Goal: Task Accomplishment & Management: Use online tool/utility

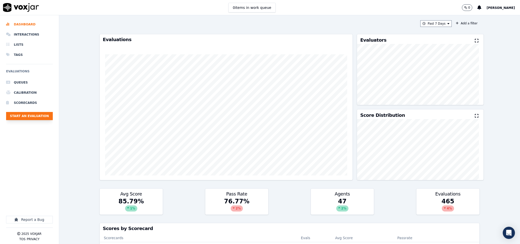
click at [34, 114] on button "Start an Evaluation" at bounding box center [29, 116] width 47 height 8
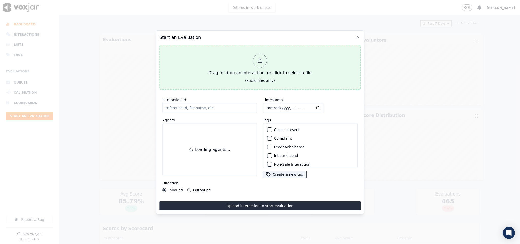
click at [253, 64] on div "Drag 'n' drop an interaction, or click to select a file" at bounding box center [259, 64] width 107 height 26
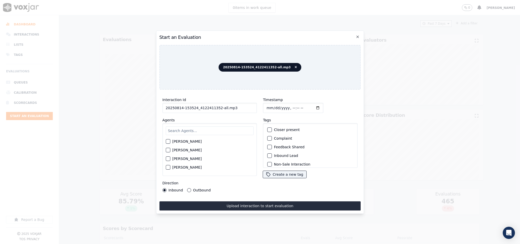
drag, startPoint x: 217, startPoint y: 105, endPoint x: 238, endPoint y: 107, distance: 20.8
click at [238, 107] on input "20250814-153524_4122411352-all.mp3" at bounding box center [209, 108] width 95 height 10
type input "20250814-153524_4122411352-C1"
click at [187, 188] on button "Outbound" at bounding box center [189, 190] width 4 height 4
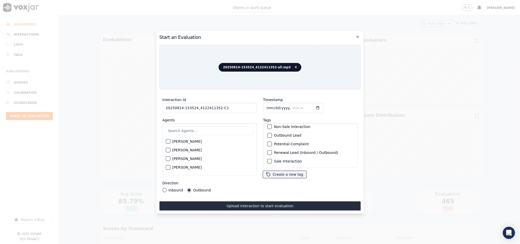
click at [268, 133] on div "button" at bounding box center [270, 135] width 4 height 4
click at [267, 159] on button "Sale Interaction" at bounding box center [269, 161] width 5 height 5
click at [202, 131] on input "text" at bounding box center [210, 130] width 88 height 9
type input "geo"
click at [167, 142] on div "button" at bounding box center [168, 143] width 4 height 4
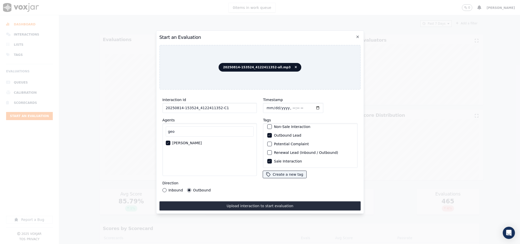
click at [266, 107] on input "Timestamp" at bounding box center [293, 108] width 60 height 10
type input "2025-08-14T20:27"
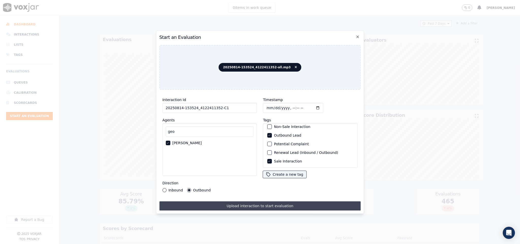
click at [269, 202] on button "Upload interaction to start evaluation" at bounding box center [259, 205] width 201 height 9
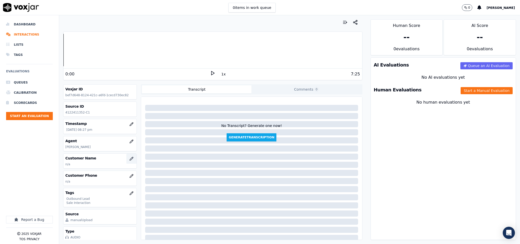
click at [129, 161] on icon "button" at bounding box center [131, 158] width 4 height 4
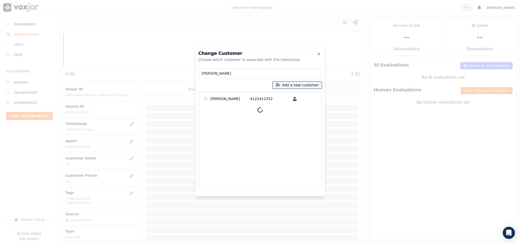
click at [202, 72] on input "SANDRA TAYLOR" at bounding box center [259, 73] width 123 height 10
type input "SANDRA TAYLOR"
click at [216, 96] on p "SANDRA TAYLOR" at bounding box center [230, 99] width 40 height 8
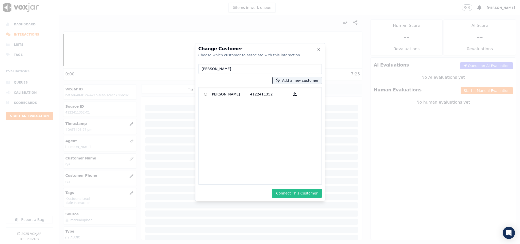
click at [303, 190] on button "Connect This Customer" at bounding box center [296, 192] width 49 height 9
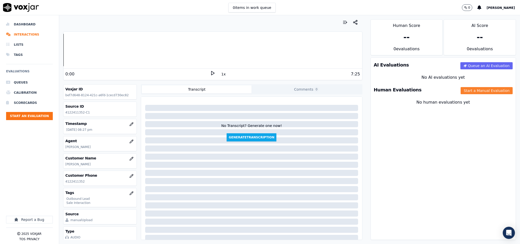
click at [460, 92] on button "Start a Manual Evaluation" at bounding box center [486, 90] width 52 height 7
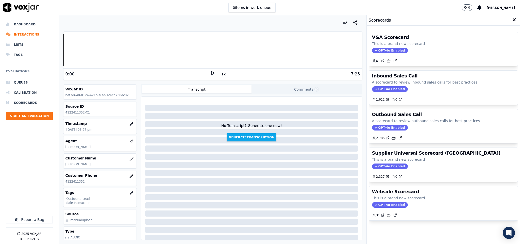
click at [388, 129] on span "GPT-4o Enabled" at bounding box center [390, 128] width 36 height 6
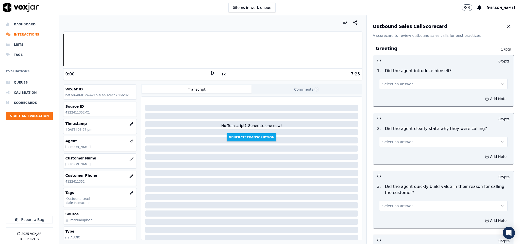
click at [399, 88] on button "Select an answer" at bounding box center [443, 84] width 129 height 10
click at [395, 98] on div "Yes" at bounding box center [431, 96] width 116 height 8
click at [394, 138] on button "Select an answer" at bounding box center [443, 142] width 129 height 10
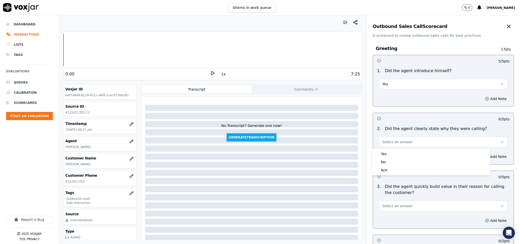
click at [391, 149] on div "Yes No N/A" at bounding box center [431, 162] width 118 height 26
click at [393, 152] on div "Yes" at bounding box center [431, 154] width 116 height 8
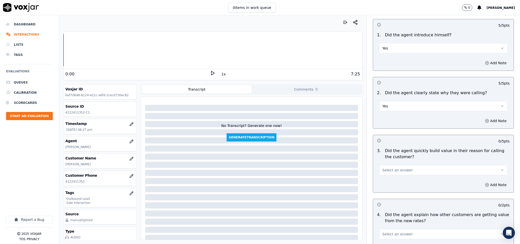
scroll to position [76, 0]
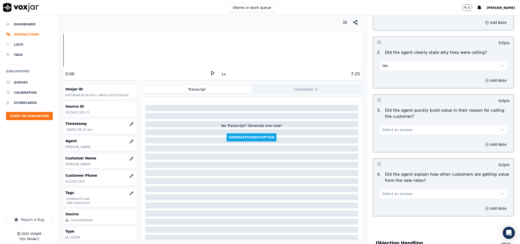
click at [392, 131] on span "Select an answer" at bounding box center [397, 129] width 30 height 5
click at [390, 139] on div "Yes" at bounding box center [431, 142] width 116 height 8
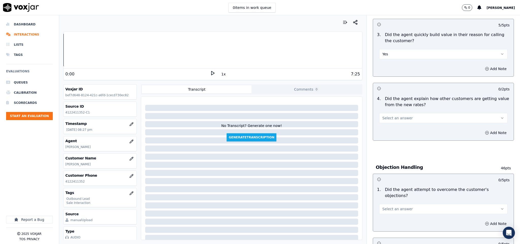
scroll to position [152, 0]
click at [394, 119] on span "Select an answer" at bounding box center [397, 117] width 30 height 5
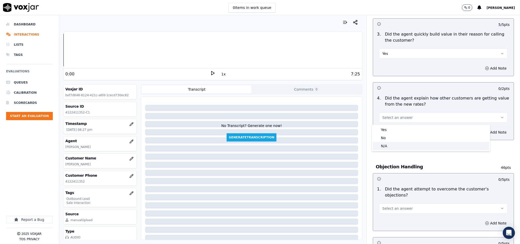
click at [386, 145] on div "N/A" at bounding box center [431, 146] width 116 height 8
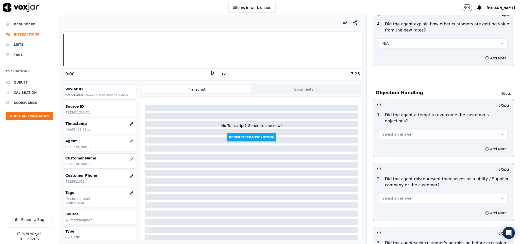
scroll to position [228, 0]
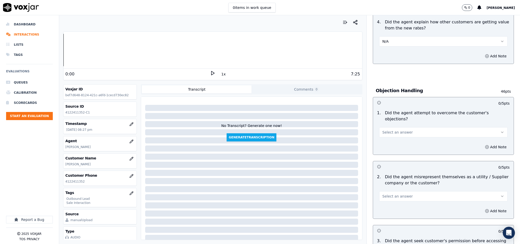
click at [389, 130] on span "Select an answer" at bounding box center [397, 132] width 30 height 5
click at [385, 137] on div "Yes" at bounding box center [431, 138] width 116 height 8
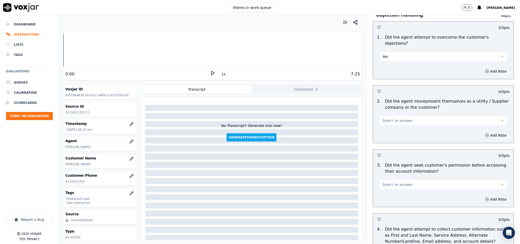
scroll to position [304, 0]
click at [400, 115] on button "Select an answer" at bounding box center [443, 120] width 129 height 10
click at [390, 135] on div "No" at bounding box center [431, 135] width 116 height 8
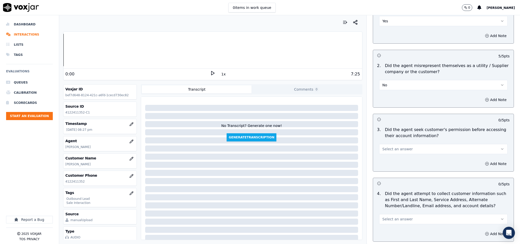
scroll to position [380, 0]
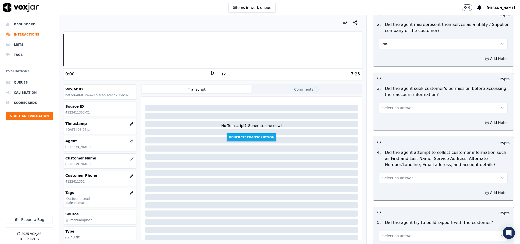
click at [399, 105] on span "Select an answer" at bounding box center [397, 107] width 30 height 5
click at [393, 114] on div "Yes" at bounding box center [431, 115] width 116 height 8
click at [393, 103] on button "Yes" at bounding box center [443, 108] width 129 height 10
drag, startPoint x: 389, startPoint y: 122, endPoint x: 394, endPoint y: 122, distance: 5.1
click at [390, 122] on div "No" at bounding box center [431, 123] width 116 height 8
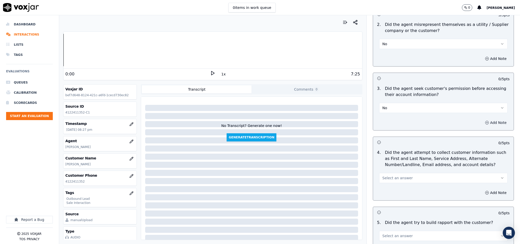
click at [486, 119] on button "Add Note" at bounding box center [496, 122] width 28 height 7
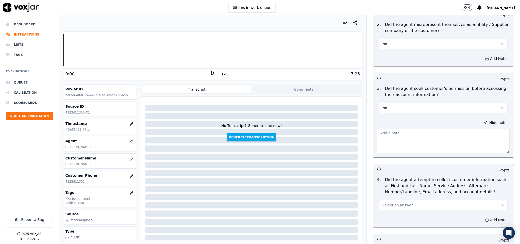
click at [451, 130] on textarea at bounding box center [443, 140] width 133 height 25
paste textarea "@4:12 George share the account number - The agent failed to ask for permission …"
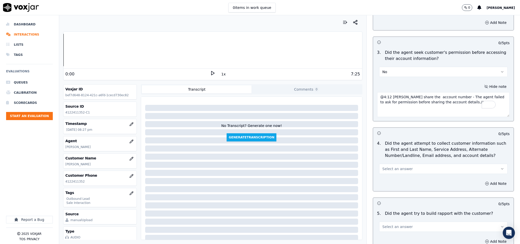
scroll to position [457, 0]
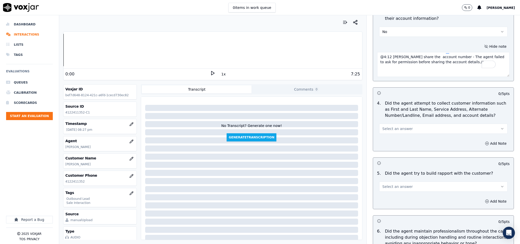
type textarea "@4:12 George share the account number - The agent failed to ask for permission …"
click at [406, 126] on button "Select an answer" at bounding box center [443, 129] width 129 height 10
click at [391, 150] on div "N/A" at bounding box center [431, 152] width 116 height 8
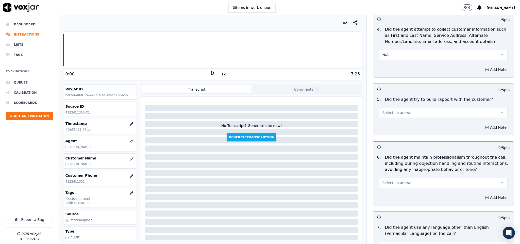
scroll to position [533, 0]
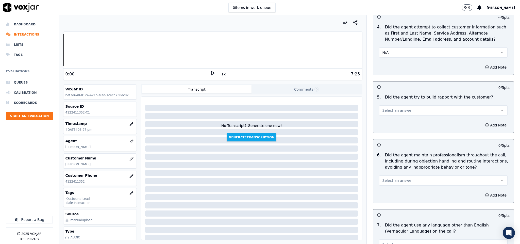
click at [397, 110] on button "Select an answer" at bounding box center [443, 110] width 129 height 10
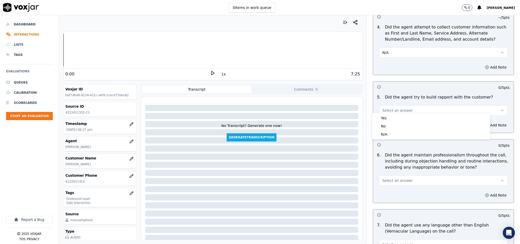
click at [392, 114] on div "Yes" at bounding box center [431, 118] width 116 height 8
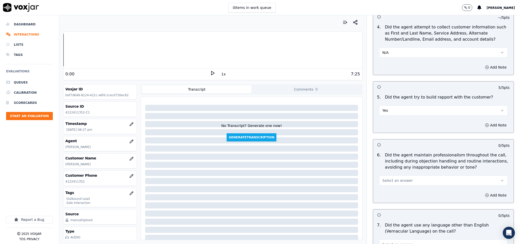
click at [401, 177] on button "Select an answer" at bounding box center [443, 180] width 129 height 10
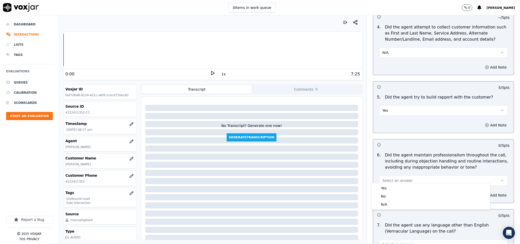
click at [393, 185] on div "Yes" at bounding box center [431, 188] width 116 height 8
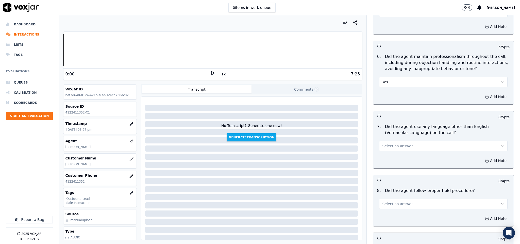
scroll to position [647, 0]
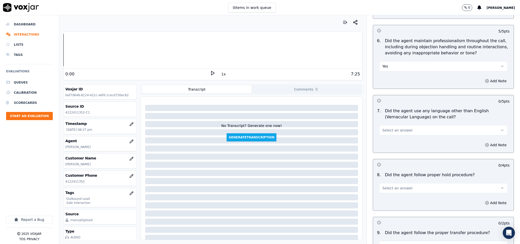
drag, startPoint x: 400, startPoint y: 124, endPoint x: 399, endPoint y: 131, distance: 6.8
click at [401, 125] on button "Select an answer" at bounding box center [443, 130] width 129 height 10
click at [393, 143] on div "No" at bounding box center [431, 146] width 116 height 8
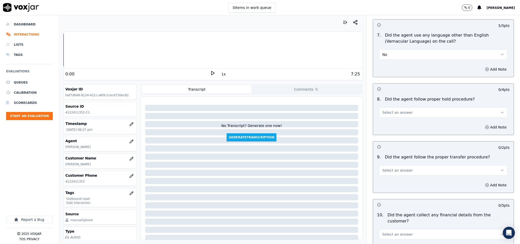
scroll to position [723, 0]
click at [400, 109] on span "Select an answer" at bounding box center [397, 111] width 30 height 5
click at [393, 125] on div "No" at bounding box center [431, 128] width 116 height 8
click at [389, 107] on button "No" at bounding box center [443, 112] width 129 height 10
click at [390, 120] on div "Yes" at bounding box center [431, 120] width 116 height 8
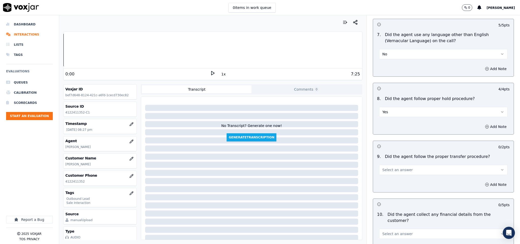
drag, startPoint x: 391, startPoint y: 167, endPoint x: 391, endPoint y: 169, distance: 2.6
click at [391, 167] on span "Select an answer" at bounding box center [397, 169] width 30 height 5
click at [390, 177] on div "Yes" at bounding box center [431, 178] width 116 height 8
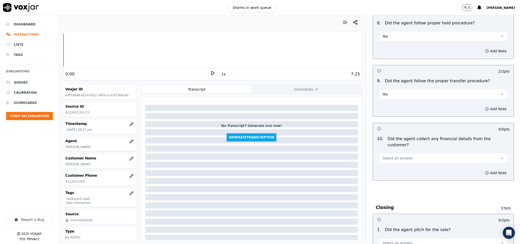
scroll to position [799, 0]
click at [406, 152] on button "Select an answer" at bounding box center [443, 157] width 129 height 10
click at [393, 168] on div "No" at bounding box center [431, 168] width 116 height 8
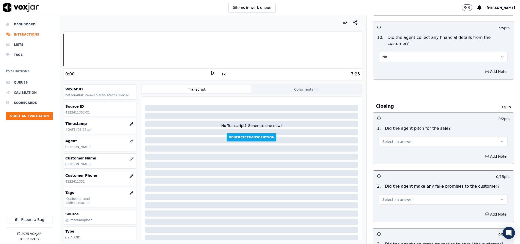
scroll to position [913, 0]
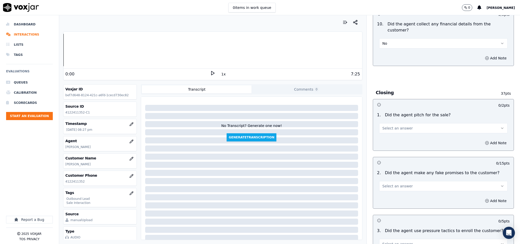
click at [412, 123] on button "Select an answer" at bounding box center [443, 128] width 129 height 10
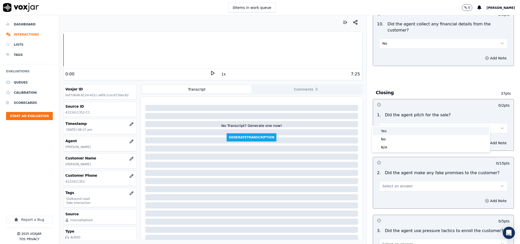
click at [403, 131] on div "Yes" at bounding box center [431, 131] width 116 height 8
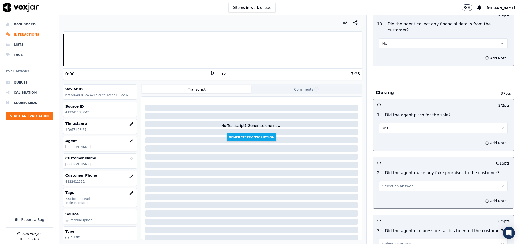
click at [397, 183] on span "Select an answer" at bounding box center [397, 185] width 30 height 5
click at [391, 198] on div "No" at bounding box center [431, 197] width 116 height 8
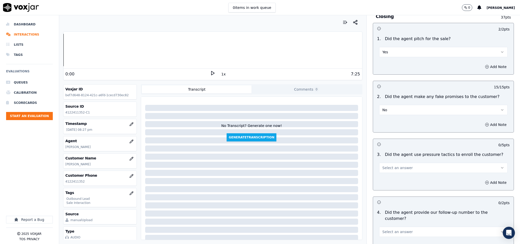
scroll to position [1027, 0]
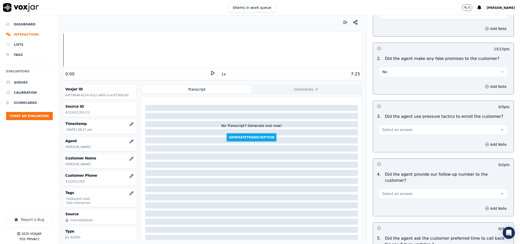
click at [393, 127] on span "Select an answer" at bounding box center [397, 129] width 30 height 5
click at [386, 141] on div "No" at bounding box center [431, 141] width 116 height 8
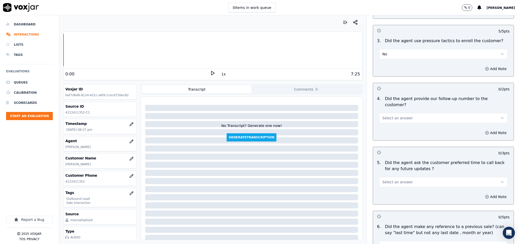
scroll to position [1103, 0]
click at [399, 176] on button "Select an answer" at bounding box center [443, 181] width 129 height 10
click at [391, 181] on div "Yes" at bounding box center [431, 179] width 116 height 8
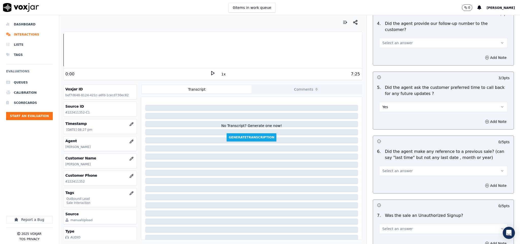
scroll to position [1179, 0]
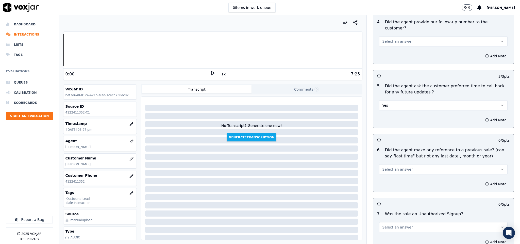
click at [397, 167] on span "Select an answer" at bounding box center [397, 169] width 30 height 5
click at [384, 185] on div "N/A" at bounding box center [431, 183] width 116 height 8
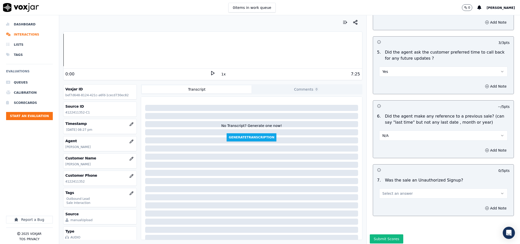
scroll to position [1219, 0]
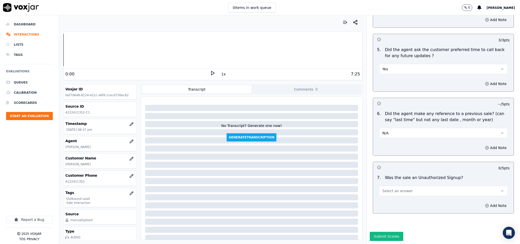
click at [389, 188] on span "Select an answer" at bounding box center [397, 190] width 30 height 5
click at [384, 191] on div "No" at bounding box center [431, 193] width 116 height 8
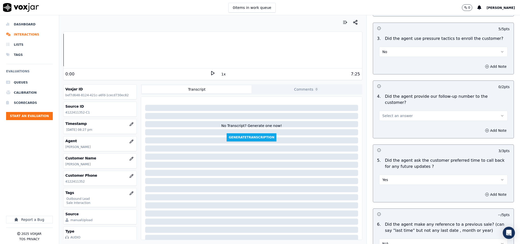
scroll to position [1105, 0]
click at [394, 111] on button "Select an answer" at bounding box center [443, 116] width 129 height 10
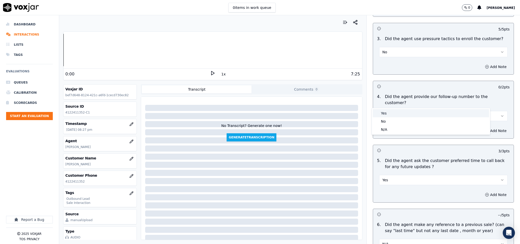
click at [388, 110] on div "Yes" at bounding box center [431, 113] width 116 height 8
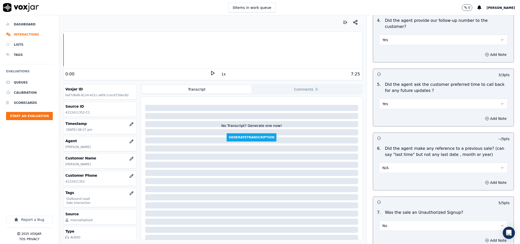
scroll to position [1143, 0]
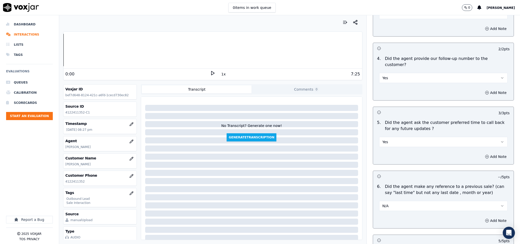
click at [407, 73] on button "Yes" at bounding box center [443, 78] width 129 height 10
click at [392, 81] on div "No" at bounding box center [431, 83] width 116 height 8
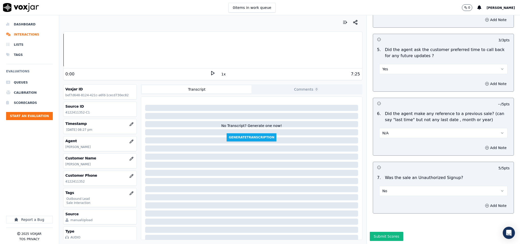
scroll to position [1219, 0]
click at [384, 232] on button "Submit Scores" at bounding box center [387, 236] width 34 height 9
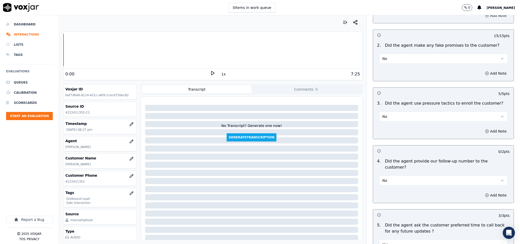
scroll to position [1029, 0]
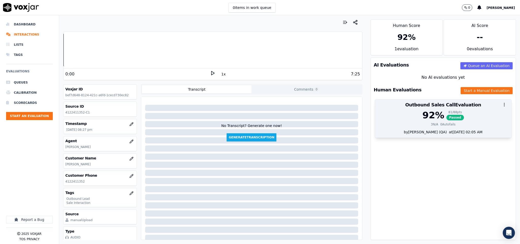
click at [423, 119] on div "92 %" at bounding box center [433, 115] width 22 height 10
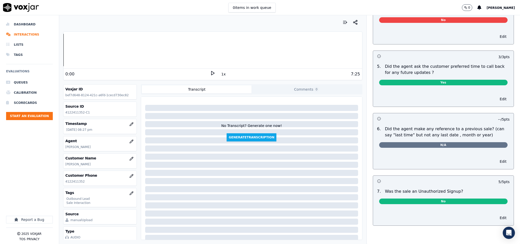
scroll to position [0, 0]
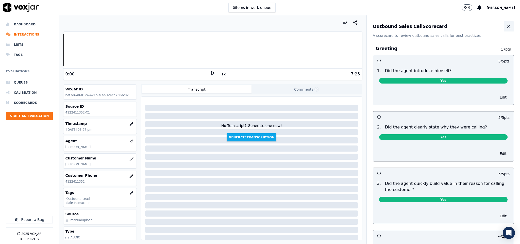
click at [507, 26] on icon "button" at bounding box center [508, 26] width 3 height 3
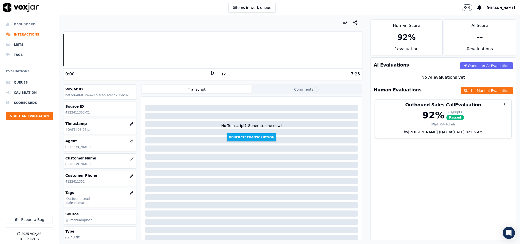
click at [19, 24] on li "Dashboard" at bounding box center [29, 24] width 47 height 10
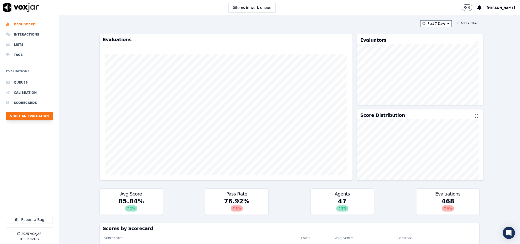
click at [31, 115] on button "Start an Evaluation" at bounding box center [29, 116] width 47 height 8
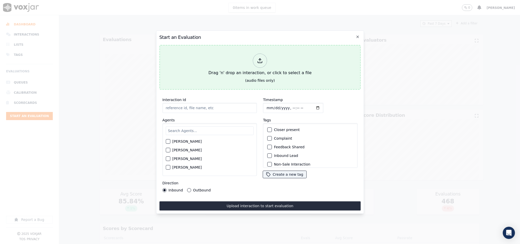
click at [256, 60] on div at bounding box center [260, 61] width 14 height 14
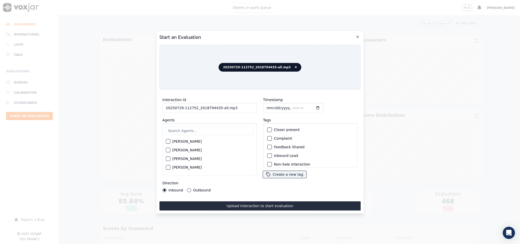
drag, startPoint x: 218, startPoint y: 106, endPoint x: 269, endPoint y: 110, distance: 51.6
click at [269, 110] on div "Interaction Id 20250729-112752_2018794435-all.mp3 Agents Harry Roy Aaron Biswas…" at bounding box center [259, 144] width 201 height 101
type input "20250729-112752_2018794435-C1"
click at [267, 106] on input "Timestamp" at bounding box center [293, 108] width 60 height 10
type input "2025-08-01T20:53"
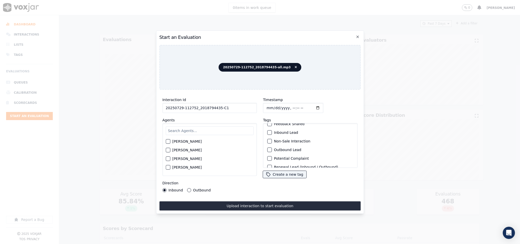
scroll to position [38, 0]
click at [268, 125] on div "button" at bounding box center [270, 127] width 4 height 4
click at [265, 153] on div "Inbound Lead" at bounding box center [310, 155] width 90 height 9
click at [268, 154] on div "button" at bounding box center [270, 156] width 4 height 4
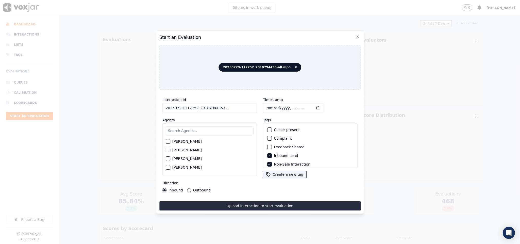
click at [187, 128] on input "text" at bounding box center [210, 130] width 88 height 9
type input "will"
click at [166, 141] on button "[PERSON_NAME]" at bounding box center [168, 143] width 5 height 5
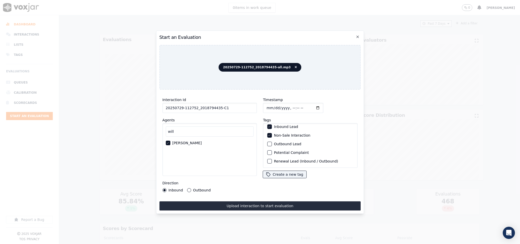
scroll to position [27, 0]
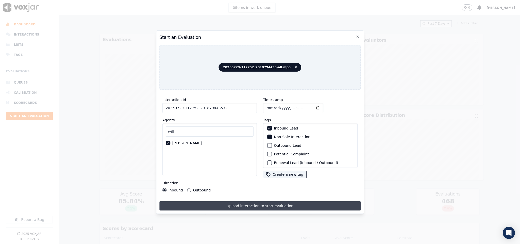
click at [228, 201] on button "Upload interaction to start evaluation" at bounding box center [259, 205] width 201 height 9
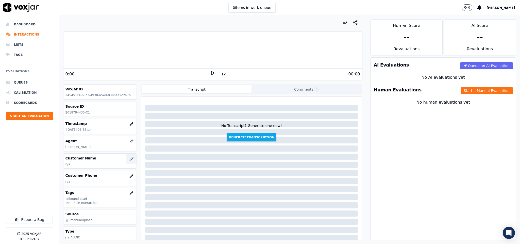
click at [126, 157] on button "button" at bounding box center [131, 158] width 10 height 10
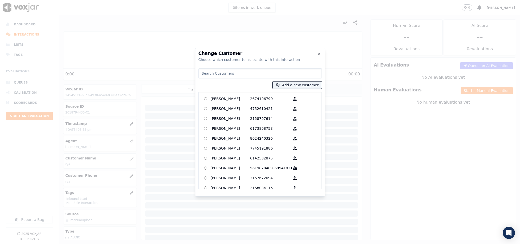
type input "john p varghese"
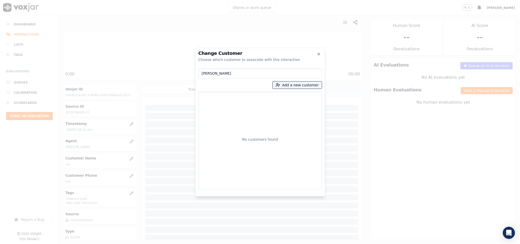
drag, startPoint x: 231, startPoint y: 75, endPoint x: 176, endPoint y: 76, distance: 54.5
click at [176, 243] on div "Change Customer Choose which customer to associate with this interaction john p…" at bounding box center [260, 244] width 520 height 0
click at [296, 86] on button "Add a new customer" at bounding box center [296, 84] width 49 height 7
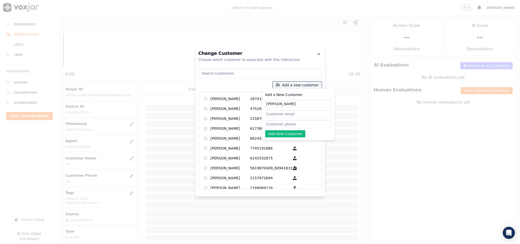
type input "john p varghese"
click at [277, 124] on input "Add a New Customer" at bounding box center [298, 124] width 66 height 8
paste input "2018794435"
paste input "7324299755"
type input "2018794435_7324299755"
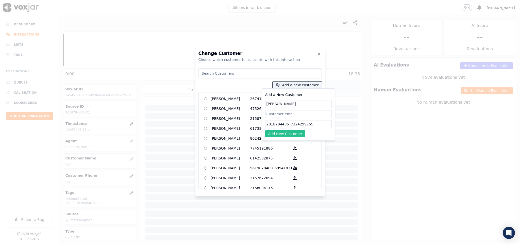
click at [292, 135] on button "Add New Customer" at bounding box center [285, 133] width 40 height 7
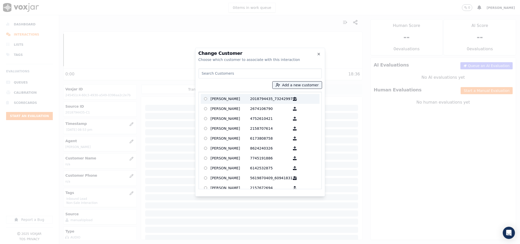
click at [238, 101] on p "john p varghese" at bounding box center [230, 99] width 40 height 8
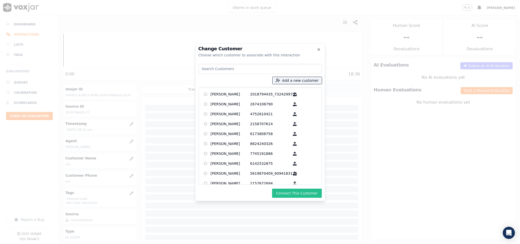
click at [292, 191] on button "Connect This Customer" at bounding box center [296, 192] width 49 height 9
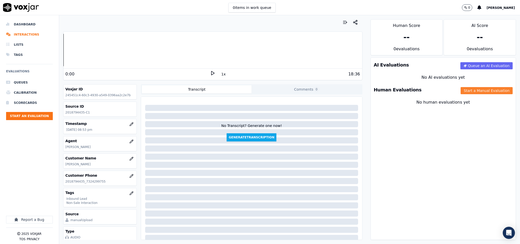
click at [460, 94] on button "Start a Manual Evaluation" at bounding box center [486, 90] width 52 height 7
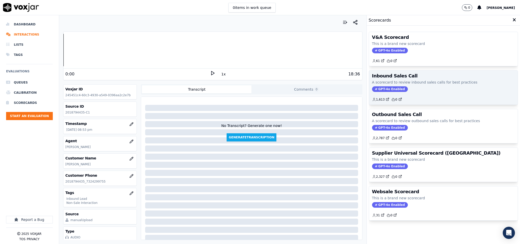
click at [383, 88] on span "GPT-4o Enabled" at bounding box center [390, 89] width 36 height 6
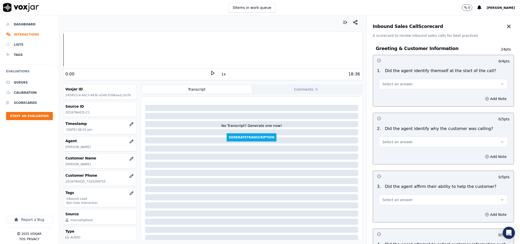
click at [408, 83] on button "Select an answer" at bounding box center [443, 84] width 129 height 10
click at [402, 95] on div "Yes" at bounding box center [431, 96] width 116 height 8
click at [397, 141] on span "Select an answer" at bounding box center [397, 141] width 30 height 5
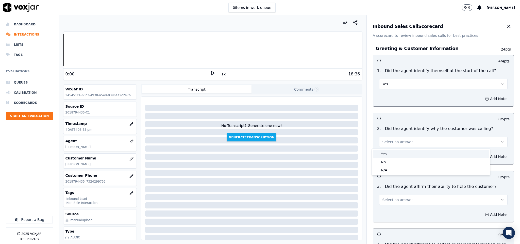
click at [391, 152] on div "Yes" at bounding box center [431, 154] width 116 height 8
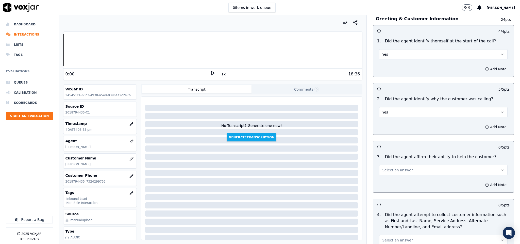
scroll to position [76, 0]
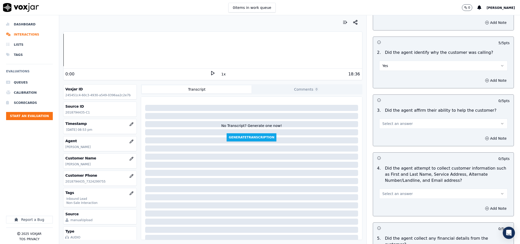
click at [396, 120] on button "Select an answer" at bounding box center [443, 123] width 129 height 10
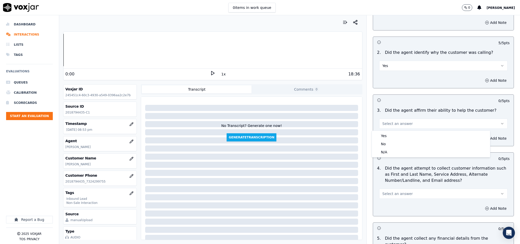
click at [392, 136] on div "Yes" at bounding box center [431, 136] width 116 height 8
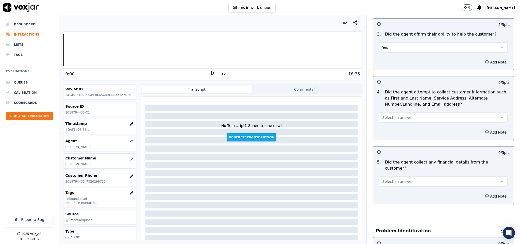
click at [393, 117] on span "Select an answer" at bounding box center [397, 117] width 30 height 5
click at [389, 130] on div "Yes" at bounding box center [431, 130] width 116 height 8
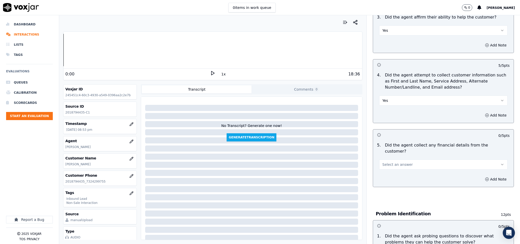
scroll to position [228, 0]
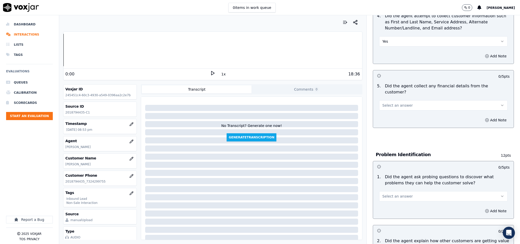
click at [390, 104] on button "Select an answer" at bounding box center [443, 105] width 129 height 10
click at [386, 112] on div "Yes" at bounding box center [431, 112] width 116 height 8
click at [386, 112] on div "Add Note" at bounding box center [443, 119] width 141 height 15
click at [394, 102] on button "Yes" at bounding box center [443, 105] width 129 height 10
click at [386, 122] on div "No" at bounding box center [431, 120] width 116 height 8
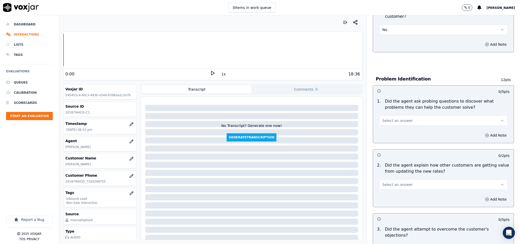
scroll to position [304, 0]
click at [391, 117] on span "Select an answer" at bounding box center [397, 119] width 30 height 5
click at [388, 124] on div "Yes" at bounding box center [431, 126] width 116 height 8
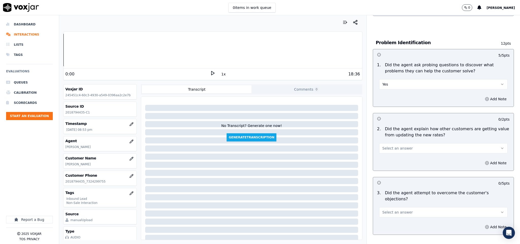
scroll to position [380, 0]
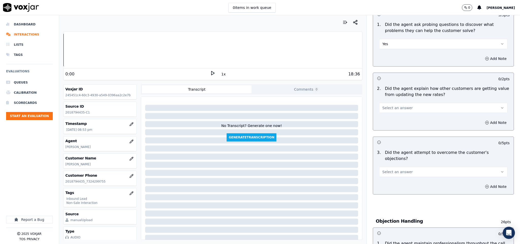
click at [401, 103] on button "Select an answer" at bounding box center [443, 108] width 129 height 10
click at [388, 129] on div "N/A" at bounding box center [431, 131] width 116 height 8
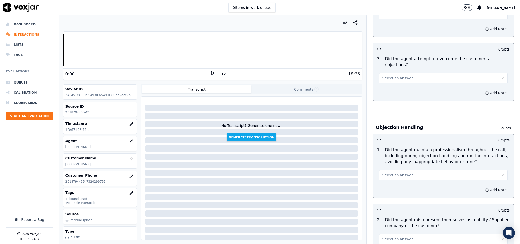
scroll to position [495, 0]
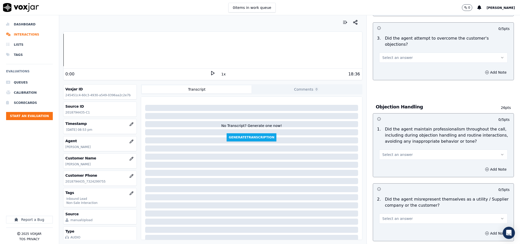
click at [406, 52] on button "Select an answer" at bounding box center [443, 57] width 129 height 10
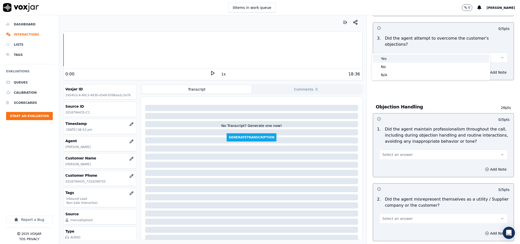
click at [396, 61] on div "Yes" at bounding box center [431, 59] width 116 height 8
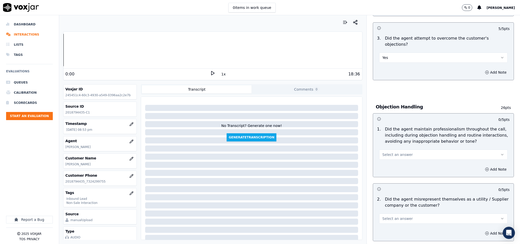
click at [395, 152] on span "Select an answer" at bounding box center [397, 154] width 30 height 5
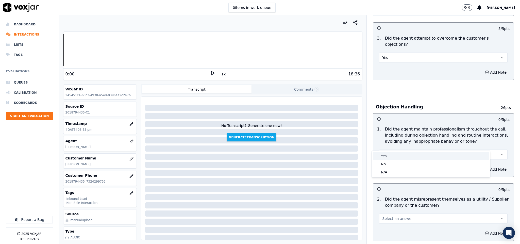
click at [392, 158] on div "Yes" at bounding box center [431, 156] width 116 height 8
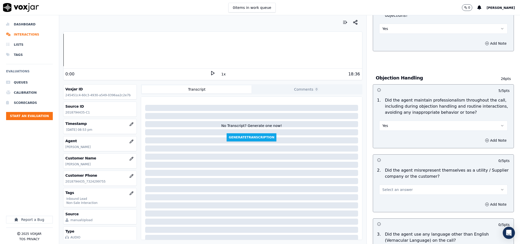
scroll to position [571, 0]
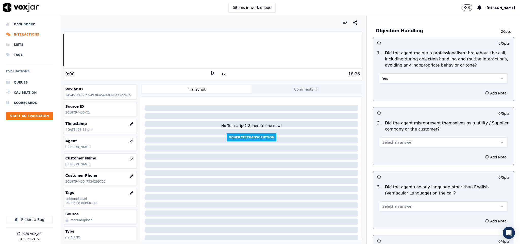
click at [402, 137] on button "Select an answer" at bounding box center [443, 142] width 129 height 10
click at [392, 152] on div "No" at bounding box center [431, 152] width 116 height 8
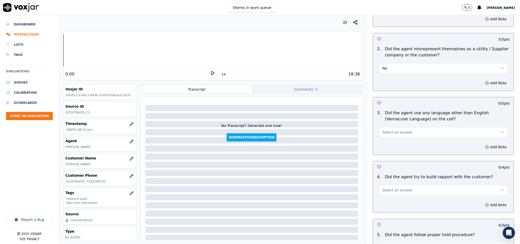
scroll to position [647, 0]
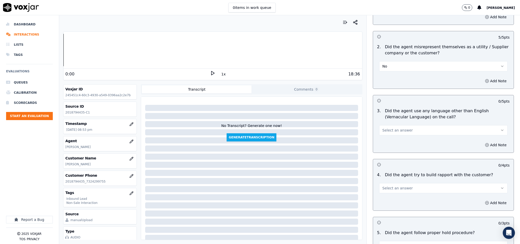
click at [395, 125] on button "Select an answer" at bounding box center [443, 130] width 129 height 10
click at [387, 139] on div "No" at bounding box center [431, 140] width 116 height 8
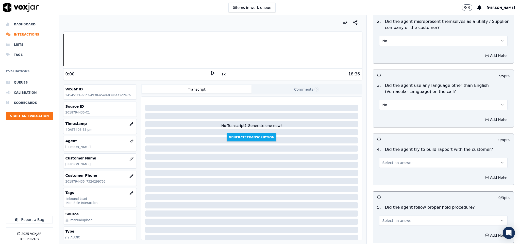
scroll to position [723, 0]
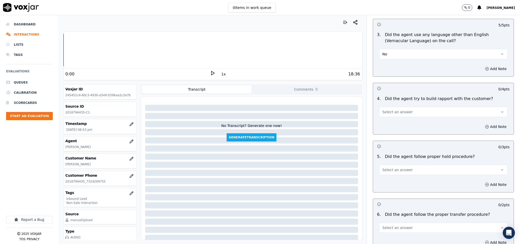
click at [401, 107] on button "Select an answer" at bounding box center [443, 112] width 129 height 10
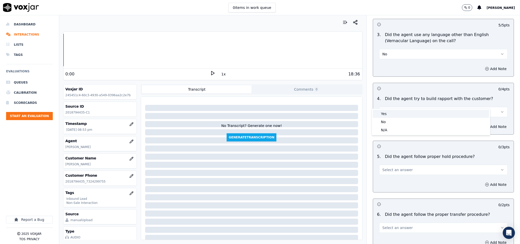
click at [390, 114] on div "Yes" at bounding box center [431, 114] width 116 height 8
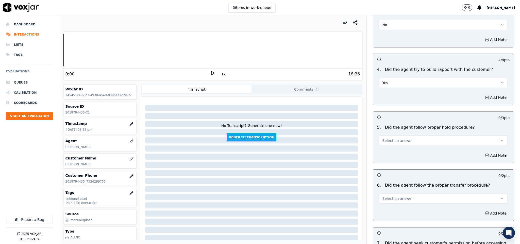
scroll to position [799, 0]
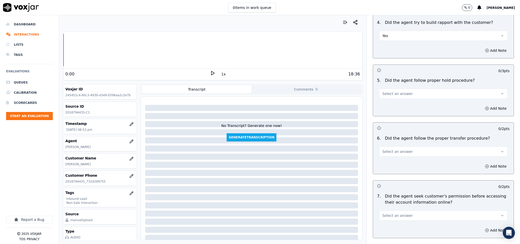
click at [397, 89] on button "Select an answer" at bounding box center [443, 94] width 129 height 10
click at [394, 95] on div "Yes" at bounding box center [431, 96] width 116 height 8
click at [403, 146] on button "Select an answer" at bounding box center [443, 151] width 129 height 10
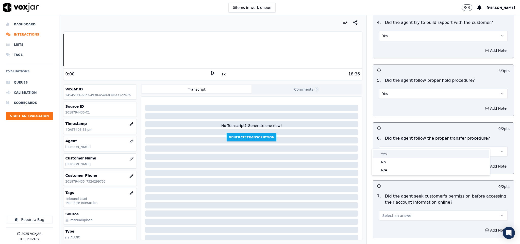
click at [397, 154] on div "Yes" at bounding box center [431, 154] width 116 height 8
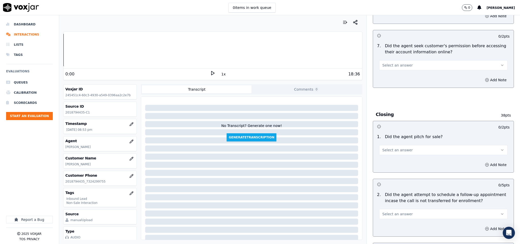
scroll to position [951, 0]
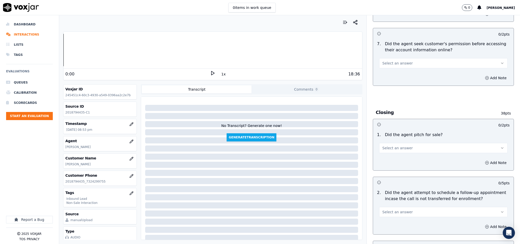
click at [395, 61] on span "Select an answer" at bounding box center [397, 63] width 30 height 5
click at [390, 81] on div "N/A" at bounding box center [431, 82] width 116 height 8
click at [395, 145] on span "Select an answer" at bounding box center [397, 147] width 30 height 5
click at [389, 151] on div "Yes" at bounding box center [431, 150] width 116 height 8
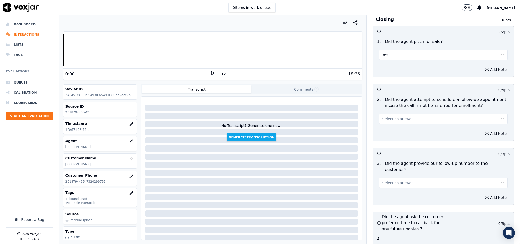
scroll to position [1065, 0]
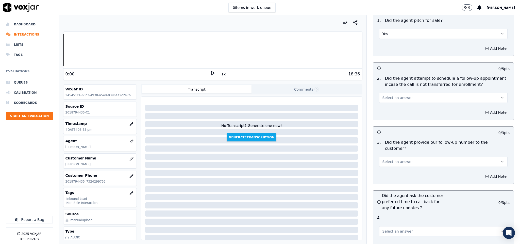
click at [396, 95] on span "Select an answer" at bounding box center [397, 97] width 30 height 5
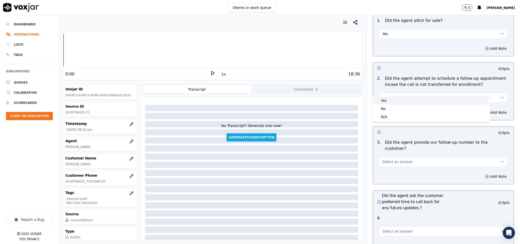
click at [389, 100] on div "Yes" at bounding box center [431, 100] width 116 height 8
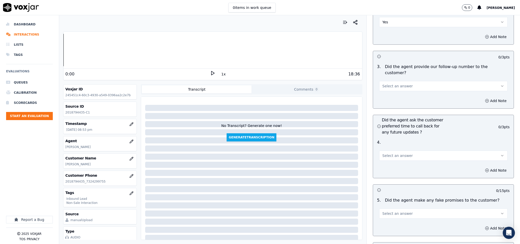
scroll to position [1141, 0]
click at [393, 83] on span "Select an answer" at bounding box center [397, 85] width 30 height 5
click at [390, 82] on div "Yes" at bounding box center [431, 82] width 116 height 8
click at [396, 150] on button "Select an answer" at bounding box center [443, 155] width 129 height 10
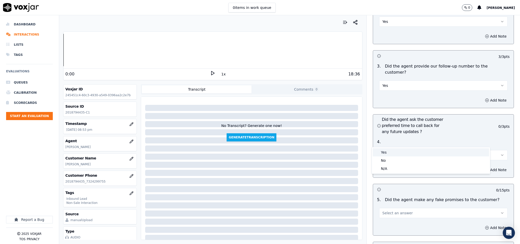
click at [392, 155] on div "Yes" at bounding box center [431, 152] width 116 height 8
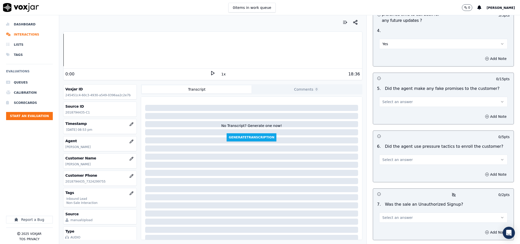
scroll to position [1255, 0]
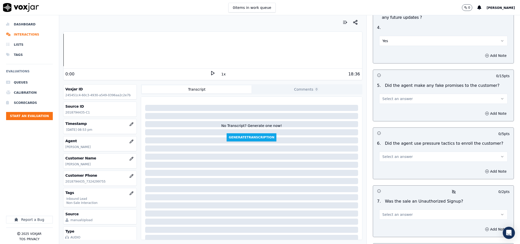
click at [396, 96] on span "Select an answer" at bounding box center [397, 98] width 30 height 5
click at [390, 101] on div "No" at bounding box center [431, 104] width 116 height 8
click at [406, 151] on button "Select an answer" at bounding box center [443, 156] width 129 height 10
click at [390, 162] on div "No" at bounding box center [431, 162] width 116 height 8
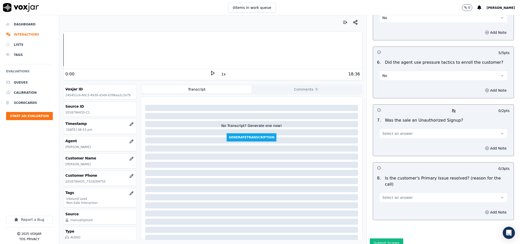
scroll to position [1340, 0]
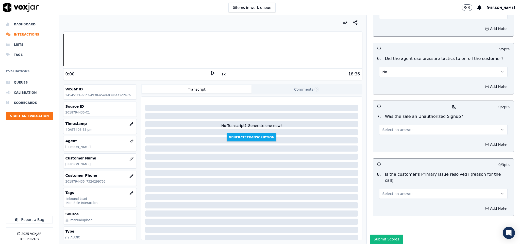
click at [397, 127] on span "Select an answer" at bounding box center [397, 129] width 30 height 5
click at [390, 134] on div "No" at bounding box center [431, 135] width 116 height 8
click at [416, 188] on button "Select an answer" at bounding box center [443, 193] width 129 height 10
click at [396, 186] on div "Yes" at bounding box center [431, 185] width 116 height 8
drag, startPoint x: 388, startPoint y: 117, endPoint x: 390, endPoint y: 120, distance: 3.4
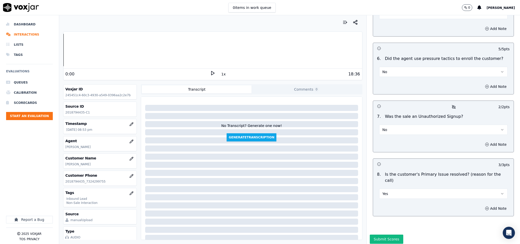
click at [389, 125] on button "No" at bounding box center [443, 130] width 129 height 10
drag, startPoint x: 384, startPoint y: 141, endPoint x: 401, endPoint y: 139, distance: 16.5
click at [385, 141] on div "N/A" at bounding box center [431, 143] width 116 height 8
click at [491, 141] on button "Add Note" at bounding box center [496, 144] width 28 height 7
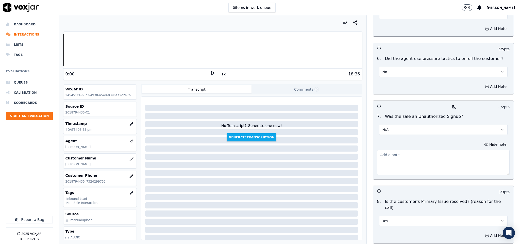
click at [447, 152] on textarea at bounding box center [443, 162] width 133 height 25
paste textarea "Call id - 20250801-140728_@3:38 - During CTS verification, while the CTS agent …"
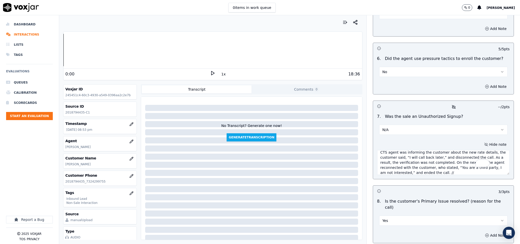
scroll to position [1367, 0]
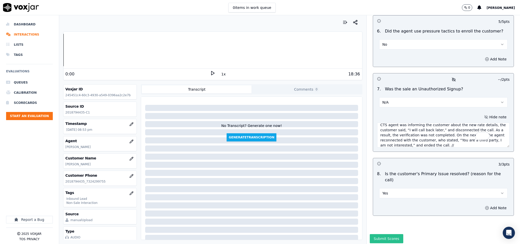
type textarea "Call id - 20250801-140728_@3:38 - During CTS verification, while the CTS agent …"
click at [375, 234] on button "Submit Scores" at bounding box center [387, 238] width 34 height 9
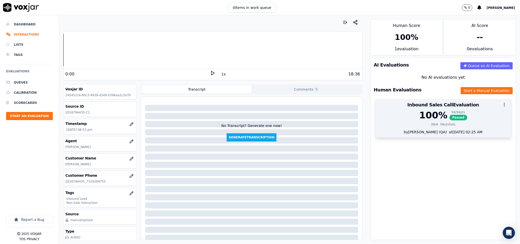
click at [441, 122] on div "100 % 94 / 94 pts Passed 3 N/A 0 Autofails" at bounding box center [443, 119] width 136 height 19
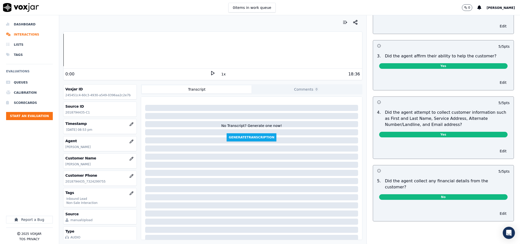
scroll to position [0, 0]
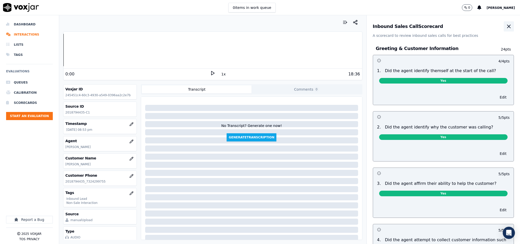
click at [505, 27] on icon "button" at bounding box center [508, 26] width 6 height 6
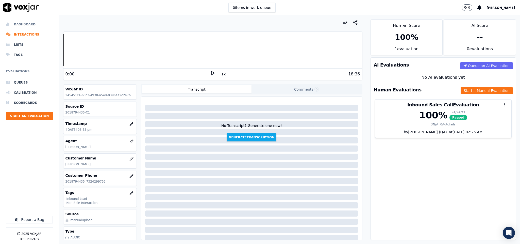
click at [24, 23] on li "Dashboard" at bounding box center [29, 24] width 47 height 10
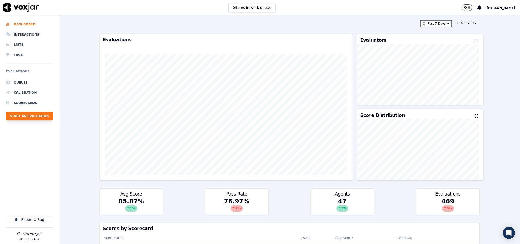
click at [34, 114] on button "Start an Evaluation" at bounding box center [29, 116] width 47 height 8
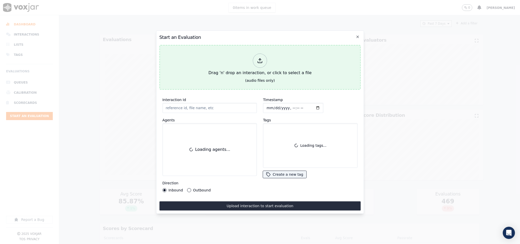
click at [259, 58] on polyline at bounding box center [260, 58] width 2 height 1
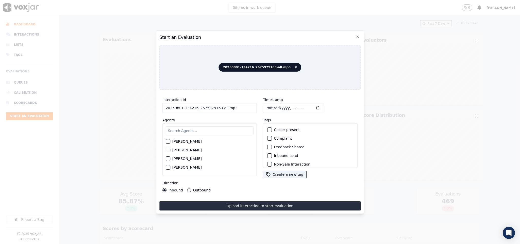
drag, startPoint x: 218, startPoint y: 104, endPoint x: 235, endPoint y: 106, distance: 17.0
click at [235, 105] on input "20250801-134216_2675979163-all.mp3" at bounding box center [209, 108] width 95 height 10
type input "20250801-134216_2675979163-C1"
click at [269, 104] on input "Timestamp" at bounding box center [293, 108] width 60 height 10
type input "2025-08-01T20:58"
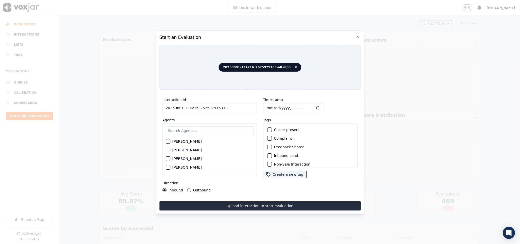
click at [268, 154] on div "button" at bounding box center [270, 156] width 4 height 4
click at [268, 125] on div "button" at bounding box center [270, 127] width 4 height 4
click at [206, 128] on input "text" at bounding box center [210, 130] width 88 height 9
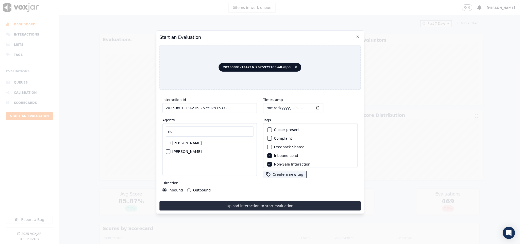
type input "ric"
click at [167, 150] on div "button" at bounding box center [168, 152] width 4 height 4
click at [216, 203] on button "Upload interaction to start evaluation" at bounding box center [259, 205] width 201 height 9
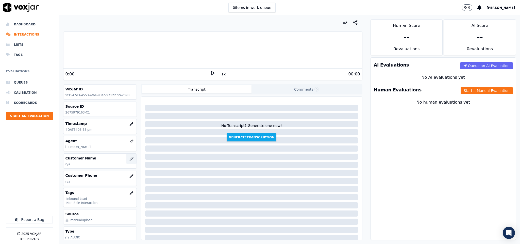
click at [129, 159] on icon "button" at bounding box center [131, 158] width 4 height 4
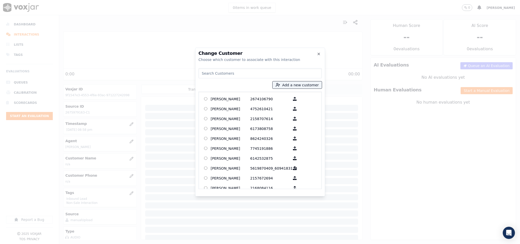
type input "TINZE JAMES"
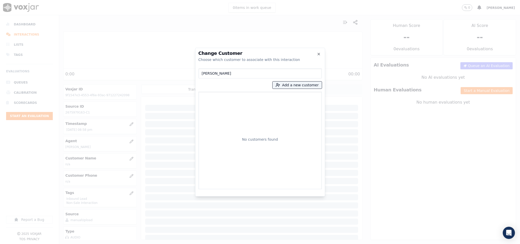
drag, startPoint x: 229, startPoint y: 71, endPoint x: 163, endPoint y: 71, distance: 66.4
click at [163, 243] on div "Change Customer Choose which customer to associate with this interaction TINZE …" at bounding box center [260, 244] width 520 height 0
click at [283, 84] on button "Add a new customer" at bounding box center [296, 84] width 49 height 7
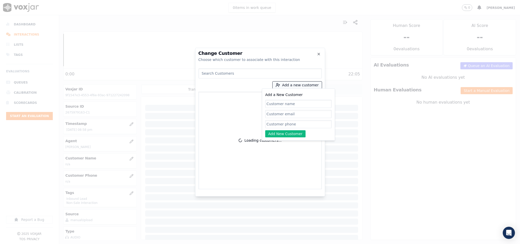
paste input "TINZE JAMES"
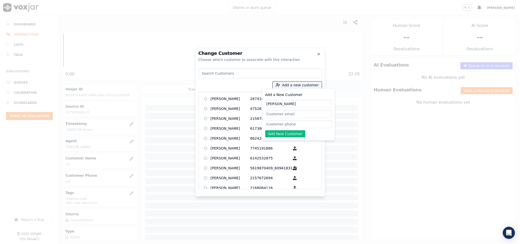
type input "TINZE JAMES"
drag, startPoint x: 287, startPoint y: 121, endPoint x: 286, endPoint y: 129, distance: 7.7
click at [288, 121] on input "Add a New Customer" at bounding box center [298, 124] width 66 height 8
paste input "2675979163"
type input "2675979163"
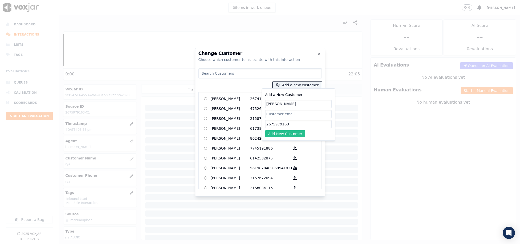
click at [275, 133] on button "Add New Customer" at bounding box center [285, 133] width 40 height 7
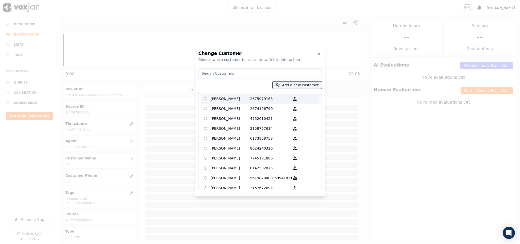
click at [232, 95] on p "TINZE JAMES" at bounding box center [230, 99] width 40 height 8
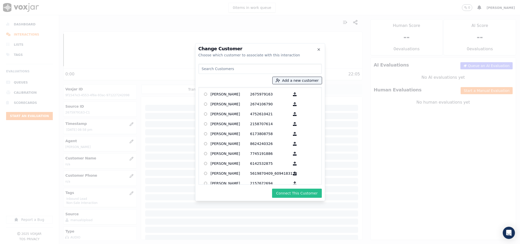
click at [292, 195] on button "Connect This Customer" at bounding box center [296, 192] width 49 height 9
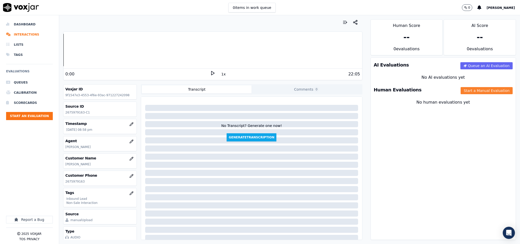
click at [463, 90] on button "Start a Manual Evaluation" at bounding box center [486, 90] width 52 height 7
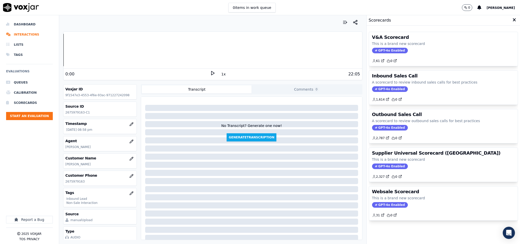
click at [384, 86] on div "Inbound Sales Call A scorecard to review inbound sales calls for best practices…" at bounding box center [443, 88] width 149 height 34
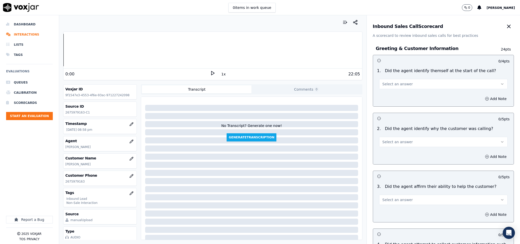
click at [384, 85] on span "Select an answer" at bounding box center [397, 83] width 30 height 5
click at [383, 97] on div "Yes" at bounding box center [431, 96] width 116 height 8
click at [387, 139] on button "Select an answer" at bounding box center [443, 142] width 129 height 10
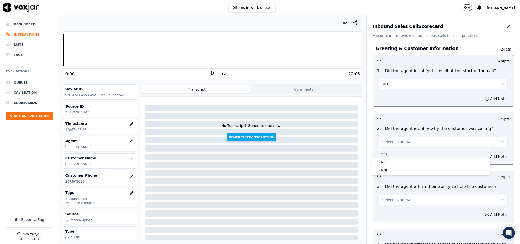
click at [386, 155] on div "Yes" at bounding box center [431, 154] width 116 height 8
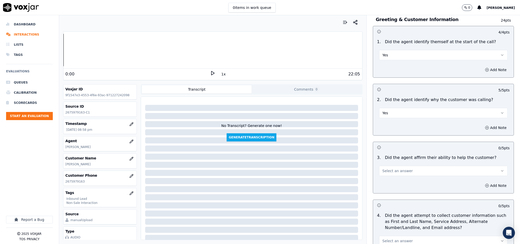
scroll to position [76, 0]
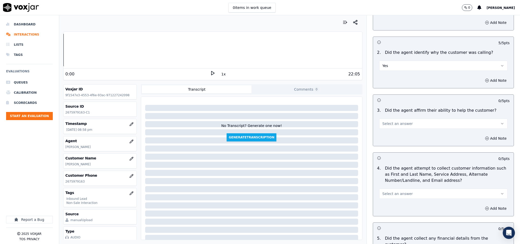
click at [397, 127] on button "Select an answer" at bounding box center [443, 123] width 129 height 10
click at [396, 133] on div "Yes" at bounding box center [431, 136] width 116 height 8
click at [400, 195] on span "Select an answer" at bounding box center [397, 193] width 30 height 5
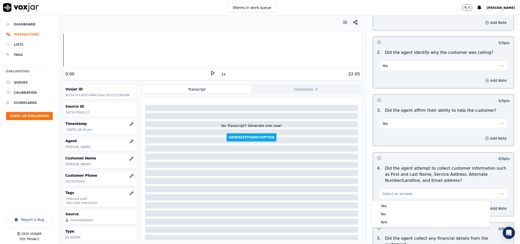
click at [395, 205] on div "Yes" at bounding box center [431, 206] width 116 height 8
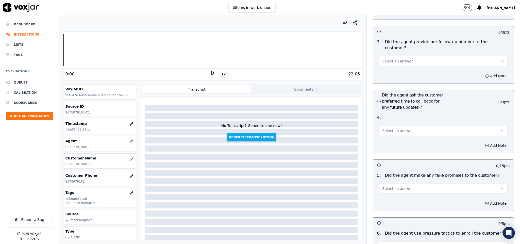
scroll to position [1150, 0]
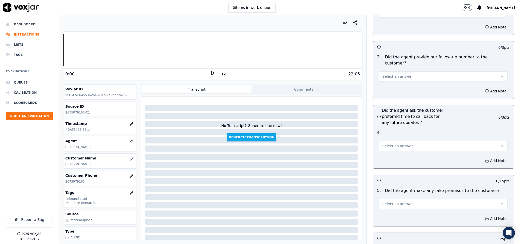
click at [399, 74] on span "Select an answer" at bounding box center [397, 76] width 30 height 5
click at [397, 73] on div "Yes" at bounding box center [431, 73] width 116 height 8
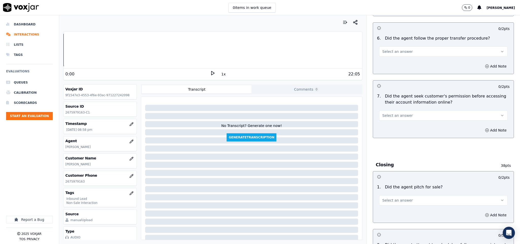
scroll to position [884, 0]
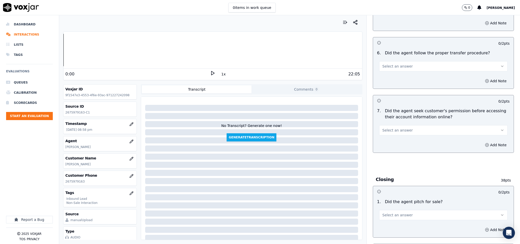
click at [410, 125] on button "Select an answer" at bounding box center [443, 130] width 129 height 10
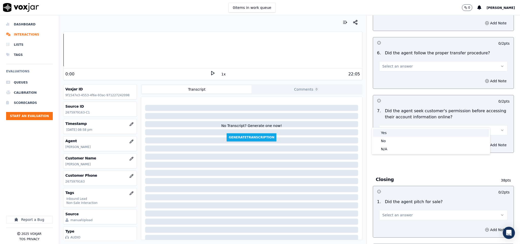
click at [406, 133] on div "Yes" at bounding box center [431, 133] width 116 height 8
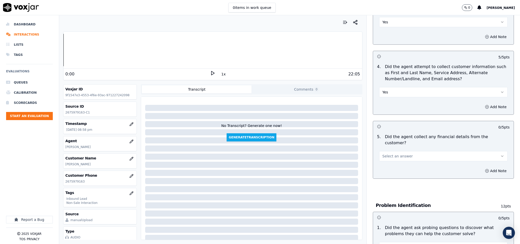
scroll to position [266, 0]
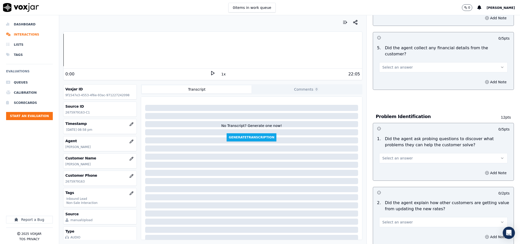
click at [414, 62] on button "Select an answer" at bounding box center [443, 67] width 129 height 10
click at [394, 82] on div "No" at bounding box center [431, 82] width 116 height 8
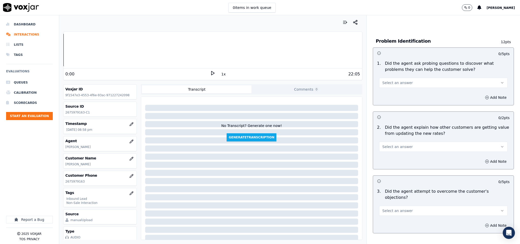
scroll to position [342, 0]
click at [399, 79] on span "Select an answer" at bounding box center [397, 81] width 30 height 5
click at [394, 88] on div "Yes" at bounding box center [431, 88] width 116 height 8
click at [409, 142] on button "Select an answer" at bounding box center [443, 146] width 129 height 10
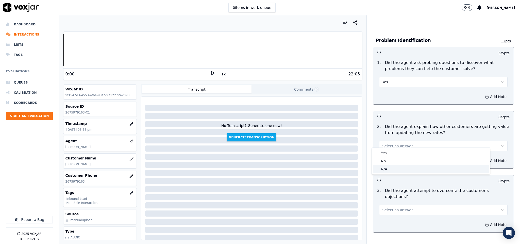
click at [394, 169] on div "N/A" at bounding box center [431, 169] width 116 height 8
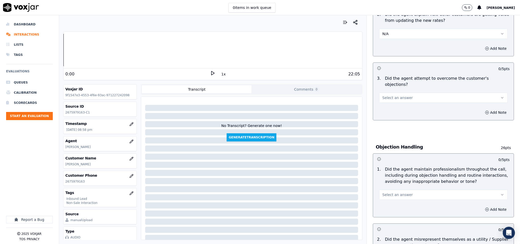
scroll to position [457, 0]
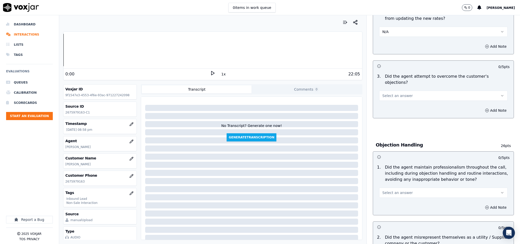
drag, startPoint x: 400, startPoint y: 79, endPoint x: 399, endPoint y: 85, distance: 6.3
click at [400, 90] on div "Select an answer" at bounding box center [443, 95] width 129 height 11
click at [396, 91] on button "Select an answer" at bounding box center [443, 96] width 129 height 10
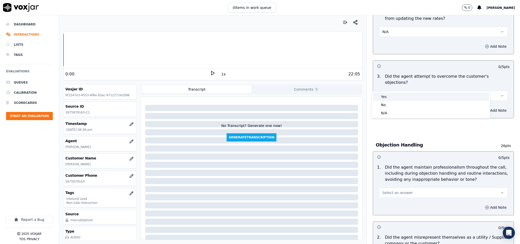
click at [392, 95] on div "Yes" at bounding box center [431, 97] width 116 height 8
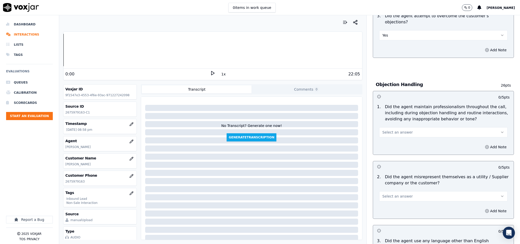
scroll to position [533, 0]
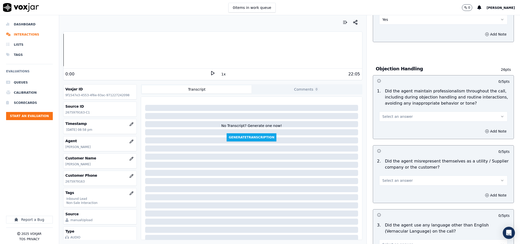
click at [415, 111] on button "Select an answer" at bounding box center [443, 116] width 129 height 10
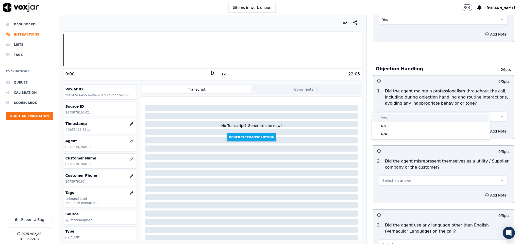
click at [404, 118] on div "Yes" at bounding box center [431, 118] width 116 height 8
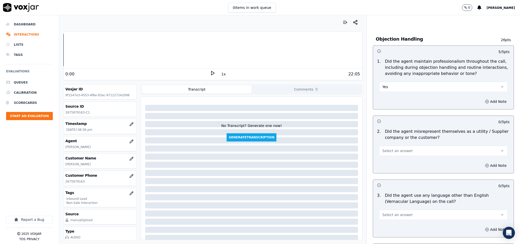
scroll to position [609, 0]
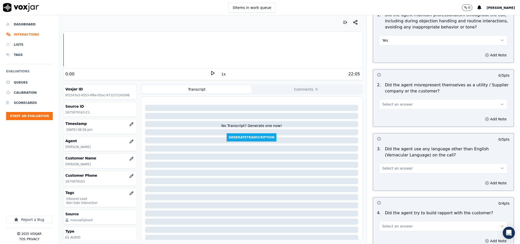
click at [407, 99] on button "Select an answer" at bounding box center [443, 104] width 129 height 10
click at [397, 116] on div "No" at bounding box center [431, 114] width 116 height 8
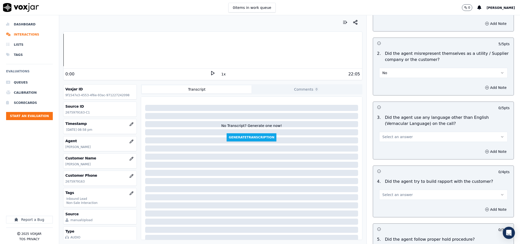
scroll to position [685, 0]
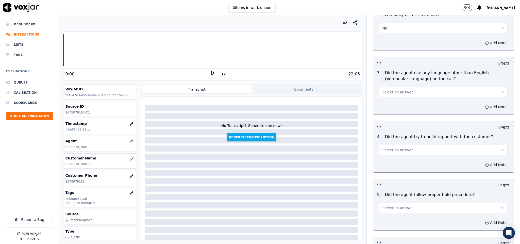
click at [420, 87] on button "Select an answer" at bounding box center [443, 92] width 129 height 10
click at [398, 105] on div "No" at bounding box center [431, 102] width 116 height 8
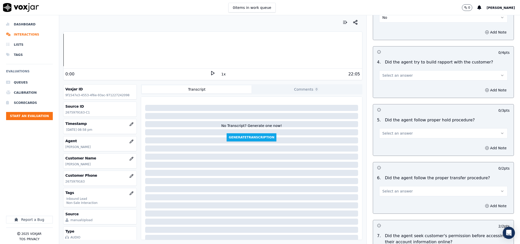
scroll to position [761, 0]
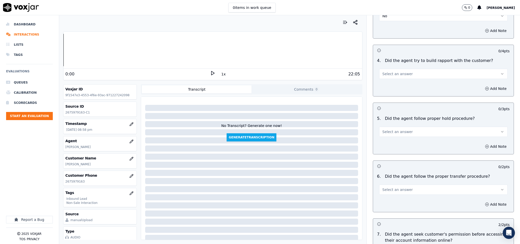
click at [409, 69] on button "Select an answer" at bounding box center [443, 74] width 129 height 10
click at [393, 92] on div "N/A" at bounding box center [431, 92] width 116 height 8
click at [408, 127] on button "Select an answer" at bounding box center [443, 132] width 129 height 10
click at [397, 130] on div "Yes" at bounding box center [431, 134] width 116 height 8
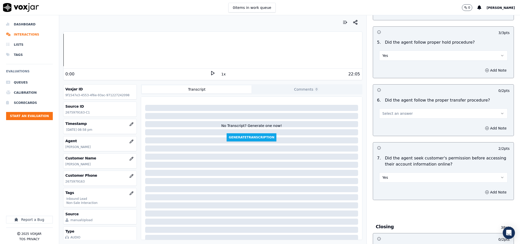
click at [391, 111] on span "Select an answer" at bounding box center [397, 113] width 30 height 5
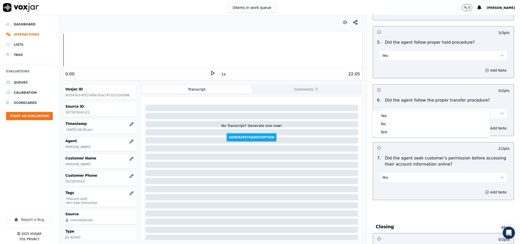
click at [390, 115] on div "Yes" at bounding box center [431, 116] width 116 height 8
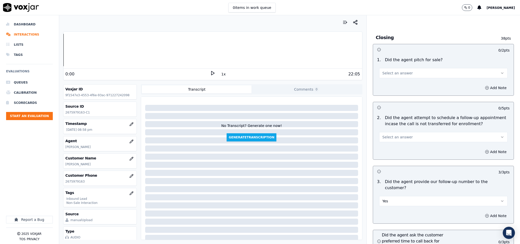
scroll to position [1027, 0]
click at [406, 67] on button "Select an answer" at bounding box center [443, 72] width 129 height 10
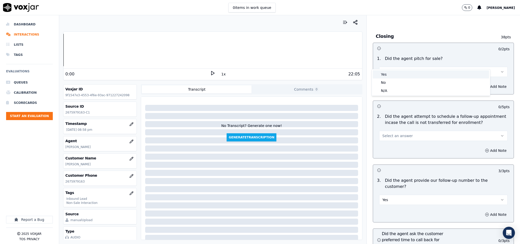
click at [396, 77] on div "Yes" at bounding box center [431, 74] width 116 height 8
click at [395, 133] on span "Select an answer" at bounding box center [397, 135] width 30 height 5
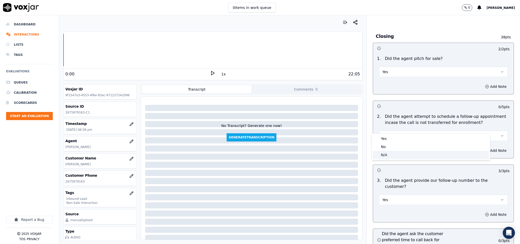
click at [386, 153] on div "N/A" at bounding box center [431, 155] width 116 height 8
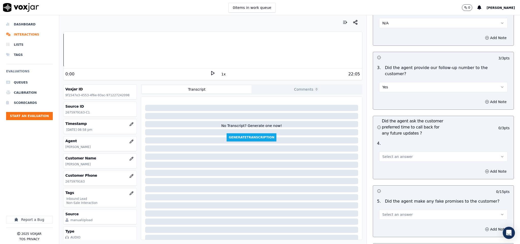
scroll to position [1179, 0]
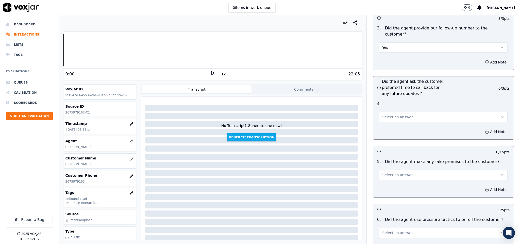
click at [395, 114] on span "Select an answer" at bounding box center [397, 116] width 30 height 5
click at [385, 131] on div "N/A" at bounding box center [431, 130] width 116 height 8
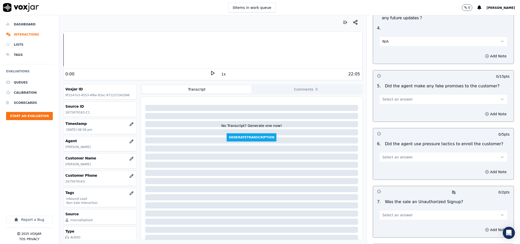
scroll to position [1255, 0]
click at [402, 94] on button "Select an answer" at bounding box center [443, 99] width 129 height 10
click at [393, 104] on div "No" at bounding box center [431, 104] width 116 height 8
click at [399, 154] on span "Select an answer" at bounding box center [397, 156] width 30 height 5
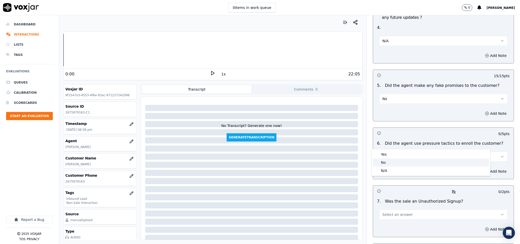
click at [391, 161] on div "No" at bounding box center [431, 162] width 116 height 8
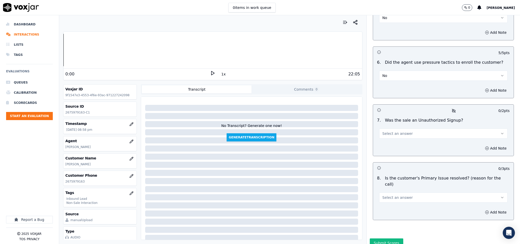
scroll to position [1340, 0]
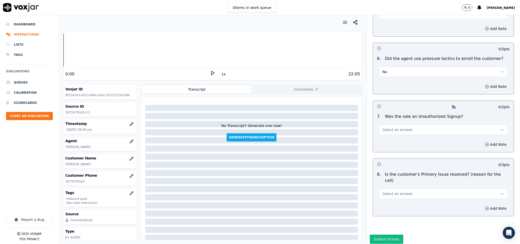
click at [401, 125] on button "Select an answer" at bounding box center [443, 130] width 129 height 10
click at [393, 143] on div "N/A" at bounding box center [431, 143] width 116 height 8
click at [397, 191] on span "Select an answer" at bounding box center [397, 193] width 30 height 5
click at [391, 201] on div "N/A" at bounding box center [431, 202] width 116 height 8
click at [482, 141] on button "Add Note" at bounding box center [496, 144] width 28 height 7
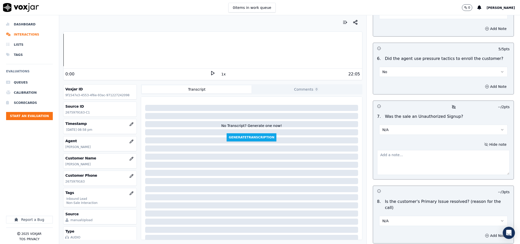
click at [421, 150] on textarea at bounding box center [443, 162] width 133 height 25
paste textarea "Call id - 20250801-140422_@5:23 - During CTS verification, while the CTS agent …"
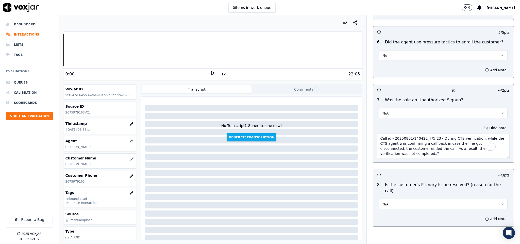
scroll to position [1367, 0]
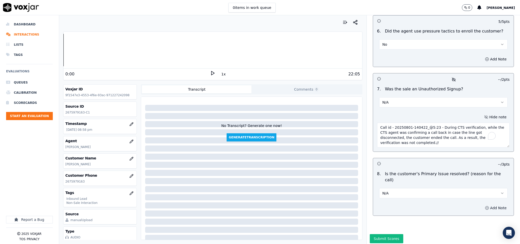
type textarea "Call id - 20250801-140422_@5:23 - During CTS verification, while the CTS agent …"
click at [482, 204] on button "Add Note" at bounding box center [496, 207] width 28 height 7
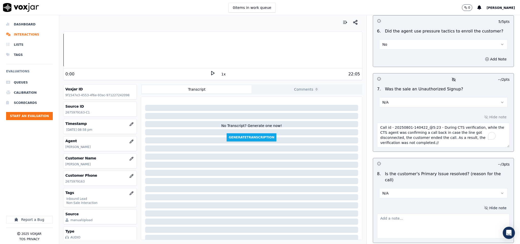
click at [429, 213] on textarea at bounding box center [443, 225] width 133 height 25
paste textarea "Call id - 20250801-180221_@00:35 - The customer informed that they had already …"
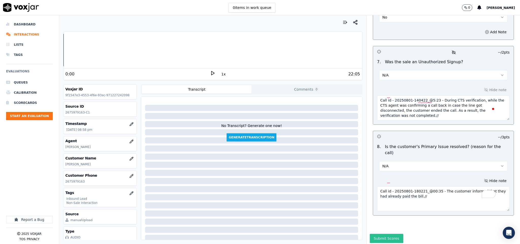
type textarea "Call id - 20250801-180221_@00:35 - The customer informed that they had already …"
click at [385, 234] on button "Submit Scores" at bounding box center [387, 238] width 34 height 9
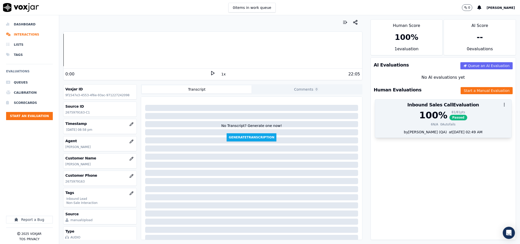
click at [449, 111] on div "81 / 81 pts" at bounding box center [458, 112] width 18 height 4
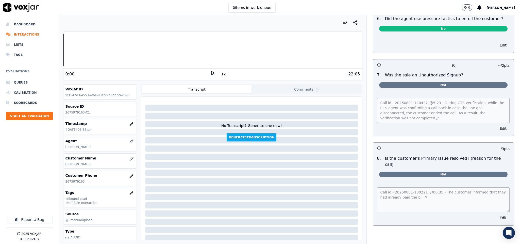
scroll to position [0, 0]
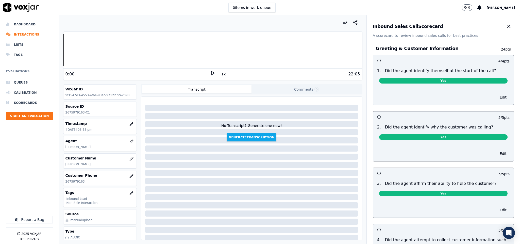
click at [505, 28] on icon "button" at bounding box center [508, 26] width 6 height 6
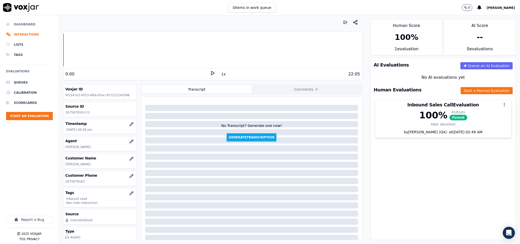
click at [19, 24] on li "Dashboard" at bounding box center [29, 24] width 47 height 10
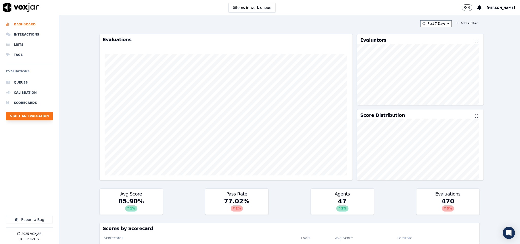
click at [40, 115] on button "Start an Evaluation" at bounding box center [29, 116] width 47 height 8
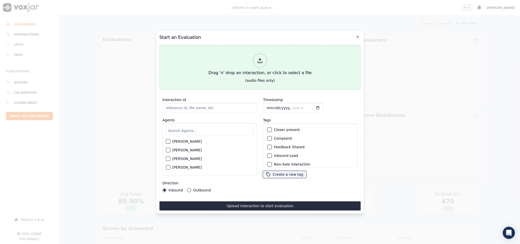
click at [265, 64] on div "Drag 'n' drop an interaction, or click to select a file" at bounding box center [259, 64] width 107 height 26
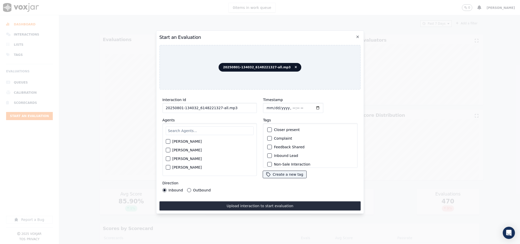
drag, startPoint x: 216, startPoint y: 107, endPoint x: 263, endPoint y: 107, distance: 47.2
click at [263, 107] on div "Interaction Id 20250801-134032_6148221327-all.mp3 Agents Harry Roy Aaron Biswas…" at bounding box center [259, 144] width 201 height 101
type input "20250801-134032_6148221327-C1"
click at [265, 107] on input "Timestamp" at bounding box center [293, 108] width 60 height 10
click at [203, 126] on input "text" at bounding box center [210, 130] width 88 height 9
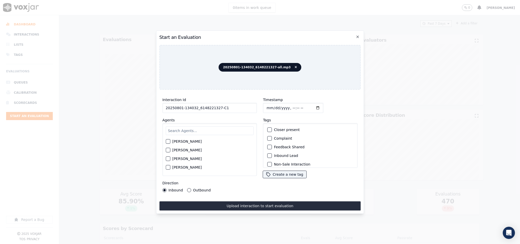
click at [265, 104] on input "Timestamp" at bounding box center [293, 108] width 60 height 10
type input "2025-08-01T21:24"
click at [197, 123] on div "Harry Roy Aaron Biswas Alex Akhtar Allen Alam Andrew Anwar Anna Das Annie Singh…" at bounding box center [209, 149] width 95 height 53
click at [196, 127] on input "text" at bounding box center [210, 130] width 88 height 9
type input "ch"
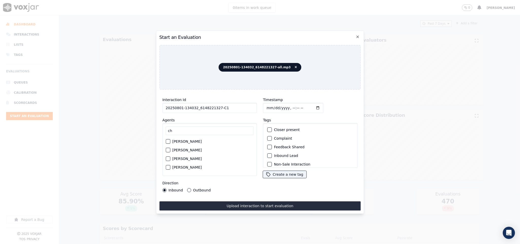
click at [167, 159] on div "button" at bounding box center [168, 159] width 4 height 4
click at [268, 154] on div "button" at bounding box center [270, 156] width 4 height 4
click at [268, 126] on div "button" at bounding box center [270, 127] width 4 height 4
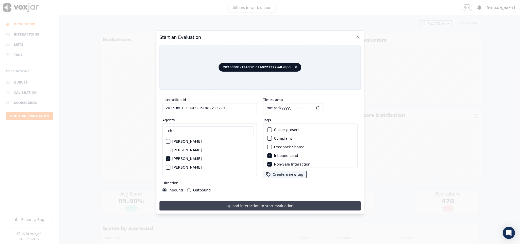
click at [236, 202] on button "Upload interaction to start evaluation" at bounding box center [259, 205] width 201 height 9
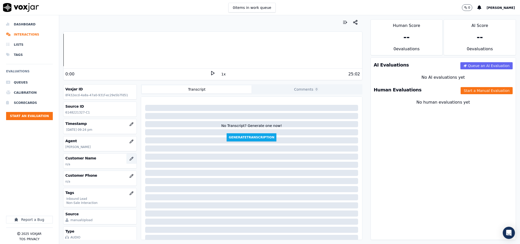
click at [126, 161] on button "button" at bounding box center [131, 158] width 10 height 10
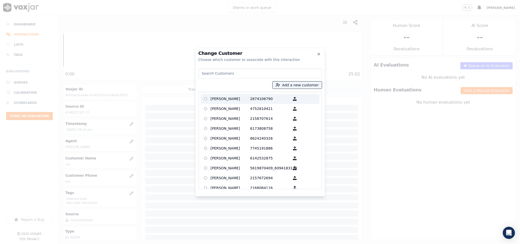
type input "Mohamud Shogolow"
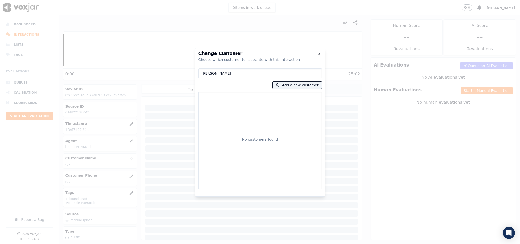
drag, startPoint x: 240, startPoint y: 73, endPoint x: 171, endPoint y: 86, distance: 70.4
click at [159, 243] on div "Change Customer Choose which customer to associate with this interaction Mohamu…" at bounding box center [260, 244] width 520 height 0
click at [283, 86] on button "Add a new customer" at bounding box center [296, 84] width 49 height 7
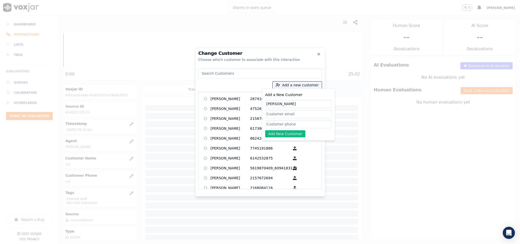
type input "Mohamud Shogolow"
click at [274, 122] on input "Add a New Customer" at bounding box center [298, 124] width 66 height 8
paste input "6148221327"
paste input "6149655471"
type input "6148221327_6149655471"
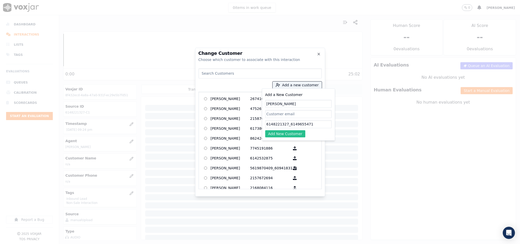
click at [289, 133] on button "Add New Customer" at bounding box center [285, 133] width 40 height 7
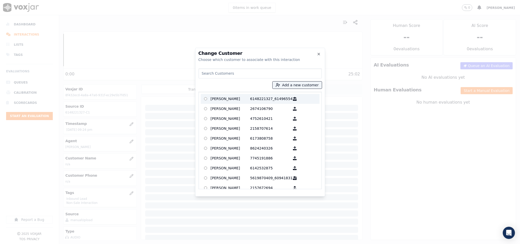
click at [234, 97] on p "Mohamud Shogolow" at bounding box center [230, 99] width 40 height 8
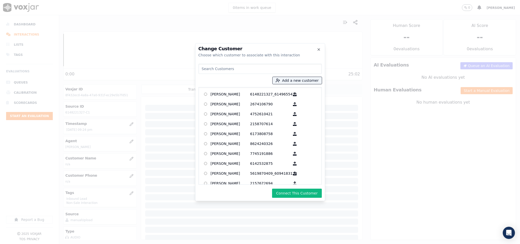
click at [292, 192] on button "Connect This Customer" at bounding box center [296, 192] width 49 height 9
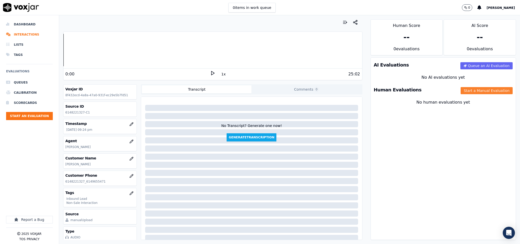
click at [461, 94] on button "Start a Manual Evaluation" at bounding box center [486, 90] width 52 height 7
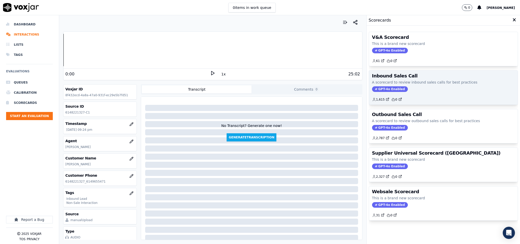
click at [380, 88] on span "GPT-4o Enabled" at bounding box center [390, 89] width 36 height 6
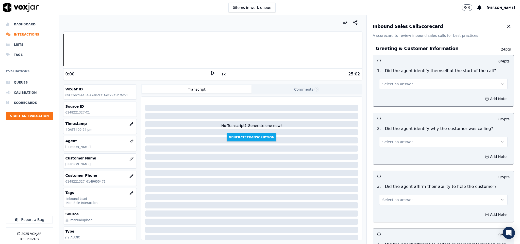
click at [393, 84] on span "Select an answer" at bounding box center [397, 83] width 30 height 5
click at [387, 92] on div "Yes" at bounding box center [431, 96] width 116 height 8
click at [385, 145] on button "Select an answer" at bounding box center [443, 142] width 129 height 10
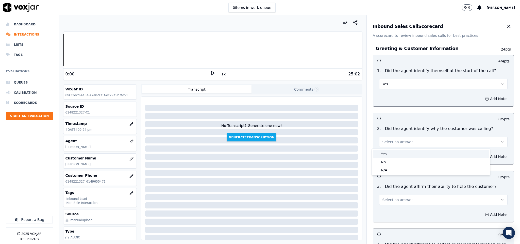
click at [385, 153] on div "Yes" at bounding box center [431, 154] width 116 height 8
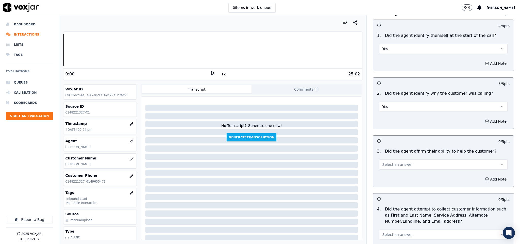
scroll to position [76, 0]
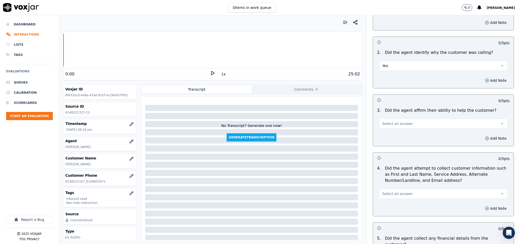
drag, startPoint x: 393, startPoint y: 123, endPoint x: 392, endPoint y: 128, distance: 4.6
click at [393, 123] on span "Select an answer" at bounding box center [397, 123] width 30 height 5
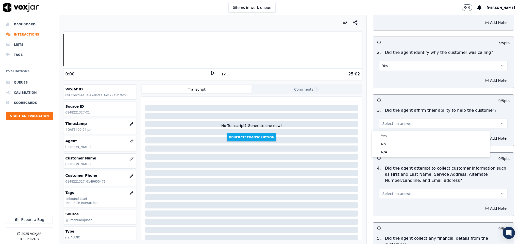
click at [388, 135] on div "Yes" at bounding box center [431, 136] width 116 height 8
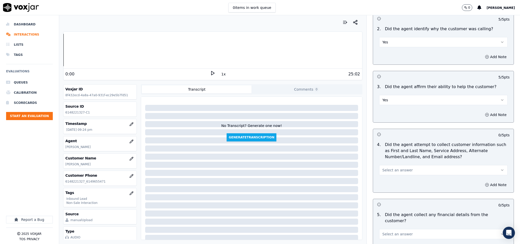
scroll to position [114, 0]
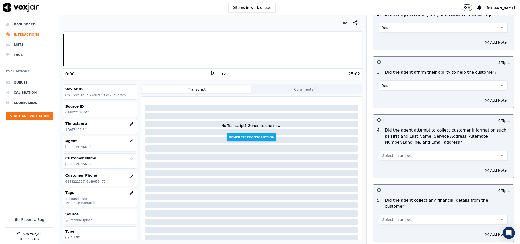
click at [390, 159] on button "Select an answer" at bounding box center [443, 155] width 129 height 10
click at [389, 167] on div "Yes" at bounding box center [431, 168] width 116 height 8
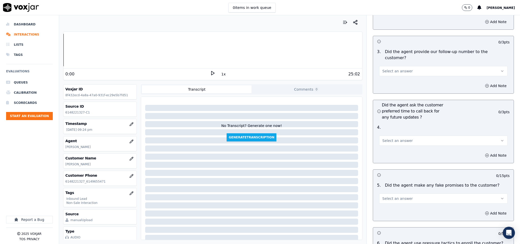
scroll to position [1150, 0]
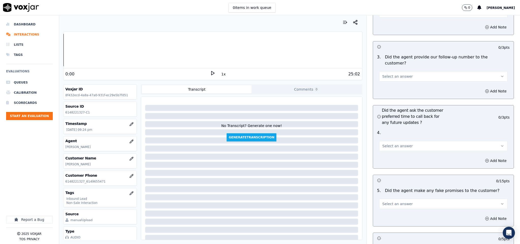
click at [403, 71] on button "Select an answer" at bounding box center [443, 76] width 129 height 10
click at [396, 72] on div "Yes" at bounding box center [431, 73] width 116 height 8
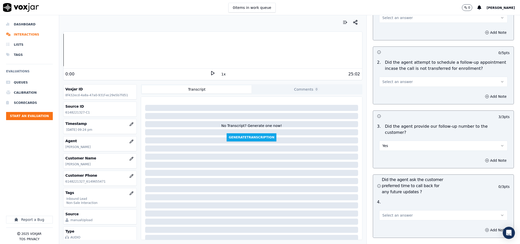
scroll to position [1074, 0]
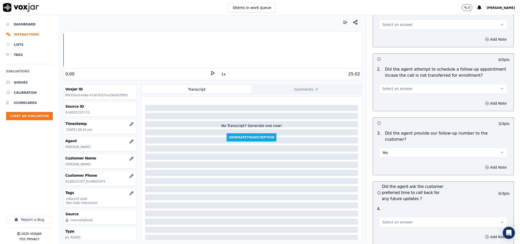
click at [409, 83] on button "Select an answer" at bounding box center [443, 88] width 129 height 10
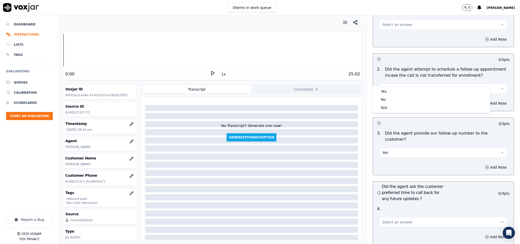
click at [409, 83] on button "Select an answer" at bounding box center [443, 88] width 129 height 10
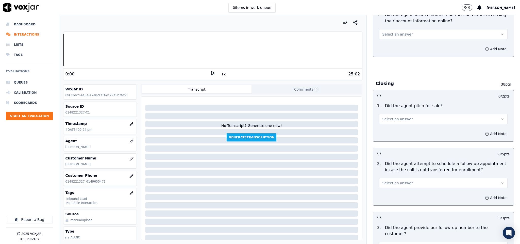
scroll to position [960, 0]
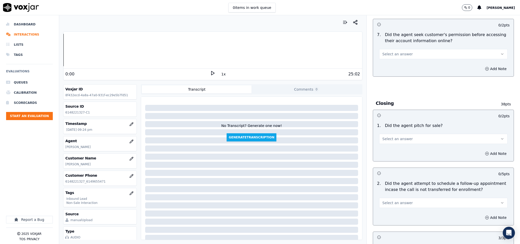
click at [422, 49] on button "Select an answer" at bounding box center [443, 54] width 129 height 10
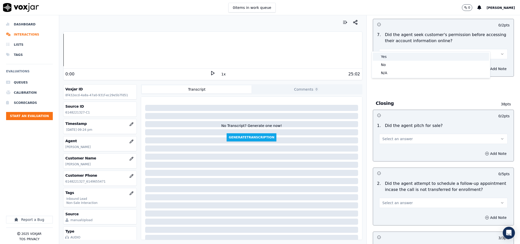
click at [411, 60] on div "Yes" at bounding box center [431, 56] width 116 height 8
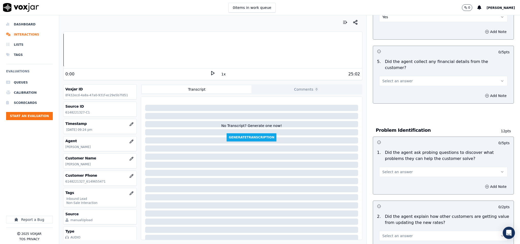
scroll to position [266, 0]
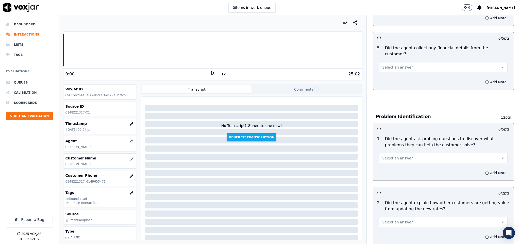
click at [396, 65] on span "Select an answer" at bounding box center [397, 67] width 30 height 5
click at [384, 80] on div "No" at bounding box center [431, 82] width 116 height 8
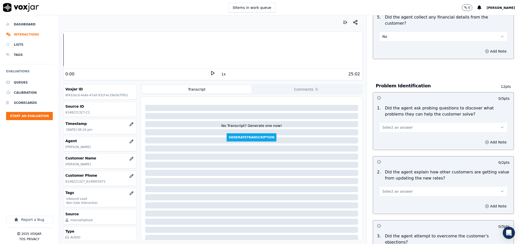
scroll to position [342, 0]
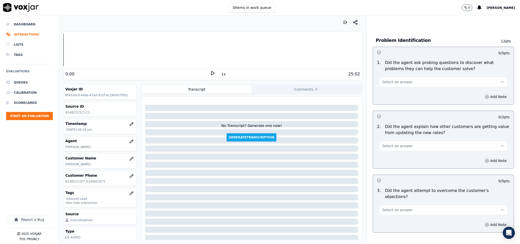
click at [397, 79] on span "Select an answer" at bounding box center [397, 81] width 30 height 5
click at [390, 90] on div "Yes" at bounding box center [431, 88] width 116 height 8
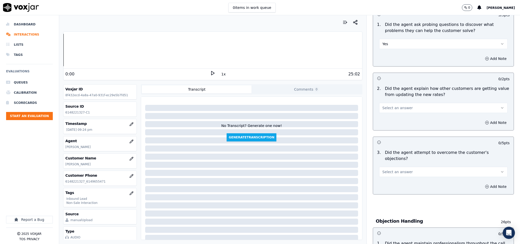
click at [398, 105] on span "Select an answer" at bounding box center [397, 107] width 30 height 5
click at [388, 130] on div "N/A" at bounding box center [431, 131] width 116 height 8
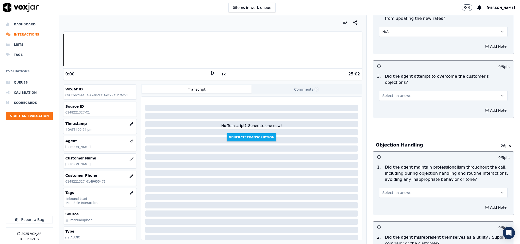
drag, startPoint x: 398, startPoint y: 79, endPoint x: 395, endPoint y: 87, distance: 9.3
click at [398, 90] on div "Select an answer" at bounding box center [443, 95] width 129 height 11
click at [396, 93] on span "Select an answer" at bounding box center [397, 95] width 30 height 5
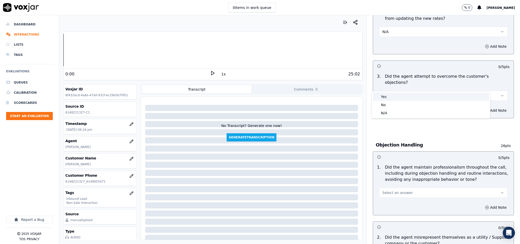
click at [390, 96] on div "Yes" at bounding box center [431, 97] width 116 height 8
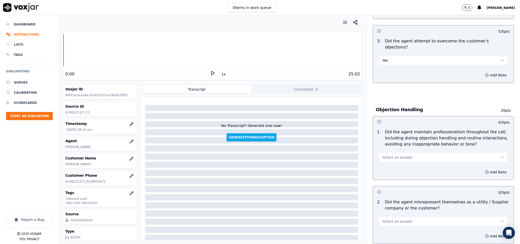
scroll to position [533, 0]
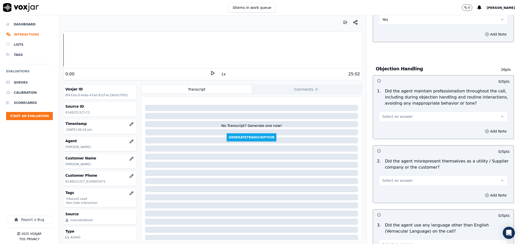
click at [405, 111] on button "Select an answer" at bounding box center [443, 116] width 129 height 10
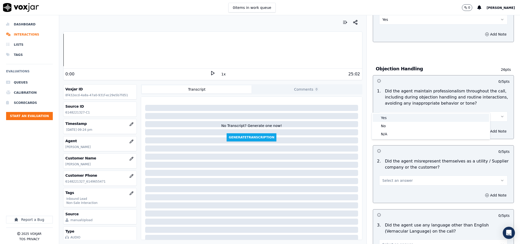
click at [393, 117] on div "Yes" at bounding box center [431, 118] width 116 height 8
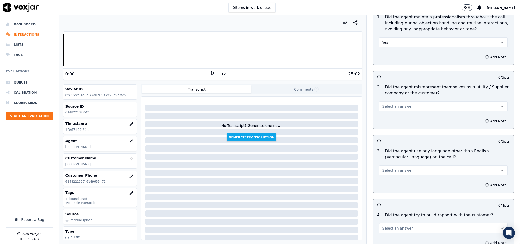
scroll to position [609, 0]
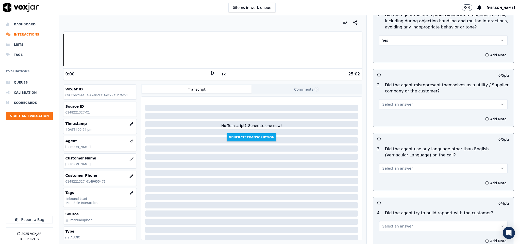
click at [408, 99] on button "Select an answer" at bounding box center [443, 104] width 129 height 10
click at [393, 110] on div "No" at bounding box center [431, 114] width 116 height 8
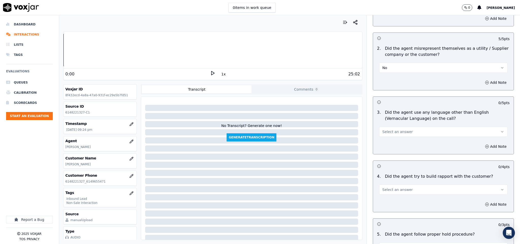
scroll to position [685, 0]
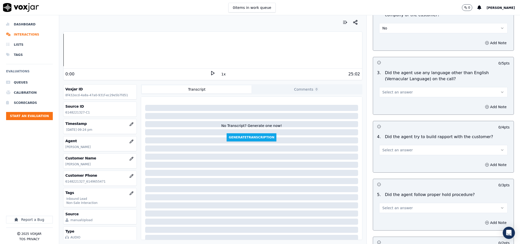
click at [401, 87] on button "Select an answer" at bounding box center [443, 92] width 129 height 10
click at [388, 104] on div "No" at bounding box center [431, 102] width 116 height 8
drag, startPoint x: 407, startPoint y: 139, endPoint x: 402, endPoint y: 144, distance: 7.0
click at [407, 145] on button "Select an answer" at bounding box center [443, 150] width 129 height 10
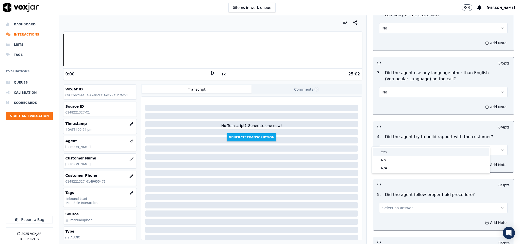
click at [396, 151] on div "Yes" at bounding box center [431, 152] width 116 height 8
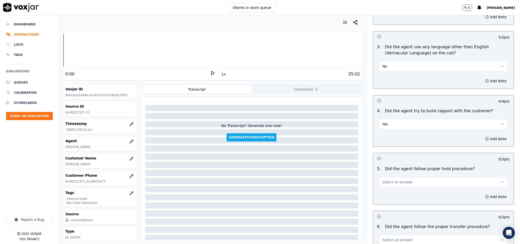
scroll to position [761, 0]
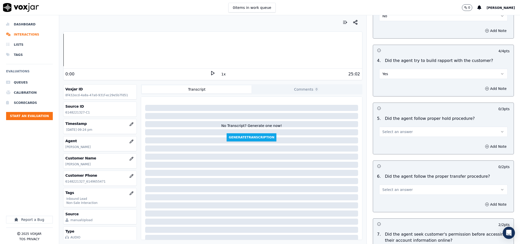
drag, startPoint x: 402, startPoint y: 119, endPoint x: 400, endPoint y: 125, distance: 5.8
click at [402, 127] on button "Select an answer" at bounding box center [443, 132] width 129 height 10
click at [395, 132] on div "Yes" at bounding box center [431, 134] width 116 height 8
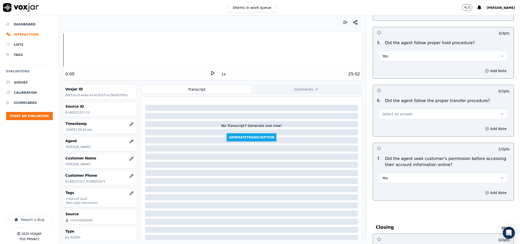
scroll to position [837, 0]
click at [403, 110] on div "6 . Did the agent follow the proper transfer procedure? Select an answer" at bounding box center [443, 107] width 141 height 25
click at [401, 108] on button "Select an answer" at bounding box center [443, 113] width 129 height 10
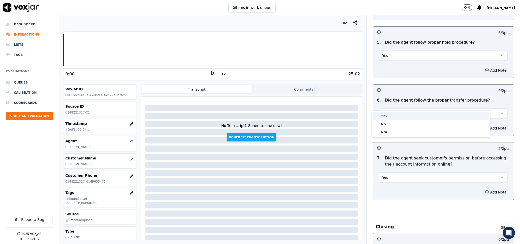
click at [396, 117] on div "Yes" at bounding box center [431, 116] width 116 height 8
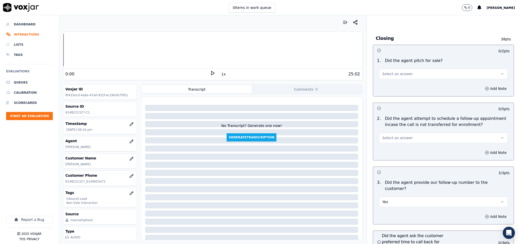
scroll to position [1027, 0]
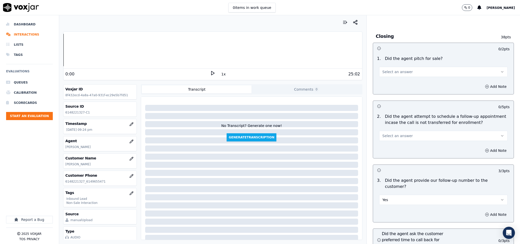
click at [407, 67] on button "Select an answer" at bounding box center [443, 72] width 129 height 10
click at [402, 74] on div "Yes" at bounding box center [431, 74] width 116 height 8
click at [402, 131] on button "Select an answer" at bounding box center [443, 136] width 129 height 10
click at [394, 153] on div "N/A" at bounding box center [431, 155] width 116 height 8
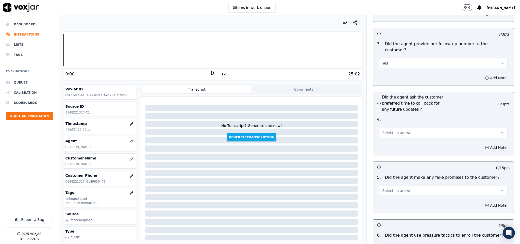
scroll to position [1179, 0]
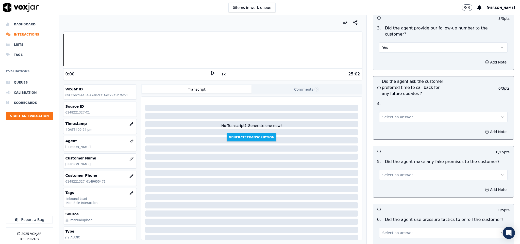
click at [398, 112] on button "Select an answer" at bounding box center [443, 117] width 129 height 10
click at [390, 129] on div "N/A" at bounding box center [431, 130] width 116 height 8
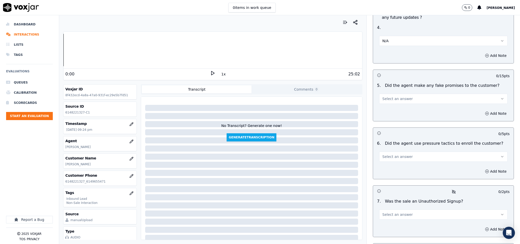
click at [398, 96] on span "Select an answer" at bounding box center [397, 98] width 30 height 5
click at [396, 103] on div "No" at bounding box center [431, 104] width 116 height 8
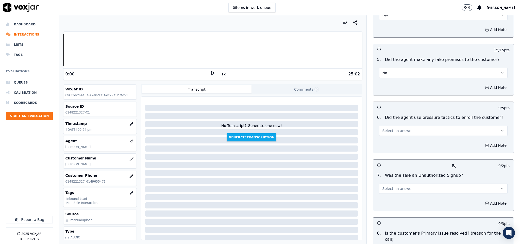
scroll to position [1331, 0]
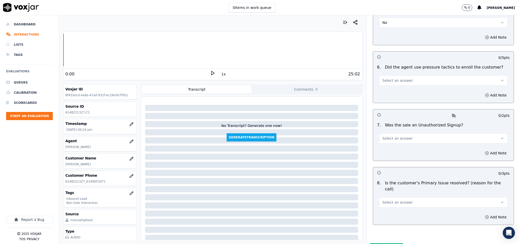
click at [408, 75] on button "Select an answer" at bounding box center [443, 80] width 129 height 10
click at [399, 83] on div "No" at bounding box center [431, 86] width 116 height 8
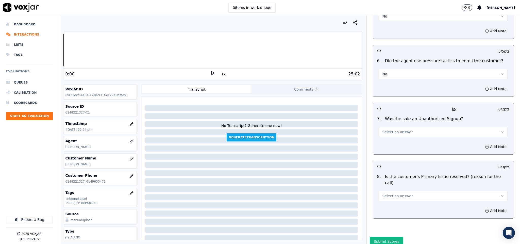
scroll to position [1340, 0]
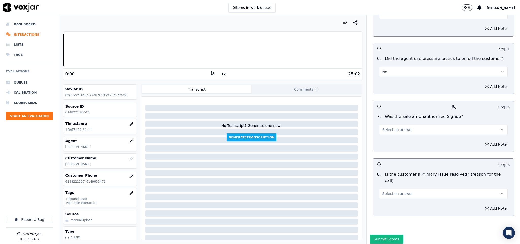
click at [408, 125] on button "Select an answer" at bounding box center [443, 130] width 129 height 10
click at [392, 143] on div "N/A" at bounding box center [431, 143] width 116 height 8
click at [407, 188] on button "Select an answer" at bounding box center [443, 193] width 129 height 10
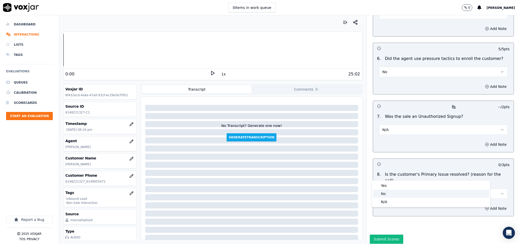
click at [398, 192] on div "No" at bounding box center [431, 193] width 116 height 8
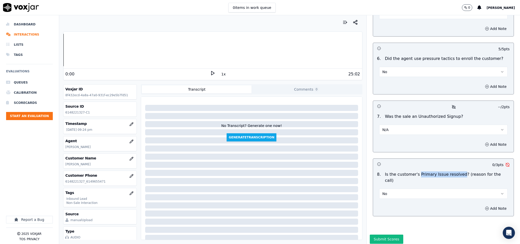
drag, startPoint x: 408, startPoint y: 160, endPoint x: 448, endPoint y: 158, distance: 39.9
click at [448, 171] on p "Is the customer's Primary Issue resolved? (reason for the call)" at bounding box center [447, 177] width 125 height 12
click at [407, 171] on p "Is the customer's Primary Issue resolved? (reason for the call)" at bounding box center [447, 177] width 125 height 12
drag, startPoint x: 408, startPoint y: 161, endPoint x: 448, endPoint y: 159, distance: 40.4
click at [448, 171] on p "Is the customer's Primary Issue resolved? (reason for the call)" at bounding box center [447, 177] width 125 height 12
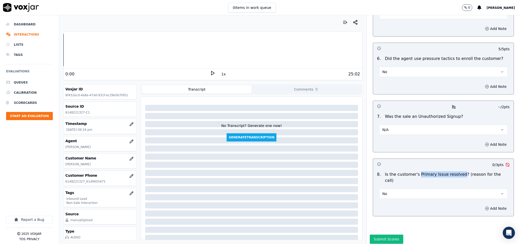
copy p "Primary Issue resolved"
click at [470, 201] on div "Add Note" at bounding box center [443, 208] width 141 height 15
click at [487, 207] on icon "button" at bounding box center [487, 207] width 0 height 1
click at [447, 214] on textarea at bounding box center [443, 226] width 133 height 25
paste textarea "Primary Issue not resolved//"
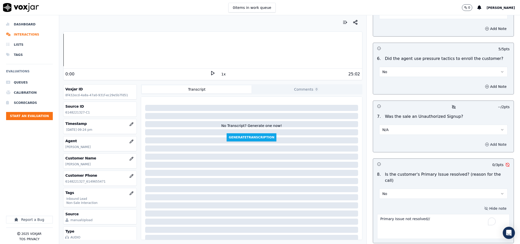
type textarea "Primary Issue not resolved//"
click at [483, 141] on button "Add Note" at bounding box center [496, 144] width 28 height 7
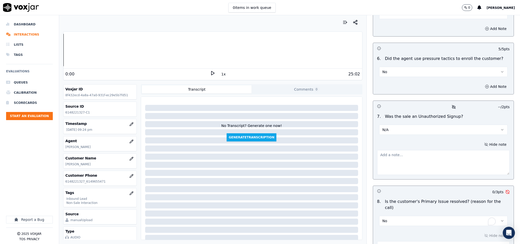
click at [441, 150] on textarea at bounding box center [443, 162] width 133 height 25
paste textarea "Call id - 20250801-143605_@15:50 - Before the call could be transferred to TPV,…"
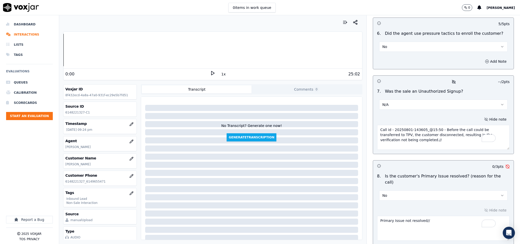
scroll to position [1395, 0]
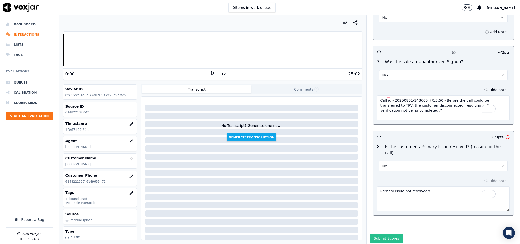
type textarea "Call id - 20250801-143605_@15:50 - Before the call could be transferred to TPV,…"
click at [386, 234] on button "Submit Scores" at bounding box center [387, 238] width 34 height 9
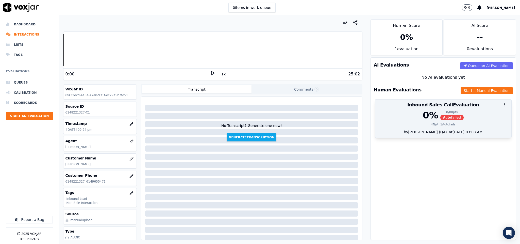
click at [440, 118] on span "Autofailed" at bounding box center [451, 118] width 23 height 6
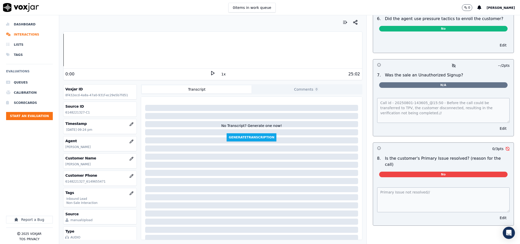
scroll to position [0, 0]
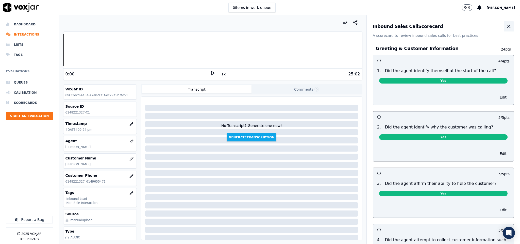
click at [503, 30] on button "button" at bounding box center [508, 26] width 10 height 10
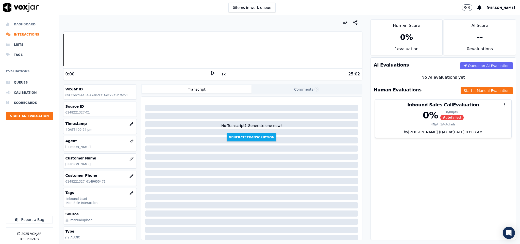
click at [14, 21] on li "Dashboard" at bounding box center [29, 24] width 47 height 10
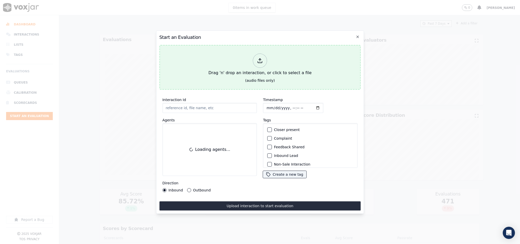
click at [260, 58] on icon at bounding box center [260, 61] width 6 height 6
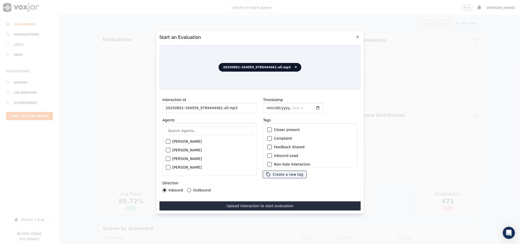
drag, startPoint x: 217, startPoint y: 106, endPoint x: 256, endPoint y: 105, distance: 39.1
click at [256, 105] on div "Interaction Id 20250801-164059_9789444461-all.mp3 Agents [PERSON_NAME] [PERSON_…" at bounding box center [209, 144] width 101 height 101
type input "20250801-164059_9789444461-C1"
click at [264, 107] on input "Timestamp" at bounding box center [293, 108] width 60 height 10
type input "[DATE]T21:38"
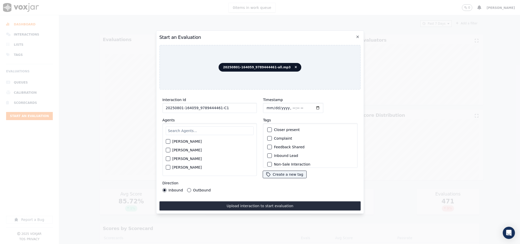
click at [268, 154] on div "button" at bounding box center [270, 156] width 4 height 4
click at [269, 150] on button "Non-Sale Interaction" at bounding box center [269, 151] width 5 height 5
click at [215, 128] on input "text" at bounding box center [210, 130] width 88 height 9
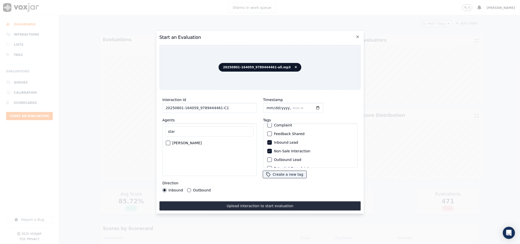
type input "star"
click at [168, 141] on div "button" at bounding box center [168, 143] width 4 height 4
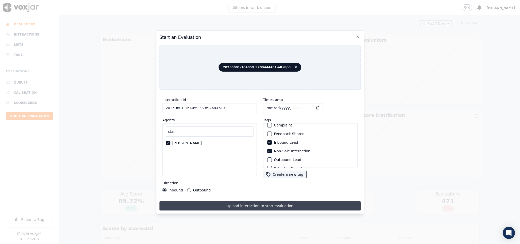
click at [215, 204] on button "Upload interaction to start evaluation" at bounding box center [259, 205] width 201 height 9
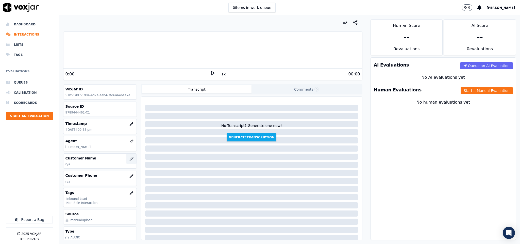
click at [129, 158] on icon "button" at bounding box center [131, 158] width 4 height 4
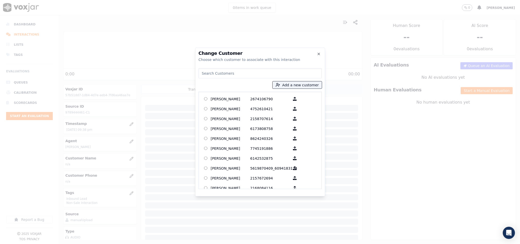
type input "[PERSON_NAME]"
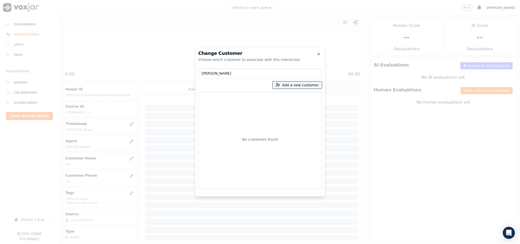
drag, startPoint x: 230, startPoint y: 73, endPoint x: 182, endPoint y: 76, distance: 48.3
click at [183, 243] on div "Change Customer Choose which customer to associate with this interaction [PERSO…" at bounding box center [260, 244] width 520 height 0
click at [291, 85] on button "Add a new customer" at bounding box center [296, 84] width 49 height 7
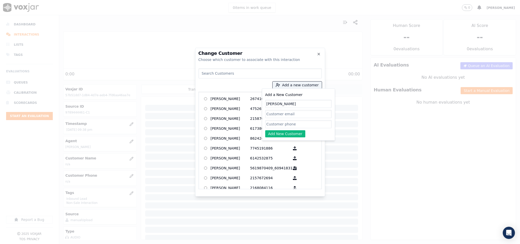
type input "[PERSON_NAME]"
click at [291, 121] on input "Add a New Customer" at bounding box center [298, 124] width 66 height 8
paste input "9789444461"
type input "9789444461"
click at [275, 135] on button "Add New Customer" at bounding box center [285, 133] width 40 height 7
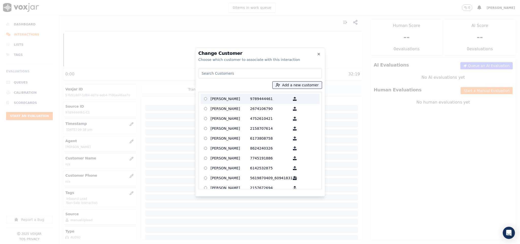
click at [247, 97] on p "[PERSON_NAME]" at bounding box center [230, 99] width 40 height 8
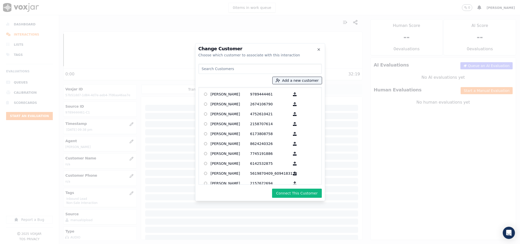
click at [303, 192] on button "Connect This Customer" at bounding box center [296, 192] width 49 height 9
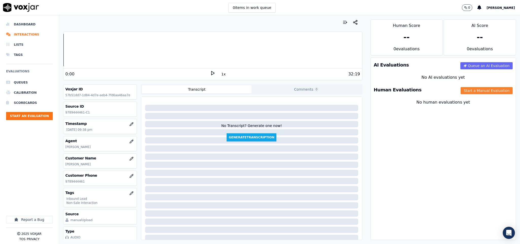
click at [461, 89] on button "Start a Manual Evaluation" at bounding box center [486, 90] width 52 height 7
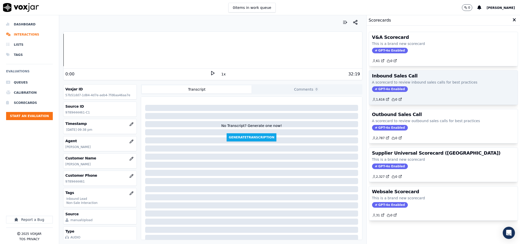
click at [389, 89] on span "GPT-4o Enabled" at bounding box center [390, 89] width 36 height 6
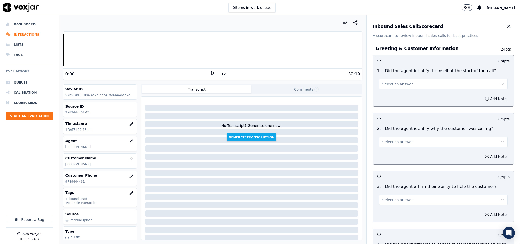
click at [387, 81] on span "Select an answer" at bounding box center [397, 83] width 30 height 5
click at [385, 94] on div "Yes" at bounding box center [431, 96] width 116 height 8
click at [390, 142] on span "Select an answer" at bounding box center [397, 141] width 30 height 5
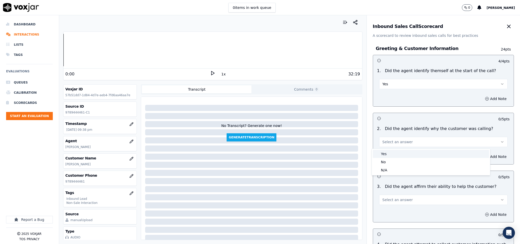
click at [389, 153] on div "Yes" at bounding box center [431, 154] width 116 height 8
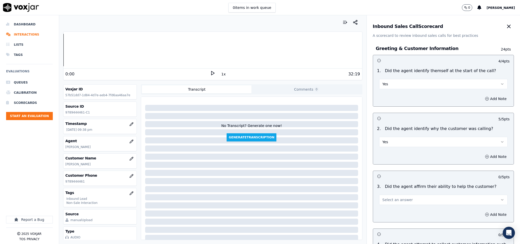
scroll to position [76, 0]
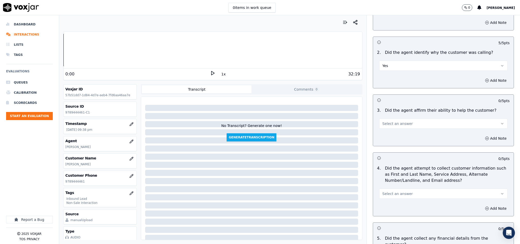
click at [400, 124] on button "Select an answer" at bounding box center [443, 123] width 129 height 10
click at [391, 138] on div "Yes" at bounding box center [431, 136] width 116 height 8
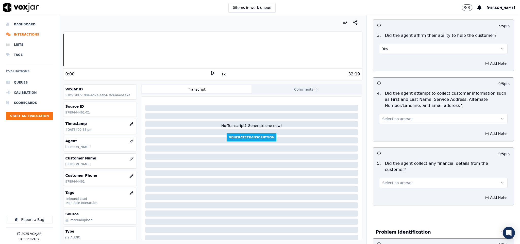
scroll to position [152, 0]
click at [399, 117] on span "Select an answer" at bounding box center [397, 117] width 30 height 5
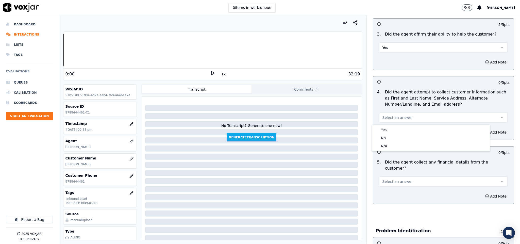
click at [393, 127] on div "Yes" at bounding box center [431, 130] width 116 height 8
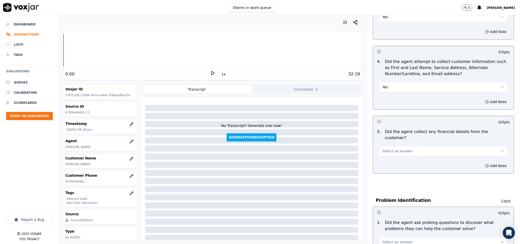
scroll to position [228, 0]
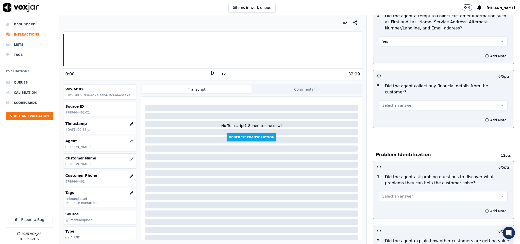
click at [398, 104] on button "Select an answer" at bounding box center [443, 105] width 129 height 10
click at [391, 118] on div "No" at bounding box center [431, 120] width 116 height 8
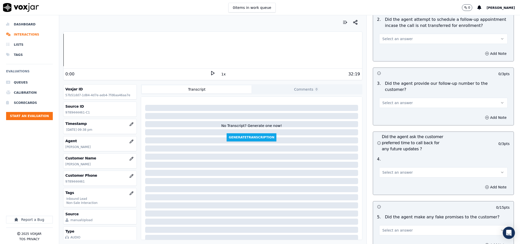
scroll to position [1112, 0]
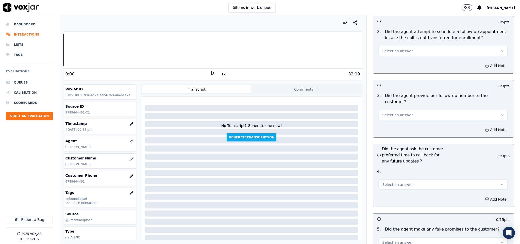
click at [403, 110] on button "Select an answer" at bounding box center [443, 115] width 129 height 10
click at [396, 116] on div "No" at bounding box center [431, 120] width 116 height 8
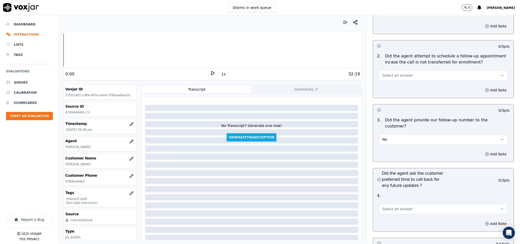
scroll to position [1074, 0]
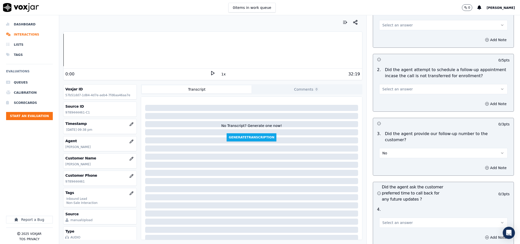
click at [419, 148] on button "No" at bounding box center [443, 153] width 129 height 10
click at [407, 147] on div "Yes" at bounding box center [431, 150] width 116 height 8
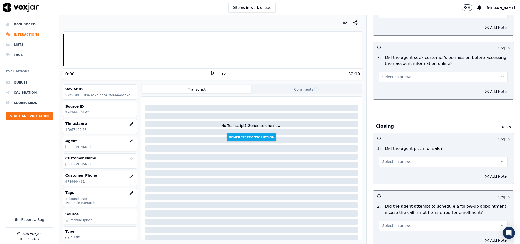
scroll to position [922, 0]
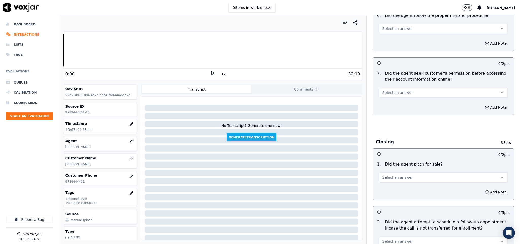
click at [417, 87] on button "Select an answer" at bounding box center [443, 92] width 129 height 10
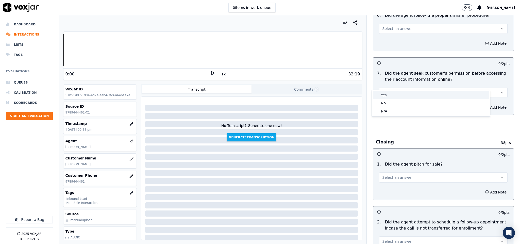
click at [407, 95] on div "Yes" at bounding box center [431, 95] width 116 height 8
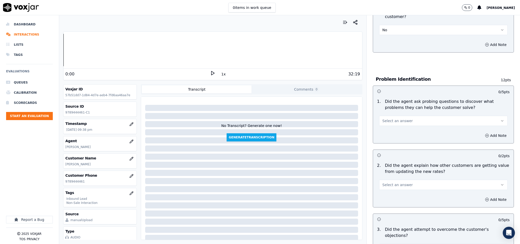
scroll to position [304, 0]
click at [411, 115] on button "Select an answer" at bounding box center [443, 120] width 129 height 10
click at [396, 124] on div "Yes" at bounding box center [431, 126] width 116 height 8
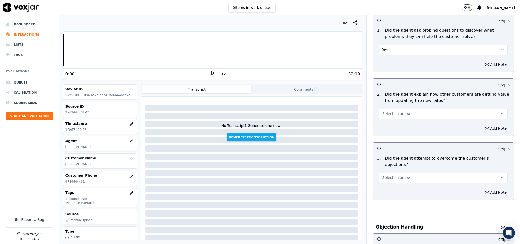
scroll to position [380, 0]
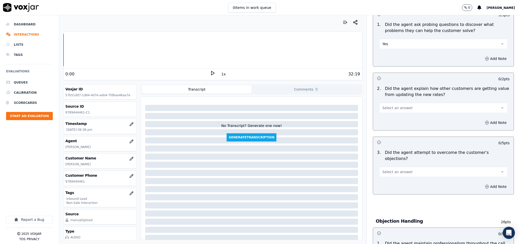
click at [405, 104] on button "Select an answer" at bounding box center [443, 108] width 129 height 10
click at [393, 130] on div "N/A" at bounding box center [431, 131] width 116 height 8
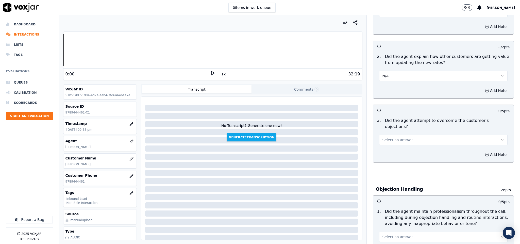
scroll to position [457, 0]
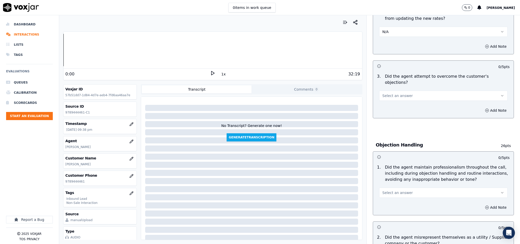
click at [405, 91] on button "Select an answer" at bounding box center [443, 96] width 129 height 10
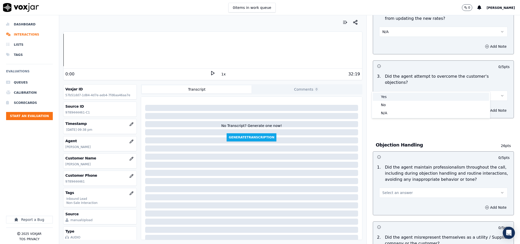
click at [393, 95] on div "Yes" at bounding box center [431, 97] width 116 height 8
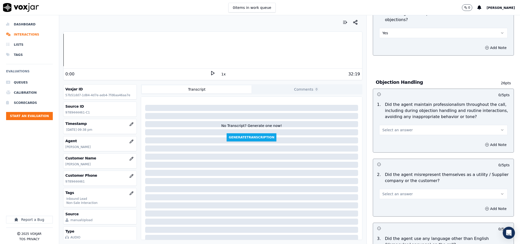
scroll to position [571, 0]
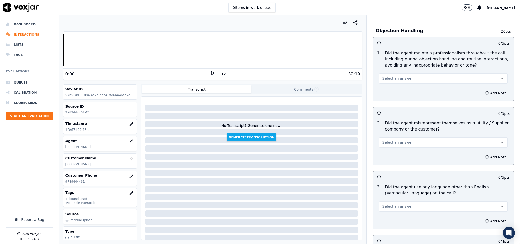
click at [397, 76] on span "Select an answer" at bounding box center [397, 78] width 30 height 5
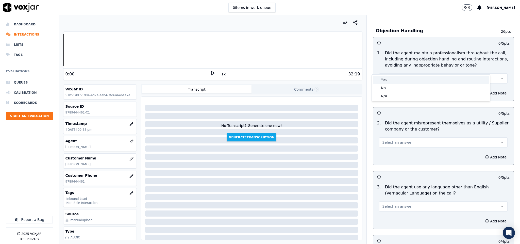
click at [395, 77] on div "Yes" at bounding box center [431, 80] width 116 height 8
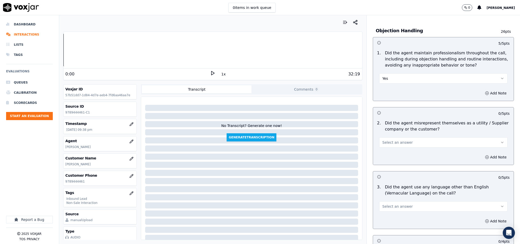
click at [394, 137] on button "Select an answer" at bounding box center [443, 142] width 129 height 10
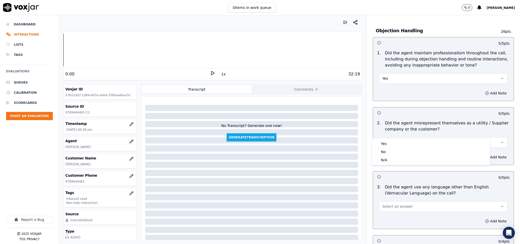
click at [394, 140] on span "Select an answer" at bounding box center [397, 142] width 30 height 5
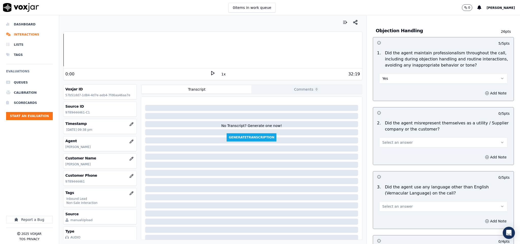
scroll to position [1340, 0]
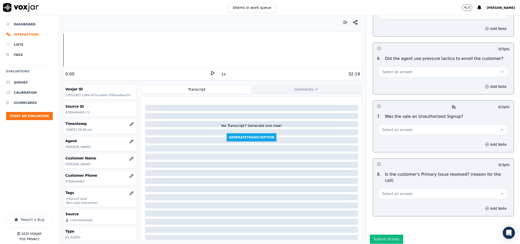
click at [419, 188] on button "Select an answer" at bounding box center [443, 193] width 129 height 10
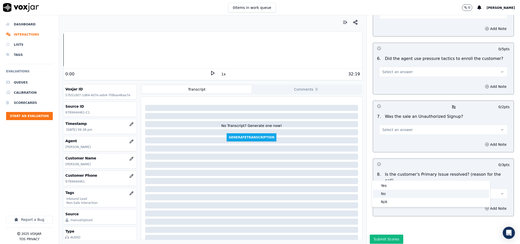
click at [405, 194] on div "No" at bounding box center [431, 193] width 116 height 8
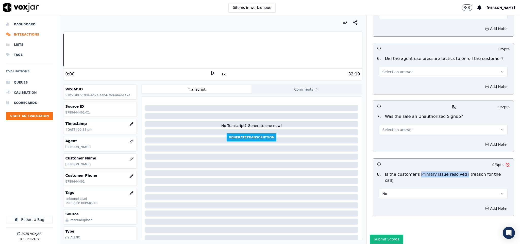
drag, startPoint x: 407, startPoint y: 162, endPoint x: 450, endPoint y: 160, distance: 42.4
click at [450, 171] on p "Is the customer's Primary Issue resolved? (reason for the call)" at bounding box center [447, 177] width 125 height 12
copy p "Primary Issue resolved?"
click at [477, 201] on div "Add Note" at bounding box center [443, 208] width 141 height 15
click at [485, 206] on icon "button" at bounding box center [487, 208] width 4 height 4
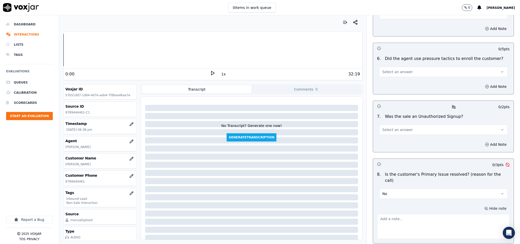
click at [452, 212] on div at bounding box center [443, 225] width 133 height 27
click at [447, 214] on textarea at bounding box center [443, 226] width 133 height 25
paste textarea "Primary Issue resolved?"
click at [393, 214] on textarea "Primary Issue resolved" at bounding box center [443, 226] width 133 height 25
drag, startPoint x: 417, startPoint y: 199, endPoint x: 346, endPoint y: 201, distance: 70.8
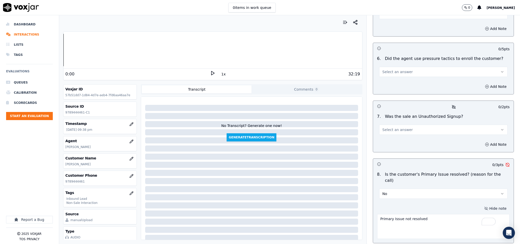
click at [347, 200] on div "Your browser does not support the audio element. 0:00 1x 32:19 Voxjar ID 57b51d…" at bounding box center [289, 129] width 461 height 229
type textarea "Primary Issue not resolved"
click at [413, 125] on button "Select an answer" at bounding box center [443, 130] width 129 height 10
click at [394, 134] on div "No" at bounding box center [431, 135] width 116 height 8
click at [437, 125] on button "No" at bounding box center [443, 130] width 129 height 10
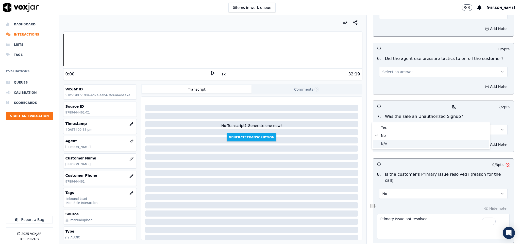
click at [403, 144] on div "N/A" at bounding box center [431, 143] width 116 height 8
click at [486, 141] on button "Add Note" at bounding box center [496, 144] width 28 height 7
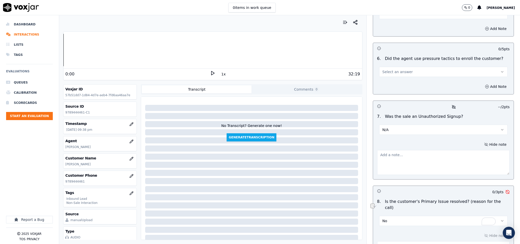
click at [445, 150] on textarea at bounding box center [443, 162] width 133 height 25
paste textarea "@30:09 - During CTS verification, while the CTS agent was informing the custome…"
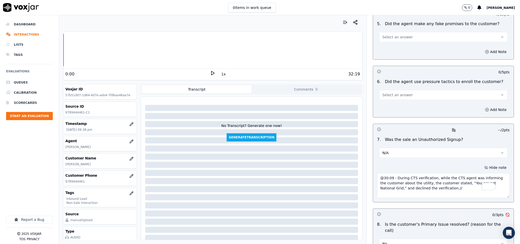
scroll to position [1302, 0]
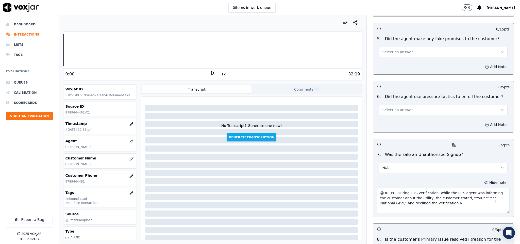
type textarea "@30:09 - During CTS verification, while the CTS agent was informing the custome…"
click at [426, 105] on button "Select an answer" at bounding box center [443, 110] width 129 height 10
click at [409, 107] on div "Yes" at bounding box center [431, 107] width 116 height 8
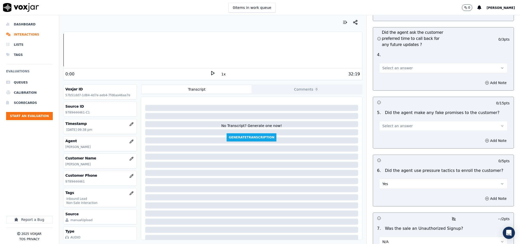
scroll to position [1226, 0]
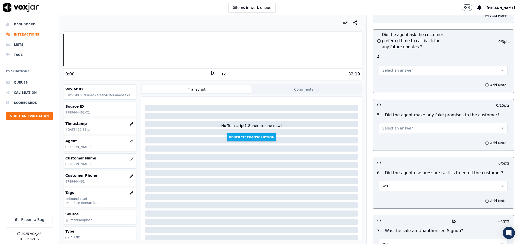
click at [401, 181] on button "Yes" at bounding box center [443, 186] width 129 height 10
click at [389, 192] on div "No" at bounding box center [431, 191] width 116 height 8
click at [400, 126] on span "Select an answer" at bounding box center [397, 128] width 30 height 5
click at [392, 132] on div "No" at bounding box center [431, 133] width 116 height 8
click at [386, 64] on div "Select an answer" at bounding box center [443, 69] width 129 height 11
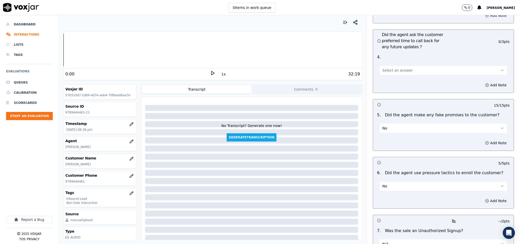
click at [388, 65] on button "Select an answer" at bounding box center [443, 70] width 129 height 10
click at [389, 78] on div "No" at bounding box center [431, 75] width 116 height 8
click at [389, 65] on button "No" at bounding box center [443, 70] width 129 height 10
click at [387, 82] on div "N/A" at bounding box center [431, 83] width 116 height 8
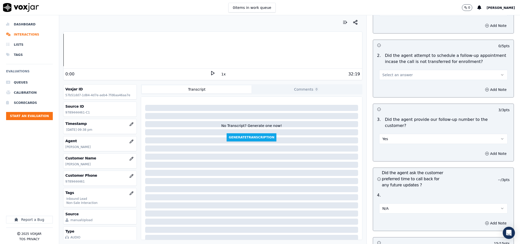
scroll to position [1074, 0]
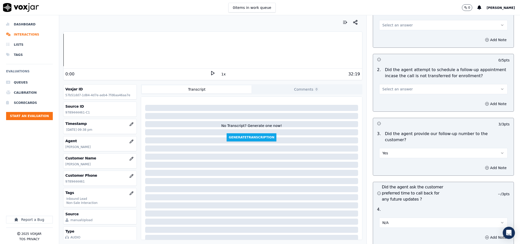
click at [406, 84] on button "Select an answer" at bounding box center [443, 89] width 129 height 10
click at [389, 109] on div "N/A" at bounding box center [431, 108] width 116 height 8
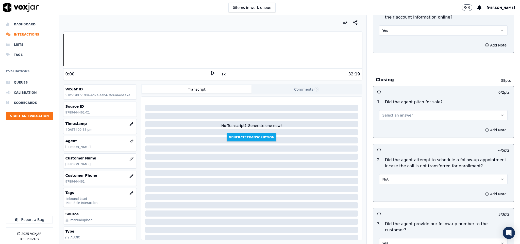
scroll to position [960, 0]
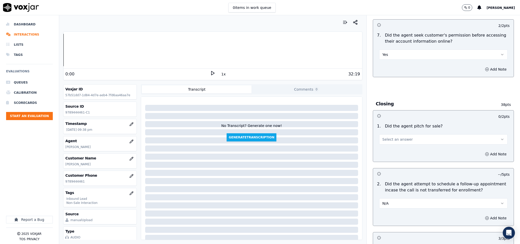
click at [409, 134] on button "Select an answer" at bounding box center [443, 139] width 129 height 10
drag, startPoint x: 393, startPoint y: 138, endPoint x: 393, endPoint y: 141, distance: 3.1
click at [393, 138] on div "Yes" at bounding box center [431, 142] width 116 height 8
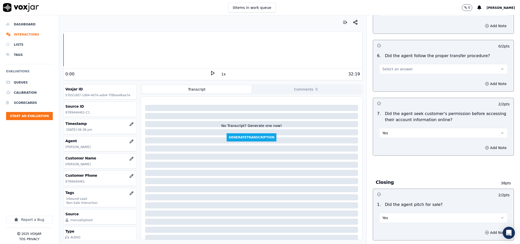
scroll to position [808, 0]
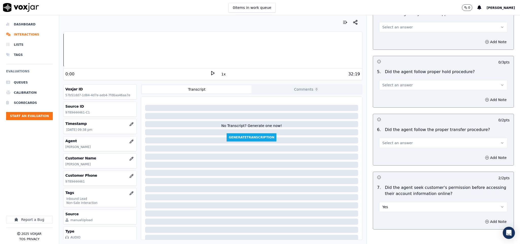
click at [404, 138] on button "Select an answer" at bounding box center [443, 143] width 129 height 10
click at [389, 145] on div "Yes" at bounding box center [431, 145] width 116 height 8
click at [393, 80] on button "Select an answer" at bounding box center [443, 85] width 129 height 10
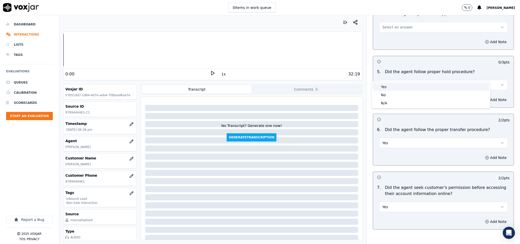
click at [390, 89] on div "Yes" at bounding box center [431, 87] width 116 height 8
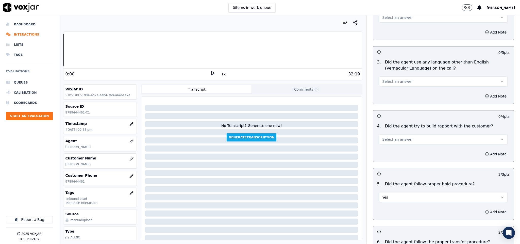
scroll to position [693, 0]
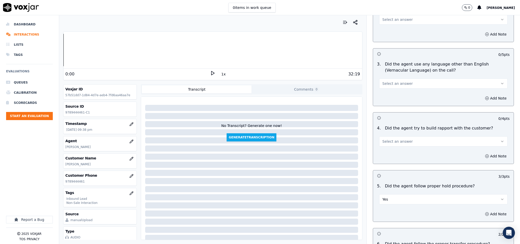
click at [396, 139] on span "Select an answer" at bounding box center [397, 141] width 30 height 5
click at [388, 158] on div "N/A" at bounding box center [431, 159] width 116 height 8
click at [389, 81] on span "Select an answer" at bounding box center [397, 83] width 30 height 5
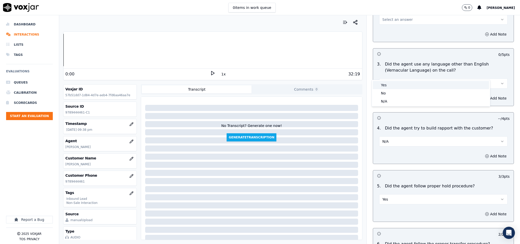
click at [390, 86] on div "Yes" at bounding box center [431, 85] width 116 height 8
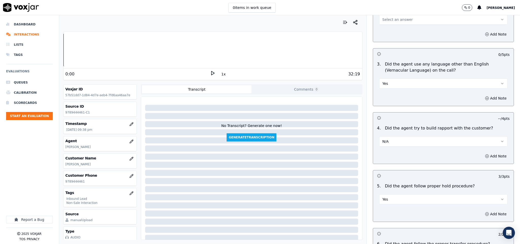
click at [393, 78] on button "Yes" at bounding box center [443, 83] width 129 height 10
click at [387, 95] on div "No" at bounding box center [431, 93] width 116 height 8
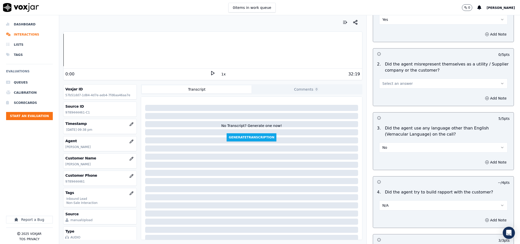
scroll to position [617, 0]
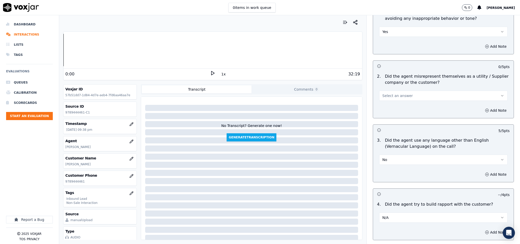
click at [409, 91] on button "Select an answer" at bounding box center [443, 96] width 129 height 10
click at [391, 104] on div "No" at bounding box center [431, 105] width 116 height 8
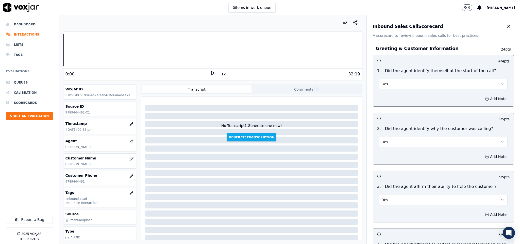
scroll to position [1395, 0]
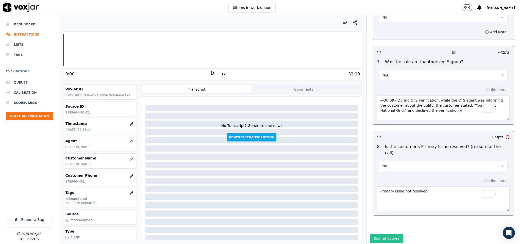
click at [384, 234] on button "Submit Scores" at bounding box center [387, 238] width 34 height 9
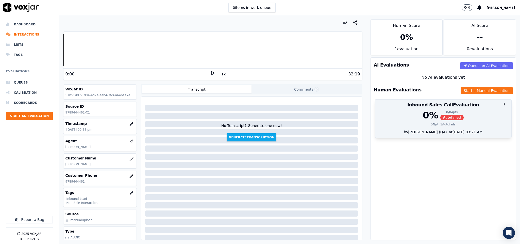
click at [452, 116] on div "0 % 0 / 84 pts Autofailed" at bounding box center [443, 115] width 130 height 10
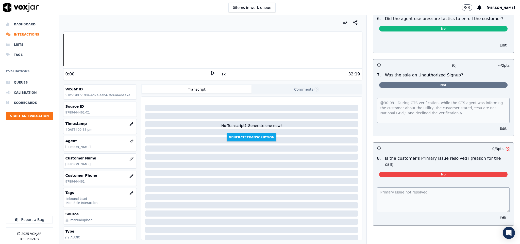
scroll to position [0, 0]
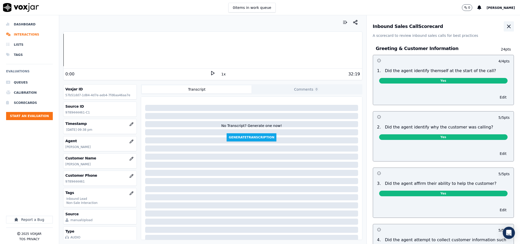
click at [505, 28] on icon "button" at bounding box center [508, 26] width 6 height 6
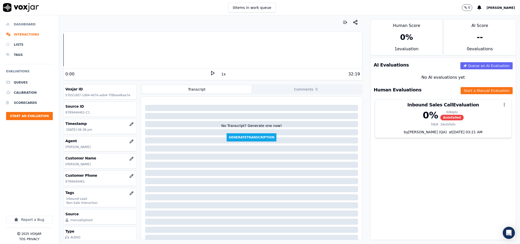
click at [25, 24] on li "Dashboard" at bounding box center [29, 24] width 47 height 10
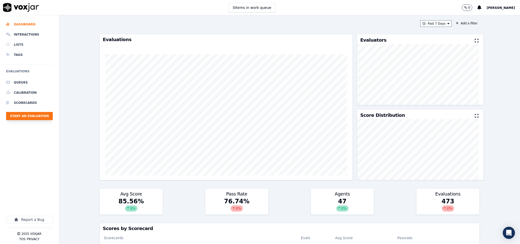
click at [50, 117] on button "Start an Evaluation" at bounding box center [29, 116] width 47 height 8
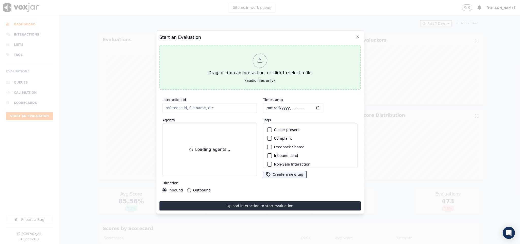
click at [254, 69] on div "Drag 'n' drop an interaction, or click to select a file" at bounding box center [259, 64] width 107 height 26
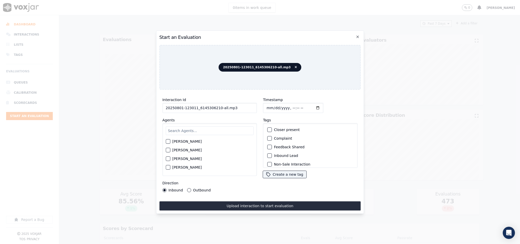
drag, startPoint x: 217, startPoint y: 107, endPoint x: 248, endPoint y: 107, distance: 30.7
click at [248, 107] on input "20250801-123011_6145306210-all.mp3" at bounding box center [209, 108] width 95 height 10
type input "20250801-123011_6145306210-C1"
click at [187, 188] on button "Outbound" at bounding box center [189, 190] width 4 height 4
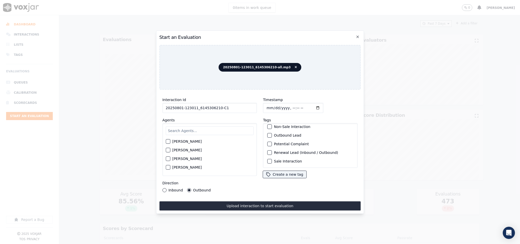
click at [268, 133] on div "button" at bounding box center [270, 135] width 4 height 4
click at [268, 125] on div "button" at bounding box center [270, 127] width 4 height 4
click at [206, 130] on input "text" at bounding box center [210, 130] width 88 height 9
type input "vict"
click at [169, 141] on div "button" at bounding box center [168, 143] width 4 height 4
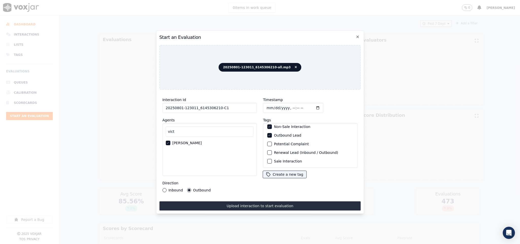
click at [267, 105] on input "Timestamp" at bounding box center [293, 108] width 60 height 10
type input "2025-08-01T21:54"
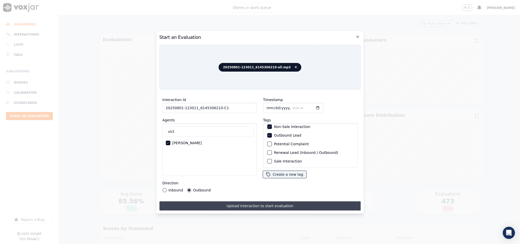
click at [252, 203] on button "Upload interaction to start evaluation" at bounding box center [259, 205] width 201 height 9
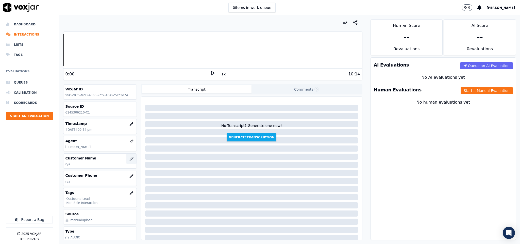
click at [132, 158] on icon "button" at bounding box center [132, 157] width 1 height 1
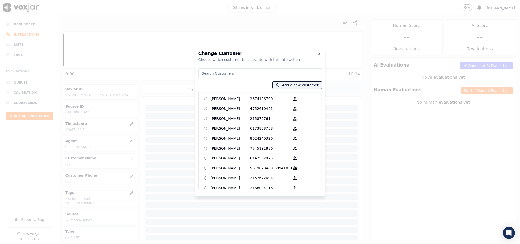
paste input "LEONARD J SHOOK"
type input "LEONARD J SHOOK"
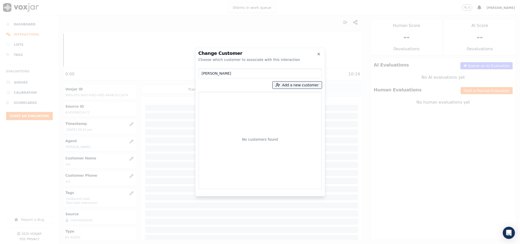
drag, startPoint x: 232, startPoint y: 73, endPoint x: 176, endPoint y: 70, distance: 55.6
click at [176, 243] on div "Change Customer Choose which customer to associate with this interaction LEONAR…" at bounding box center [260, 244] width 520 height 0
click at [292, 85] on button "Add a new customer" at bounding box center [296, 84] width 49 height 7
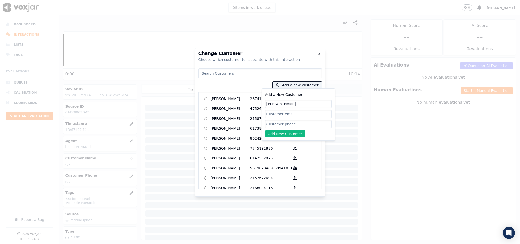
type input "LEONARD J SHOOK"
drag, startPoint x: 286, startPoint y: 125, endPoint x: 283, endPoint y: 130, distance: 5.3
click at [286, 125] on input "Add a New Customer" at bounding box center [298, 124] width 66 height 8
paste input "6145306210"
type input "6145306210"
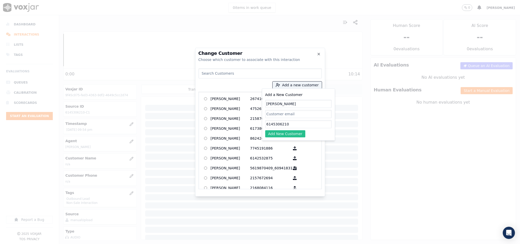
click at [275, 136] on button "Add New Customer" at bounding box center [285, 133] width 40 height 7
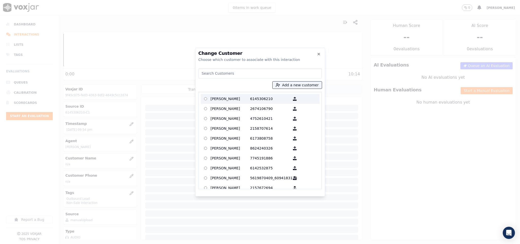
click at [231, 94] on label "LEONARD J SHOOK 6145306210" at bounding box center [260, 99] width 119 height 10
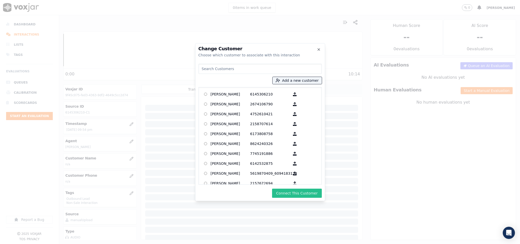
click at [297, 192] on button "Connect This Customer" at bounding box center [296, 192] width 49 height 9
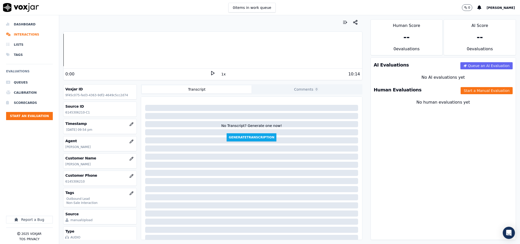
click at [450, 96] on div "Human Evaluations Start a Manual Evaluation" at bounding box center [443, 89] width 145 height 15
click at [460, 94] on button "Start a Manual Evaluation" at bounding box center [486, 90] width 52 height 7
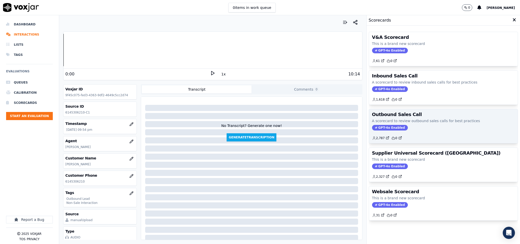
click at [384, 125] on div "Outbound Sales Call A scorecard to review outbound sales calls for best practic…" at bounding box center [443, 126] width 149 height 34
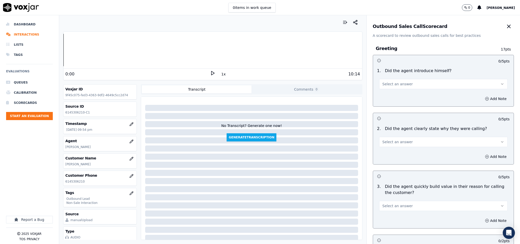
click at [404, 85] on button "Select an answer" at bounding box center [443, 84] width 129 height 10
click at [395, 96] on div "Yes" at bounding box center [431, 96] width 116 height 8
click at [396, 143] on span "Select an answer" at bounding box center [397, 141] width 30 height 5
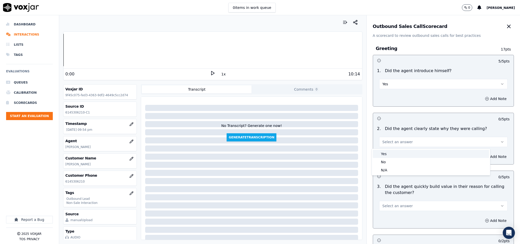
click at [394, 152] on div "Yes" at bounding box center [431, 154] width 116 height 8
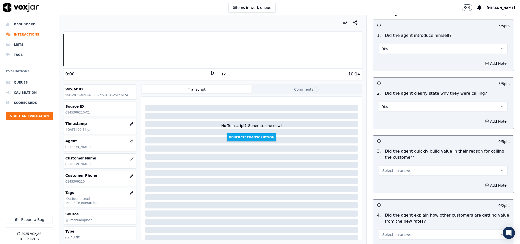
scroll to position [76, 0]
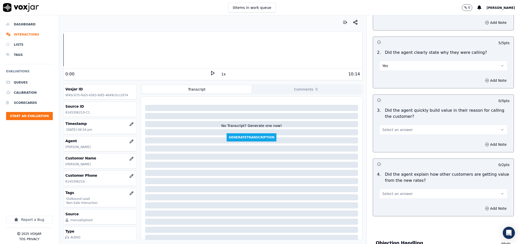
click at [404, 129] on button "Select an answer" at bounding box center [443, 130] width 129 height 10
click at [394, 141] on div "Yes" at bounding box center [431, 142] width 116 height 8
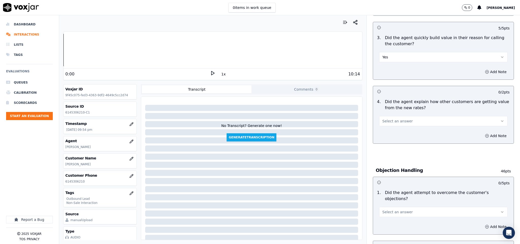
scroll to position [152, 0]
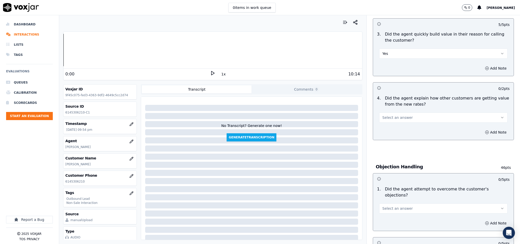
click at [408, 119] on button "Select an answer" at bounding box center [443, 117] width 129 height 10
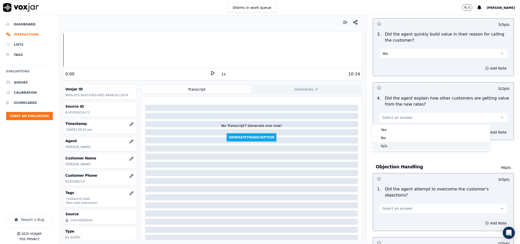
click at [392, 148] on div "N/A" at bounding box center [431, 146] width 116 height 8
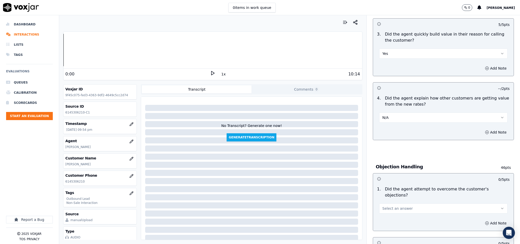
scroll to position [228, 0]
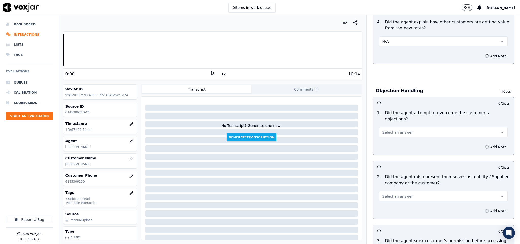
click at [405, 127] on button "Select an answer" at bounding box center [443, 132] width 129 height 10
click at [392, 136] on div "Yes" at bounding box center [431, 138] width 116 height 8
drag, startPoint x: 399, startPoint y: 39, endPoint x: 397, endPoint y: 45, distance: 6.3
click at [399, 39] on button "N/A" at bounding box center [443, 41] width 129 height 10
click at [392, 53] on div "Yes" at bounding box center [431, 53] width 116 height 8
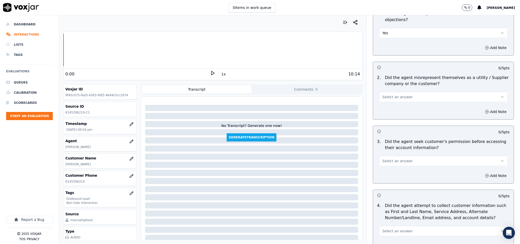
scroll to position [342, 0]
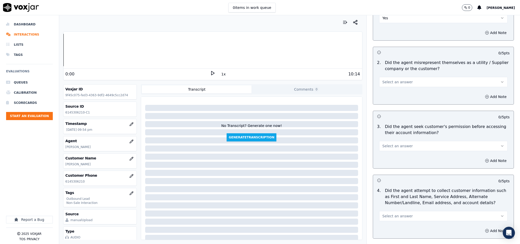
click at [384, 79] on span "Select an answer" at bounding box center [397, 81] width 30 height 5
click at [383, 95] on div "No" at bounding box center [431, 97] width 116 height 8
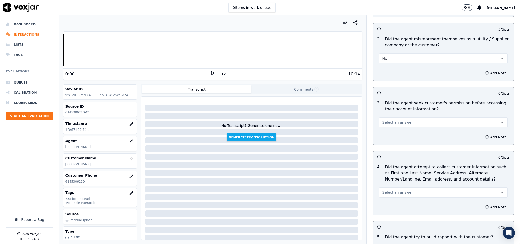
scroll to position [380, 0]
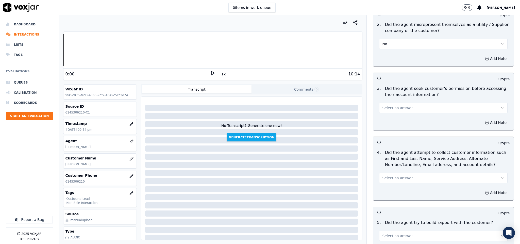
drag, startPoint x: 389, startPoint y: 97, endPoint x: 388, endPoint y: 101, distance: 4.0
click at [389, 102] on div "Select an answer" at bounding box center [443, 107] width 129 height 11
click at [388, 105] on span "Select an answer" at bounding box center [397, 107] width 30 height 5
click at [384, 132] on div "N/A" at bounding box center [431, 131] width 116 height 8
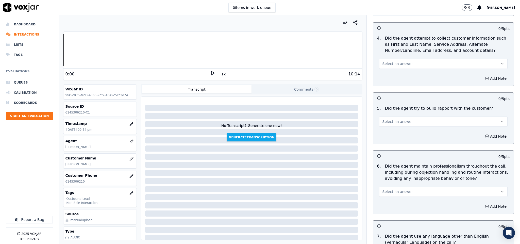
click at [396, 61] on span "Select an answer" at bounding box center [397, 63] width 30 height 5
click at [389, 86] on div "N/A" at bounding box center [431, 87] width 116 height 8
click at [396, 119] on span "Select an answer" at bounding box center [397, 121] width 30 height 5
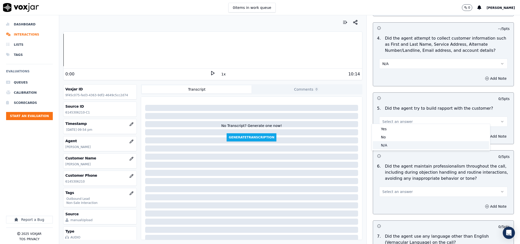
click at [391, 146] on div "N/A" at bounding box center [431, 145] width 116 height 8
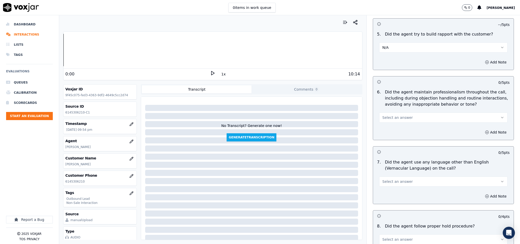
scroll to position [571, 0]
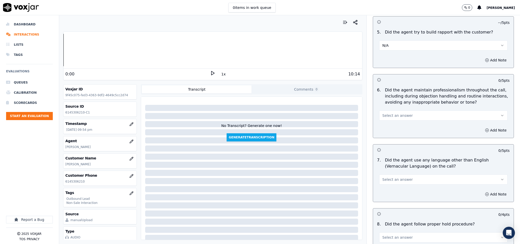
click at [383, 40] on button "N/A" at bounding box center [443, 45] width 129 height 10
click at [385, 52] on div "Yes" at bounding box center [431, 53] width 116 height 8
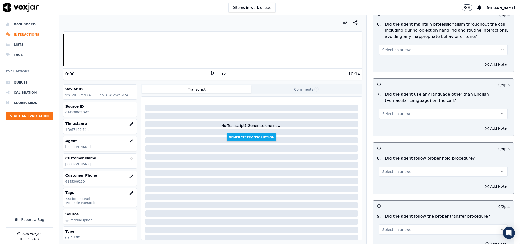
scroll to position [647, 0]
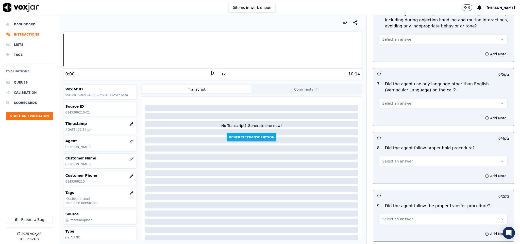
click at [391, 37] on span "Select an answer" at bounding box center [397, 39] width 30 height 5
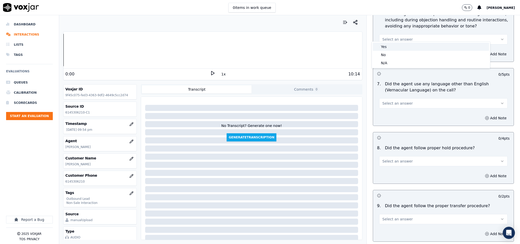
click at [391, 48] on div "Yes" at bounding box center [431, 47] width 116 height 8
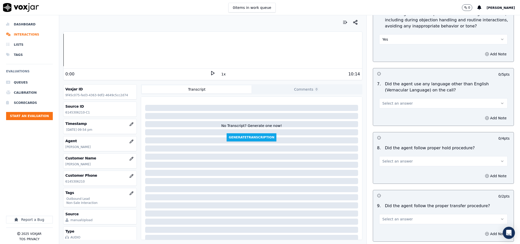
click at [396, 101] on span "Select an answer" at bounding box center [397, 103] width 30 height 5
click at [389, 117] on div "No" at bounding box center [431, 119] width 116 height 8
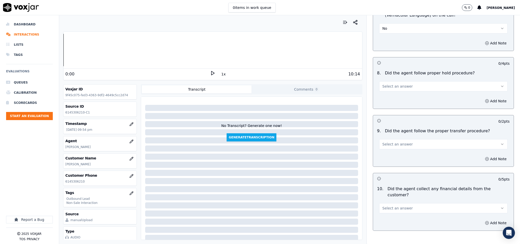
scroll to position [723, 0]
click at [392, 84] on button "Select an answer" at bounding box center [443, 85] width 129 height 10
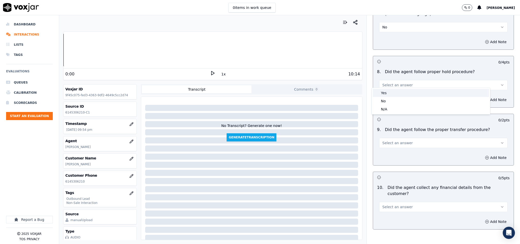
click at [390, 91] on div "Yes" at bounding box center [431, 93] width 116 height 8
click at [397, 140] on span "Select an answer" at bounding box center [397, 142] width 30 height 5
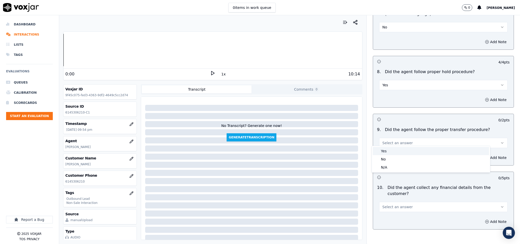
click at [394, 149] on div "Yes" at bounding box center [431, 151] width 116 height 8
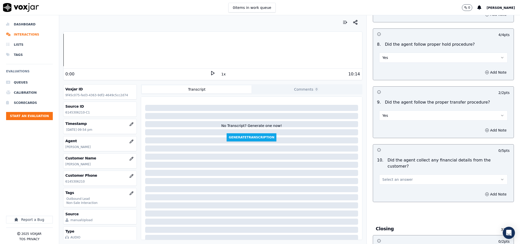
scroll to position [799, 0]
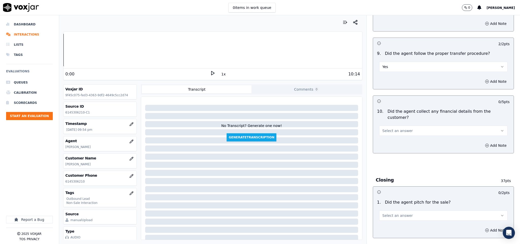
click at [401, 126] on button "Select an answer" at bounding box center [443, 131] width 129 height 10
click at [388, 142] on div "No" at bounding box center [431, 141] width 116 height 8
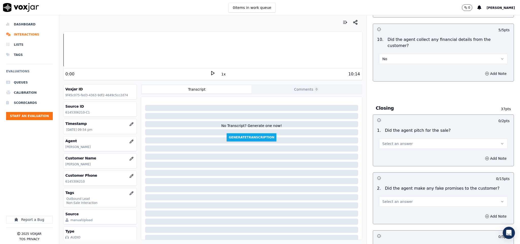
scroll to position [875, 0]
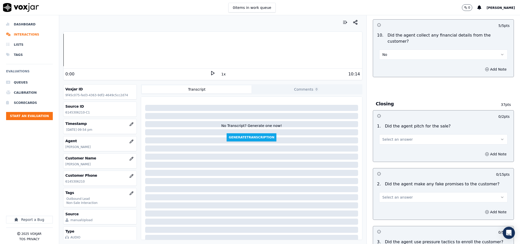
click at [396, 137] on span "Select an answer" at bounding box center [397, 139] width 30 height 5
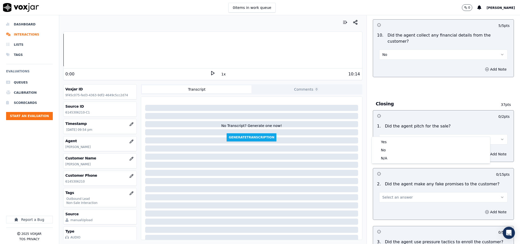
click at [392, 139] on div "Yes" at bounding box center [431, 142] width 116 height 8
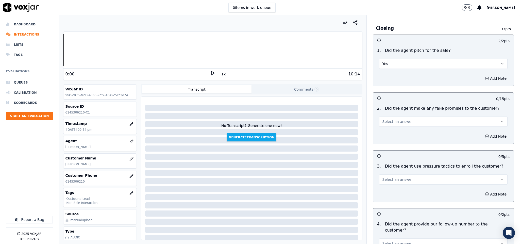
scroll to position [951, 0]
click at [393, 118] on span "Select an answer" at bounding box center [397, 120] width 30 height 5
click at [389, 133] on div "No" at bounding box center [431, 132] width 116 height 8
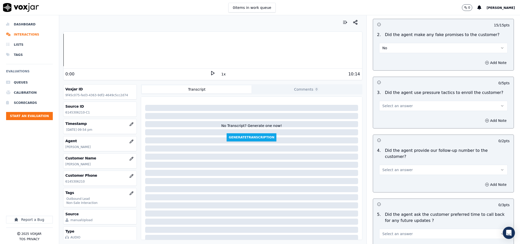
scroll to position [1027, 0]
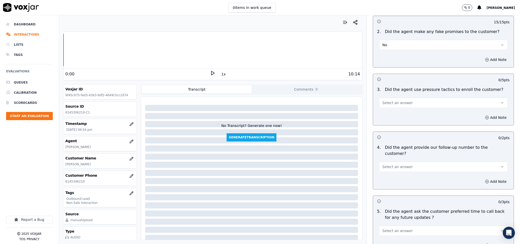
click at [405, 98] on button "Select an answer" at bounding box center [443, 103] width 129 height 10
click at [391, 113] on div "No" at bounding box center [431, 114] width 116 height 8
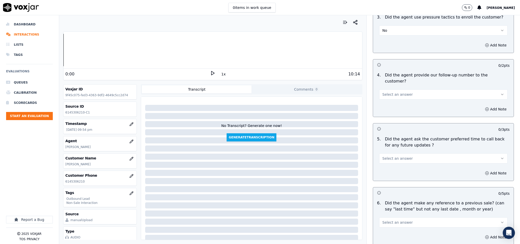
scroll to position [1103, 0]
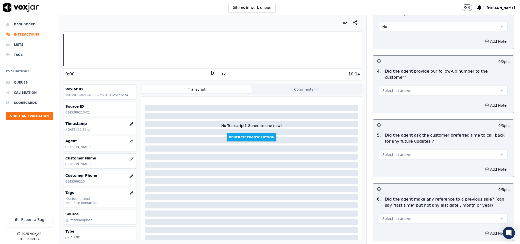
click at [402, 85] on button "Select an answer" at bounding box center [443, 90] width 129 height 10
click at [389, 101] on div "N/A" at bounding box center [431, 104] width 116 height 8
click at [400, 149] on button "Select an answer" at bounding box center [443, 154] width 129 height 10
click at [401, 170] on div "N/A" at bounding box center [431, 168] width 116 height 8
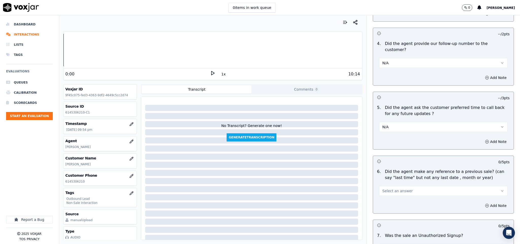
scroll to position [1179, 0]
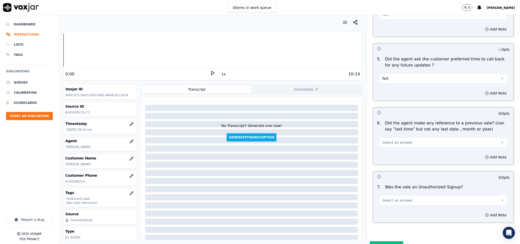
click at [406, 137] on button "Select an answer" at bounding box center [443, 142] width 129 height 10
click at [397, 146] on div "No" at bounding box center [431, 148] width 116 height 8
click at [428, 195] on button "Select an answer" at bounding box center [443, 200] width 129 height 10
click at [399, 209] on div "No" at bounding box center [431, 206] width 116 height 8
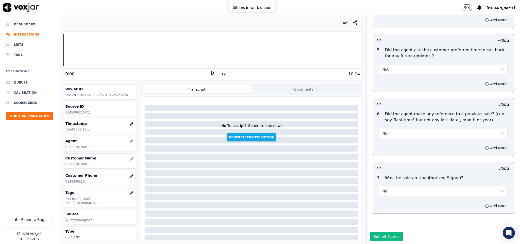
scroll to position [1192, 0]
click at [482, 202] on button "Add Note" at bounding box center [496, 205] width 28 height 7
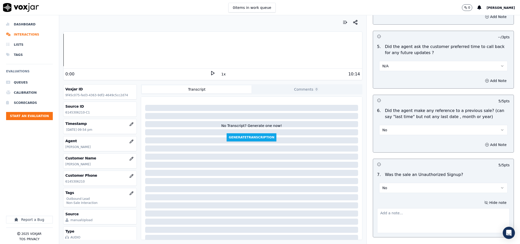
click at [430, 208] on textarea at bounding box center [443, 220] width 133 height 25
paste textarea "Call id - 20250801-171821_@34:37 - During TPV verification, when the TPV agent …"
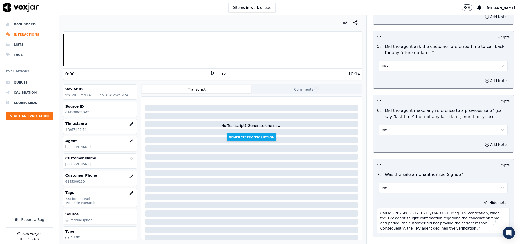
type textarea "Call id - 20250801-171821_@34:37 - During TPV verification, when the TPV agent …"
click at [455, 183] on button "No" at bounding box center [443, 188] width 129 height 10
click at [402, 203] on div "N/A" at bounding box center [431, 201] width 116 height 8
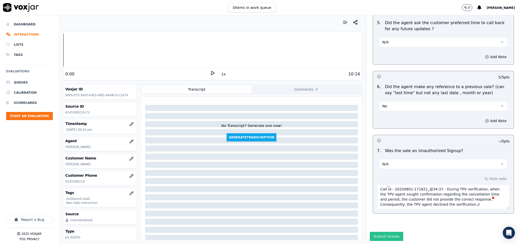
click at [384, 232] on button "Submit Scores" at bounding box center [387, 236] width 34 height 9
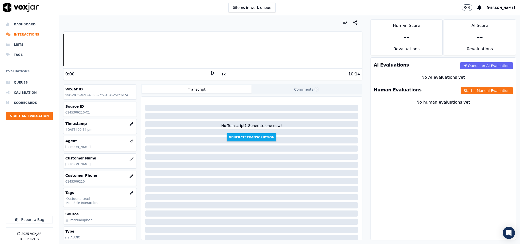
scroll to position [1029, 0]
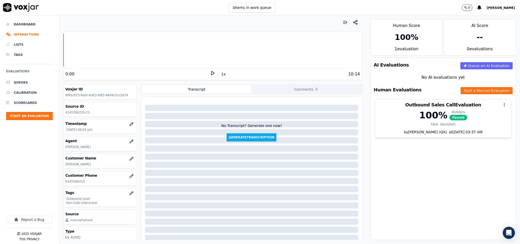
drag, startPoint x: 506, startPoint y: 175, endPoint x: 480, endPoint y: 23, distance: 154.7
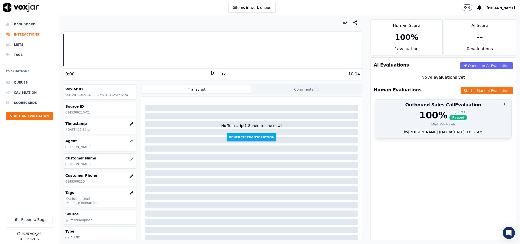
click at [449, 115] on span "Passed" at bounding box center [458, 118] width 18 height 6
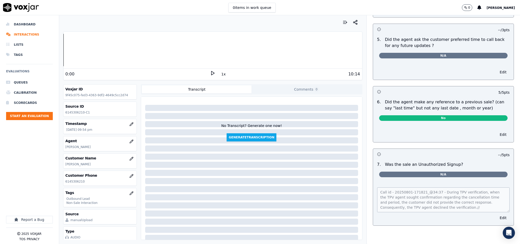
scroll to position [0, 0]
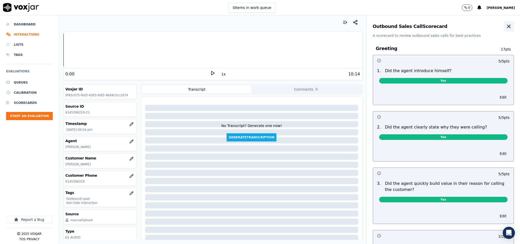
click at [503, 25] on button "button" at bounding box center [508, 26] width 10 height 10
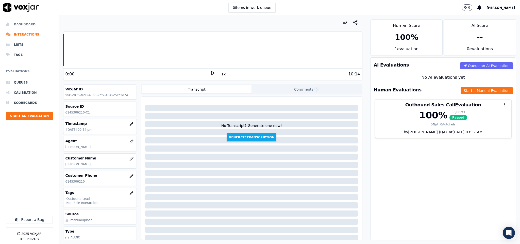
click at [26, 24] on li "Dashboard" at bounding box center [29, 24] width 47 height 10
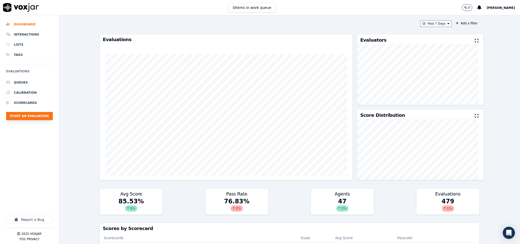
click at [45, 116] on button "Start an Evaluation" at bounding box center [29, 116] width 47 height 8
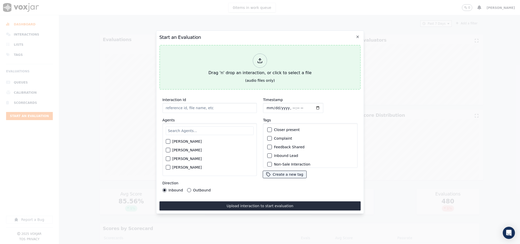
click at [265, 58] on div at bounding box center [260, 61] width 14 height 14
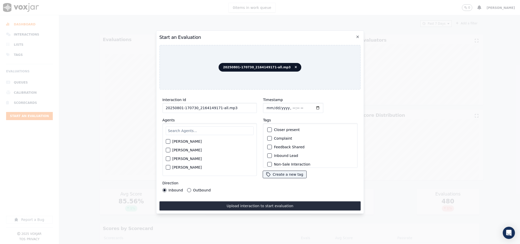
drag, startPoint x: 221, startPoint y: 105, endPoint x: 245, endPoint y: 106, distance: 24.1
click at [245, 106] on input "20250801-170730_2164149171-all.mp3" at bounding box center [209, 108] width 95 height 10
type input "20250801-170730_2164149171-C1"
click at [266, 105] on input "Timestamp" at bounding box center [293, 108] width 60 height 10
type input "2025-08-01T22:19"
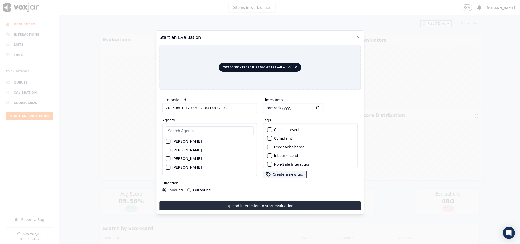
click at [187, 188] on button "Outbound" at bounding box center [189, 190] width 4 height 4
click at [268, 126] on div "button" at bounding box center [270, 127] width 4 height 4
click at [268, 133] on div "button" at bounding box center [270, 135] width 4 height 4
click at [199, 128] on input "text" at bounding box center [210, 130] width 88 height 9
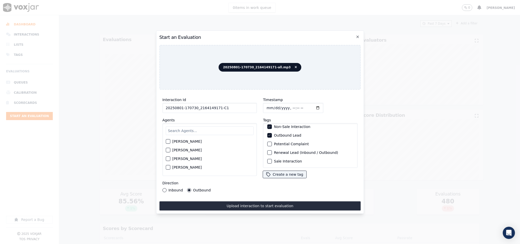
click at [200, 127] on input "text" at bounding box center [210, 130] width 88 height 9
type input "ste"
click at [168, 158] on div "button" at bounding box center [168, 160] width 4 height 4
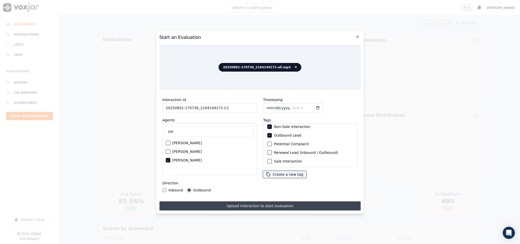
click at [240, 206] on button "Upload interaction to start evaluation" at bounding box center [259, 205] width 201 height 9
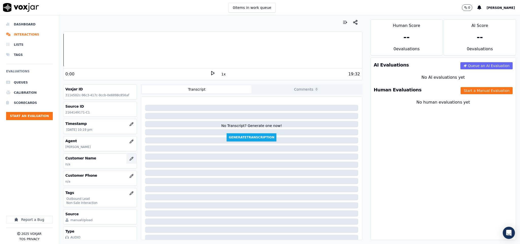
click at [130, 160] on icon "button" at bounding box center [131, 158] width 3 height 3
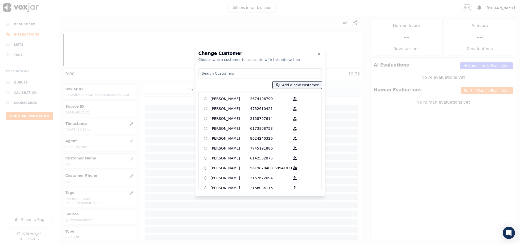
type input "JASPER JACKSON"
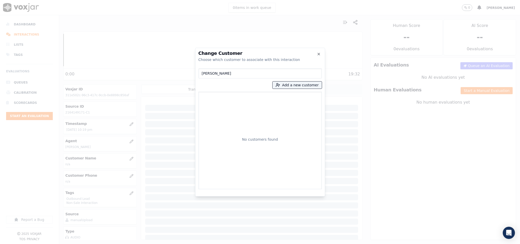
click at [176, 243] on div "Change Customer Choose which customer to associate with this interaction JASPER…" at bounding box center [260, 244] width 520 height 0
click at [291, 85] on button "Add a new customer" at bounding box center [296, 84] width 49 height 7
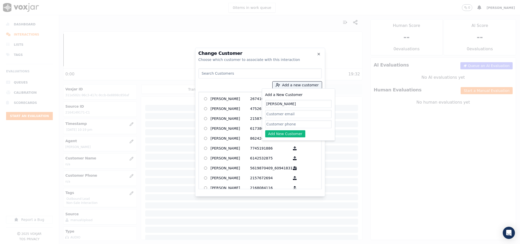
type input "JASPER JACKSON"
click at [277, 126] on input "Add a New Customer" at bounding box center [298, 124] width 66 height 8
paste input "2164149171"
paste input "2163032501 / 2164140010"
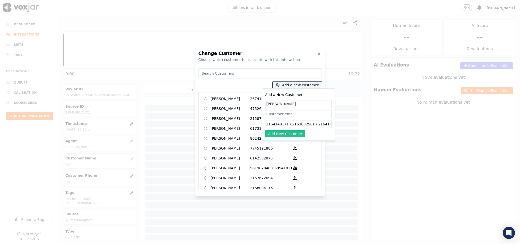
type input "2164149171 / 2163032501 / 2164140010"
click at [294, 134] on button "Add New Customer" at bounding box center [285, 133] width 40 height 7
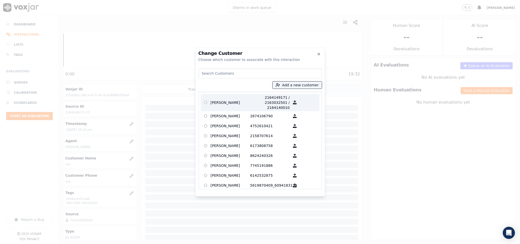
click at [245, 101] on p "JASPER JACKSON" at bounding box center [230, 102] width 40 height 15
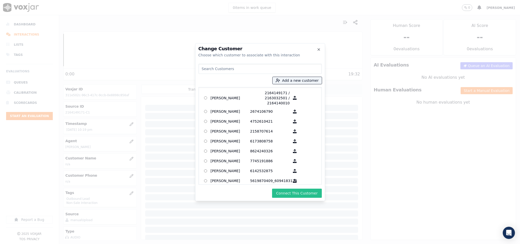
click at [292, 190] on button "Connect This Customer" at bounding box center [296, 192] width 49 height 9
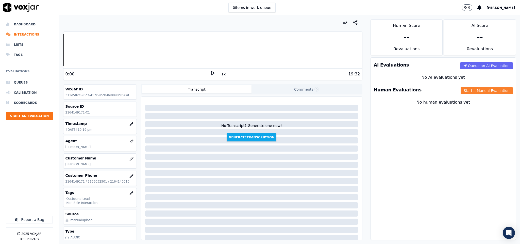
click at [467, 93] on button "Start a Manual Evaluation" at bounding box center [486, 90] width 52 height 7
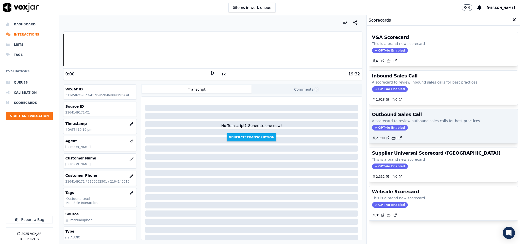
click at [375, 129] on span "GPT-4o Enabled" at bounding box center [390, 128] width 36 height 6
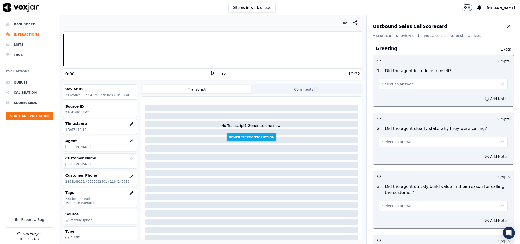
click at [396, 85] on span "Select an answer" at bounding box center [397, 83] width 30 height 5
click at [392, 98] on div "Yes" at bounding box center [431, 96] width 116 height 8
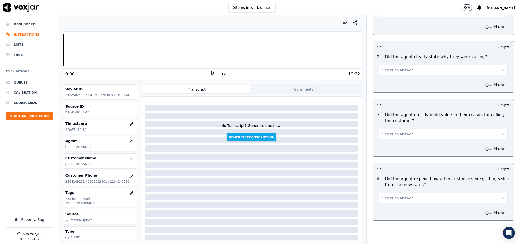
scroll to position [76, 0]
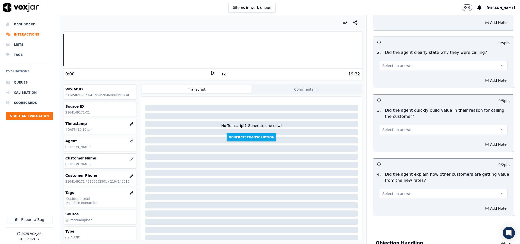
click at [406, 65] on button "Select an answer" at bounding box center [443, 66] width 129 height 10
click at [398, 81] on div "Yes" at bounding box center [431, 78] width 116 height 8
click at [404, 128] on button "Select an answer" at bounding box center [443, 130] width 129 height 10
click at [394, 142] on div "Yes" at bounding box center [431, 142] width 116 height 8
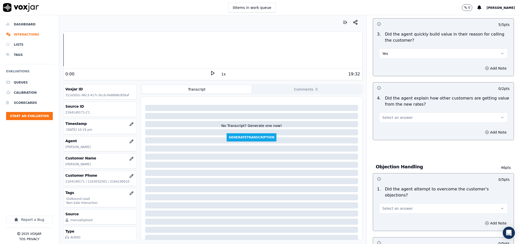
click at [407, 117] on button "Select an answer" at bounding box center [443, 117] width 129 height 10
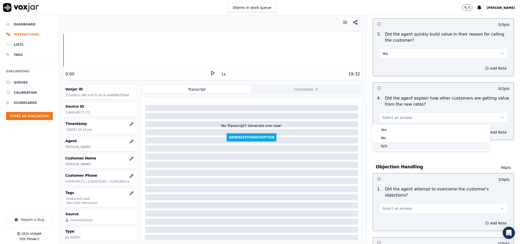
click at [394, 146] on div "N/A" at bounding box center [431, 146] width 116 height 8
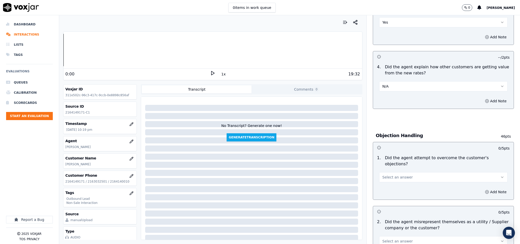
scroll to position [228, 0]
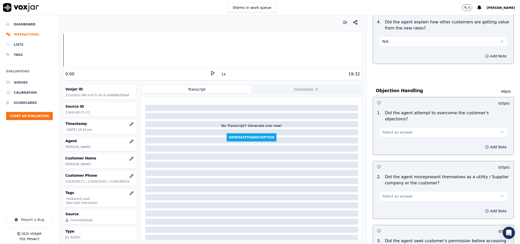
click at [413, 127] on button "Select an answer" at bounding box center [443, 132] width 129 height 10
click at [396, 138] on div "Yes" at bounding box center [431, 138] width 116 height 8
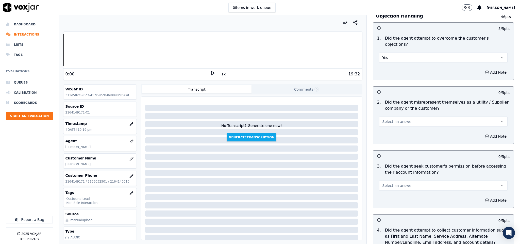
scroll to position [304, 0]
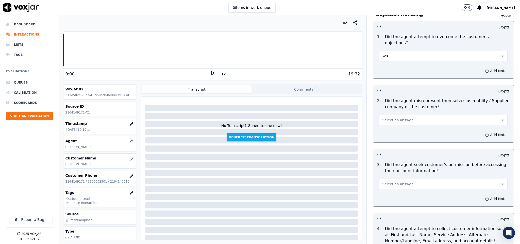
click at [395, 117] on span "Select an answer" at bounding box center [397, 119] width 30 height 5
click at [391, 133] on div "No" at bounding box center [431, 135] width 116 height 8
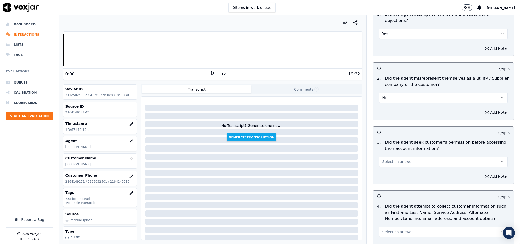
scroll to position [342, 0]
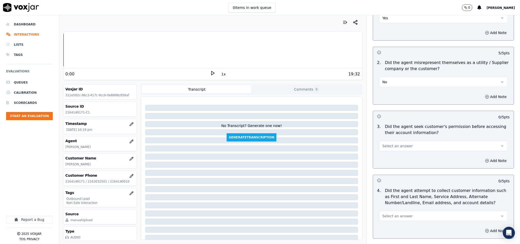
click at [401, 141] on button "Select an answer" at bounding box center [443, 146] width 129 height 10
click at [389, 157] on div "Yes No N/A" at bounding box center [431, 161] width 118 height 26
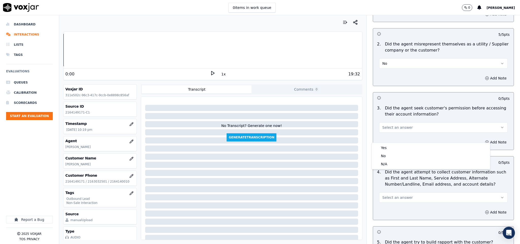
scroll to position [380, 0]
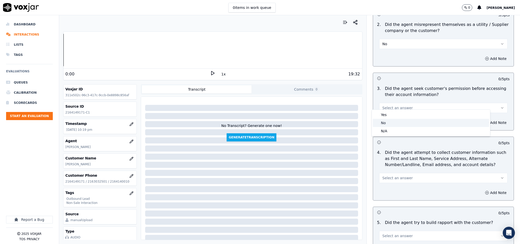
click at [387, 123] on div "No" at bounding box center [431, 123] width 116 height 8
click at [480, 122] on div "Add Note" at bounding box center [443, 122] width 141 height 15
click at [421, 139] on h3 at bounding box center [410, 142] width 66 height 7
click at [483, 119] on button "Add Note" at bounding box center [496, 122] width 28 height 7
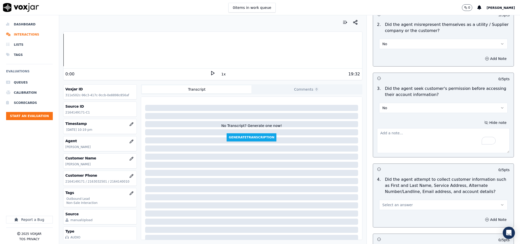
paste textarea "Call id -20250801-170730_@10:36 - The agent failed to ask for permission before…"
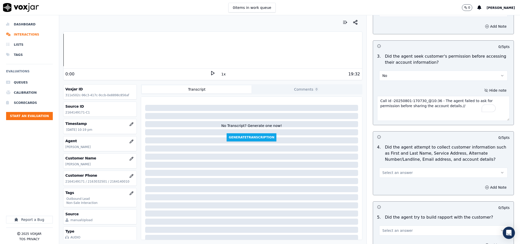
scroll to position [495, 0]
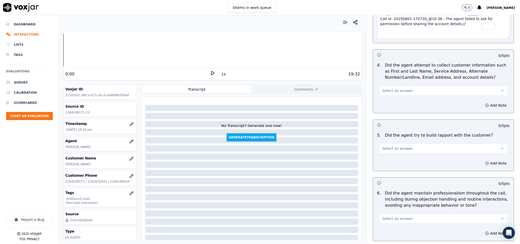
type textarea "Call id -20250801-170730_@10:36 - The agent failed to ask for permission before…"
click at [396, 88] on span "Select an answer" at bounding box center [397, 90] width 30 height 5
click at [387, 112] on div "N/A" at bounding box center [431, 114] width 116 height 8
click at [394, 146] on span "Select an answer" at bounding box center [397, 148] width 30 height 5
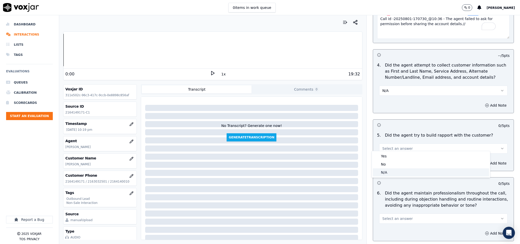
click at [384, 172] on div "N/A" at bounding box center [431, 172] width 116 height 8
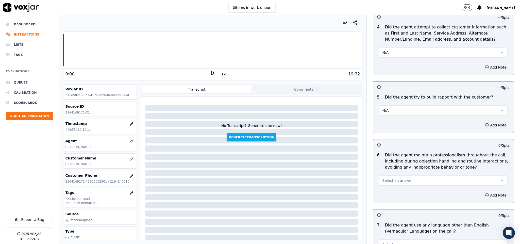
scroll to position [571, 0]
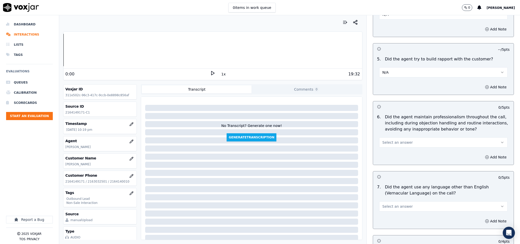
click at [394, 140] on span "Select an answer" at bounding box center [397, 142] width 30 height 5
click at [385, 148] on div "Yes" at bounding box center [431, 150] width 116 height 8
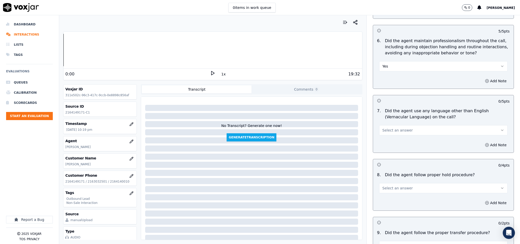
click at [399, 128] on span "Select an answer" at bounding box center [397, 130] width 30 height 5
click at [384, 148] on div "No" at bounding box center [431, 146] width 116 height 8
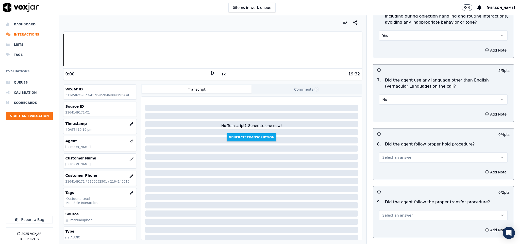
scroll to position [723, 0]
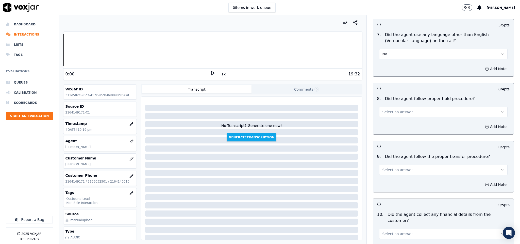
click at [401, 107] on button "Select an answer" at bounding box center [443, 112] width 129 height 10
click at [391, 117] on div "Yes" at bounding box center [431, 120] width 116 height 8
click at [397, 170] on button "Select an answer" at bounding box center [443, 170] width 129 height 10
click at [394, 179] on div "Yes" at bounding box center [431, 178] width 116 height 8
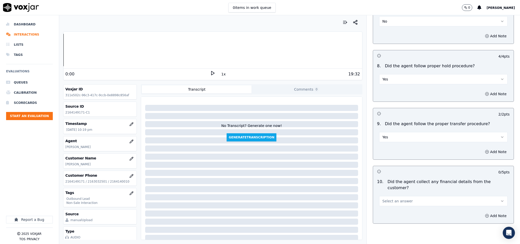
scroll to position [799, 0]
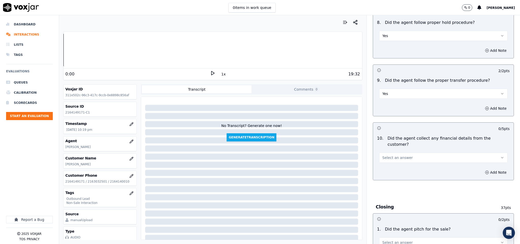
click at [398, 155] on span "Select an answer" at bounding box center [397, 157] width 30 height 5
click at [387, 168] on div "No" at bounding box center [431, 168] width 116 height 8
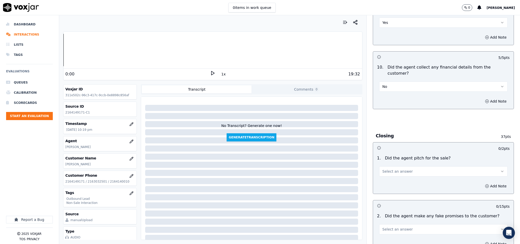
scroll to position [875, 0]
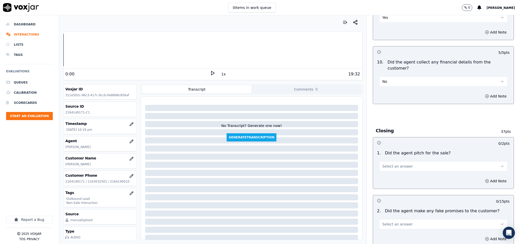
click at [394, 164] on span "Select an answer" at bounding box center [397, 166] width 30 height 5
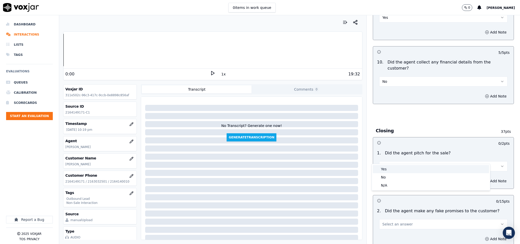
click at [388, 169] on div "Yes" at bounding box center [431, 169] width 116 height 8
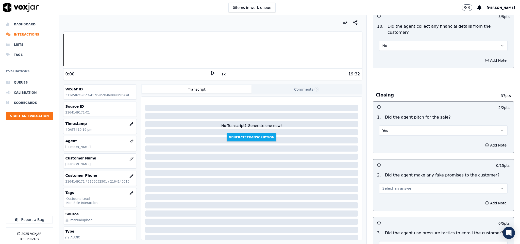
scroll to position [989, 0]
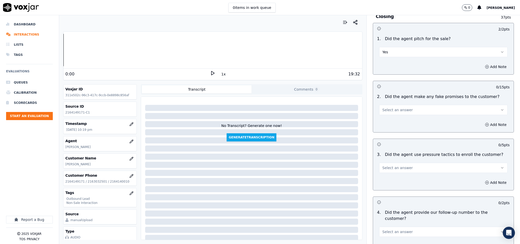
click at [409, 105] on button "Select an answer" at bounding box center [443, 110] width 129 height 10
click at [393, 121] on div "No" at bounding box center [431, 121] width 116 height 8
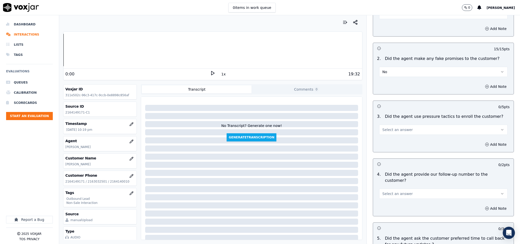
click at [393, 127] on span "Select an answer" at bounding box center [397, 129] width 30 height 5
click at [388, 139] on div "No" at bounding box center [431, 141] width 116 height 8
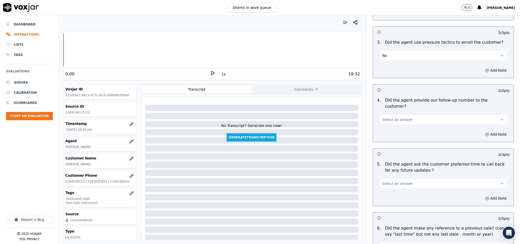
scroll to position [1103, 0]
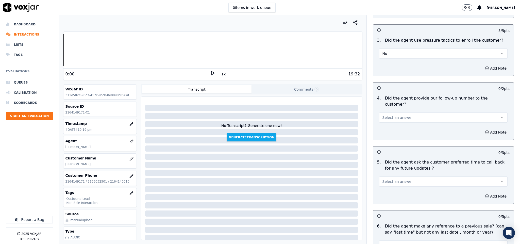
click at [398, 115] on span "Select an answer" at bounding box center [397, 117] width 30 height 5
click at [388, 122] on div "No" at bounding box center [431, 123] width 116 height 8
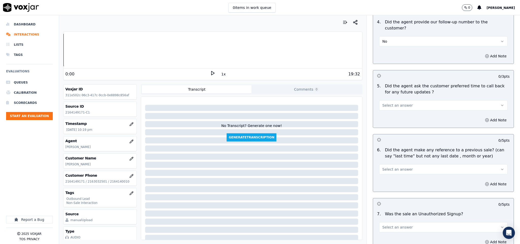
click at [393, 100] on button "Select an answer" at bounding box center [443, 105] width 129 height 10
click at [390, 119] on div "N/A" at bounding box center [431, 119] width 116 height 8
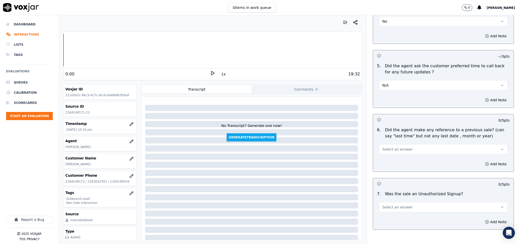
scroll to position [1219, 0]
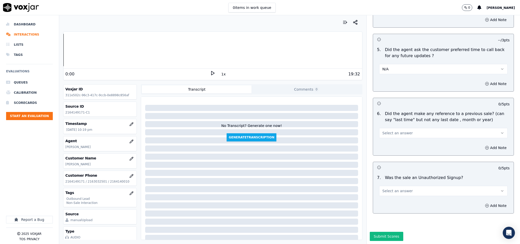
click at [403, 128] on button "Select an answer" at bounding box center [443, 133] width 129 height 10
click at [388, 137] on div "No" at bounding box center [431, 135] width 116 height 8
click at [396, 188] on span "Select an answer" at bounding box center [397, 190] width 30 height 5
click at [384, 199] on div "N/A" at bounding box center [431, 202] width 116 height 8
click at [487, 202] on button "Add Note" at bounding box center [496, 205] width 28 height 7
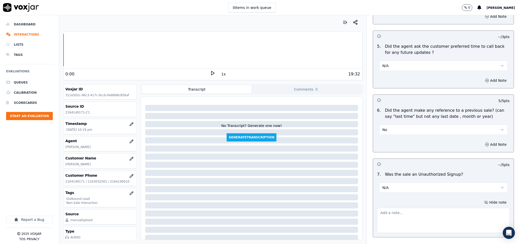
click at [450, 208] on textarea at bounding box center [443, 220] width 133 height 25
paste textarea "@18:47 - During CTS verification, while the CTS agent was confirming whether th…"
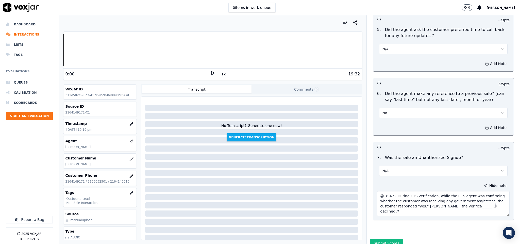
scroll to position [1246, 0]
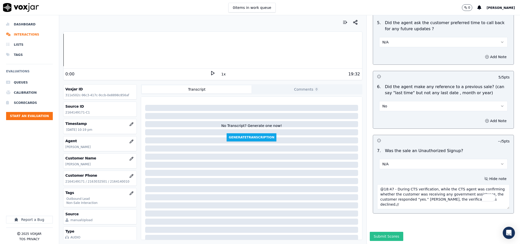
type textarea "@18:47 - During CTS verification, while the CTS agent was confirming whether th…"
click at [381, 232] on button "Submit Scores" at bounding box center [387, 236] width 34 height 9
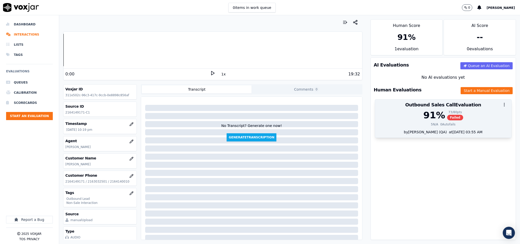
click at [447, 120] on span "Failed" at bounding box center [455, 118] width 16 height 6
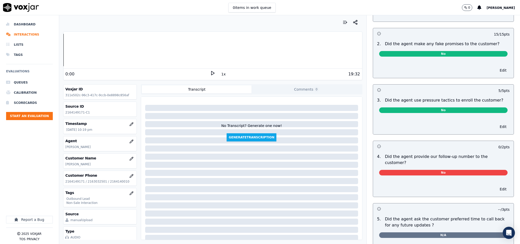
scroll to position [1022, 0]
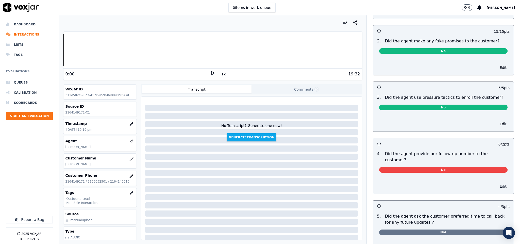
click at [496, 183] on button "Edit" at bounding box center [502, 186] width 13 height 7
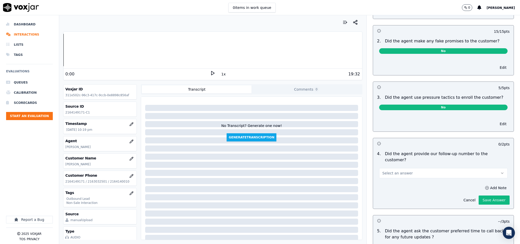
click at [444, 168] on button "Select an answer" at bounding box center [443, 173] width 129 height 10
drag, startPoint x: 395, startPoint y: 191, endPoint x: 461, endPoint y: 186, distance: 65.6
click at [398, 190] on div "N/A" at bounding box center [431, 191] width 116 height 8
click at [478, 195] on button "Save Answer" at bounding box center [493, 199] width 31 height 9
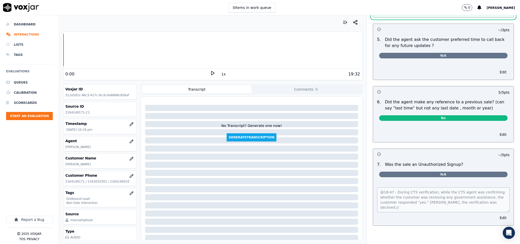
scroll to position [0, 0]
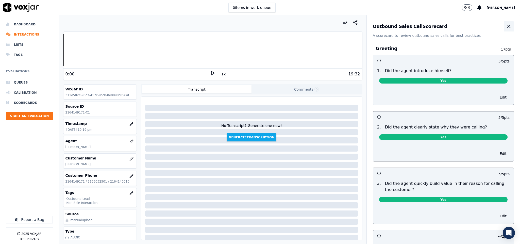
click at [503, 30] on button "button" at bounding box center [508, 26] width 10 height 10
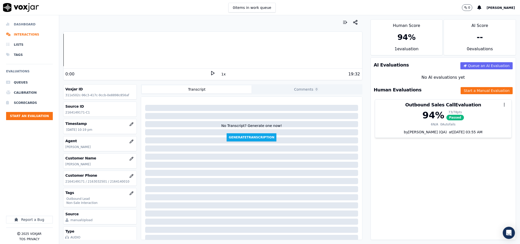
click at [14, 25] on li "Dashboard" at bounding box center [29, 24] width 47 height 10
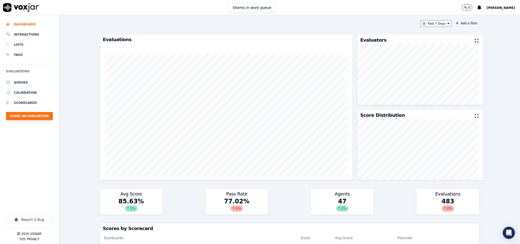
click at [29, 116] on button "Start an Evaluation" at bounding box center [29, 116] width 47 height 8
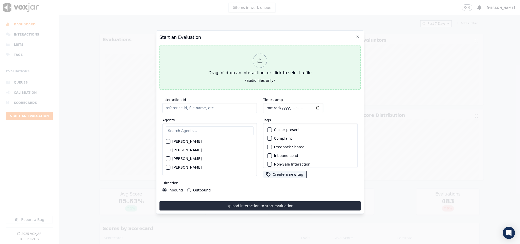
click at [273, 62] on div "Drag 'n' drop an interaction, or click to select a file" at bounding box center [259, 64] width 107 height 26
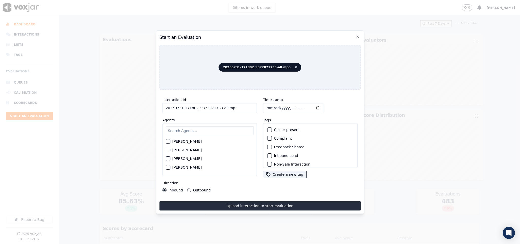
drag, startPoint x: 216, startPoint y: 105, endPoint x: 270, endPoint y: 110, distance: 54.0
click at [267, 110] on div "Interaction Id 20250731-171802_9372071733-all.mp3 Agents Harry Roy Aaron Biswas…" at bounding box center [259, 144] width 201 height 101
type input "20250731-171802_9372071733-C1"
click at [267, 104] on input "Timestamp" at bounding box center [293, 108] width 60 height 10
type input "2025-08-01T22:30"
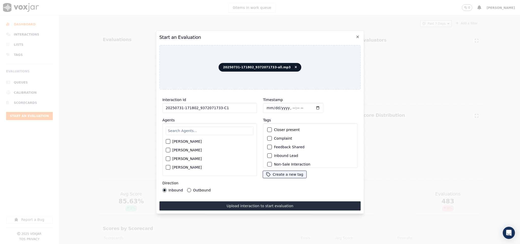
click at [268, 154] on div "button" at bounding box center [270, 156] width 4 height 4
click at [268, 125] on div "button" at bounding box center [270, 127] width 4 height 4
click at [190, 129] on input "text" at bounding box center [210, 130] width 88 height 9
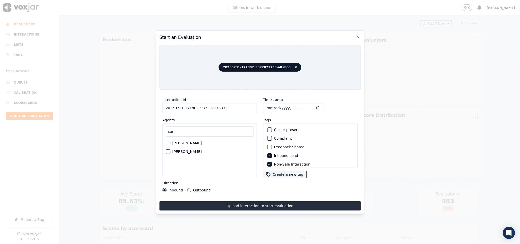
type input "car"
click at [168, 150] on div "button" at bounding box center [168, 152] width 4 height 4
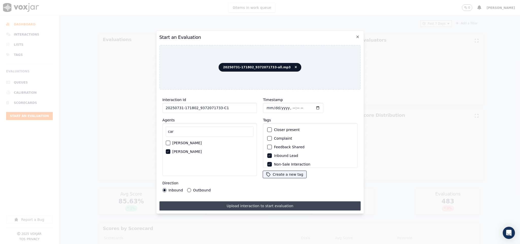
click at [229, 205] on button "Upload interaction to start evaluation" at bounding box center [259, 205] width 201 height 9
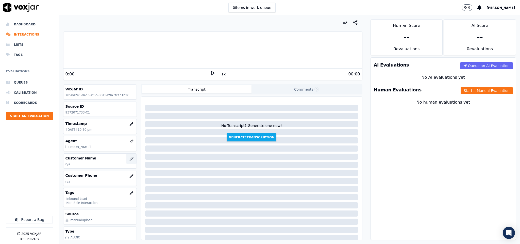
click at [126, 160] on button "button" at bounding box center [131, 158] width 10 height 10
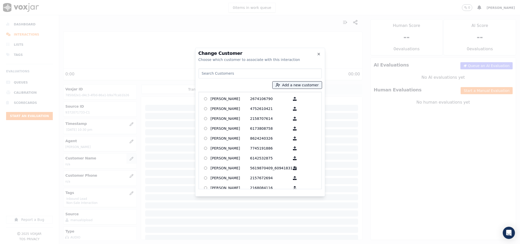
type input "JHON DORGILLES"
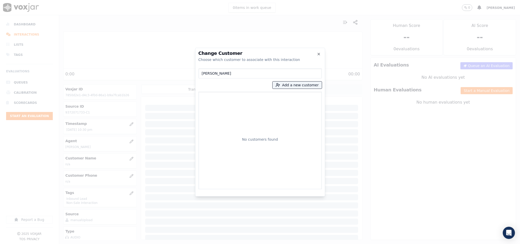
drag, startPoint x: 240, startPoint y: 73, endPoint x: 146, endPoint y: 73, distance: 93.6
click at [147, 243] on div "Change Customer Choose which customer to associate with this interaction JHON D…" at bounding box center [260, 244] width 520 height 0
click at [291, 88] on button "Add a new customer" at bounding box center [296, 84] width 49 height 7
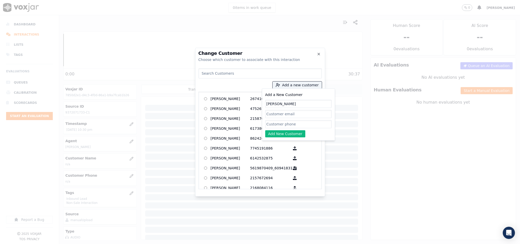
type input "JHON DORGILLES"
click at [275, 124] on input "Add a New Customer" at bounding box center [298, 124] width 66 height 8
paste input "9372071733"
paste input "9545560745"
type input "9372071733_9545560745"
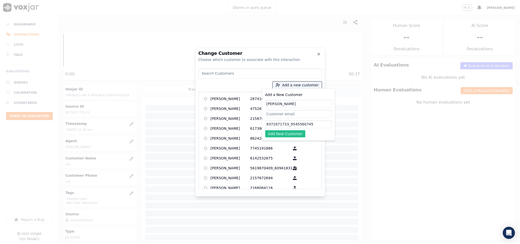
click at [289, 134] on button "Add New Customer" at bounding box center [285, 133] width 40 height 7
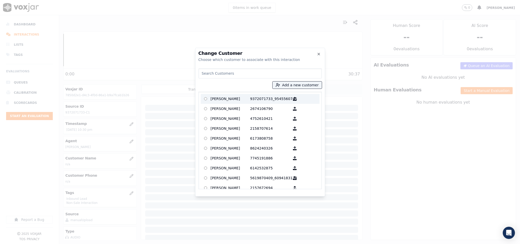
click at [232, 97] on p "JHON DORGILLES" at bounding box center [230, 99] width 40 height 8
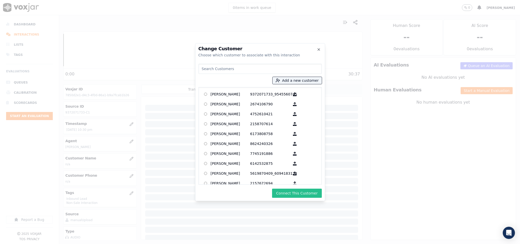
click at [307, 194] on button "Connect This Customer" at bounding box center [296, 192] width 49 height 9
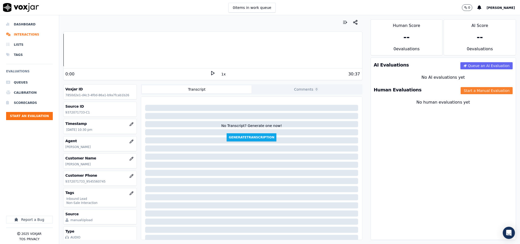
click at [464, 92] on button "Start a Manual Evaluation" at bounding box center [486, 90] width 52 height 7
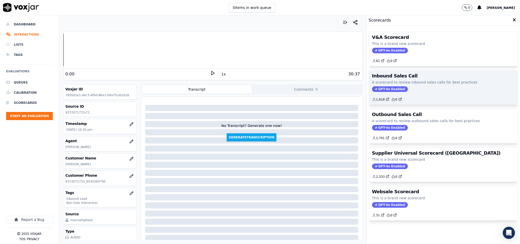
click at [388, 91] on span "GPT-4o Enabled" at bounding box center [390, 89] width 36 height 6
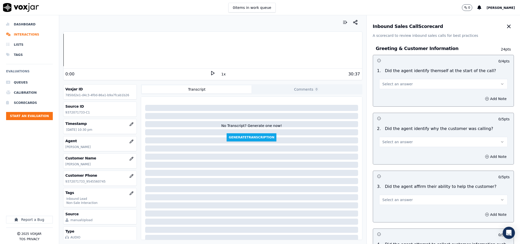
click at [400, 82] on span "Select an answer" at bounding box center [397, 83] width 30 height 5
click at [396, 93] on div "Yes" at bounding box center [431, 96] width 116 height 8
drag, startPoint x: 392, startPoint y: 138, endPoint x: 392, endPoint y: 147, distance: 8.9
click at [393, 139] on button "Select an answer" at bounding box center [443, 142] width 129 height 10
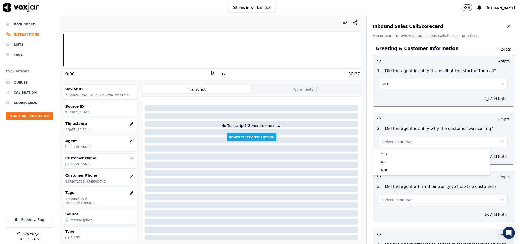
click at [392, 149] on body "0 items in work queue 0 Sudip Roy Dashboard Interactions Lists Tags Evaluations…" at bounding box center [260, 122] width 520 height 244
click at [390, 155] on div "Yes" at bounding box center [431, 154] width 116 height 8
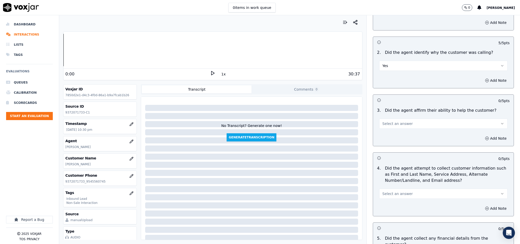
drag, startPoint x: 398, startPoint y: 120, endPoint x: 399, endPoint y: 124, distance: 3.3
click at [398, 120] on button "Select an answer" at bounding box center [443, 123] width 129 height 10
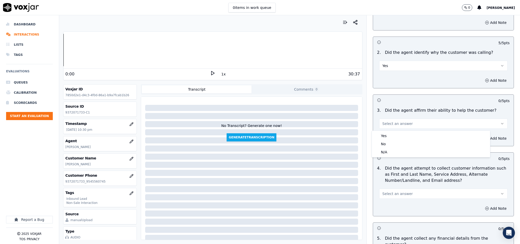
click at [393, 135] on div "Yes" at bounding box center [431, 136] width 116 height 8
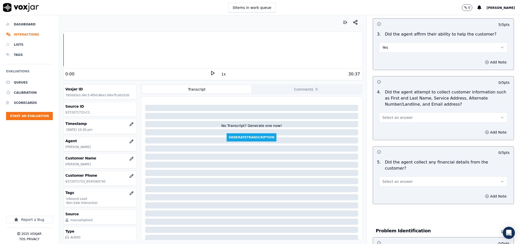
drag, startPoint x: 404, startPoint y: 114, endPoint x: 402, endPoint y: 123, distance: 9.9
click at [404, 115] on button "Select an answer" at bounding box center [443, 117] width 129 height 10
click at [398, 127] on div "Yes" at bounding box center [431, 130] width 116 height 8
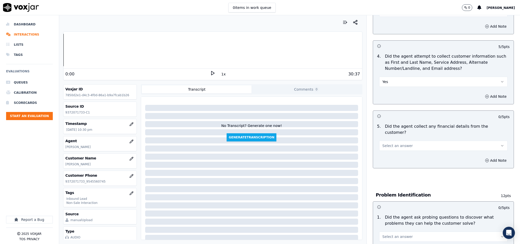
scroll to position [228, 0]
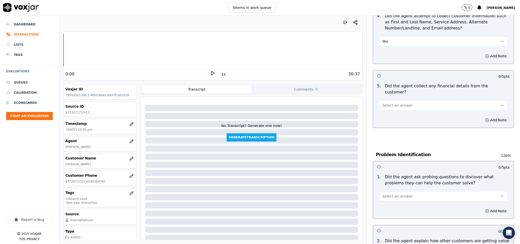
click at [403, 100] on button "Select an answer" at bounding box center [443, 105] width 129 height 10
click at [390, 117] on div "No" at bounding box center [431, 120] width 116 height 8
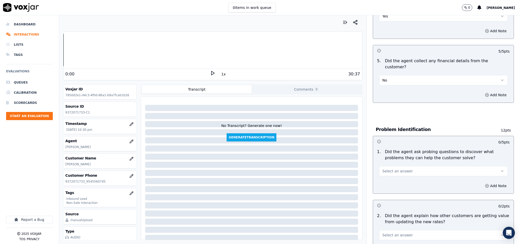
scroll to position [304, 0]
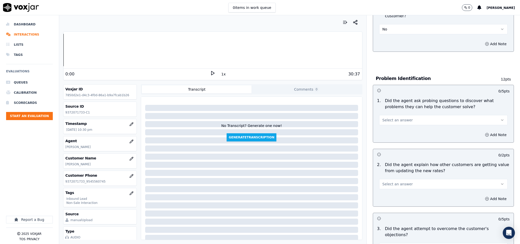
click at [407, 115] on button "Select an answer" at bounding box center [443, 120] width 129 height 10
click at [398, 126] on div "Yes" at bounding box center [431, 126] width 116 height 8
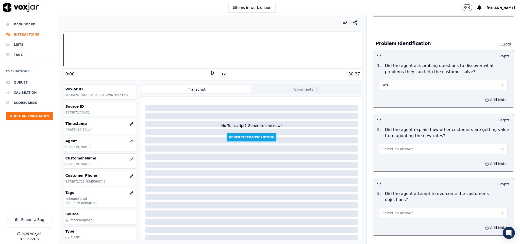
scroll to position [380, 0]
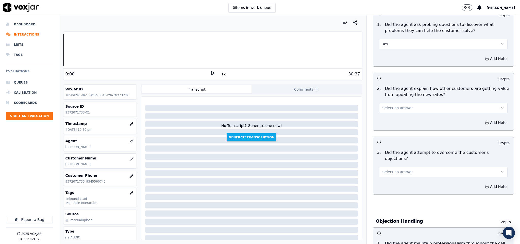
click at [405, 103] on button "Select an answer" at bounding box center [443, 108] width 129 height 10
click at [391, 124] on div "No" at bounding box center [431, 123] width 116 height 8
click at [394, 103] on button "No" at bounding box center [443, 108] width 129 height 10
click at [386, 133] on div "N/A" at bounding box center [431, 131] width 116 height 8
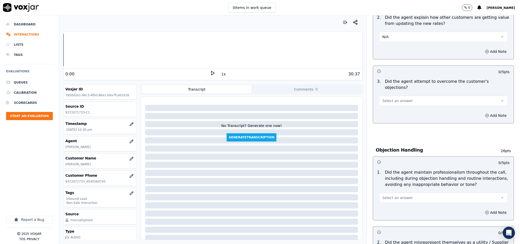
scroll to position [457, 0]
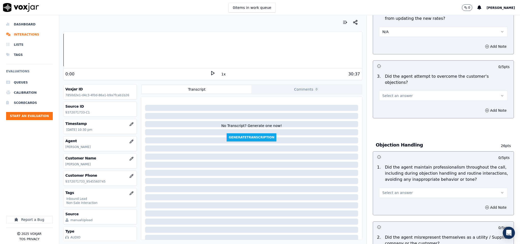
click at [403, 91] on button "Select an answer" at bounding box center [443, 96] width 129 height 10
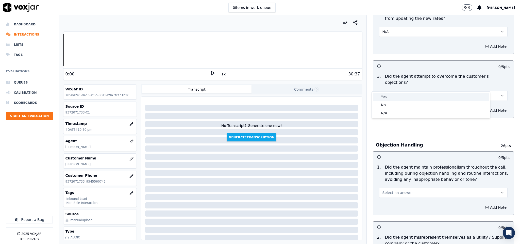
click at [393, 98] on div "Yes" at bounding box center [431, 97] width 116 height 8
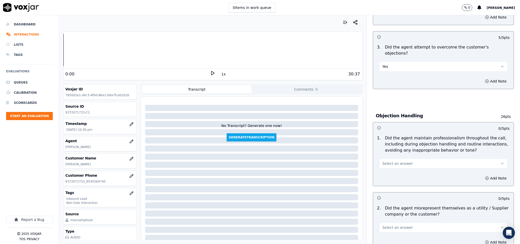
scroll to position [533, 0]
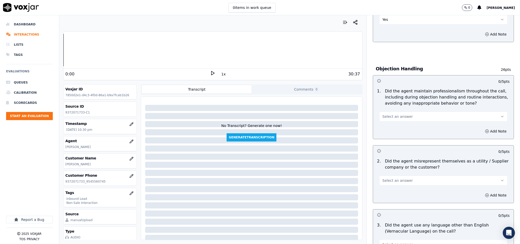
drag, startPoint x: 409, startPoint y: 101, endPoint x: 409, endPoint y: 104, distance: 3.6
click at [409, 111] on button "Select an answer" at bounding box center [443, 116] width 129 height 10
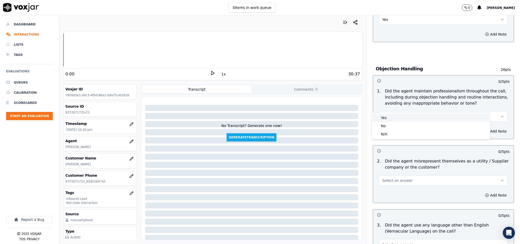
click at [390, 117] on div "Yes" at bounding box center [431, 118] width 116 height 8
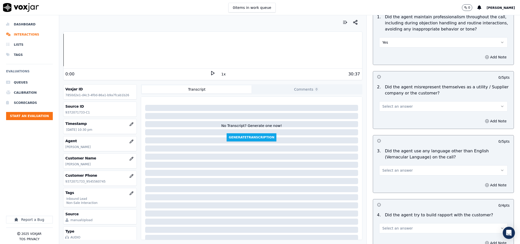
scroll to position [609, 0]
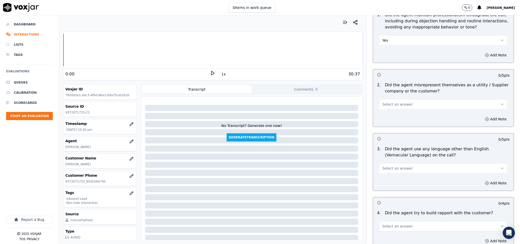
click at [397, 99] on button "Select an answer" at bounding box center [443, 104] width 129 height 10
click at [386, 114] on div "No" at bounding box center [431, 114] width 116 height 8
click at [401, 163] on button "Select an answer" at bounding box center [443, 168] width 129 height 10
click at [390, 174] on div "No" at bounding box center [431, 178] width 116 height 8
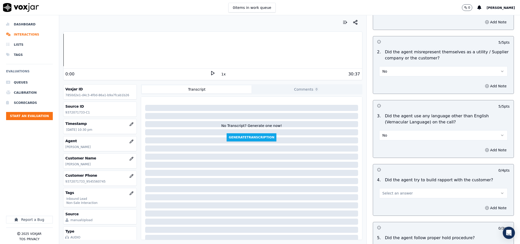
scroll to position [685, 0]
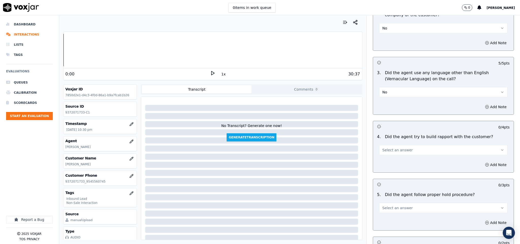
click at [401, 145] on button "Select an answer" at bounding box center [443, 150] width 129 height 10
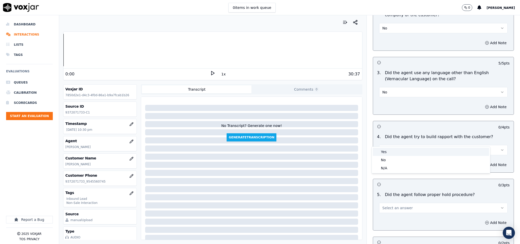
click at [390, 151] on div "Yes" at bounding box center [431, 152] width 116 height 8
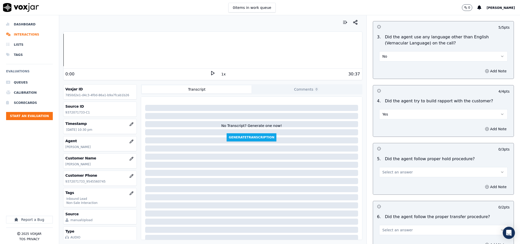
scroll to position [761, 0]
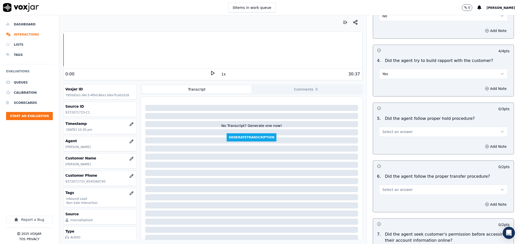
click at [399, 129] on span "Select an answer" at bounding box center [397, 131] width 30 height 5
click at [391, 133] on div "Yes" at bounding box center [431, 134] width 116 height 8
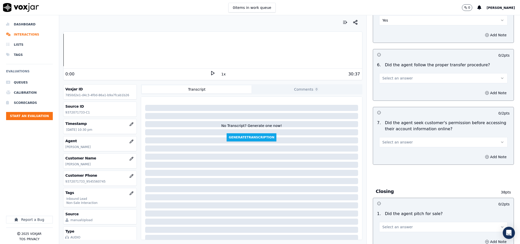
scroll to position [875, 0]
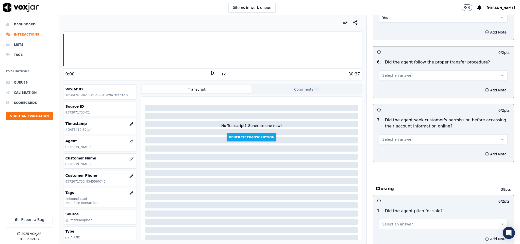
click at [399, 73] on span "Select an answer" at bounding box center [397, 75] width 30 height 5
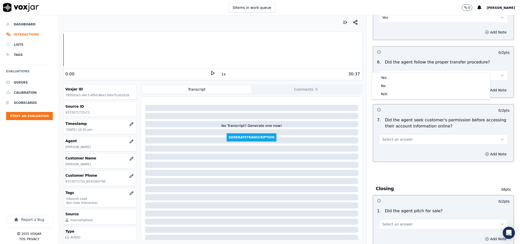
click at [393, 76] on div "Yes" at bounding box center [431, 78] width 116 height 8
click at [399, 134] on button "Select an answer" at bounding box center [443, 139] width 129 height 10
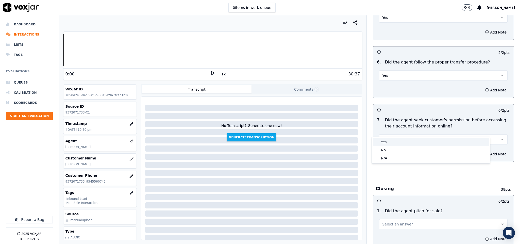
click at [388, 142] on div "Yes" at bounding box center [431, 142] width 116 height 8
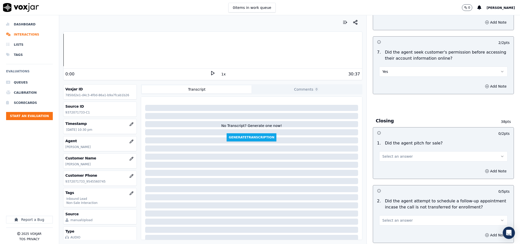
scroll to position [951, 0]
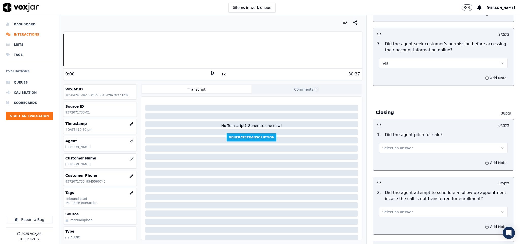
click at [400, 145] on span "Select an answer" at bounding box center [397, 147] width 30 height 5
drag, startPoint x: 396, startPoint y: 151, endPoint x: 396, endPoint y: 135, distance: 16.2
click at [396, 152] on div "Yes" at bounding box center [431, 150] width 116 height 8
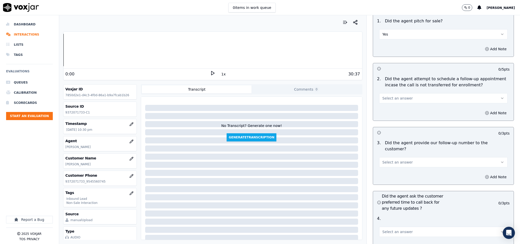
scroll to position [1065, 0]
click at [409, 93] on button "Select an answer" at bounding box center [443, 98] width 129 height 10
click at [392, 116] on div "N/A" at bounding box center [431, 117] width 116 height 8
click at [402, 156] on button "Select an answer" at bounding box center [443, 161] width 129 height 10
click at [394, 162] on div "Yes" at bounding box center [431, 158] width 116 height 8
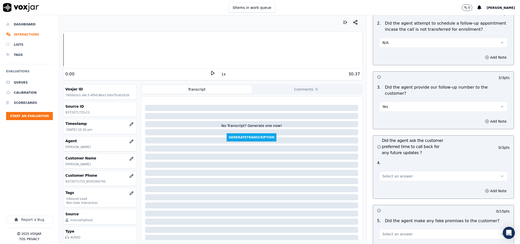
scroll to position [1179, 0]
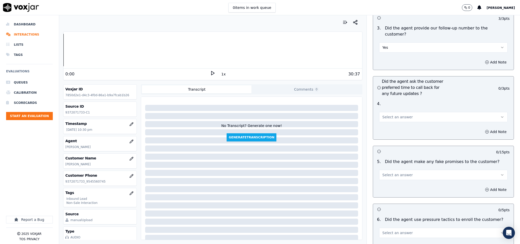
click at [402, 112] on button "Select an answer" at bounding box center [443, 117] width 129 height 10
click at [391, 127] on div "N/A" at bounding box center [431, 130] width 116 height 8
click at [409, 170] on button "Select an answer" at bounding box center [443, 175] width 129 height 10
click at [394, 179] on div "No" at bounding box center [431, 180] width 116 height 8
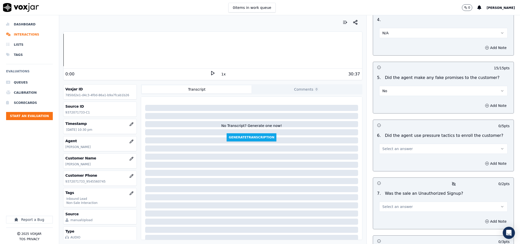
scroll to position [1293, 0]
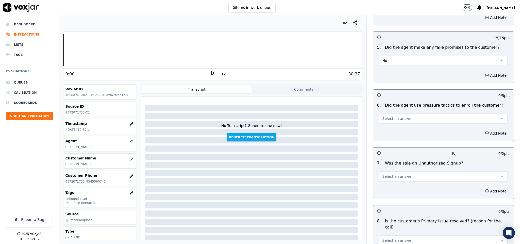
click at [397, 113] on button "Select an answer" at bounding box center [443, 118] width 129 height 10
click at [384, 123] on div "No" at bounding box center [431, 124] width 116 height 8
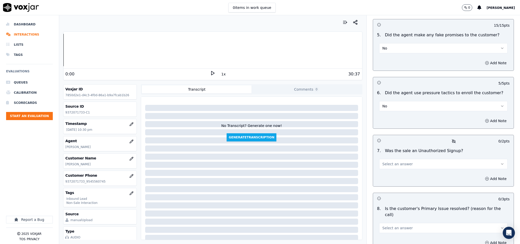
scroll to position [1331, 0]
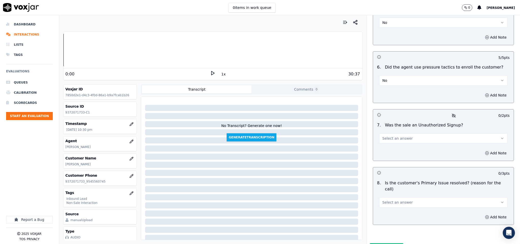
click at [406, 133] on button "Select an answer" at bounding box center [443, 138] width 129 height 10
click at [397, 141] on div "No" at bounding box center [431, 144] width 116 height 8
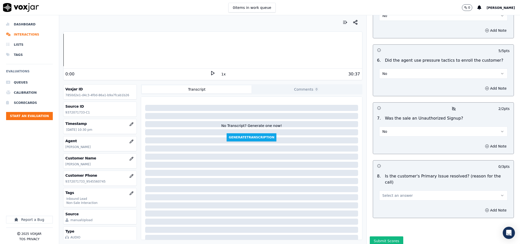
scroll to position [1340, 0]
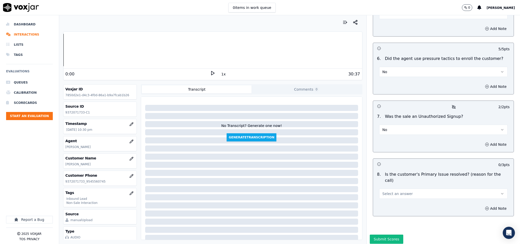
click at [413, 188] on button "Select an answer" at bounding box center [443, 193] width 129 height 10
click at [396, 203] on div "N/A" at bounding box center [431, 202] width 116 height 8
click at [395, 188] on button "N/A" at bounding box center [443, 193] width 129 height 10
click at [391, 184] on div "Yes" at bounding box center [431, 185] width 116 height 8
click at [400, 125] on button "No" at bounding box center [443, 130] width 129 height 10
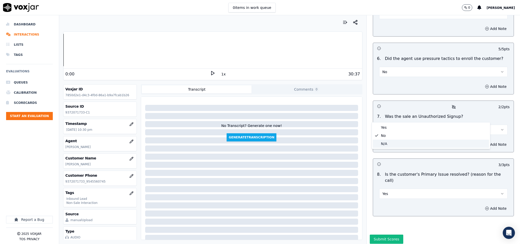
click at [386, 145] on div "N/A" at bounding box center [431, 143] width 116 height 8
click at [482, 141] on button "Add Note" at bounding box center [496, 144] width 28 height 7
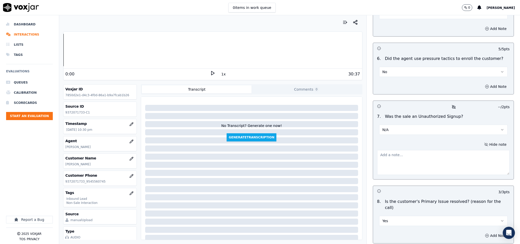
click at [444, 150] on textarea at bounding box center [443, 162] width 133 height 25
paste textarea "Call id - 20250801-172904_@23:46 - During CTS verification, while the CTS agent…"
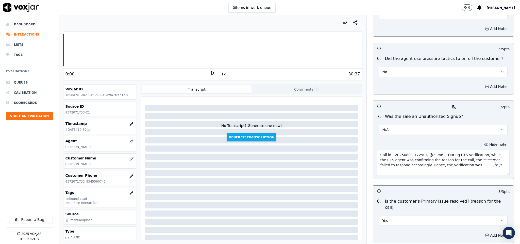
scroll to position [1367, 0]
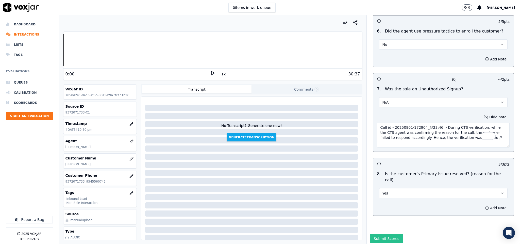
type textarea "Call id - 20250801-172904_@23:46 - During CTS verification, while the CTS agent…"
click at [381, 234] on button "Submit Scores" at bounding box center [387, 238] width 34 height 9
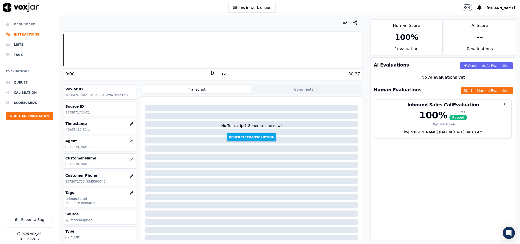
click at [27, 23] on li "Dashboard" at bounding box center [29, 24] width 47 height 10
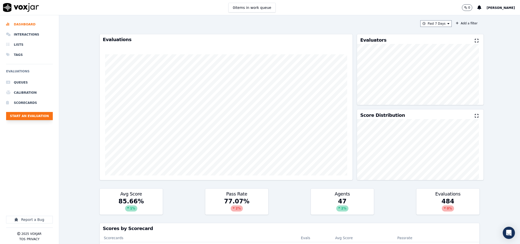
click at [38, 115] on button "Start an Evaluation" at bounding box center [29, 116] width 47 height 8
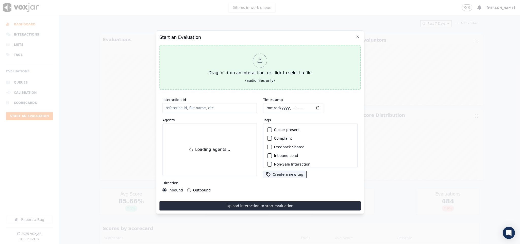
click at [264, 60] on div at bounding box center [260, 61] width 14 height 14
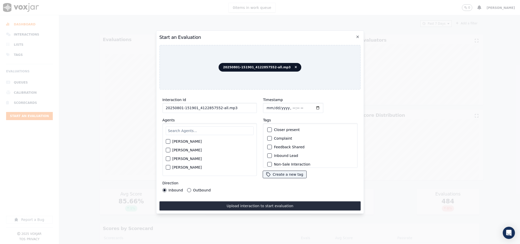
drag, startPoint x: 216, startPoint y: 105, endPoint x: 254, endPoint y: 104, distance: 38.6
click at [254, 104] on div "Interaction Id 20250801-151901_4122857552-all.mp3 Agents Harry Roy Aaron Biswas…" at bounding box center [209, 144] width 101 height 101
type input "20250801-151901_4122857552-C1"
click at [266, 104] on input "Timestamp" at bounding box center [293, 108] width 60 height 10
type input "2025-08-01T22:44"
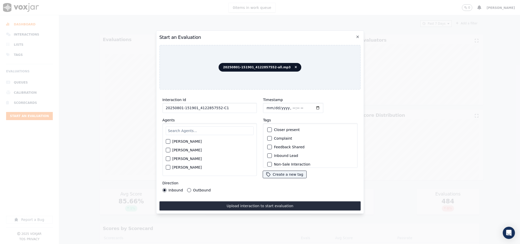
click at [182, 132] on input "text" at bounding box center [210, 130] width 88 height 9
type input "Jim"
click at [168, 142] on button "[PERSON_NAME]" at bounding box center [168, 143] width 5 height 5
click at [268, 154] on div "button" at bounding box center [270, 156] width 4 height 4
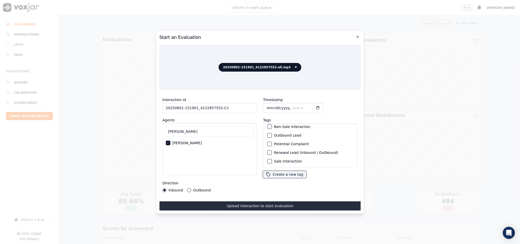
click at [269, 126] on button "Non-Sale Interaction" at bounding box center [269, 126] width 5 height 5
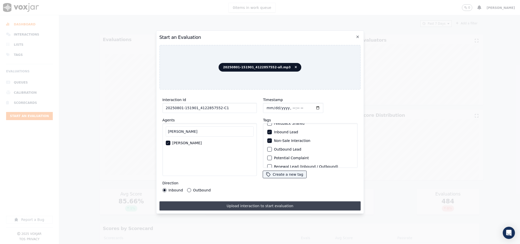
click at [212, 201] on button "Upload interaction to start evaluation" at bounding box center [259, 205] width 201 height 9
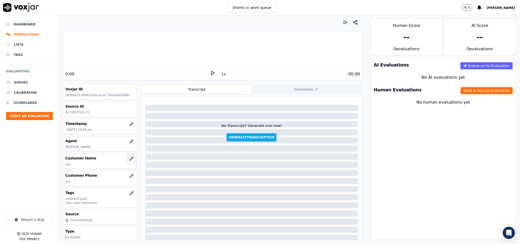
click at [129, 161] on icon "button" at bounding box center [131, 158] width 4 height 4
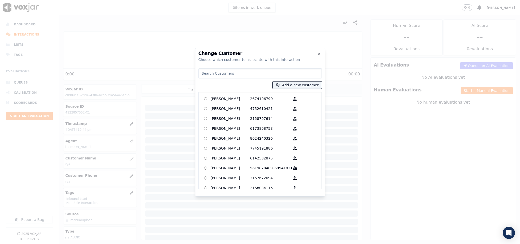
type input "Shakira Kelsn"
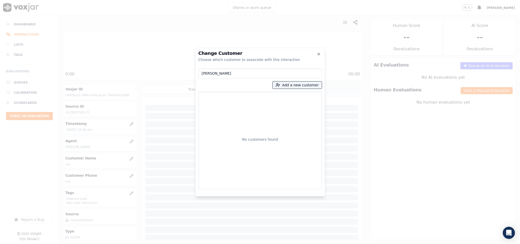
drag, startPoint x: 228, startPoint y: 73, endPoint x: 149, endPoint y: 83, distance: 80.3
click at [149, 243] on div "Change Customer Choose which customer to associate with this interaction Shakir…" at bounding box center [260, 244] width 520 height 0
click at [292, 83] on button "Add a new customer" at bounding box center [296, 84] width 49 height 7
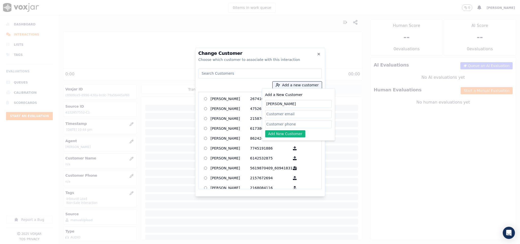
type input "Shakira Kelsn"
click at [281, 128] on div "Add a New Customer Shakira Kelsn Add New Customer" at bounding box center [298, 115] width 66 height 46
click at [282, 127] on input "Add a New Customer" at bounding box center [298, 124] width 66 height 8
paste input "4122857552"
paste input "4127528474"
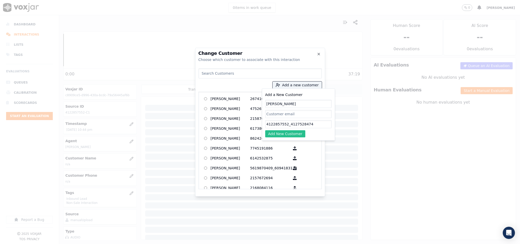
type input "4122857552_4127528474"
click at [291, 135] on button "Add New Customer" at bounding box center [285, 133] width 40 height 7
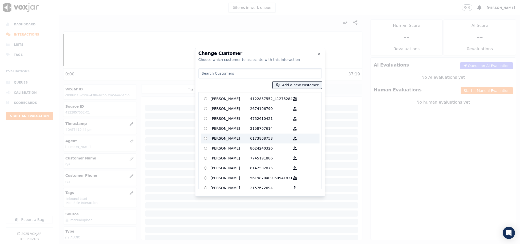
drag, startPoint x: 232, startPoint y: 97, endPoint x: 257, endPoint y: 135, distance: 46.0
click at [232, 97] on p "Shakira Kelsn" at bounding box center [230, 99] width 40 height 8
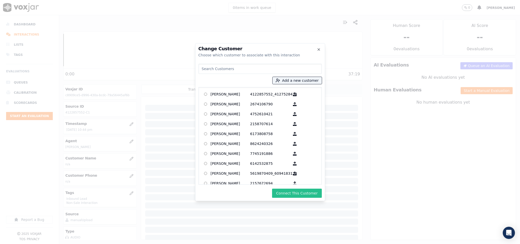
click at [288, 191] on button "Connect This Customer" at bounding box center [296, 192] width 49 height 9
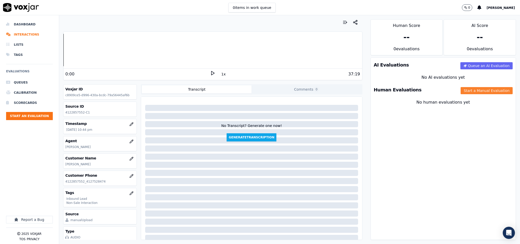
click at [477, 88] on button "Start a Manual Evaluation" at bounding box center [486, 90] width 52 height 7
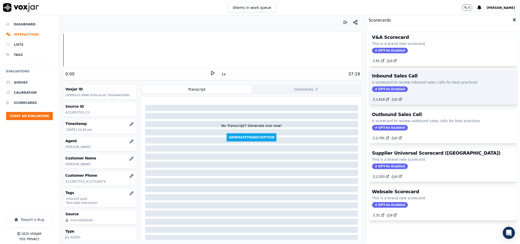
click at [384, 89] on span "GPT-4o Enabled" at bounding box center [390, 89] width 36 height 6
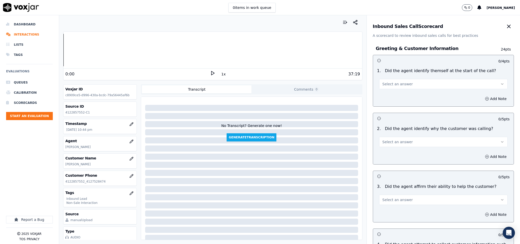
click at [388, 86] on span "Select an answer" at bounding box center [397, 83] width 30 height 5
click at [387, 95] on div "Yes" at bounding box center [431, 96] width 116 height 8
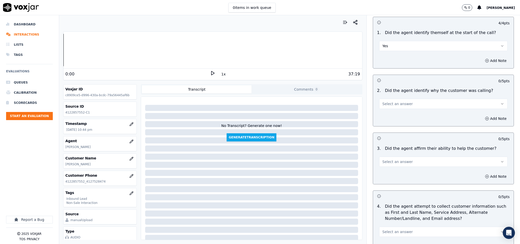
click at [403, 104] on button "Select an answer" at bounding box center [443, 104] width 129 height 10
click at [398, 114] on div "Yes" at bounding box center [431, 116] width 116 height 8
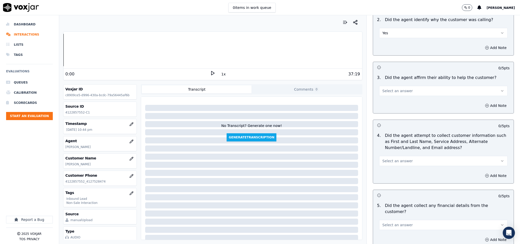
scroll to position [114, 0]
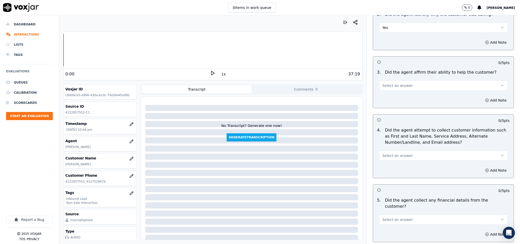
click at [400, 105] on div "Add Note" at bounding box center [443, 100] width 141 height 15
click at [402, 88] on button "Select an answer" at bounding box center [443, 85] width 129 height 10
click at [396, 98] on div "Yes" at bounding box center [431, 98] width 116 height 8
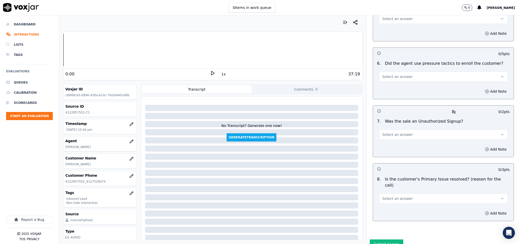
scroll to position [1340, 0]
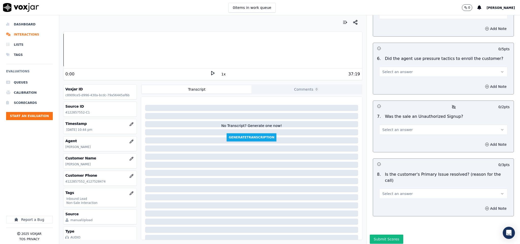
click at [421, 188] on button "Select an answer" at bounding box center [443, 193] width 129 height 10
click at [400, 186] on div "Yes" at bounding box center [431, 185] width 116 height 8
click at [403, 125] on button "Select an answer" at bounding box center [443, 130] width 129 height 10
click at [388, 142] on div "N/A" at bounding box center [431, 143] width 116 height 8
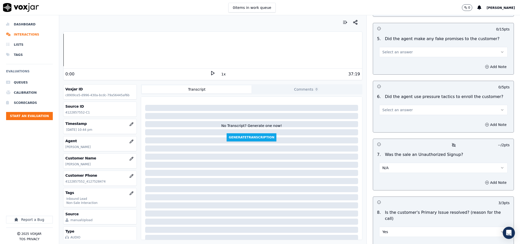
click at [409, 105] on button "Select an answer" at bounding box center [443, 110] width 129 height 10
click at [391, 106] on div "Yes" at bounding box center [431, 107] width 116 height 8
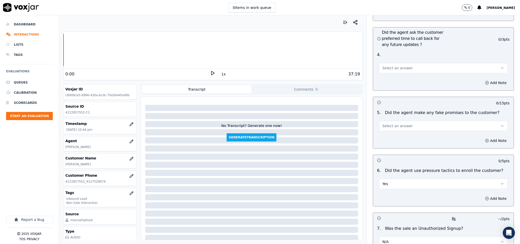
scroll to position [1226, 0]
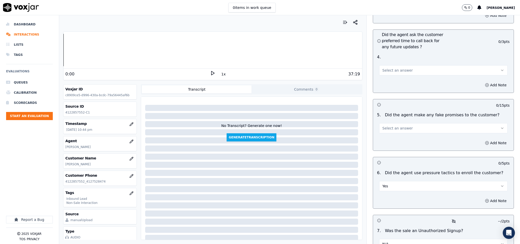
click at [388, 181] on button "Yes" at bounding box center [443, 186] width 129 height 10
click at [387, 191] on div "No" at bounding box center [431, 191] width 116 height 8
click at [388, 126] on span "Select an answer" at bounding box center [397, 128] width 30 height 5
click at [383, 134] on div "No" at bounding box center [431, 133] width 116 height 8
click at [402, 123] on button "No" at bounding box center [443, 128] width 129 height 10
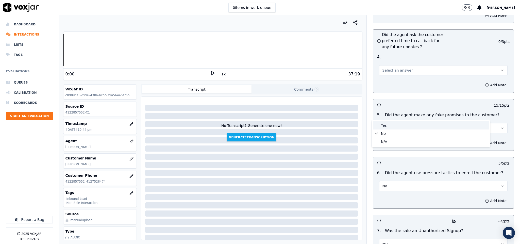
click at [389, 127] on div "Yes" at bounding box center [431, 125] width 116 height 8
drag, startPoint x: 478, startPoint y: 133, endPoint x: 463, endPoint y: 136, distance: 15.3
click at [478, 135] on div "Add Note" at bounding box center [443, 142] width 141 height 15
click at [447, 140] on div "0 / 2 pts 1 . Did the agent pitch for sale? Select an answer Add Note 0 / 5 pts…" at bounding box center [443, 87] width 141 height 486
click at [482, 139] on button "Add Note" at bounding box center [496, 142] width 28 height 7
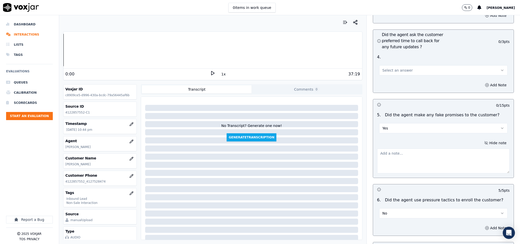
click at [452, 148] on textarea at bounding box center [443, 160] width 133 height 25
paste textarea "@27:00 Jim - for the extension you need to update this because the update is pe…"
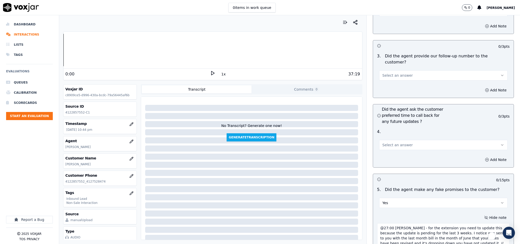
scroll to position [1150, 0]
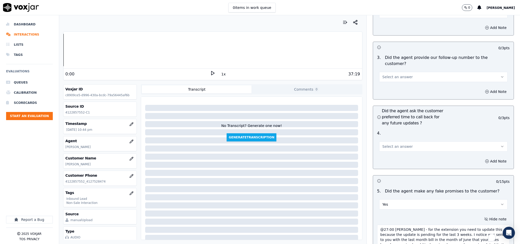
type textarea "@27:00 Jim - for the extension you need to update this because the update is pe…"
click at [415, 136] on div "Select an answer" at bounding box center [443, 143] width 137 height 15
click at [401, 141] on button "Select an answer" at bounding box center [443, 146] width 129 height 10
click at [396, 159] on div "N/A" at bounding box center [431, 159] width 116 height 8
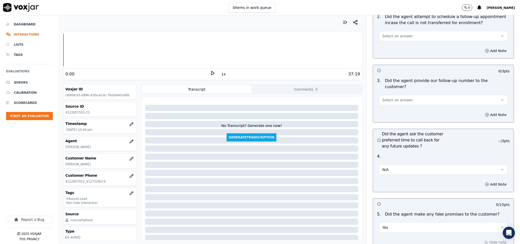
scroll to position [1074, 0]
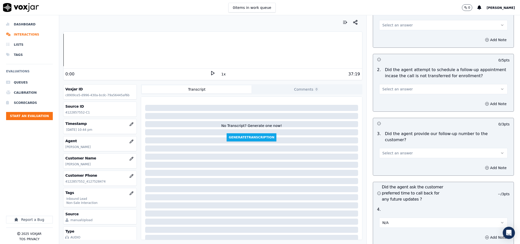
click at [405, 148] on button "Select an answer" at bounding box center [443, 153] width 129 height 10
click at [399, 148] on div "Yes" at bounding box center [431, 150] width 116 height 8
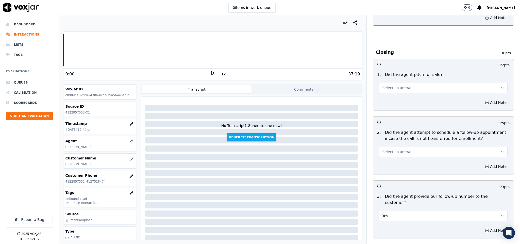
scroll to position [998, 0]
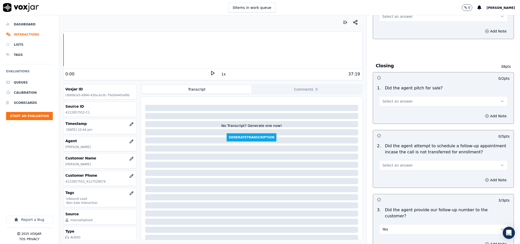
click at [402, 160] on button "Select an answer" at bounding box center [443, 165] width 129 height 10
click at [391, 183] on div "N/A" at bounding box center [431, 184] width 116 height 8
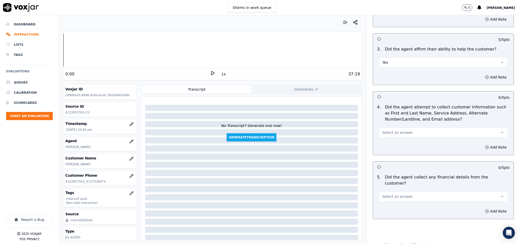
scroll to position [152, 0]
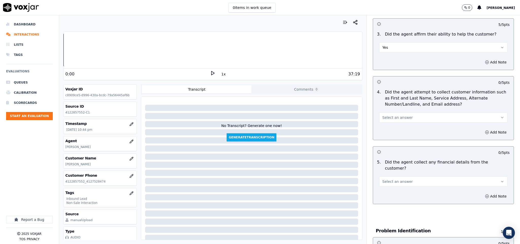
drag, startPoint x: 401, startPoint y: 116, endPoint x: 398, endPoint y: 122, distance: 7.5
click at [401, 117] on button "Select an answer" at bounding box center [443, 117] width 129 height 10
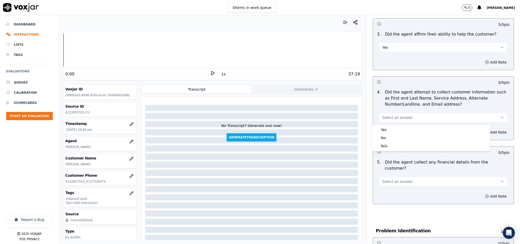
click at [398, 124] on div "4 . Did the agent attempt to collect customer information such as First and Las…" at bounding box center [443, 106] width 141 height 38
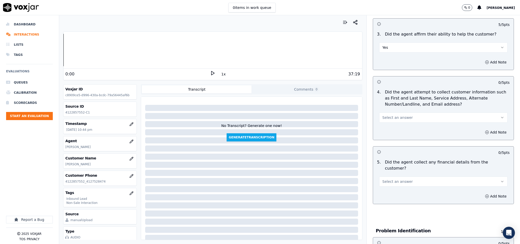
click at [394, 130] on div "Add Note" at bounding box center [443, 132] width 141 height 15
click at [397, 121] on button "Select an answer" at bounding box center [443, 117] width 129 height 10
click at [393, 130] on div "Yes" at bounding box center [431, 130] width 116 height 8
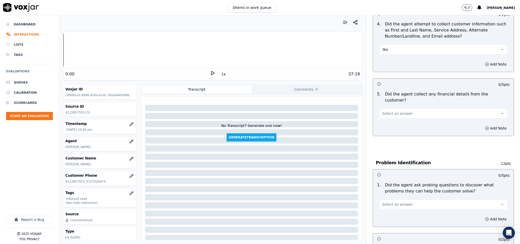
scroll to position [228, 0]
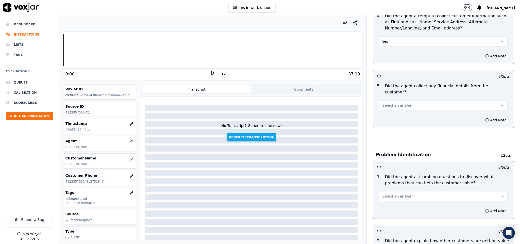
click at [383, 103] on span "Select an answer" at bounding box center [397, 105] width 30 height 5
click at [384, 120] on div "No" at bounding box center [431, 120] width 116 height 8
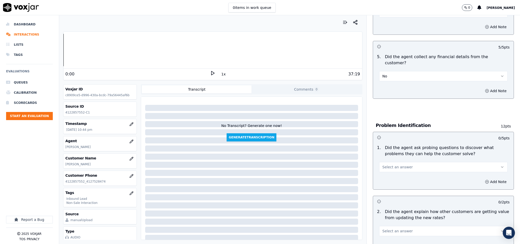
scroll to position [304, 0]
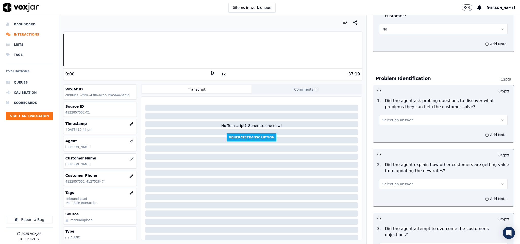
click at [394, 117] on span "Select an answer" at bounding box center [397, 119] width 30 height 5
click at [386, 127] on div "Yes" at bounding box center [431, 126] width 116 height 8
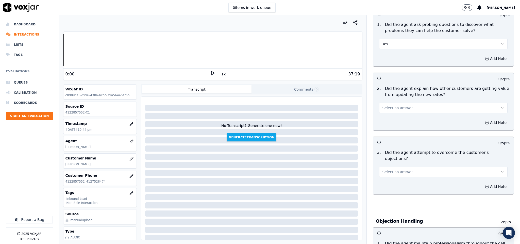
click at [395, 105] on span "Select an answer" at bounding box center [397, 107] width 30 height 5
click at [387, 122] on div "No" at bounding box center [431, 123] width 116 height 8
click at [398, 104] on button "No" at bounding box center [443, 108] width 129 height 10
click at [385, 129] on div "N/A" at bounding box center [431, 131] width 116 height 8
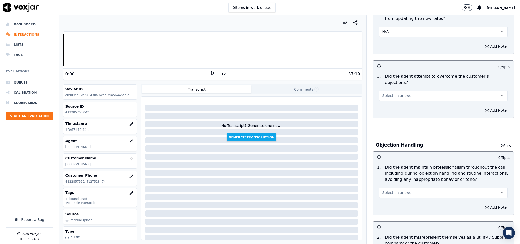
click at [403, 91] on button "Select an answer" at bounding box center [443, 96] width 129 height 10
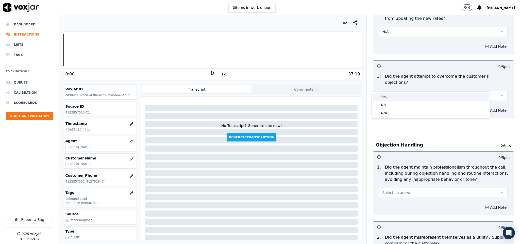
click at [391, 97] on div "Yes" at bounding box center [431, 97] width 116 height 8
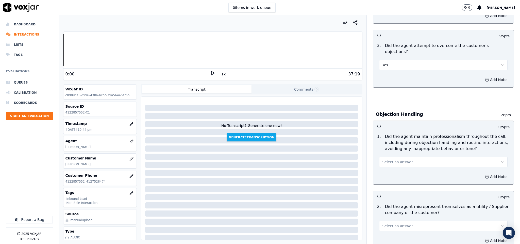
scroll to position [533, 0]
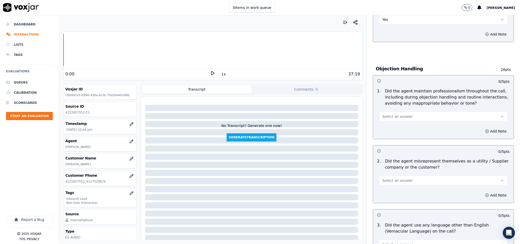
click at [402, 111] on button "Select an answer" at bounding box center [443, 116] width 129 height 10
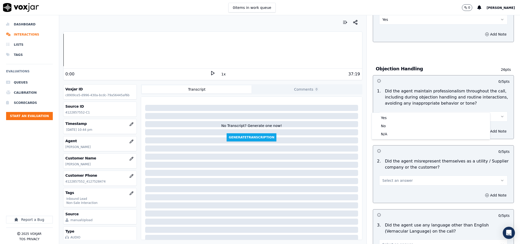
click at [397, 112] on div "1 . Did the agent maintain professionalism throughout the call, including durin…" at bounding box center [443, 105] width 141 height 38
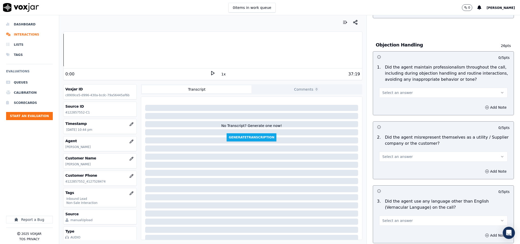
scroll to position [571, 0]
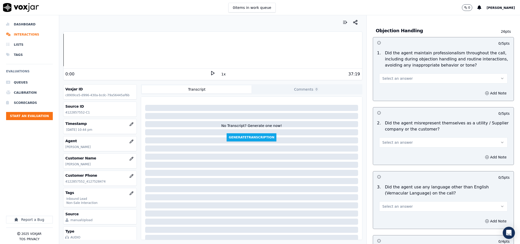
click at [398, 140] on span "Select an answer" at bounding box center [397, 142] width 30 height 5
click at [390, 152] on div "No" at bounding box center [431, 152] width 116 height 8
click at [387, 76] on span "Select an answer" at bounding box center [397, 78] width 30 height 5
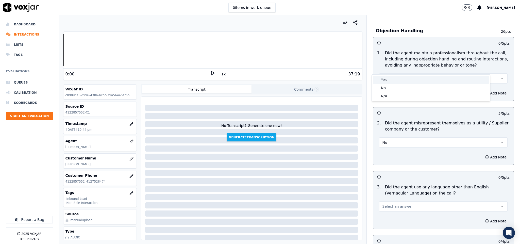
click at [386, 79] on div "Yes" at bounding box center [431, 80] width 116 height 8
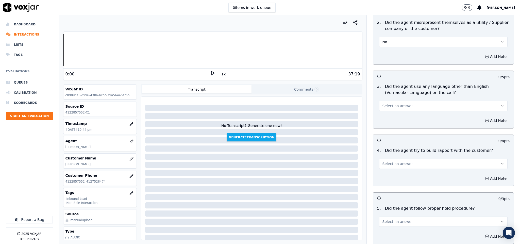
scroll to position [685, 0]
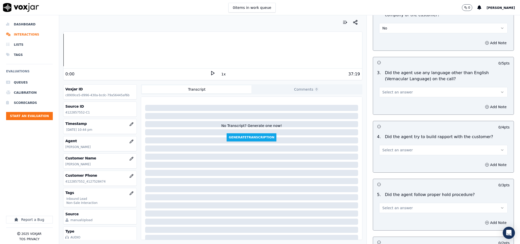
click at [400, 90] on span "Select an answer" at bounding box center [397, 92] width 30 height 5
click at [387, 101] on div "No" at bounding box center [431, 102] width 116 height 8
click at [403, 145] on button "Select an answer" at bounding box center [443, 150] width 129 height 10
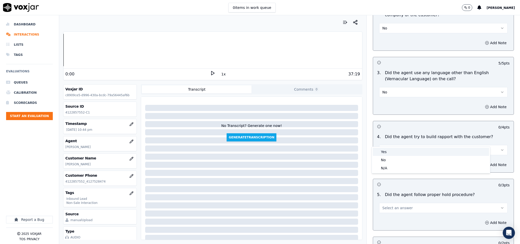
click at [392, 153] on div "Yes" at bounding box center [431, 152] width 116 height 8
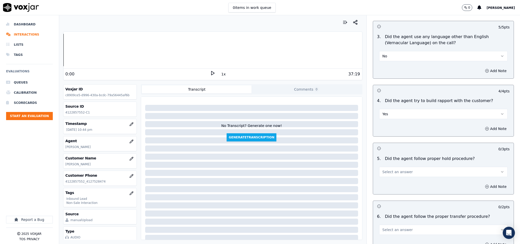
scroll to position [761, 0]
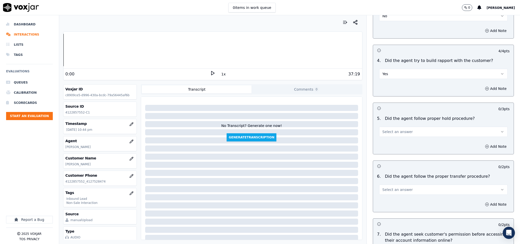
drag, startPoint x: 403, startPoint y: 118, endPoint x: 399, endPoint y: 127, distance: 10.0
click at [403, 127] on button "Select an answer" at bounding box center [443, 132] width 129 height 10
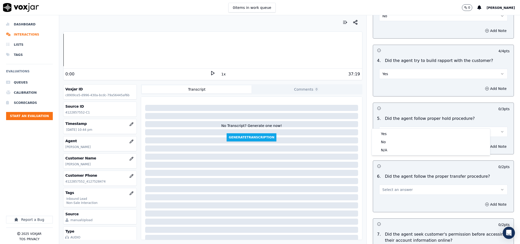
click at [398, 129] on div "Yes No N/A" at bounding box center [431, 142] width 118 height 26
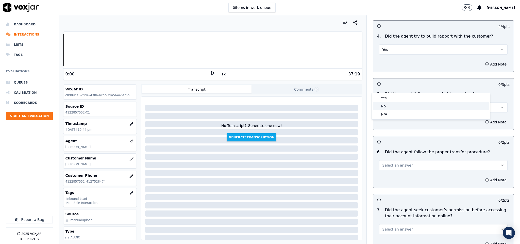
scroll to position [799, 0]
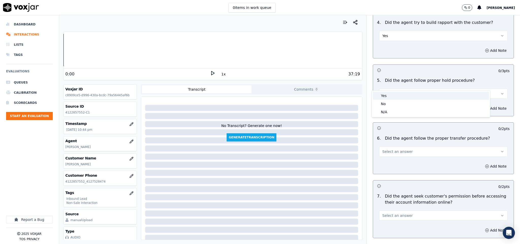
drag, startPoint x: 387, startPoint y: 93, endPoint x: 387, endPoint y: 116, distance: 22.6
click at [387, 93] on div "Yes" at bounding box center [431, 96] width 116 height 8
click at [398, 146] on button "Select an answer" at bounding box center [443, 151] width 129 height 10
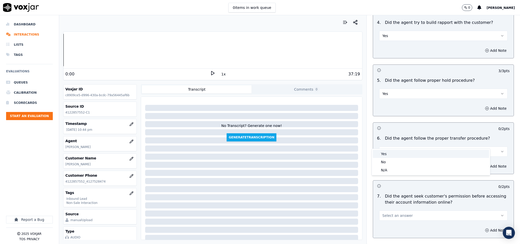
click at [396, 154] on div "Yes" at bounding box center [431, 154] width 116 height 8
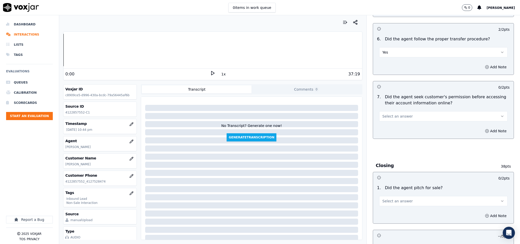
scroll to position [913, 0]
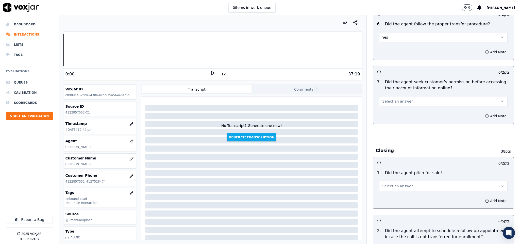
click at [410, 96] on button "Select an answer" at bounding box center [443, 101] width 129 height 10
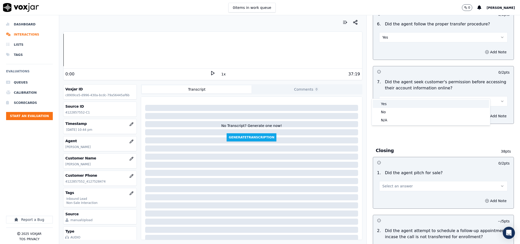
click at [391, 105] on div "Yes" at bounding box center [431, 104] width 116 height 8
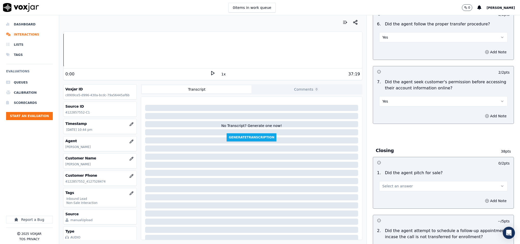
scroll to position [989, 0]
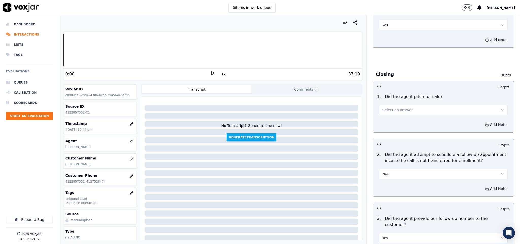
click at [399, 107] on span "Select an answer" at bounding box center [397, 109] width 30 height 5
click at [387, 113] on div "Yes" at bounding box center [431, 112] width 116 height 8
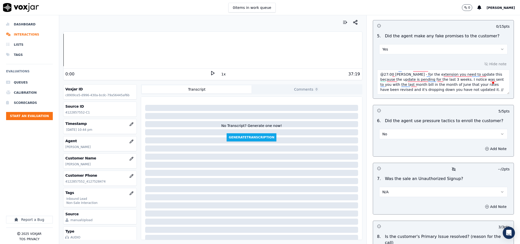
scroll to position [1367, 0]
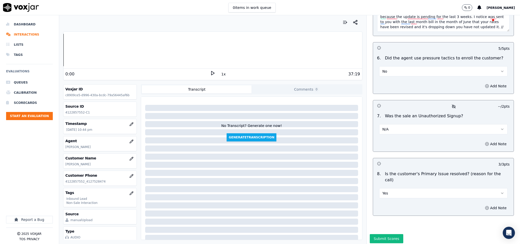
click at [396, 188] on button "Yes" at bounding box center [443, 193] width 129 height 10
click at [388, 199] on div "N/A" at bounding box center [431, 201] width 116 height 8
click at [388, 234] on button "Submit Scores" at bounding box center [387, 238] width 34 height 9
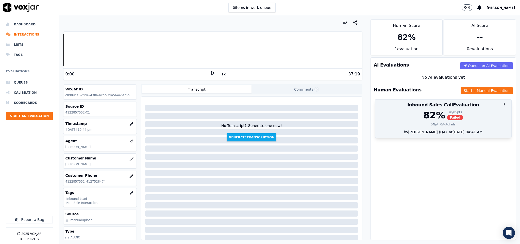
click at [433, 120] on div "82 % 70 / 85 pts Failed" at bounding box center [443, 115] width 130 height 10
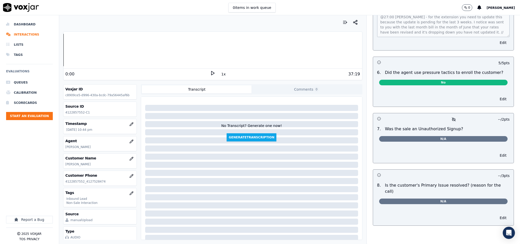
scroll to position [0, 0]
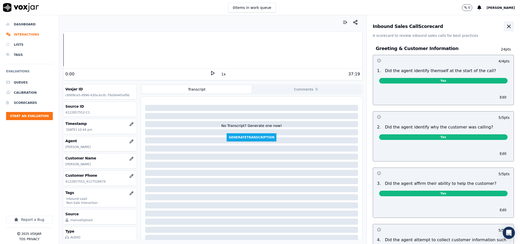
click at [505, 28] on icon "button" at bounding box center [508, 26] width 6 height 6
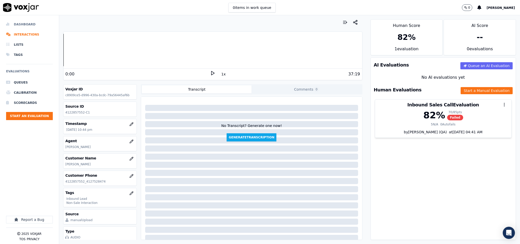
click at [22, 22] on li "Dashboard" at bounding box center [29, 24] width 47 height 10
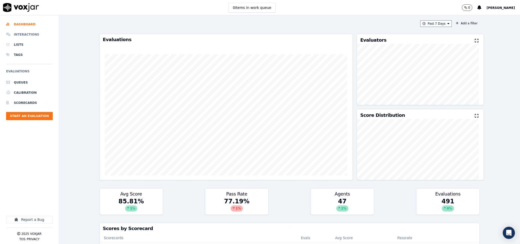
click at [34, 34] on li "Interactions" at bounding box center [29, 34] width 47 height 10
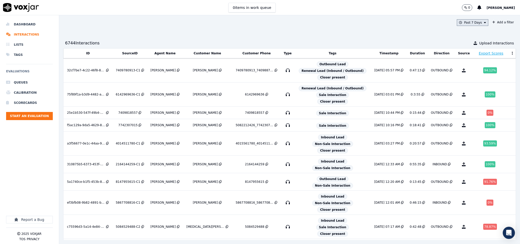
click at [457, 20] on button "Past 7 Days" at bounding box center [472, 22] width 31 height 7
click at [476, 85] on button "Add" at bounding box center [481, 81] width 10 height 8
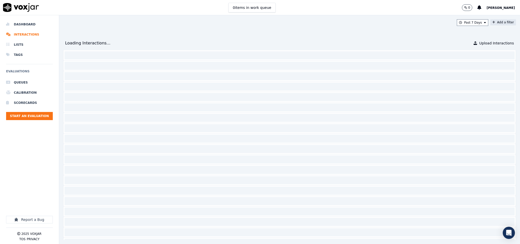
click at [490, 21] on button "Add a filter" at bounding box center [503, 22] width 26 height 6
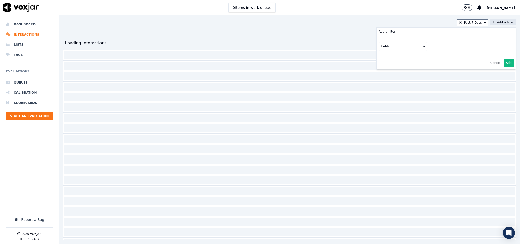
click at [392, 47] on button "Fields" at bounding box center [402, 46] width 49 height 9
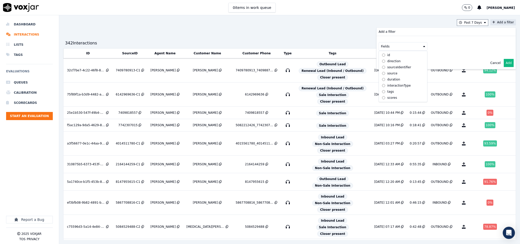
scroll to position [17, 0]
click at [387, 96] on div "customers" at bounding box center [395, 98] width 16 height 4
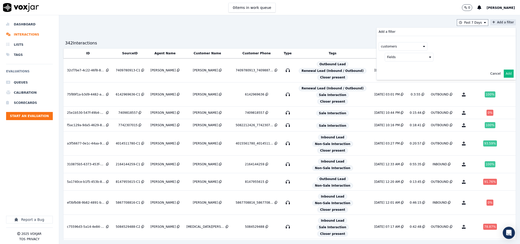
click at [408, 55] on button "Fields" at bounding box center [408, 57] width 49 height 9
click at [388, 85] on label "phone" at bounding box center [409, 84] width 46 height 6
click at [437, 57] on button at bounding box center [471, 57] width 73 height 8
click at [437, 70] on input "text" at bounding box center [471, 67] width 68 height 9
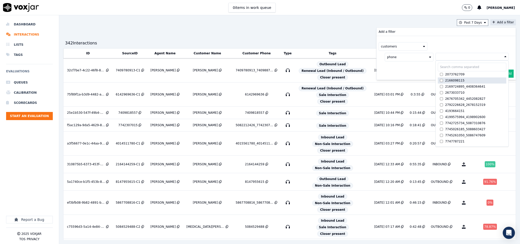
paste input "4403159401"
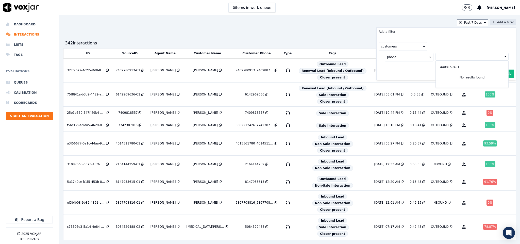
click at [437, 67] on input "4403159401" at bounding box center [471, 67] width 68 height 9
type input "4403159401"
click at [333, 39] on div "342 Interaction s Upload Interactions" at bounding box center [289, 43] width 452 height 10
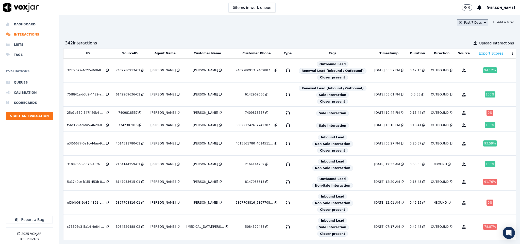
click at [457, 23] on button "Past 7 Days" at bounding box center [472, 22] width 31 height 7
click at [465, 50] on div "Past 7 Days" at bounding box center [474, 50] width 18 height 4
click at [476, 85] on button "Add" at bounding box center [481, 81] width 10 height 8
click at [490, 21] on button "Add a filter" at bounding box center [503, 22] width 26 height 6
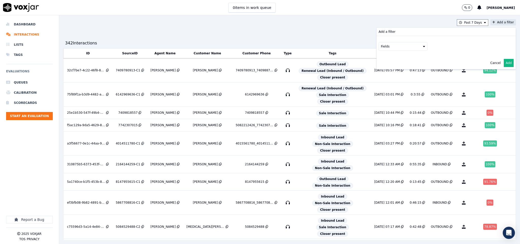
click at [423, 46] on icon at bounding box center [424, 46] width 2 height 3
click at [387, 96] on div "customers" at bounding box center [395, 98] width 16 height 4
click at [403, 58] on button "Fields" at bounding box center [408, 57] width 49 height 9
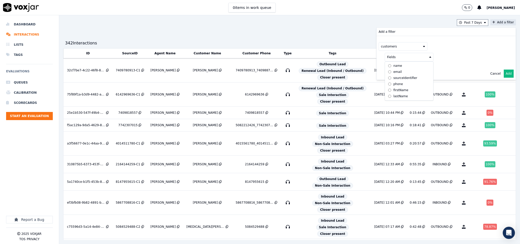
click at [387, 84] on label "phone" at bounding box center [409, 84] width 46 height 6
click at [435, 57] on button at bounding box center [471, 57] width 73 height 8
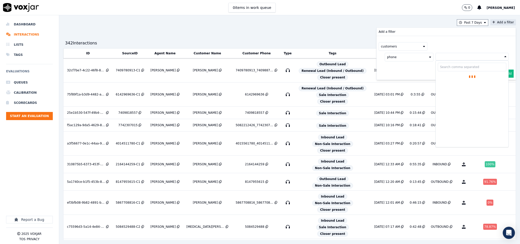
click at [437, 71] on input "text" at bounding box center [471, 67] width 68 height 9
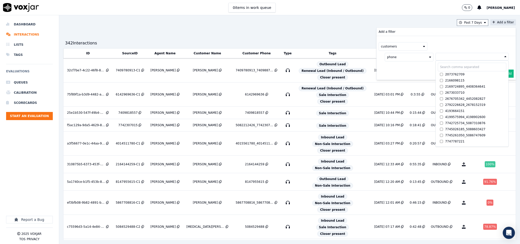
paste input "4403159401"
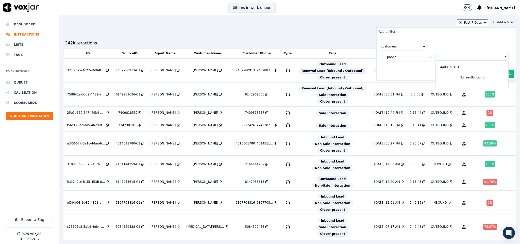
type input "4403159401"
drag, startPoint x: 446, startPoint y: 70, endPoint x: 401, endPoint y: 70, distance: 44.9
click at [402, 70] on div "Add a filter customers phone 4403159401 No results found Cancel Add" at bounding box center [445, 54] width 139 height 52
click at [452, 60] on button at bounding box center [471, 57] width 73 height 8
drag, startPoint x: 446, startPoint y: 68, endPoint x: 395, endPoint y: 68, distance: 50.7
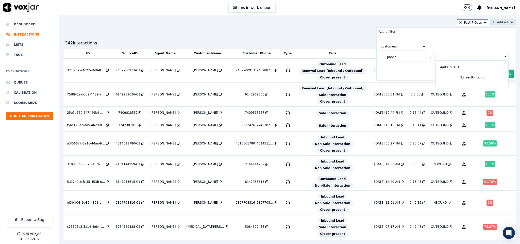
click at [395, 68] on div "Add a filter customers phone 4403159401 No results found Cancel Add" at bounding box center [445, 54] width 139 height 52
click at [451, 56] on button at bounding box center [471, 57] width 73 height 8
click at [443, 71] on input "4403159401" at bounding box center [471, 67] width 68 height 9
click at [307, 37] on div "Past 7 Days Add a filter Add a filter customers phone 4403159401 No results fou…" at bounding box center [289, 129] width 461 height 229
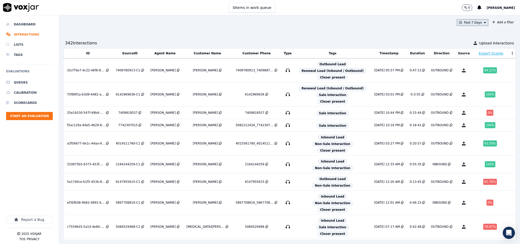
click at [468, 25] on button "Past 7 Days" at bounding box center [472, 22] width 31 height 7
click at [476, 85] on button "Add" at bounding box center [481, 81] width 10 height 8
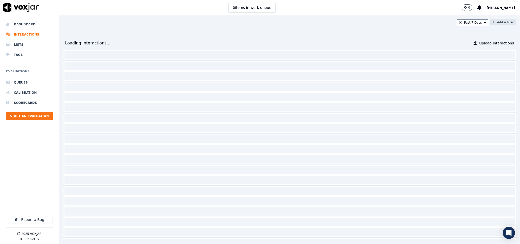
click at [490, 24] on button "Add a filter" at bounding box center [503, 22] width 26 height 6
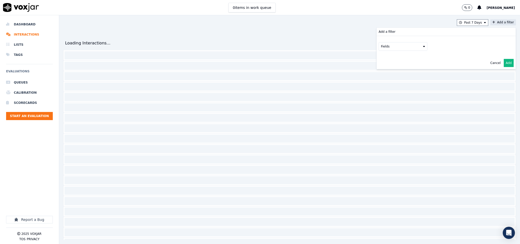
click at [404, 46] on button "Fields" at bounding box center [402, 46] width 49 height 9
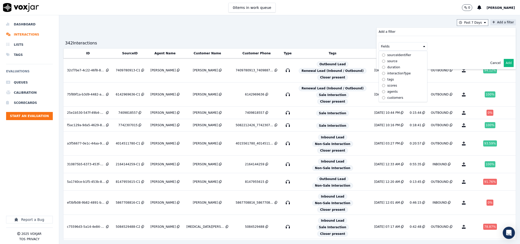
click at [387, 96] on div "customers" at bounding box center [395, 98] width 16 height 4
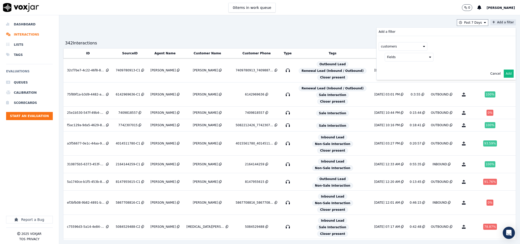
click at [402, 59] on button "Fields" at bounding box center [408, 57] width 49 height 9
click at [393, 83] on div "phone" at bounding box center [398, 84] width 10 height 4
click at [435, 54] on button at bounding box center [471, 57] width 73 height 8
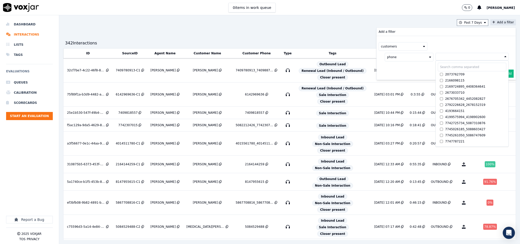
click at [437, 68] on input "text" at bounding box center [471, 67] width 68 height 9
paste input "4403159401"
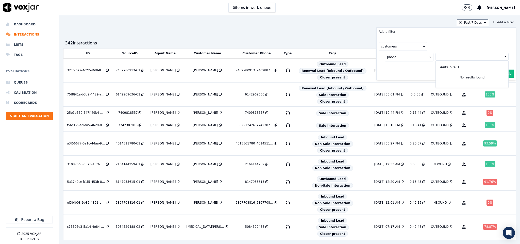
type input "4403159401"
click at [306, 32] on div "Past 7 Days Add a filter Add a filter customers phone 4403159401 No results fou…" at bounding box center [289, 129] width 461 height 229
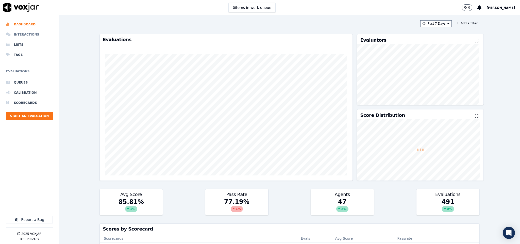
click at [28, 33] on li "Interactions" at bounding box center [29, 34] width 47 height 10
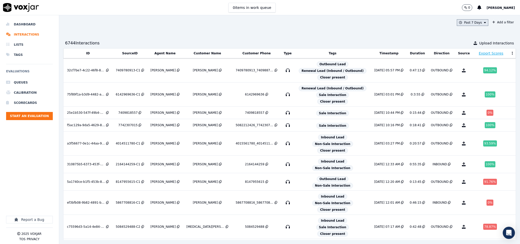
click at [464, 22] on button "Past 7 Days" at bounding box center [472, 22] width 31 height 7
click at [465, 57] on div "Past 30 Days" at bounding box center [475, 56] width 20 height 4
click at [476, 85] on button "Add" at bounding box center [481, 81] width 10 height 8
click at [490, 21] on button "Add a filter" at bounding box center [503, 22] width 26 height 6
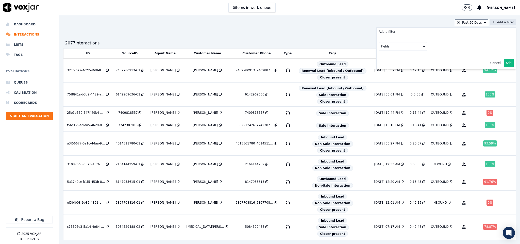
click at [402, 45] on button "Fields" at bounding box center [402, 46] width 49 height 9
click at [415, 59] on button "Fields" at bounding box center [408, 57] width 49 height 9
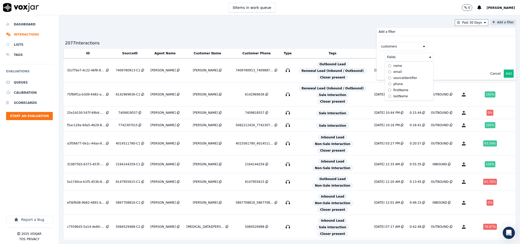
click at [388, 82] on label "phone" at bounding box center [409, 84] width 46 height 6
click at [435, 59] on button at bounding box center [471, 57] width 73 height 8
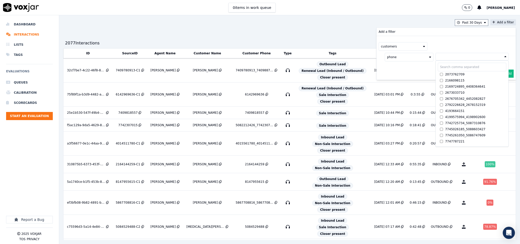
click at [437, 69] on input "text" at bounding box center [471, 67] width 68 height 9
paste input "4403159401"
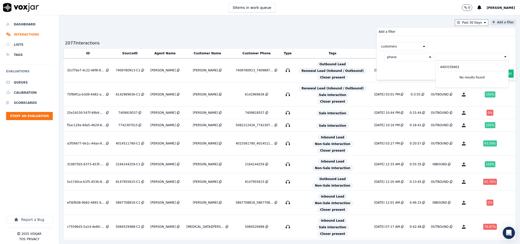
click at [437, 69] on input "4403159401" at bounding box center [471, 67] width 68 height 9
drag, startPoint x: 448, startPoint y: 66, endPoint x: 405, endPoint y: 67, distance: 43.1
click at [405, 67] on div "customers phone 4403159401 No results found" at bounding box center [445, 51] width 139 height 31
type input "4403159401"
click at [395, 44] on button "customers" at bounding box center [402, 46] width 49 height 9
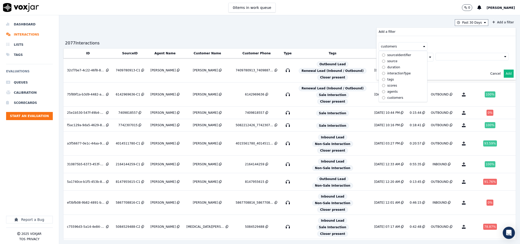
click at [387, 96] on div "customers" at bounding box center [395, 98] width 16 height 4
click at [352, 41] on div "2077 Interaction s Upload Interactions" at bounding box center [289, 43] width 452 height 10
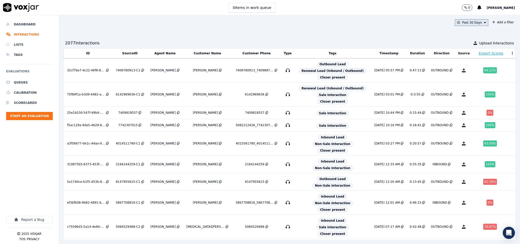
click at [458, 21] on button "Past 30 Days" at bounding box center [470, 22] width 33 height 7
click at [465, 50] on div "Past 7 Days" at bounding box center [474, 50] width 18 height 4
click at [476, 85] on button "Add" at bounding box center [481, 81] width 10 height 8
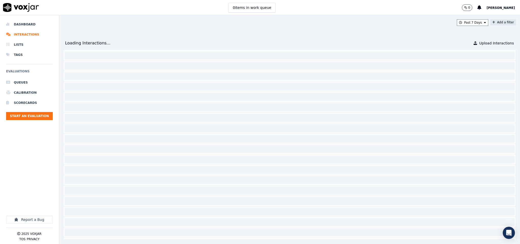
click at [490, 23] on button "Add a filter" at bounding box center [503, 22] width 26 height 6
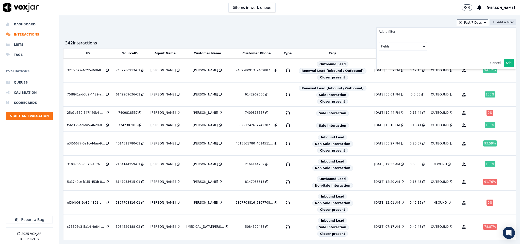
click at [401, 47] on button "Fields" at bounding box center [402, 46] width 49 height 9
click at [387, 96] on div "customers" at bounding box center [395, 98] width 16 height 4
click at [414, 59] on button "Fields" at bounding box center [408, 57] width 49 height 9
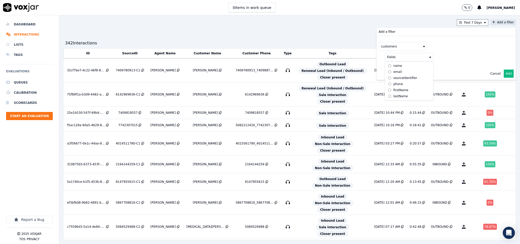
click at [388, 66] on label "name" at bounding box center [409, 66] width 46 height 6
click at [442, 58] on button at bounding box center [471, 57] width 73 height 8
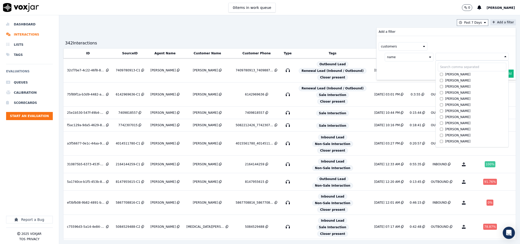
click at [441, 63] on div "ALBERT GITTENS ALEX BRUNDIDGE ALFREDA HUNTER ANIE PIERRE ANTHONY ROBERTS ARLENE…" at bounding box center [471, 104] width 73 height 86
click at [441, 67] on input "text" at bounding box center [471, 67] width 68 height 9
paste input "PATRICIA M MASTERSON"
type input "PATRICIA M MASTERSON"
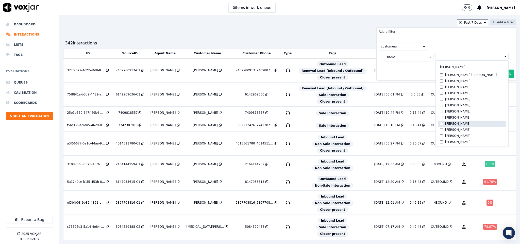
click at [447, 125] on div "PATRICIA M MASTERSON" at bounding box center [457, 123] width 25 height 4
click at [503, 87] on button "Add" at bounding box center [508, 86] width 10 height 8
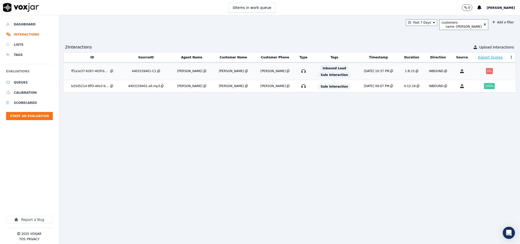
click at [226, 72] on div "PATRICIA M MASTERSON" at bounding box center [231, 71] width 25 height 4
click at [23, 25] on li "Dashboard" at bounding box center [29, 24] width 47 height 10
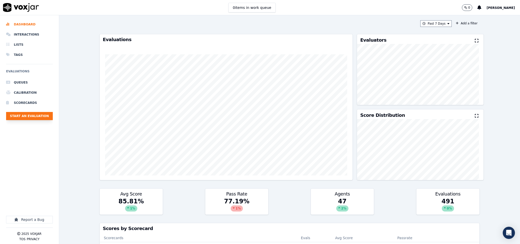
click at [33, 113] on button "Start an Evaluation" at bounding box center [29, 116] width 47 height 8
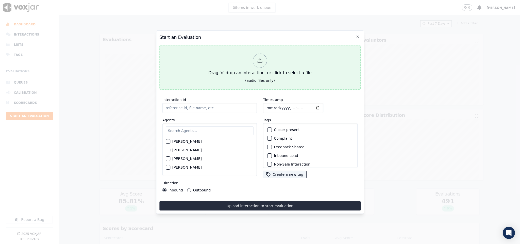
click at [262, 59] on icon at bounding box center [260, 61] width 6 height 6
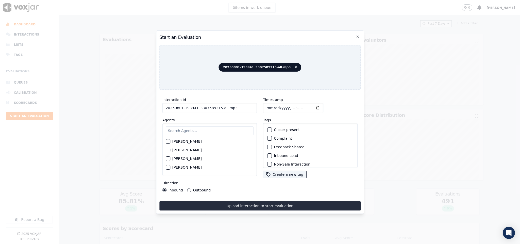
drag, startPoint x: 217, startPoint y: 106, endPoint x: 252, endPoint y: 113, distance: 35.4
click at [253, 113] on div "Interaction Id 20250801-193941_3307589215-all.mp3 Agents Harry Roy Aaron Biswas…" at bounding box center [209, 144] width 101 height 101
type input "20250801-193941_3307589215-C1"
click at [266, 104] on input "Timestamp" at bounding box center [293, 108] width 60 height 10
type input "2025-08-01T23:23"
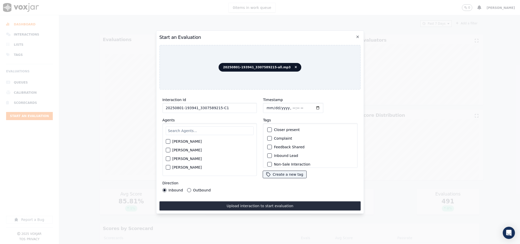
click at [209, 130] on input "text" at bounding box center [210, 130] width 88 height 9
type input "georg"
click at [169, 141] on div "button" at bounding box center [168, 143] width 4 height 4
click at [188, 188] on button "Outbound" at bounding box center [189, 190] width 4 height 4
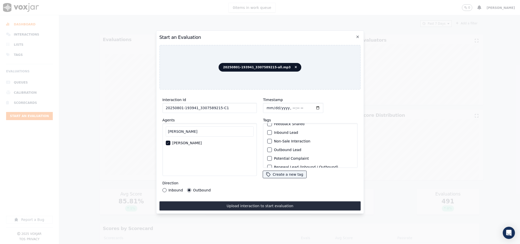
scroll to position [38, 0]
click at [268, 133] on div "button" at bounding box center [270, 135] width 4 height 4
click at [268, 125] on div "button" at bounding box center [270, 127] width 4 height 4
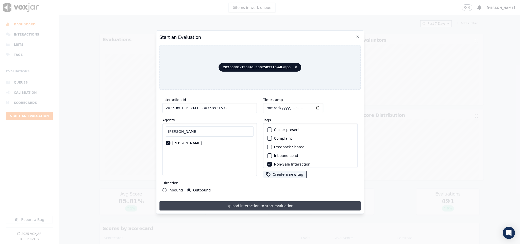
click at [257, 201] on button "Upload interaction to start evaluation" at bounding box center [259, 205] width 201 height 9
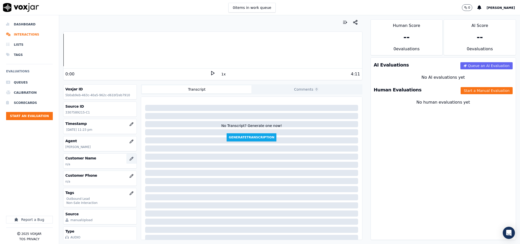
click at [129, 161] on icon "button" at bounding box center [131, 158] width 4 height 4
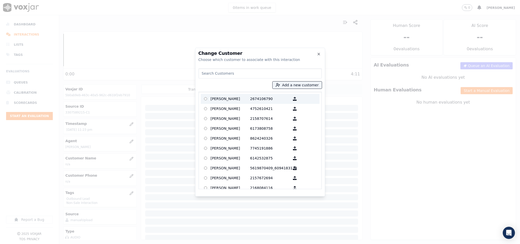
type input "WALTER KIJOWSKI"
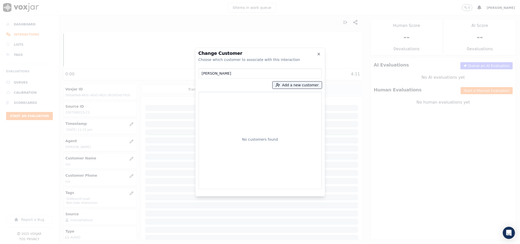
drag, startPoint x: 236, startPoint y: 73, endPoint x: 173, endPoint y: 73, distance: 62.6
click at [173, 243] on div "Change Customer Choose which customer to associate with this interaction WALTER…" at bounding box center [260, 244] width 520 height 0
click at [297, 85] on button "Add a new customer" at bounding box center [296, 84] width 49 height 7
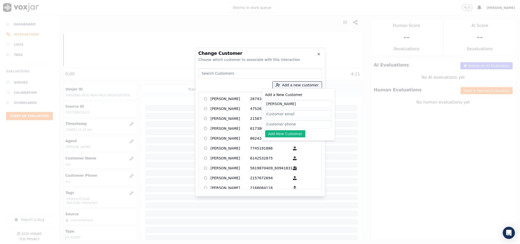
type input "WALTER KIJOWSKI"
click at [279, 126] on input "Add a New Customer" at bounding box center [298, 124] width 66 height 8
paste input "3307589215"
type input "3307589215"
click at [278, 133] on button "Add New Customer" at bounding box center [285, 133] width 40 height 7
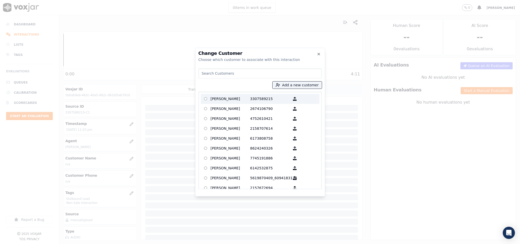
click at [229, 96] on p "WALTER KIJOWSKI" at bounding box center [230, 99] width 40 height 8
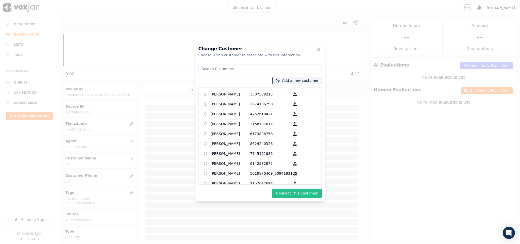
click at [297, 192] on button "Connect This Customer" at bounding box center [296, 192] width 49 height 9
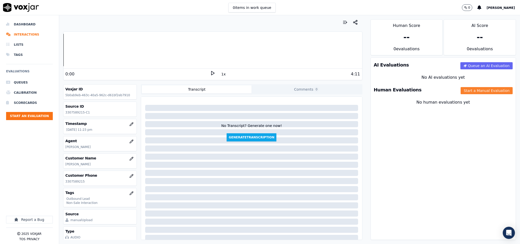
click at [460, 91] on button "Start a Manual Evaluation" at bounding box center [486, 90] width 52 height 7
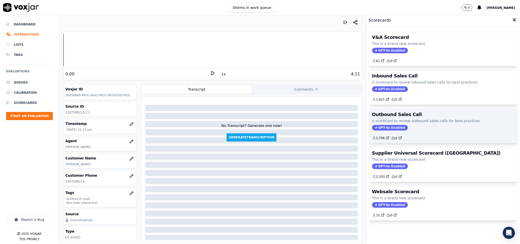
click at [377, 127] on span "GPT-4o Enabled" at bounding box center [390, 128] width 36 height 6
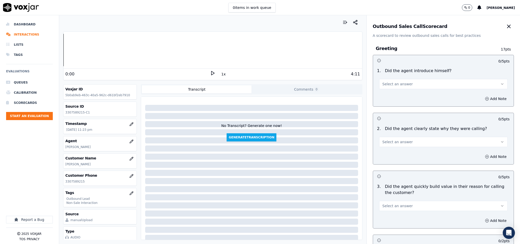
click at [396, 88] on button "Select an answer" at bounding box center [443, 84] width 129 height 10
click at [393, 97] on div "Yes" at bounding box center [431, 96] width 116 height 8
click at [396, 142] on span "Select an answer" at bounding box center [397, 141] width 30 height 5
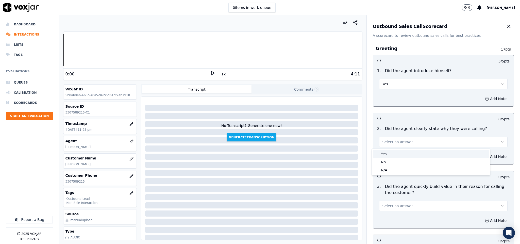
click at [393, 153] on div "Yes" at bounding box center [431, 154] width 116 height 8
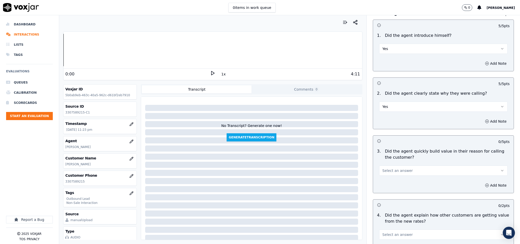
scroll to position [76, 0]
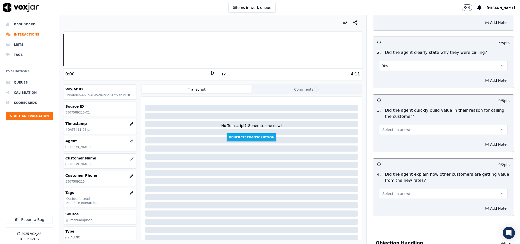
click at [398, 128] on span "Select an answer" at bounding box center [397, 129] width 30 height 5
click at [390, 138] on div "Yes" at bounding box center [431, 142] width 116 height 8
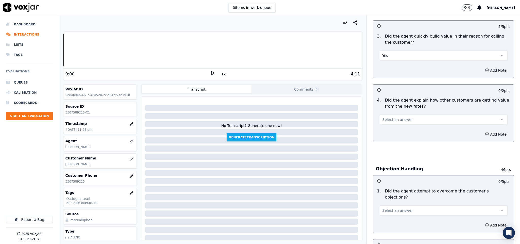
scroll to position [152, 0]
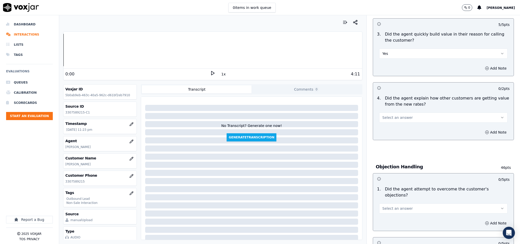
drag, startPoint x: 401, startPoint y: 117, endPoint x: 401, endPoint y: 122, distance: 5.8
click at [401, 117] on button "Select an answer" at bounding box center [443, 117] width 129 height 10
click at [390, 146] on div "N/A" at bounding box center [431, 146] width 116 height 8
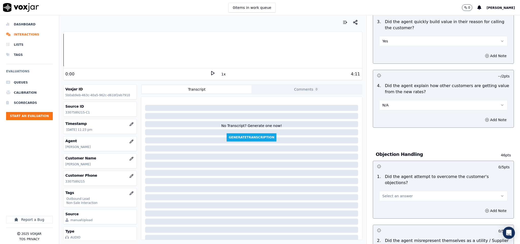
scroll to position [190, 0]
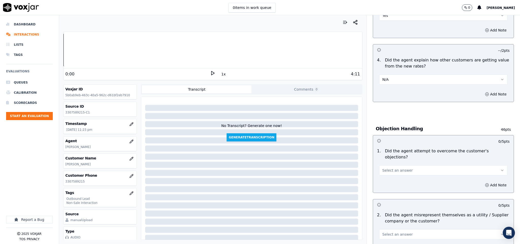
click at [393, 168] on span "Select an answer" at bounding box center [397, 170] width 30 height 5
click at [390, 179] on div "Yes" at bounding box center [431, 176] width 116 height 8
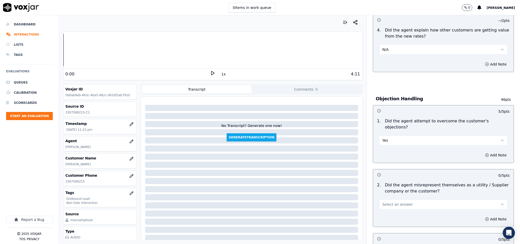
scroll to position [266, 0]
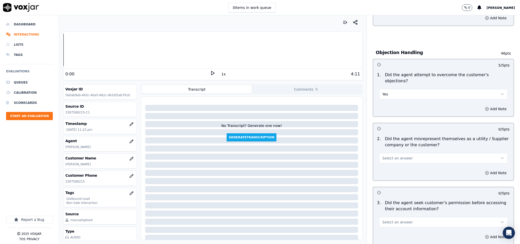
click at [401, 153] on button "Select an answer" at bounding box center [443, 158] width 129 height 10
click at [390, 171] on div "No" at bounding box center [431, 173] width 116 height 8
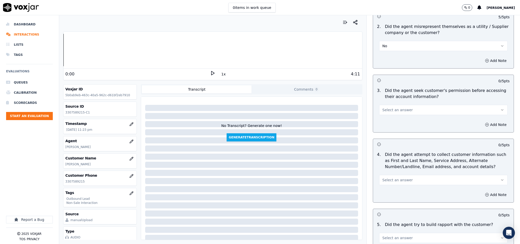
scroll to position [380, 0]
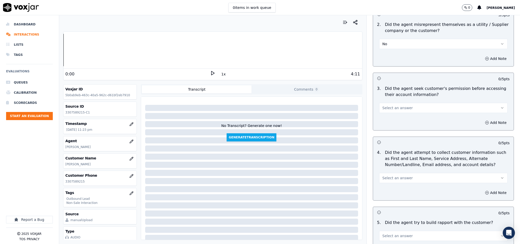
click at [399, 105] on span "Select an answer" at bounding box center [397, 107] width 30 height 5
drag, startPoint x: 388, startPoint y: 123, endPoint x: 400, endPoint y: 126, distance: 12.5
click at [388, 123] on div "No" at bounding box center [431, 123] width 116 height 8
click at [482, 119] on button "Add Note" at bounding box center [496, 122] width 28 height 7
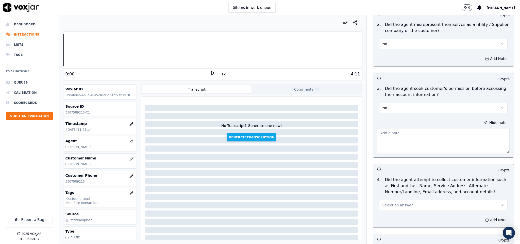
click at [445, 139] on textarea at bounding box center [443, 140] width 133 height 25
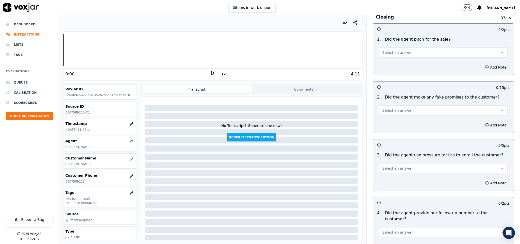
scroll to position [1219, 0]
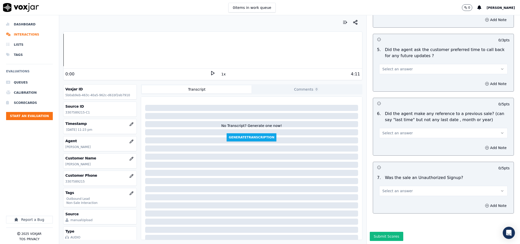
click at [411, 185] on div "Select an answer" at bounding box center [443, 190] width 129 height 11
click at [410, 186] on button "Select an answer" at bounding box center [443, 191] width 129 height 10
click at [392, 192] on div "No" at bounding box center [431, 193] width 116 height 8
click at [482, 202] on button "Add Note" at bounding box center [496, 205] width 28 height 7
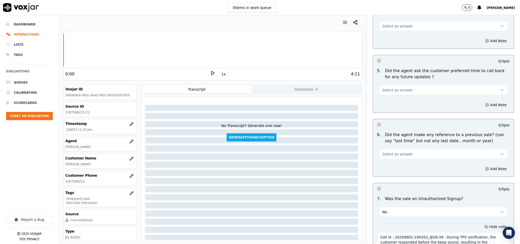
scroll to position [1181, 0]
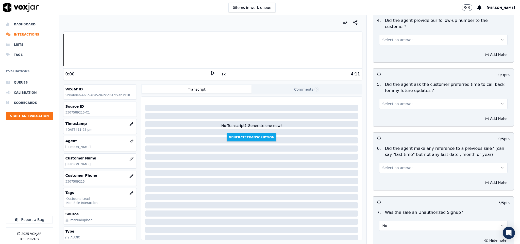
type textarea "Call id - 20250801-194353_@28:39 - During TPV verification, the customer respon…"
click at [428, 163] on button "Select an answer" at bounding box center [443, 168] width 129 height 10
click at [398, 173] on div "No" at bounding box center [431, 173] width 116 height 8
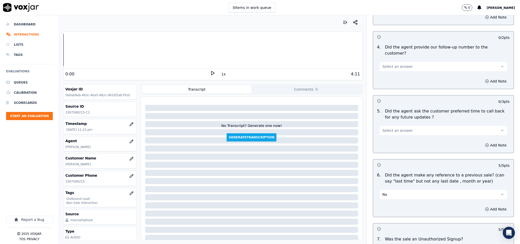
scroll to position [1105, 0]
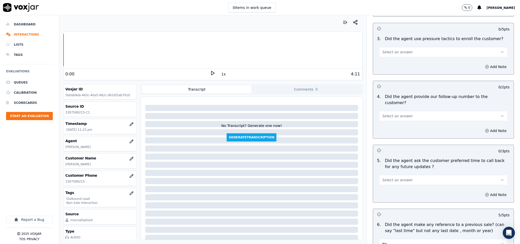
click at [400, 177] on span "Select an answer" at bounding box center [397, 179] width 30 height 5
click at [391, 191] on div "N/A" at bounding box center [431, 193] width 116 height 8
click at [396, 113] on span "Select an answer" at bounding box center [397, 115] width 30 height 5
click at [390, 124] on div "No" at bounding box center [431, 121] width 116 height 8
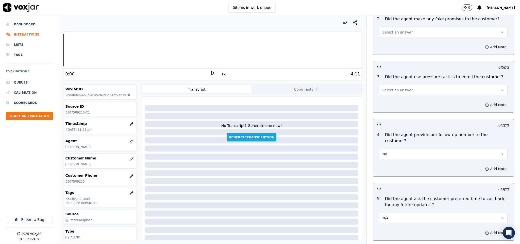
click at [401, 85] on button "Select an answer" at bounding box center [443, 90] width 129 height 10
click at [395, 101] on div "No" at bounding box center [431, 101] width 116 height 8
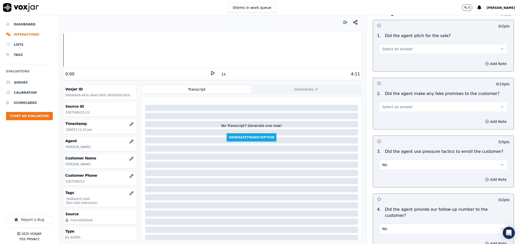
scroll to position [991, 0]
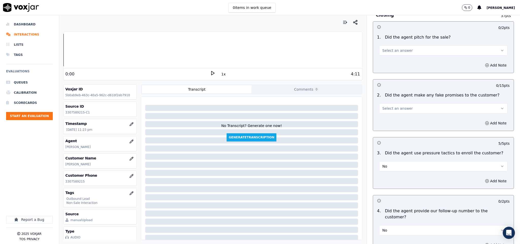
click at [401, 103] on button "Select an answer" at bounding box center [443, 108] width 129 height 10
click at [392, 117] on div "No" at bounding box center [431, 119] width 116 height 8
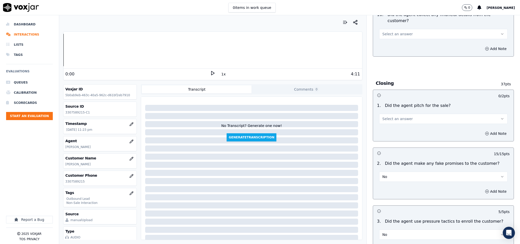
scroll to position [915, 0]
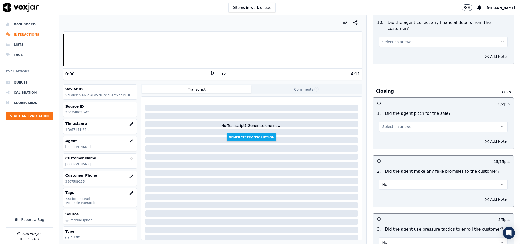
click at [401, 121] on button "Select an answer" at bounding box center [443, 126] width 129 height 10
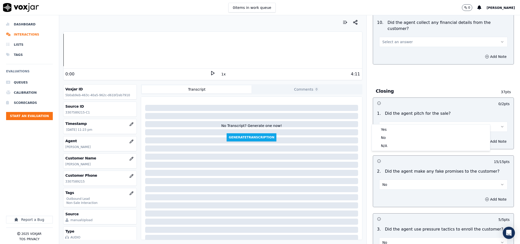
click at [392, 127] on div "Yes" at bounding box center [431, 129] width 116 height 8
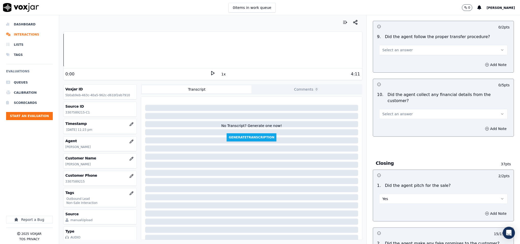
scroll to position [838, 0]
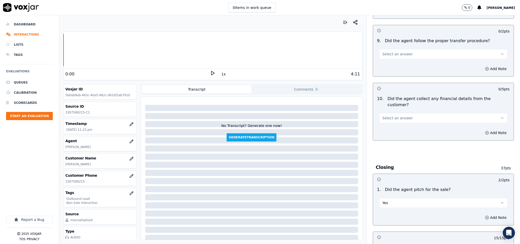
click at [404, 113] on button "Select an answer" at bounding box center [443, 118] width 129 height 10
click at [393, 130] on div "No" at bounding box center [431, 129] width 116 height 8
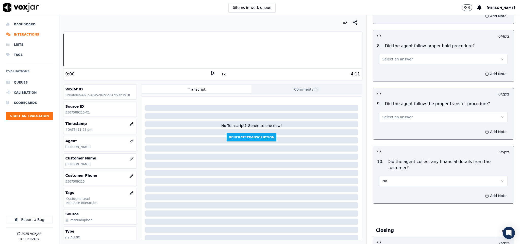
scroll to position [762, 0]
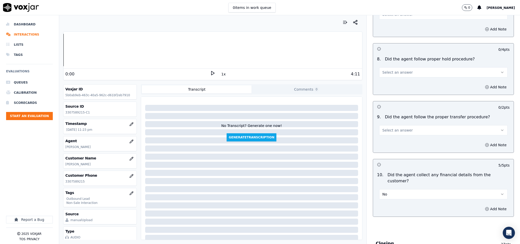
click at [399, 125] on button "Select an answer" at bounding box center [443, 130] width 129 height 10
click at [393, 140] on div "Yes" at bounding box center [431, 138] width 116 height 8
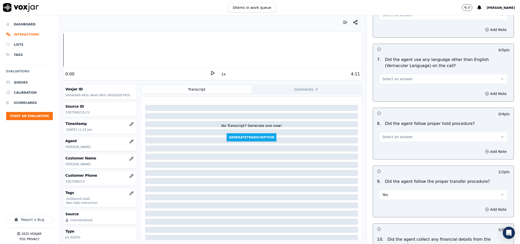
scroll to position [686, 0]
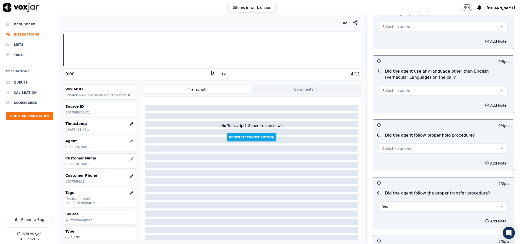
click at [393, 146] on span "Select an answer" at bounding box center [397, 148] width 30 height 5
click at [391, 155] on div "Yes" at bounding box center [431, 156] width 116 height 8
click at [397, 88] on span "Select an answer" at bounding box center [397, 90] width 30 height 5
click at [394, 106] on div "No" at bounding box center [431, 106] width 116 height 8
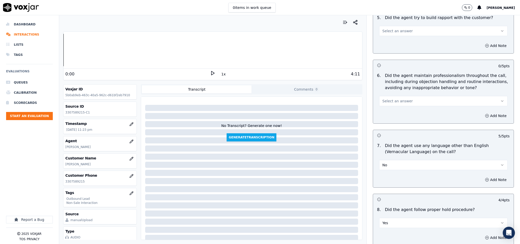
scroll to position [610, 0]
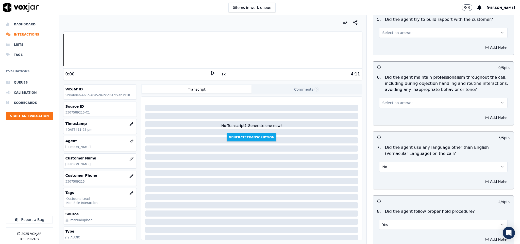
click at [394, 101] on span "Select an answer" at bounding box center [397, 102] width 30 height 5
click at [390, 111] on div "Yes" at bounding box center [431, 110] width 116 height 8
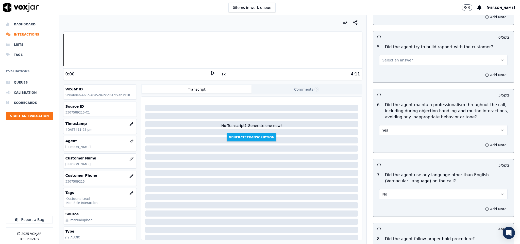
scroll to position [572, 0]
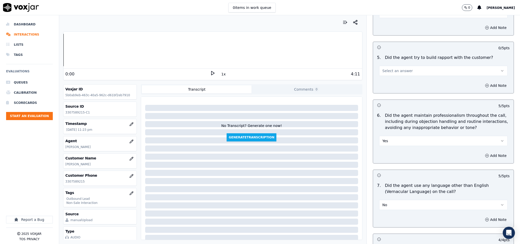
click at [398, 69] on button "Select an answer" at bounding box center [443, 71] width 129 height 10
click at [388, 92] on div "N/A" at bounding box center [431, 95] width 116 height 8
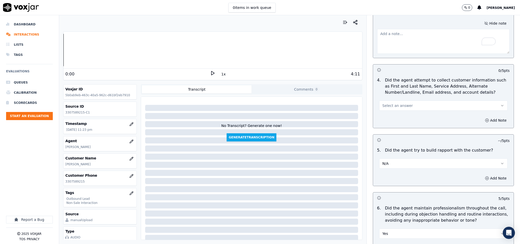
scroll to position [458, 0]
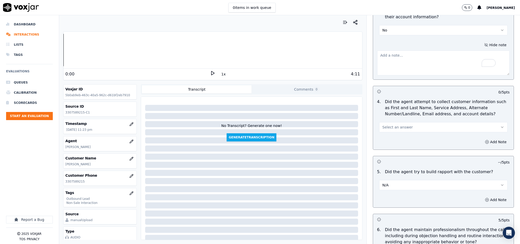
click at [397, 125] on span "Select an answer" at bounding box center [397, 127] width 30 height 5
click at [387, 150] on div "N/A" at bounding box center [431, 151] width 116 height 8
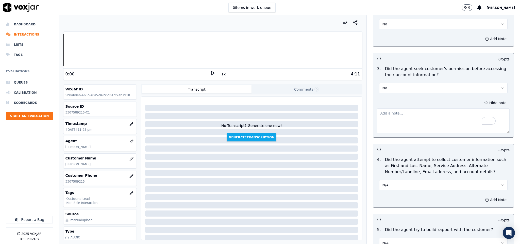
scroll to position [382, 0]
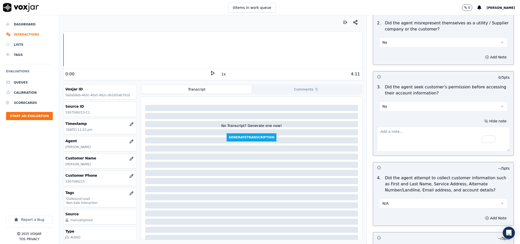
click at [431, 135] on textarea "To enrich screen reader interactions, please activate Accessibility in Grammarl…" at bounding box center [443, 139] width 133 height 25
paste textarea "@2:29 The agent failed to ask for permission before sharing the account details…"
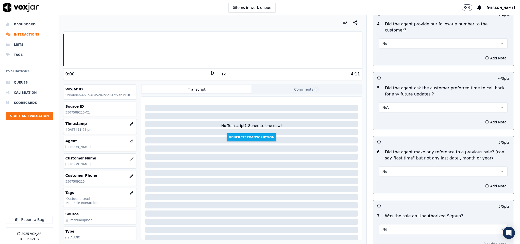
scroll to position [1246, 0]
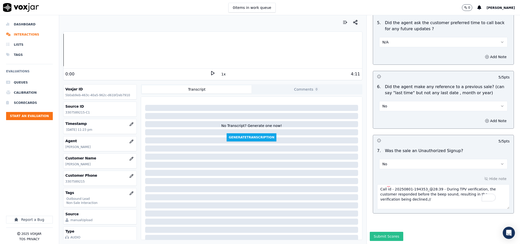
type textarea "@2:29 The agent failed to ask for permission before sharing the account details…"
click at [375, 232] on button "Submit Scores" at bounding box center [387, 236] width 34 height 9
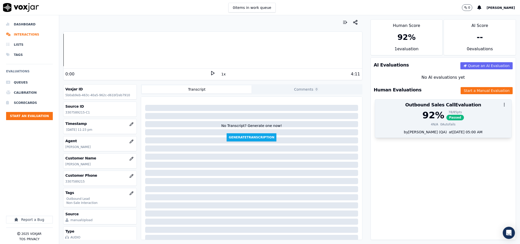
click at [444, 123] on div "4 N/A 0 Autofails" at bounding box center [443, 124] width 130 height 4
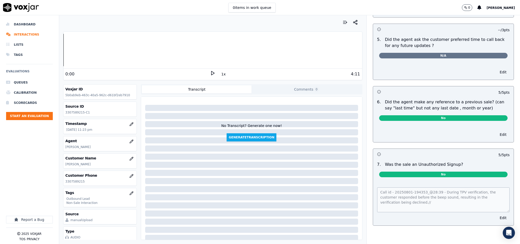
scroll to position [0, 0]
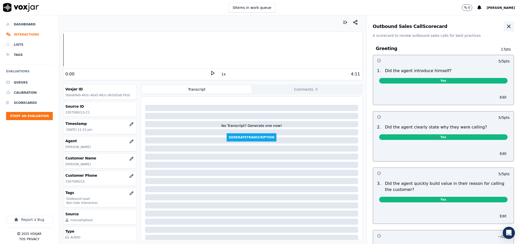
click at [503, 24] on button "button" at bounding box center [508, 26] width 10 height 10
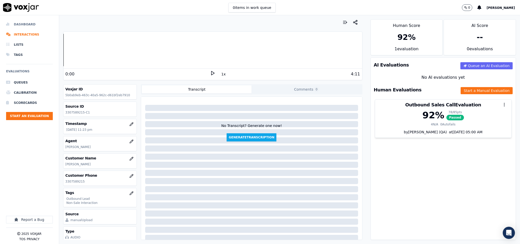
click at [25, 23] on li "Dashboard" at bounding box center [29, 24] width 47 height 10
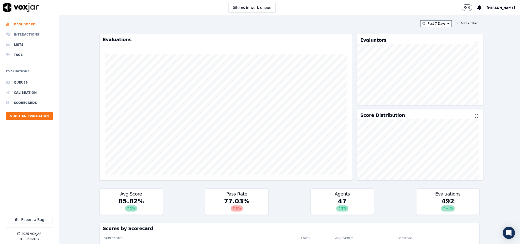
click at [33, 35] on li "Interactions" at bounding box center [29, 34] width 47 height 10
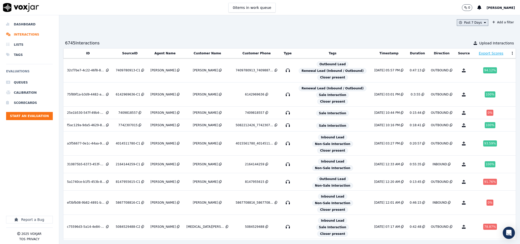
click at [463, 21] on button "Past 7 Days" at bounding box center [472, 22] width 31 height 7
click at [465, 50] on div "Past 7 Days" at bounding box center [474, 50] width 18 height 4
click at [476, 85] on button "Add" at bounding box center [481, 81] width 10 height 8
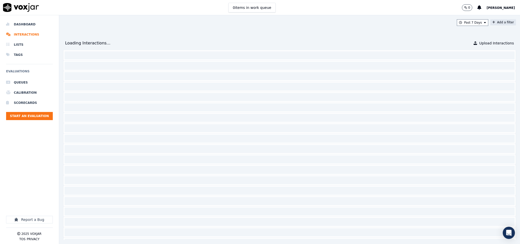
click at [490, 24] on button "Add a filter" at bounding box center [503, 22] width 26 height 6
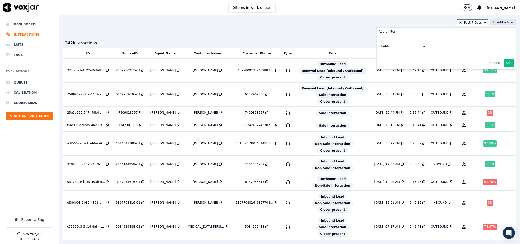
click at [409, 44] on button "Fields" at bounding box center [402, 46] width 49 height 9
click at [387, 96] on div "customers" at bounding box center [395, 98] width 16 height 4
click at [414, 57] on button "Fields" at bounding box center [408, 57] width 49 height 9
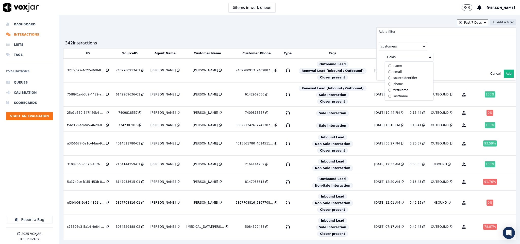
click at [386, 85] on label "phone" at bounding box center [409, 84] width 46 height 6
click at [443, 56] on button at bounding box center [471, 57] width 73 height 8
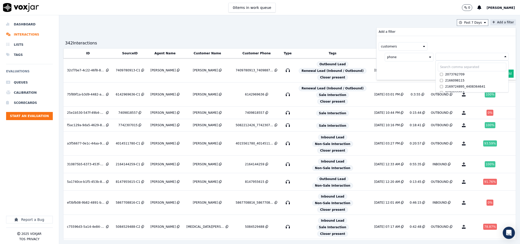
click at [438, 68] on input "text" at bounding box center [471, 67] width 68 height 9
paste input "4122857552"
type input "4122857552"
click at [448, 76] on div "4122857552_4127528474" at bounding box center [465, 74] width 40 height 4
click at [503, 86] on button "Add" at bounding box center [508, 86] width 10 height 8
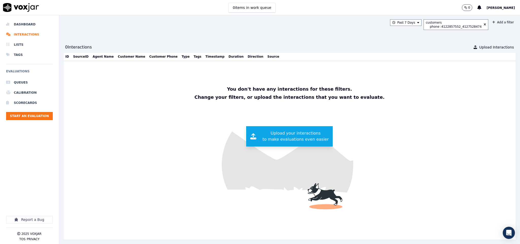
click at [298, 140] on span "Upload your interactions to make evaluations even easier" at bounding box center [295, 136] width 66 height 12
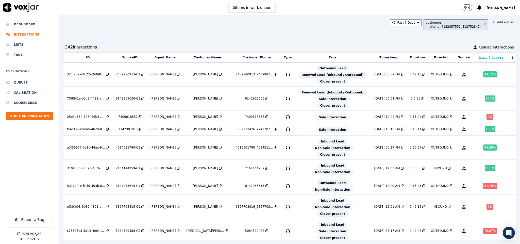
click at [483, 26] on icon at bounding box center [484, 24] width 2 height 3
click at [483, 25] on icon at bounding box center [484, 24] width 2 height 3
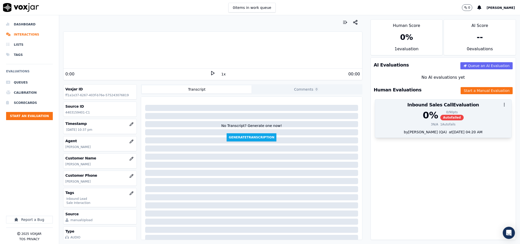
click at [440, 117] on span "Autofailed" at bounding box center [451, 118] width 23 height 6
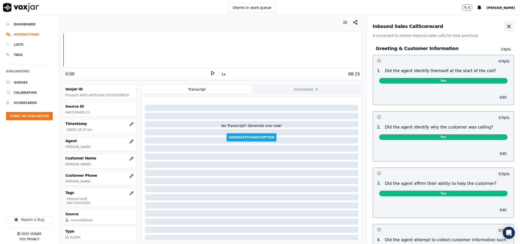
click at [507, 25] on icon "button" at bounding box center [508, 26] width 3 height 3
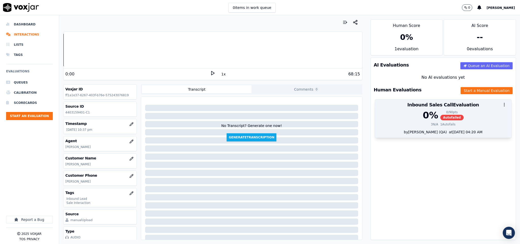
click at [441, 120] on span "Autofailed" at bounding box center [451, 118] width 23 height 6
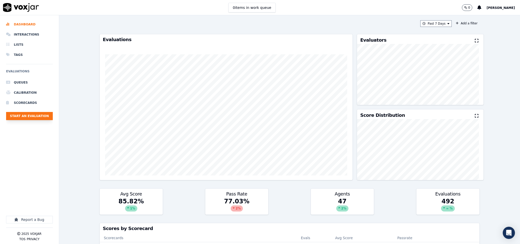
click at [33, 119] on button "Start an Evaluation" at bounding box center [29, 116] width 47 height 8
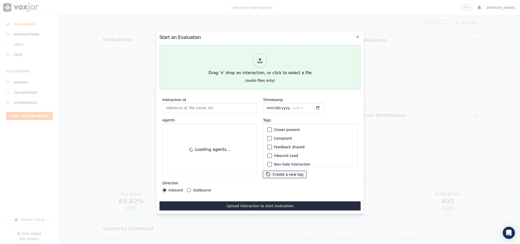
click at [254, 60] on div at bounding box center [260, 61] width 14 height 14
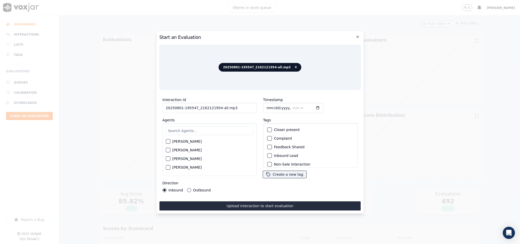
drag, startPoint x: 217, startPoint y: 106, endPoint x: 261, endPoint y: 108, distance: 44.2
click at [261, 108] on div "Interaction Id 20250801-195547_2162121954-all.mp3 Agents [PERSON_NAME] [PERSON_…" at bounding box center [259, 144] width 201 height 101
type input "20250801-195547_2162121954-C1"
click at [266, 105] on input "Timestamp" at bounding box center [293, 108] width 60 height 10
type input "[DATE]T23:41"
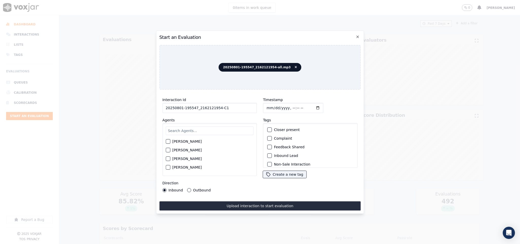
click at [225, 126] on input "text" at bounding box center [210, 130] width 88 height 9
click at [189, 188] on button "Outbound" at bounding box center [189, 190] width 4 height 4
click at [268, 133] on div "button" at bounding box center [270, 135] width 4 height 4
click at [268, 125] on div "button" at bounding box center [270, 127] width 4 height 4
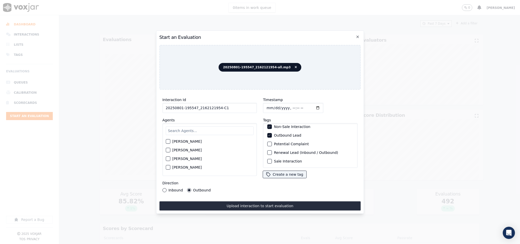
click at [206, 128] on input "text" at bounding box center [210, 130] width 88 height 9
type input "ric"
click at [167, 150] on div "button" at bounding box center [168, 152] width 4 height 4
click at [202, 201] on div "Upload interaction to start evaluation" at bounding box center [259, 205] width 201 height 9
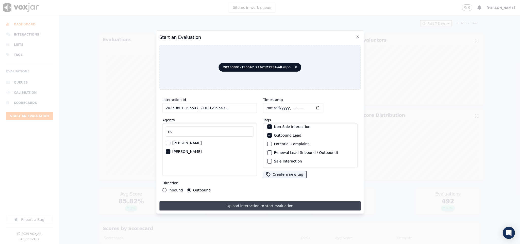
click at [205, 201] on button "Upload interaction to start evaluation" at bounding box center [259, 205] width 201 height 9
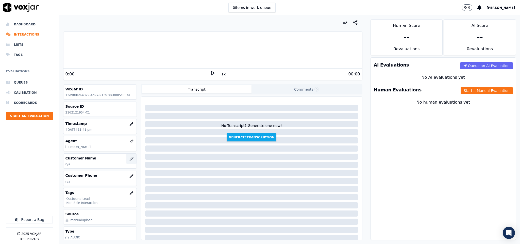
click at [129, 159] on icon "button" at bounding box center [131, 158] width 4 height 4
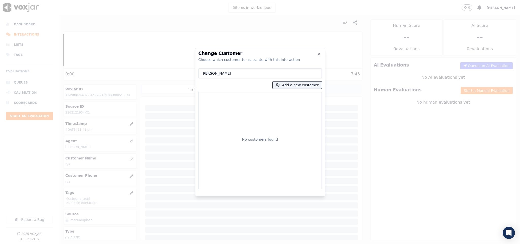
click at [202, 73] on input "[PERSON_NAME]" at bounding box center [259, 73] width 123 height 10
click at [235, 73] on input "[PERSON_NAME]" at bounding box center [259, 73] width 123 height 10
drag, startPoint x: 235, startPoint y: 73, endPoint x: 167, endPoint y: 78, distance: 68.9
click at [167, 243] on div "Change Customer Choose which customer to associate with this interaction [PERSO…" at bounding box center [260, 244] width 520 height 0
type input "[PERSON_NAME]"
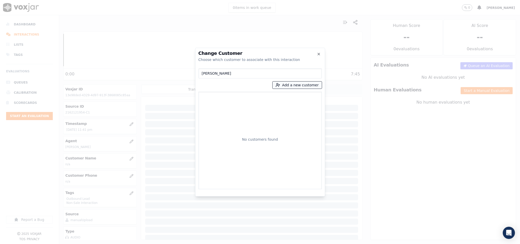
click at [287, 82] on button "Add a new customer" at bounding box center [296, 84] width 49 height 7
click at [184, 243] on div "Change Customer Choose which customer to associate with this interaction [PERSO…" at bounding box center [260, 244] width 520 height 0
type input "[PERSON_NAME]"
click at [220, 73] on input "[PERSON_NAME]" at bounding box center [259, 73] width 123 height 10
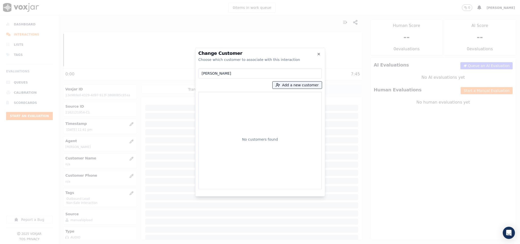
click at [220, 73] on input "[PERSON_NAME]" at bounding box center [259, 73] width 123 height 10
click at [285, 85] on button "Add a new customer" at bounding box center [296, 84] width 49 height 7
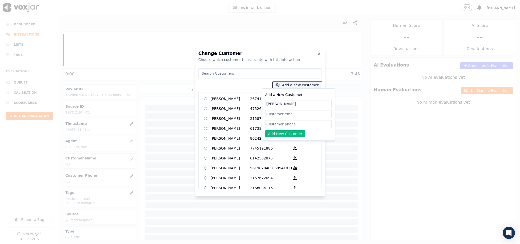
click at [285, 127] on input "Add a New Customer" at bounding box center [298, 124] width 66 height 8
paste input "2162121954"
type input "2162121954"
click at [282, 132] on button "Add New Customer" at bounding box center [285, 133] width 40 height 7
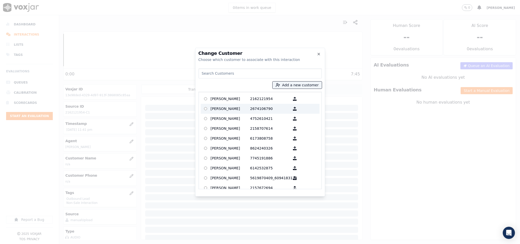
click at [234, 100] on p "[PERSON_NAME]" at bounding box center [230, 99] width 40 height 8
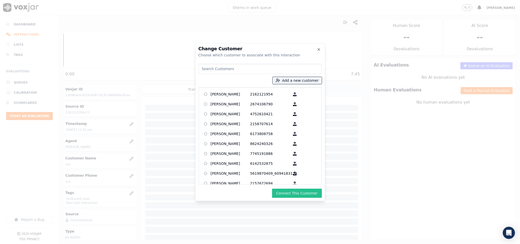
click at [282, 188] on button "Connect This Customer" at bounding box center [296, 192] width 49 height 9
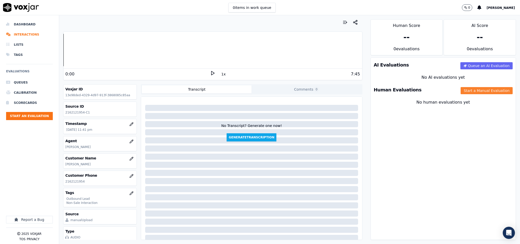
click at [477, 91] on button "Start a Manual Evaluation" at bounding box center [486, 90] width 52 height 7
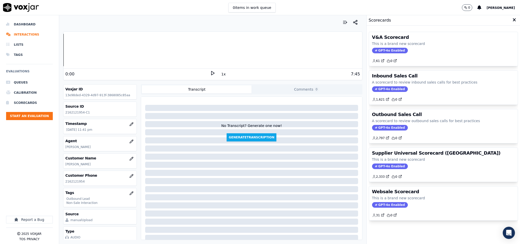
click at [376, 126] on div "Outbound Sales Call A scorecard to review outbound sales calls for best practic…" at bounding box center [443, 126] width 149 height 34
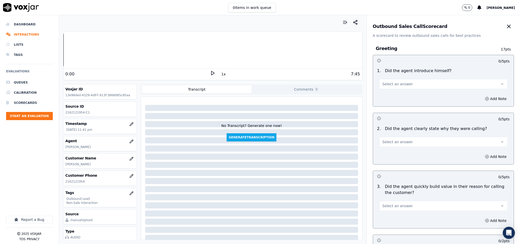
click at [396, 84] on span "Select an answer" at bounding box center [397, 83] width 30 height 5
click at [393, 94] on div "Yes" at bounding box center [431, 96] width 116 height 8
click at [399, 144] on span "Select an answer" at bounding box center [397, 141] width 30 height 5
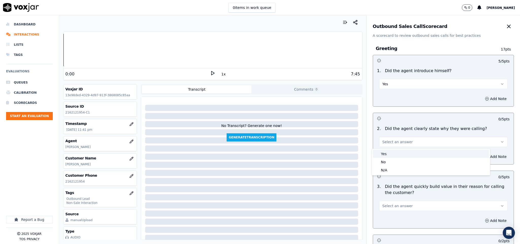
click at [400, 156] on div "Yes" at bounding box center [431, 154] width 116 height 8
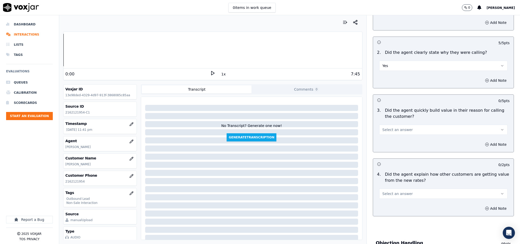
click at [396, 130] on span "Select an answer" at bounding box center [397, 129] width 30 height 5
click at [395, 142] on div "Yes" at bounding box center [431, 142] width 116 height 8
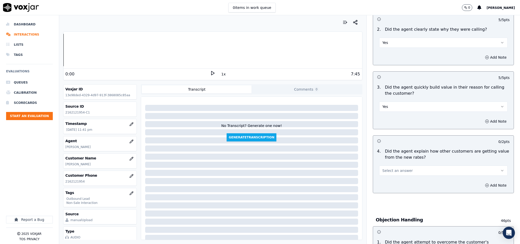
scroll to position [114, 0]
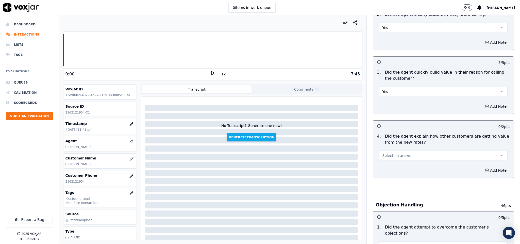
click at [396, 156] on span "Select an answer" at bounding box center [397, 155] width 30 height 5
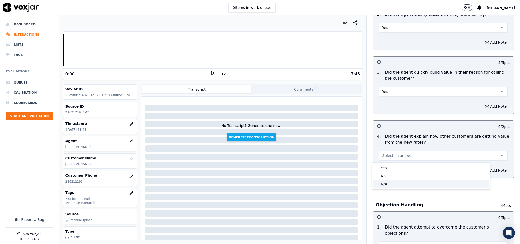
drag, startPoint x: 390, startPoint y: 183, endPoint x: 393, endPoint y: 164, distance: 20.0
click at [390, 184] on div "N/A" at bounding box center [431, 184] width 116 height 8
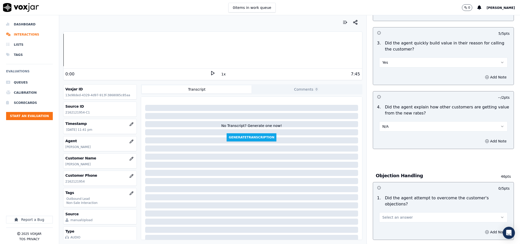
scroll to position [190, 0]
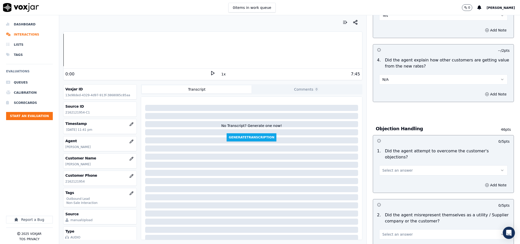
click at [391, 168] on span "Select an answer" at bounding box center [397, 170] width 30 height 5
click at [388, 175] on div "Yes" at bounding box center [431, 176] width 116 height 8
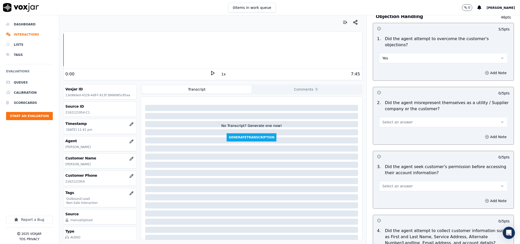
scroll to position [304, 0]
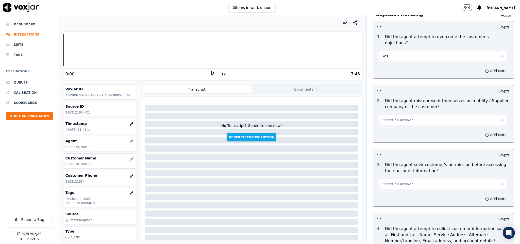
click at [407, 116] on button "Select an answer" at bounding box center [443, 120] width 129 height 10
click at [394, 135] on div "No" at bounding box center [431, 135] width 116 height 8
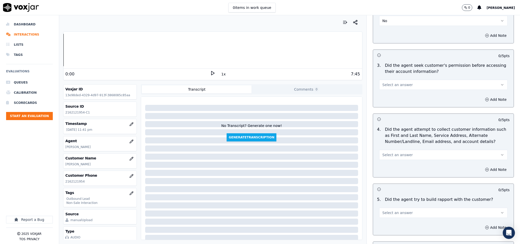
scroll to position [418, 0]
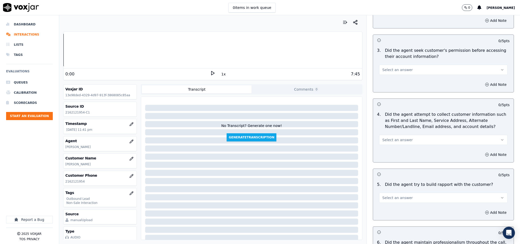
click at [397, 67] on span "Select an answer" at bounding box center [397, 69] width 30 height 5
click at [395, 84] on div "No" at bounding box center [431, 85] width 116 height 8
click at [483, 81] on button "Add Note" at bounding box center [496, 84] width 28 height 7
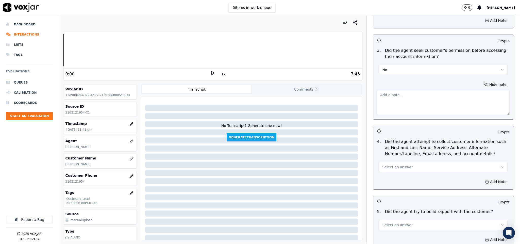
click at [451, 102] on textarea at bounding box center [443, 102] width 133 height 25
paste textarea "@2:21 The agent failed to ask for permission before sharing the account details…"
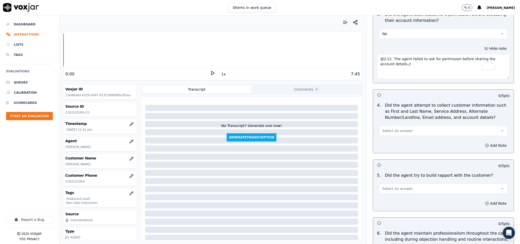
scroll to position [495, 0]
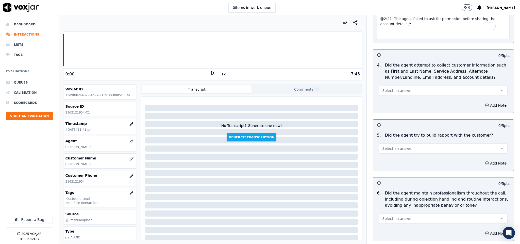
type textarea "@2:21 The agent failed to ask for permission before sharing the account details…"
click at [417, 85] on button "Select an answer" at bounding box center [443, 90] width 129 height 10
click at [394, 110] on div "N/A" at bounding box center [431, 114] width 116 height 8
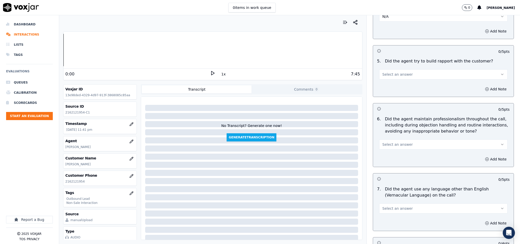
scroll to position [571, 0]
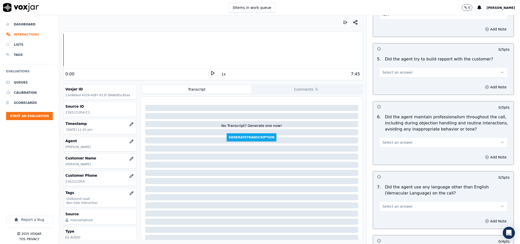
click at [399, 70] on span "Select an answer" at bounding box center [397, 72] width 30 height 5
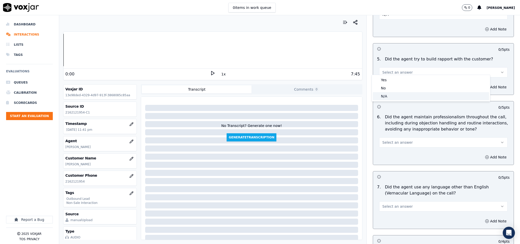
click at [389, 94] on div "N/A" at bounding box center [431, 96] width 116 height 8
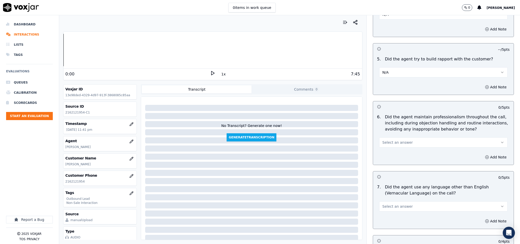
click at [402, 138] on button "Select an answer" at bounding box center [443, 142] width 129 height 10
drag, startPoint x: 396, startPoint y: 149, endPoint x: 395, endPoint y: 143, distance: 6.9
click at [396, 150] on div "Yes" at bounding box center [431, 150] width 116 height 8
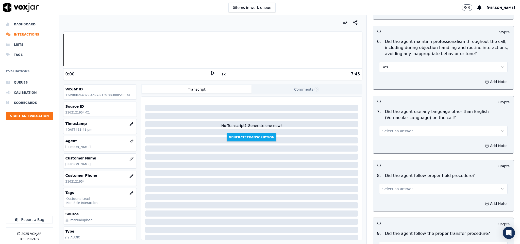
scroll to position [647, 0]
click at [400, 128] on span "Select an answer" at bounding box center [397, 130] width 30 height 5
click at [387, 147] on div "No" at bounding box center [431, 146] width 116 height 8
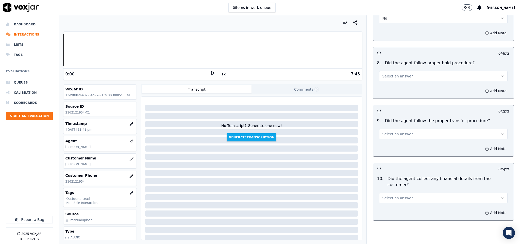
scroll to position [761, 0]
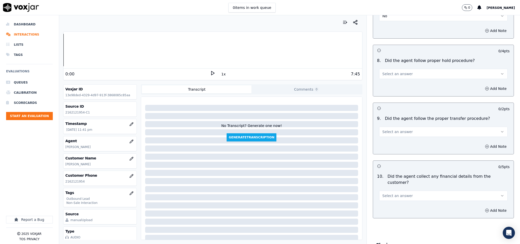
click at [402, 69] on button "Select an answer" at bounding box center [443, 74] width 129 height 10
click at [394, 79] on div "Yes" at bounding box center [431, 82] width 116 height 8
click at [398, 130] on span "Select an answer" at bounding box center [397, 131] width 30 height 5
click at [394, 143] on div "Yes" at bounding box center [431, 140] width 116 height 8
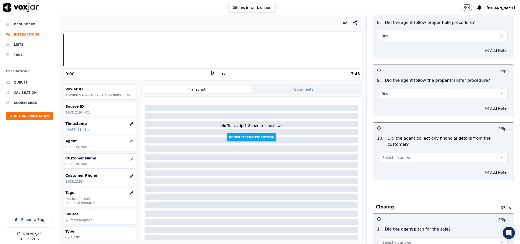
click at [400, 152] on button "Select an answer" at bounding box center [443, 157] width 129 height 10
click at [388, 169] on div "No" at bounding box center [431, 168] width 116 height 8
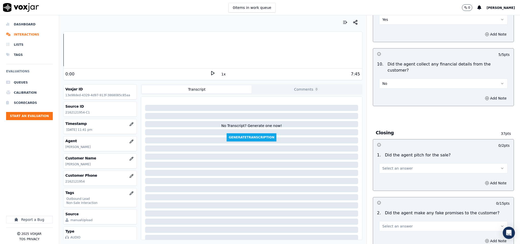
scroll to position [875, 0]
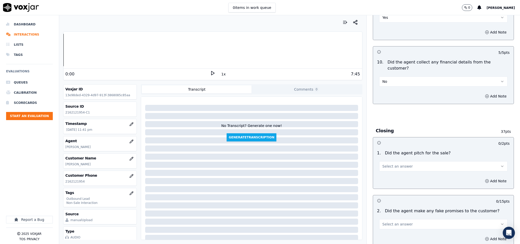
click at [397, 164] on span "Select an answer" at bounding box center [397, 166] width 30 height 5
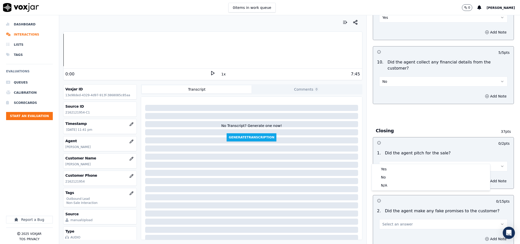
drag, startPoint x: 393, startPoint y: 166, endPoint x: 396, endPoint y: 164, distance: 4.0
click at [393, 167] on div "Yes" at bounding box center [431, 169] width 116 height 8
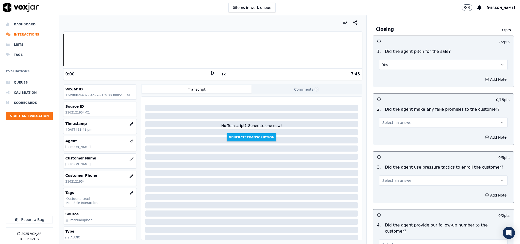
scroll to position [989, 0]
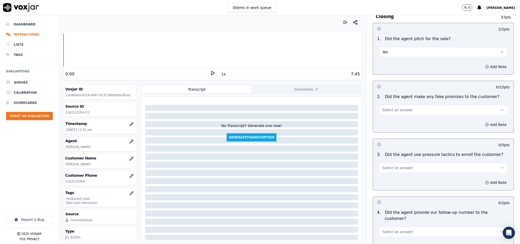
click at [400, 107] on span "Select an answer" at bounding box center [397, 109] width 30 height 5
click at [389, 120] on div "No" at bounding box center [431, 121] width 116 height 8
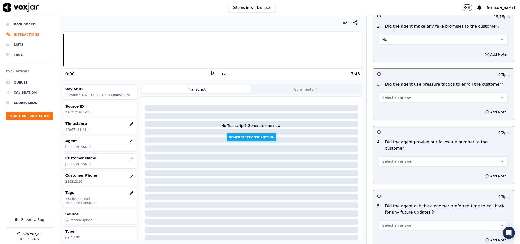
scroll to position [1065, 0]
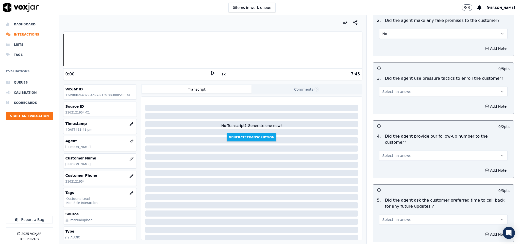
click at [396, 87] on button "Select an answer" at bounding box center [443, 91] width 129 height 10
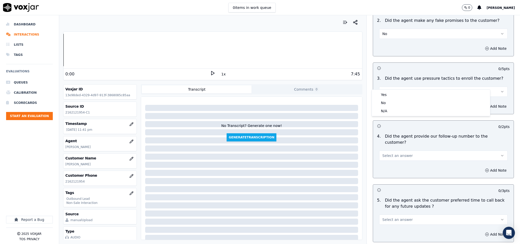
click at [388, 93] on div "Yes" at bounding box center [431, 95] width 116 height 8
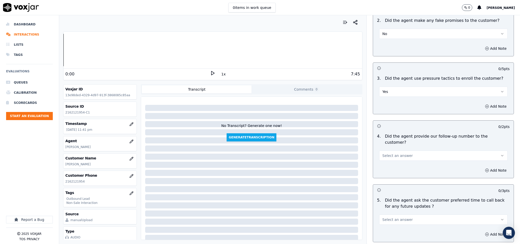
click at [394, 153] on span "Select an answer" at bounding box center [397, 155] width 30 height 5
click at [386, 170] on div "N/A" at bounding box center [431, 169] width 116 height 8
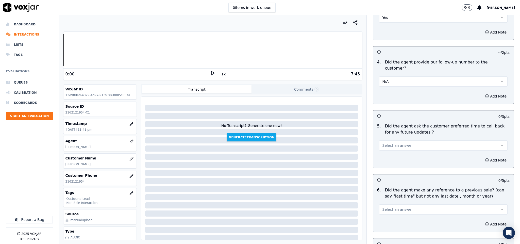
scroll to position [1141, 0]
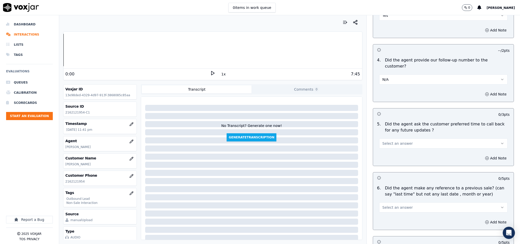
click at [400, 74] on button "N/A" at bounding box center [443, 79] width 129 height 10
click at [393, 82] on div "No" at bounding box center [431, 85] width 116 height 8
click at [399, 138] on button "Select an answer" at bounding box center [443, 143] width 129 height 10
click at [389, 150] on div "No" at bounding box center [431, 149] width 116 height 8
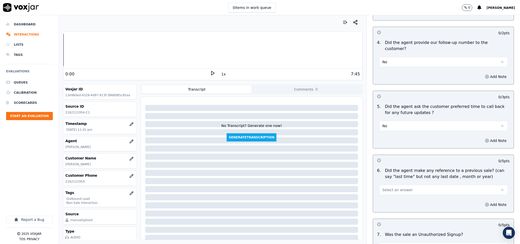
scroll to position [1179, 0]
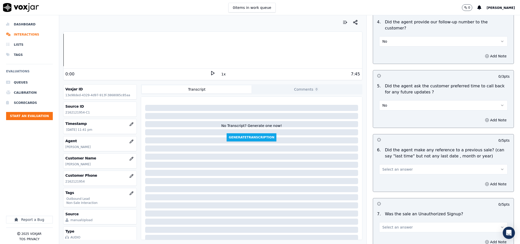
click at [386, 100] on button "No" at bounding box center [443, 105] width 129 height 10
click at [384, 118] on div "N/A" at bounding box center [431, 119] width 116 height 8
click at [401, 164] on button "Select an answer" at bounding box center [443, 169] width 129 height 10
click at [394, 184] on div "N/A" at bounding box center [431, 183] width 116 height 8
click at [482, 180] on button "Add Note" at bounding box center [496, 183] width 28 height 7
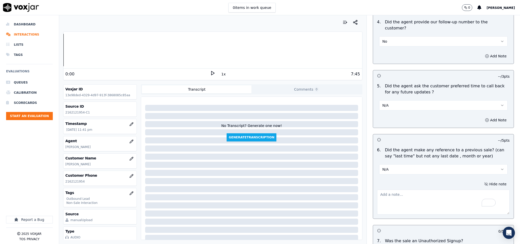
paste textarea "Agent Ricky call the customer and inform - I am calling you for illuminating co…"
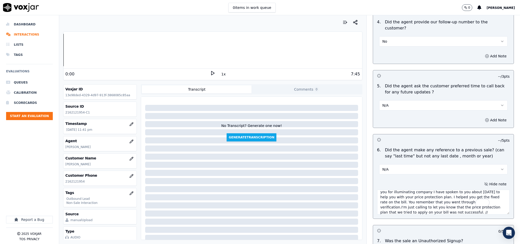
scroll to position [1246, 0]
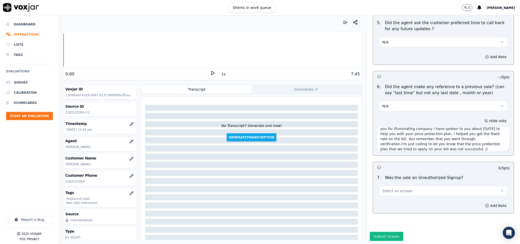
type textarea "Agent Ricky call the customer and inform - I am calling you for illuminating co…"
click at [398, 188] on span "Select an answer" at bounding box center [397, 190] width 30 height 5
click at [388, 203] on div "N/A" at bounding box center [431, 201] width 116 height 8
click at [482, 202] on button "Add Note" at bounding box center [496, 205] width 28 height 7
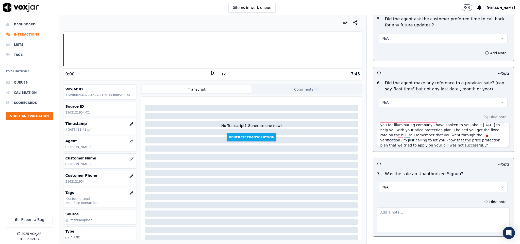
scroll to position [1273, 0]
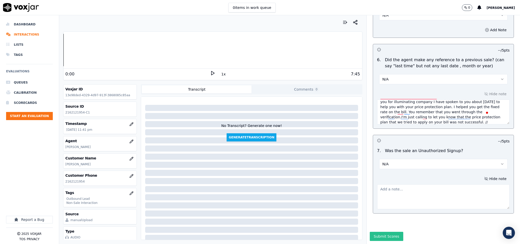
click at [378, 232] on button "Submit Scores" at bounding box center [387, 236] width 34 height 9
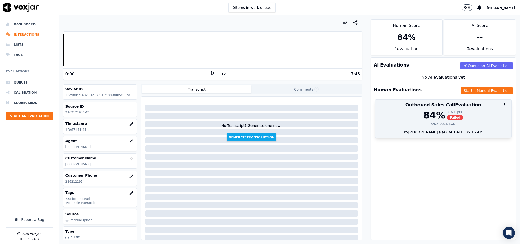
click at [447, 117] on span "Failed" at bounding box center [455, 118] width 16 height 6
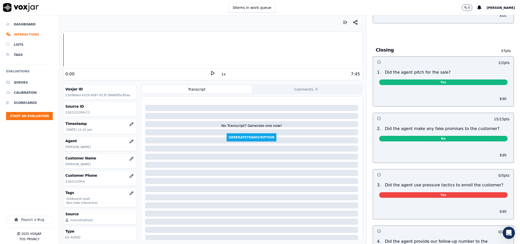
scroll to position [1030, 0]
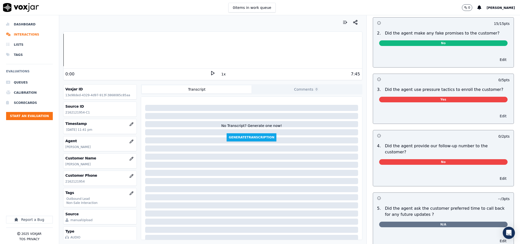
click at [496, 112] on button "Edit" at bounding box center [502, 115] width 13 height 7
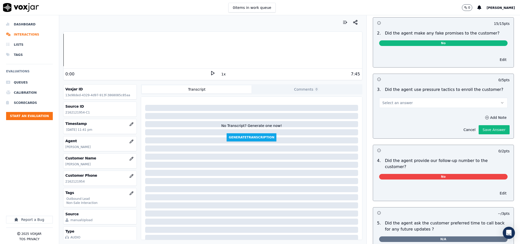
click at [454, 98] on button "Select an answer" at bounding box center [443, 103] width 129 height 10
click at [412, 118] on div "No" at bounding box center [431, 118] width 116 height 8
click at [481, 127] on button "Save Answer" at bounding box center [493, 129] width 31 height 9
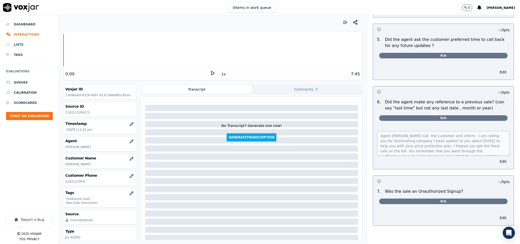
scroll to position [0, 0]
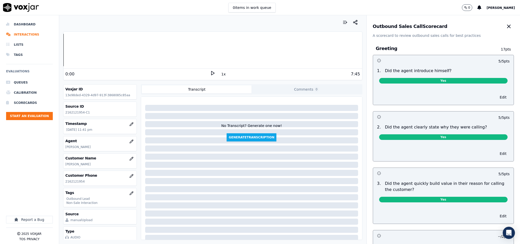
click at [493, 32] on div "Outbound Sales Call Scorecard A scorecard to review outbound sales calls for be…" at bounding box center [442, 26] width 153 height 23
click at [505, 28] on icon "button" at bounding box center [508, 26] width 6 height 6
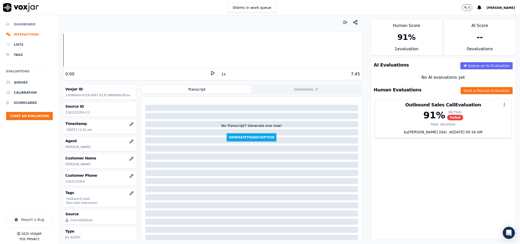
click at [22, 23] on li "Dashboard" at bounding box center [29, 24] width 47 height 10
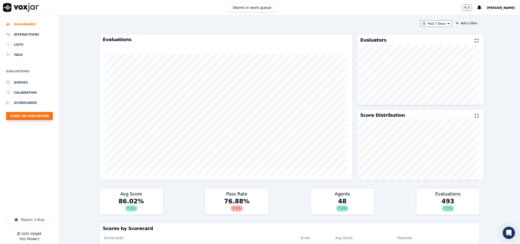
click at [27, 113] on button "Start an Evaluation" at bounding box center [29, 116] width 47 height 8
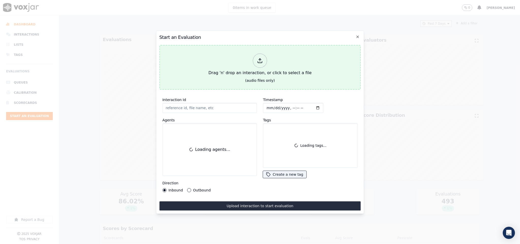
click at [255, 66] on div "Drag 'n' drop an interaction, or click to select a file" at bounding box center [259, 64] width 107 height 26
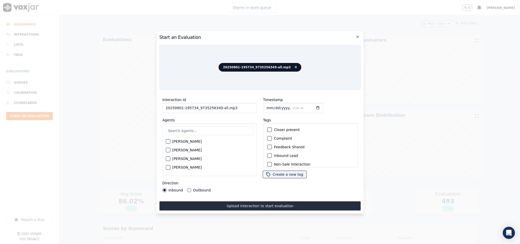
drag, startPoint x: 216, startPoint y: 105, endPoint x: 250, endPoint y: 107, distance: 33.2
click at [250, 107] on input "20250801-195734_9735256349-all.mp3" at bounding box center [209, 108] width 95 height 10
type input "20250801-195734_9735256349-C1"
click at [265, 104] on input "Timestamp" at bounding box center [293, 108] width 60 height 10
type input "2025-08-01T00:00"
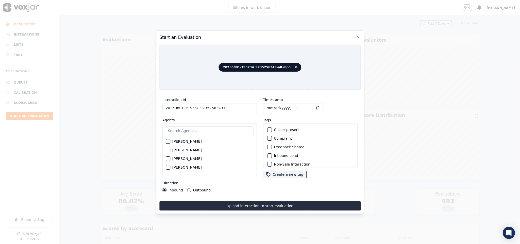
scroll to position [38, 0]
click at [268, 133] on div "button" at bounding box center [270, 135] width 4 height 4
click at [268, 125] on div "button" at bounding box center [270, 127] width 4 height 4
click at [194, 123] on div "Harry Roy Aaron Biswas Alex Akhtar Allen Alam Andrew Anwar Anna Das Annie Singh…" at bounding box center [209, 149] width 95 height 53
click at [191, 129] on input "text" at bounding box center [210, 130] width 88 height 9
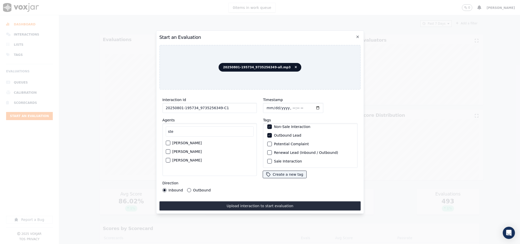
type input "ste"
click at [168, 158] on div "button" at bounding box center [168, 160] width 4 height 4
click at [187, 188] on button "Outbound" at bounding box center [189, 190] width 4 height 4
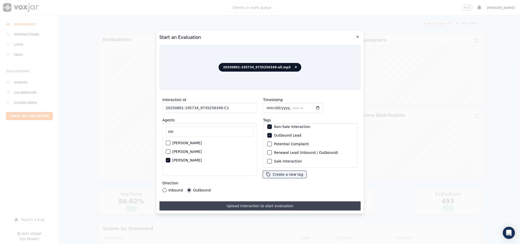
click at [196, 201] on button "Upload interaction to start evaluation" at bounding box center [259, 205] width 201 height 9
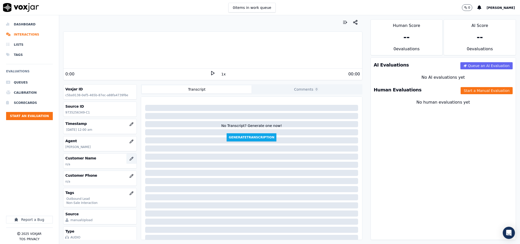
click at [127, 159] on button "button" at bounding box center [131, 158] width 10 height 10
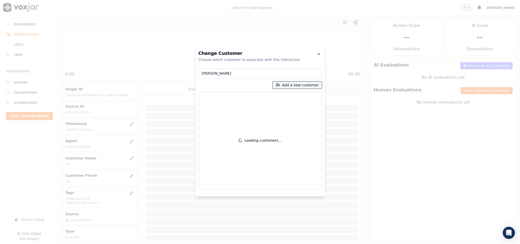
click at [203, 75] on input "[PERSON_NAME]" at bounding box center [259, 73] width 123 height 10
type input "[PERSON_NAME]"
drag, startPoint x: 234, startPoint y: 73, endPoint x: 172, endPoint y: 73, distance: 62.4
click at [172, 243] on div "Change Customer Choose which customer to associate with this interaction FRANK …" at bounding box center [260, 244] width 520 height 0
click at [301, 85] on button "Add a new customer" at bounding box center [296, 84] width 49 height 7
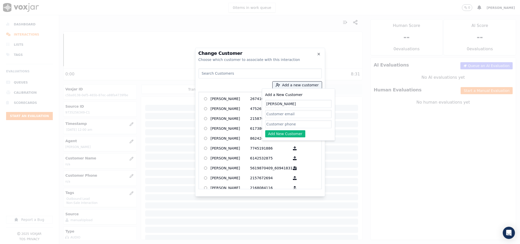
type input "[PERSON_NAME]"
click at [272, 121] on input "Add a New Customer" at bounding box center [298, 124] width 66 height 8
paste input "9735256349"
type input "9735256349"
click at [275, 138] on div "Add a New Customer FRANK DUTTON 9735256349 Add New Customer" at bounding box center [298, 114] width 73 height 52
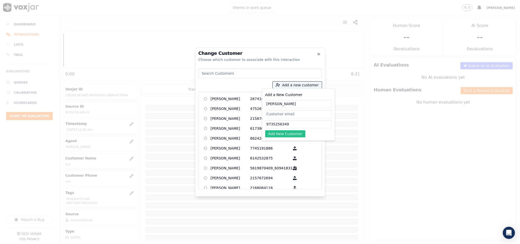
click at [277, 134] on button "Add New Customer" at bounding box center [285, 133] width 40 height 7
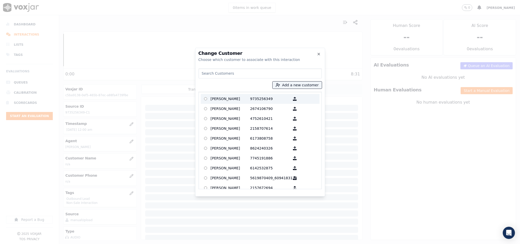
click at [218, 96] on p "[PERSON_NAME]" at bounding box center [230, 99] width 40 height 8
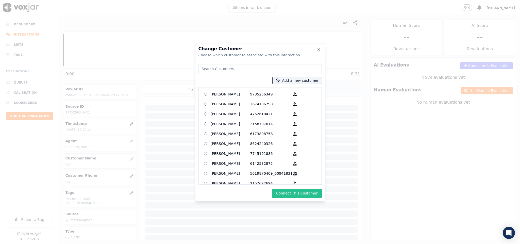
click at [305, 194] on button "Connect This Customer" at bounding box center [296, 192] width 49 height 9
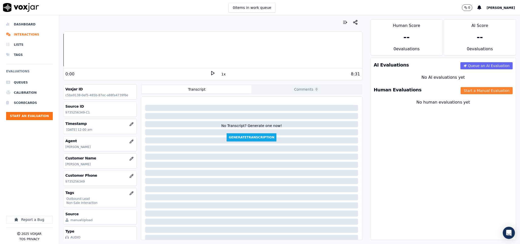
click at [460, 90] on button "Start a Manual Evaluation" at bounding box center [486, 90] width 52 height 7
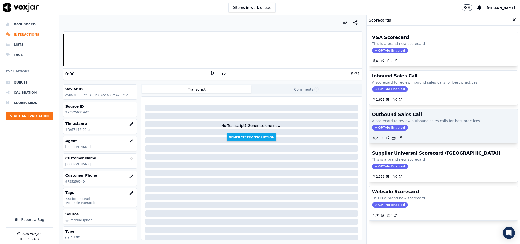
click at [378, 128] on span "GPT-4o Enabled" at bounding box center [390, 128] width 36 height 6
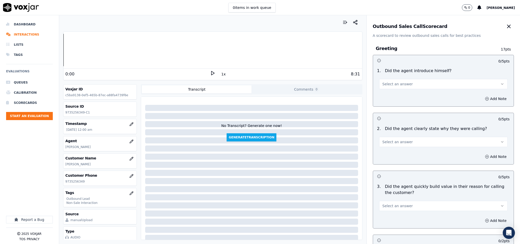
click at [425, 84] on button "Select an answer" at bounding box center [443, 84] width 129 height 10
click at [396, 111] on div "N/A" at bounding box center [431, 112] width 116 height 8
click at [482, 99] on button "Add Note" at bounding box center [496, 98] width 28 height 7
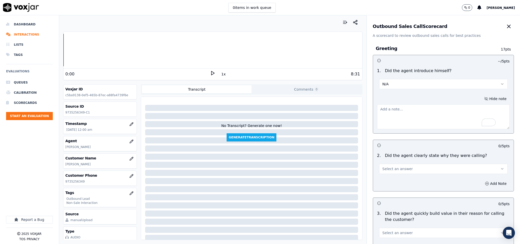
paste textarea "At the start of the call, Agent Steve introduced himself as William.//"
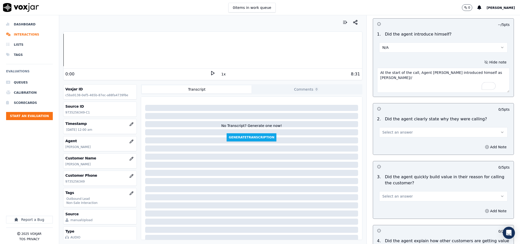
scroll to position [76, 0]
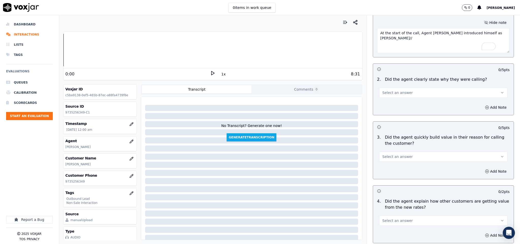
type textarea "At the start of the call, Agent Steve introduced himself as William.//"
click at [397, 96] on button "Select an answer" at bounding box center [443, 92] width 129 height 10
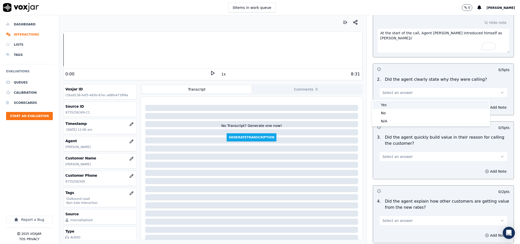
click at [393, 103] on div "Yes" at bounding box center [431, 105] width 116 height 8
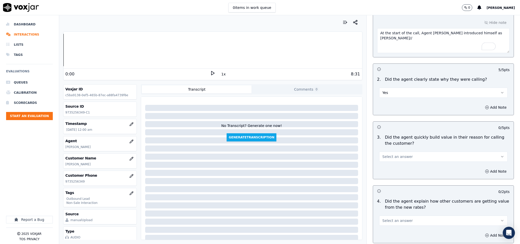
click at [395, 154] on button "Select an answer" at bounding box center [443, 156] width 129 height 10
drag, startPoint x: 390, startPoint y: 166, endPoint x: 393, endPoint y: 161, distance: 5.5
click at [390, 166] on div "Yes" at bounding box center [431, 169] width 116 height 8
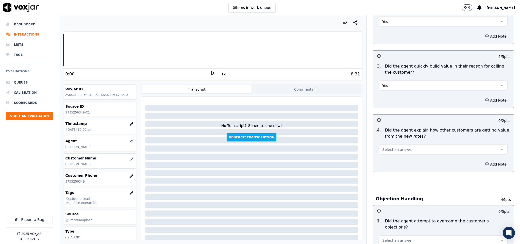
scroll to position [152, 0]
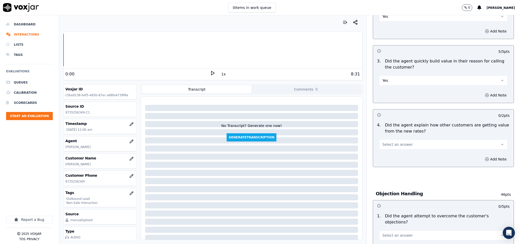
click at [399, 140] on button "Select an answer" at bounding box center [443, 144] width 129 height 10
click at [390, 158] on div "Yes" at bounding box center [431, 157] width 116 height 8
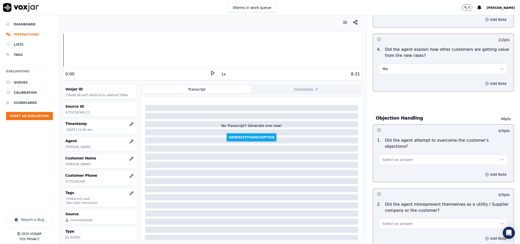
scroll to position [228, 0]
click at [402, 70] on button "Yes" at bounding box center [443, 68] width 129 height 10
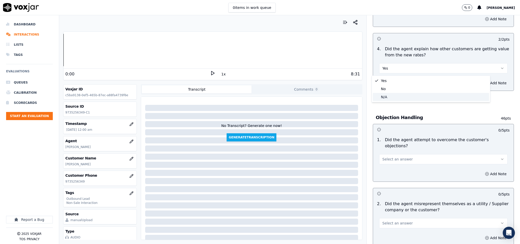
click at [391, 98] on div "N/A" at bounding box center [431, 97] width 116 height 8
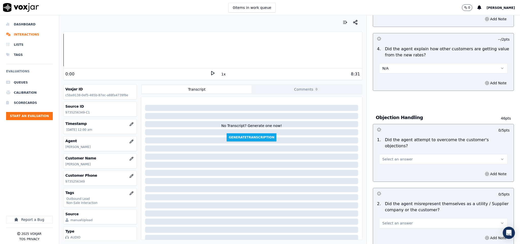
click at [404, 155] on button "Select an answer" at bounding box center [443, 159] width 129 height 10
click at [396, 164] on div "Yes" at bounding box center [431, 166] width 116 height 8
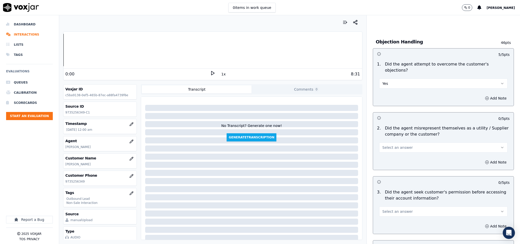
scroll to position [304, 0]
click at [404, 142] on button "Select an answer" at bounding box center [443, 147] width 129 height 10
click at [396, 162] on div "No" at bounding box center [431, 162] width 116 height 8
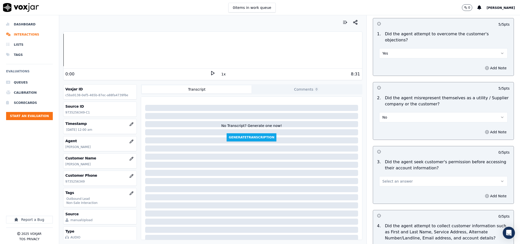
scroll to position [380, 0]
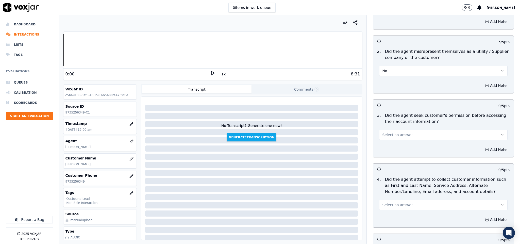
click at [410, 130] on button "Select an answer" at bounding box center [443, 135] width 129 height 10
click at [393, 150] on div "No" at bounding box center [431, 150] width 116 height 8
click at [482, 146] on button "Add Note" at bounding box center [496, 149] width 28 height 7
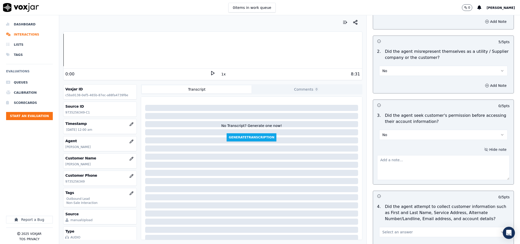
click at [447, 158] on textarea at bounding box center [443, 167] width 133 height 25
paste textarea "@2:58 The agent failed to ask for permission before sharing the account details…"
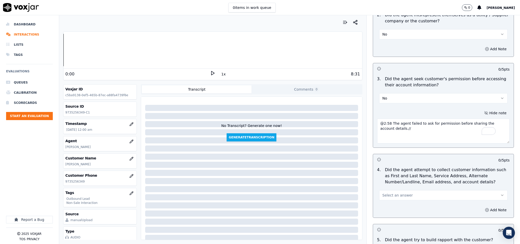
scroll to position [495, 0]
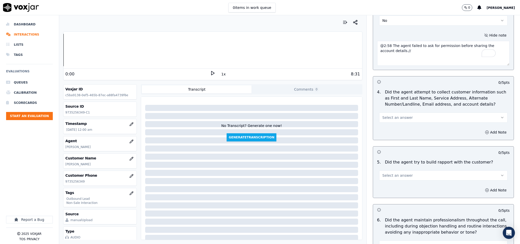
type textarea "@2:58 The agent failed to ask for permission before sharing the account details…"
click at [418, 115] on button "Select an answer" at bounding box center [443, 117] width 129 height 10
click at [392, 139] on div "N/A" at bounding box center [431, 141] width 116 height 8
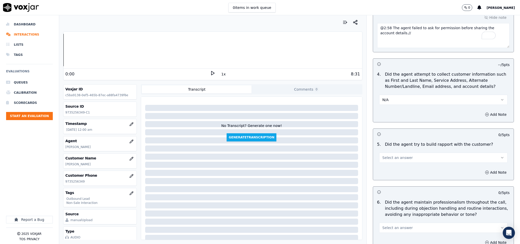
scroll to position [533, 0]
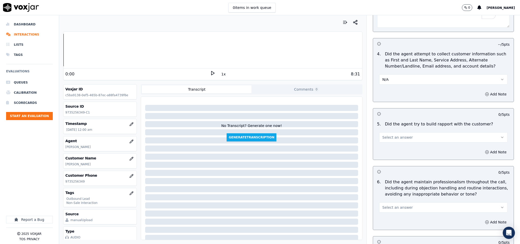
click at [398, 132] on button "Select an answer" at bounding box center [443, 137] width 129 height 10
click at [391, 158] on div "N/A" at bounding box center [431, 161] width 116 height 8
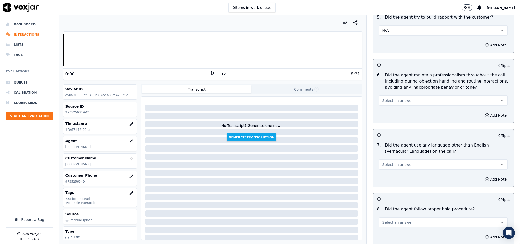
scroll to position [647, 0]
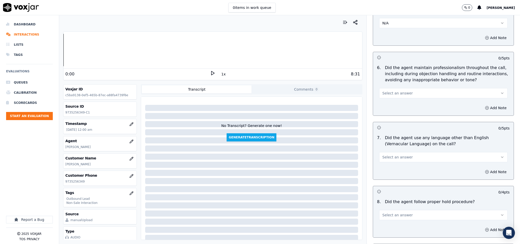
click at [415, 92] on button "Select an answer" at bounding box center [443, 93] width 129 height 10
click at [400, 101] on div "Yes" at bounding box center [431, 101] width 116 height 8
click at [412, 152] on button "Select an answer" at bounding box center [443, 157] width 129 height 10
click at [397, 172] on div "No" at bounding box center [431, 173] width 116 height 8
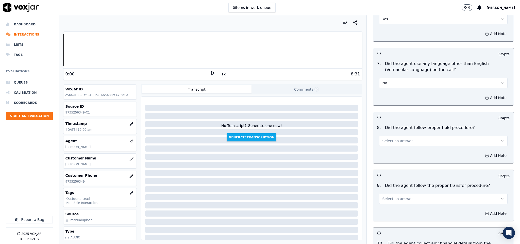
scroll to position [723, 0]
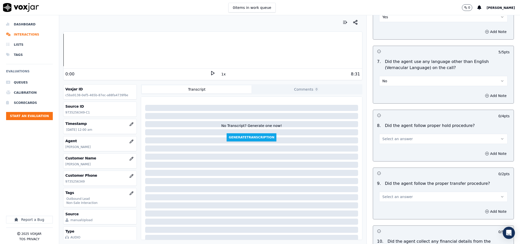
click at [409, 134] on button "Select an answer" at bounding box center [443, 139] width 129 height 10
click at [396, 148] on div "Yes" at bounding box center [431, 147] width 116 height 8
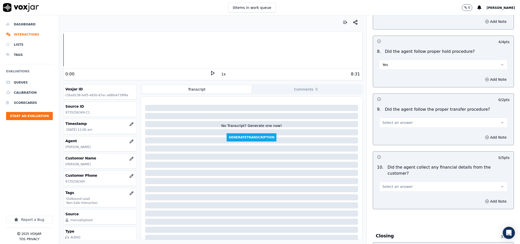
scroll to position [799, 0]
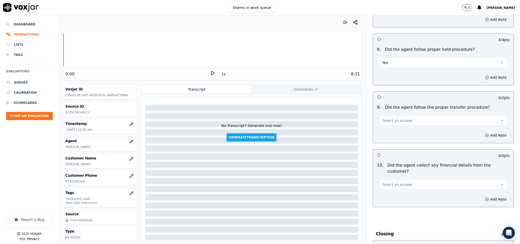
click at [415, 116] on button "Select an answer" at bounding box center [443, 120] width 129 height 10
click at [406, 130] on div "Yes" at bounding box center [431, 129] width 116 height 8
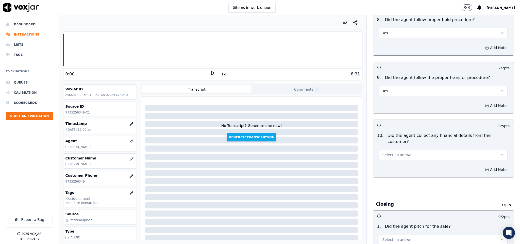
scroll to position [875, 0]
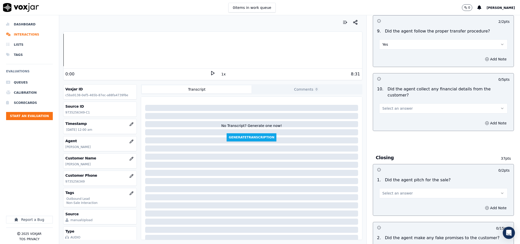
click at [422, 103] on button "Select an answer" at bounding box center [443, 108] width 129 height 10
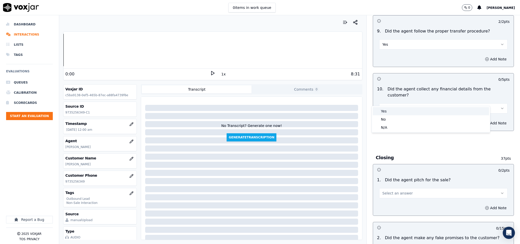
click at [402, 111] on div "Yes" at bounding box center [431, 111] width 116 height 8
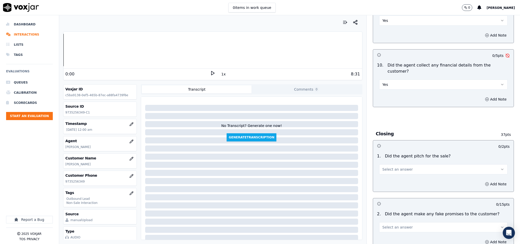
scroll to position [913, 0]
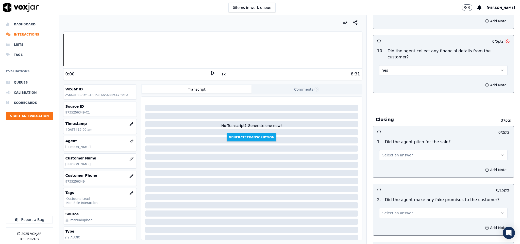
click at [407, 65] on button "Yes" at bounding box center [443, 70] width 129 height 10
click at [396, 89] on div "N/A" at bounding box center [431, 89] width 116 height 8
click at [419, 65] on button "N/A" at bounding box center [443, 70] width 129 height 10
click at [396, 78] on div "No" at bounding box center [431, 81] width 116 height 8
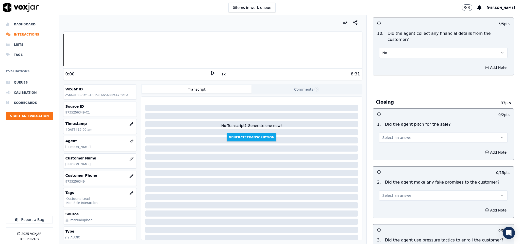
scroll to position [951, 0]
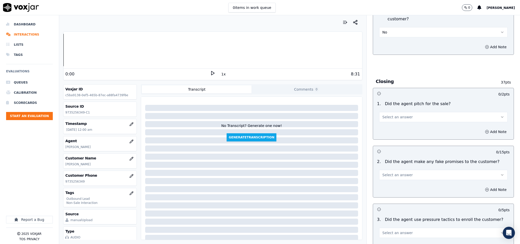
click at [402, 112] on button "Select an answer" at bounding box center [443, 117] width 129 height 10
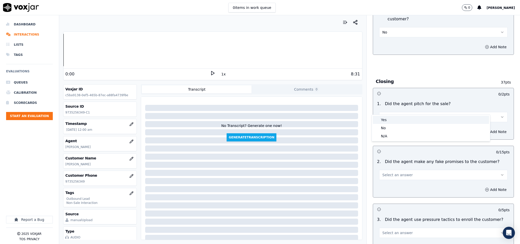
click at [397, 119] on div "Yes" at bounding box center [431, 120] width 116 height 8
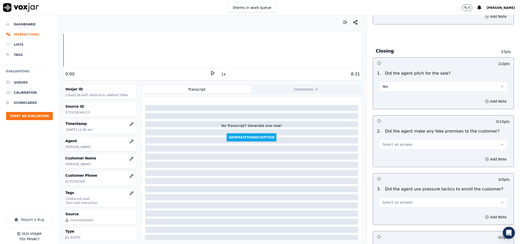
scroll to position [1027, 0]
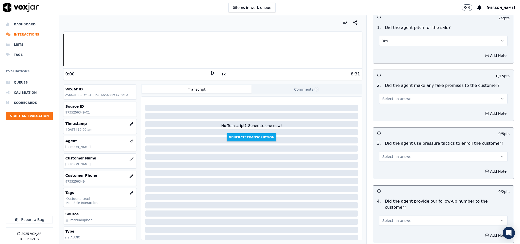
click at [416, 94] on button "Select an answer" at bounding box center [443, 99] width 129 height 10
click at [393, 101] on div "Yes" at bounding box center [431, 102] width 116 height 8
click at [482, 110] on button "Add Note" at bounding box center [496, 113] width 28 height 7
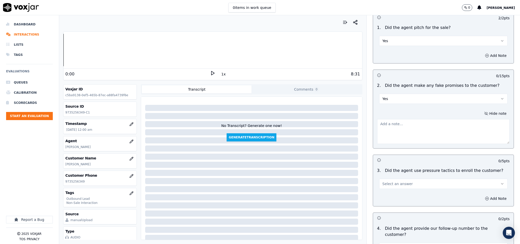
click at [443, 120] on textarea at bounding box center [443, 131] width 133 height 25
click at [425, 94] on button "Yes" at bounding box center [443, 99] width 129 height 10
click at [399, 112] on div "No" at bounding box center [431, 110] width 116 height 8
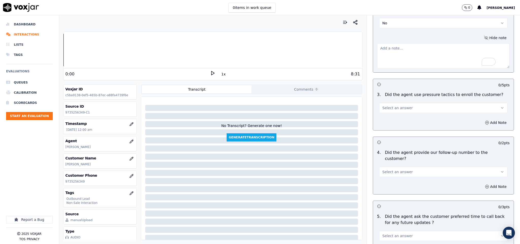
scroll to position [1103, 0]
click at [407, 102] on button "Select an answer" at bounding box center [443, 107] width 129 height 10
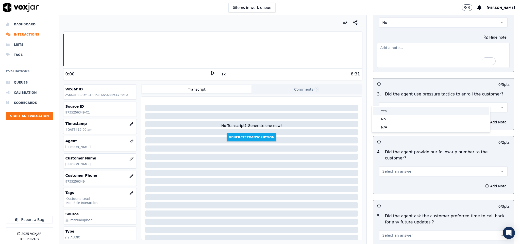
click at [394, 110] on div "Yes" at bounding box center [431, 111] width 116 height 8
click at [403, 102] on button "Yes" at bounding box center [443, 107] width 129 height 10
click at [389, 121] on div "No" at bounding box center [431, 119] width 116 height 8
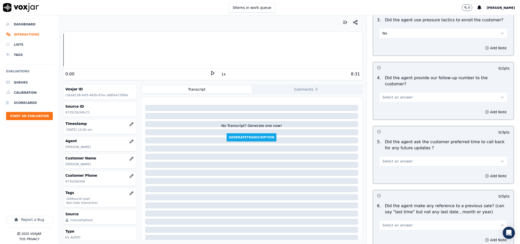
scroll to position [1179, 0]
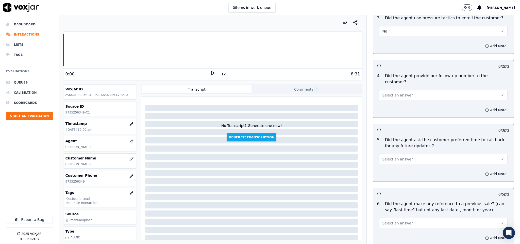
click at [413, 90] on button "Select an answer" at bounding box center [443, 95] width 129 height 10
click at [394, 100] on div "No" at bounding box center [431, 101] width 116 height 8
click at [402, 154] on button "Select an answer" at bounding box center [443, 159] width 129 height 10
click at [388, 174] on div "N/A" at bounding box center [431, 173] width 116 height 8
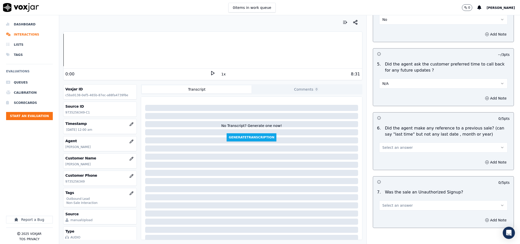
scroll to position [1255, 0]
click at [402, 142] on button "Select an answer" at bounding box center [443, 147] width 129 height 10
click at [394, 146] on div "Yes" at bounding box center [431, 145] width 116 height 8
click at [485, 158] on button "Add Note" at bounding box center [496, 161] width 28 height 7
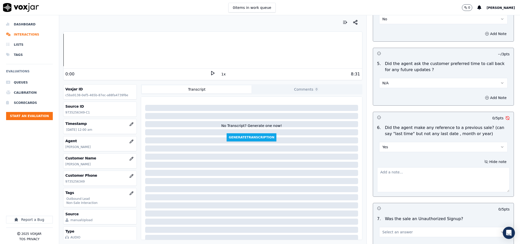
click at [458, 167] on textarea at bounding box center [443, 179] width 133 height 25
paste textarea "Agent Steve call the customer and inform - do you remember last time we had alr…"
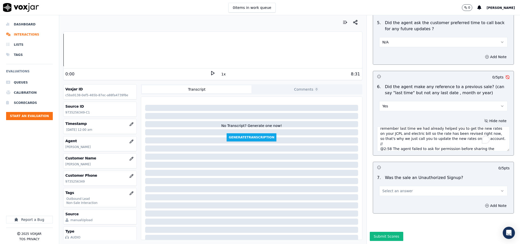
scroll to position [1300, 0]
type textarea "Agent Steve call the customer and inform - do you remember last time we had alr…"
click at [418, 186] on button "Select an answer" at bounding box center [443, 191] width 129 height 10
click at [393, 201] on div "N/A" at bounding box center [431, 201] width 116 height 8
click at [486, 202] on button "Add Note" at bounding box center [496, 205] width 28 height 7
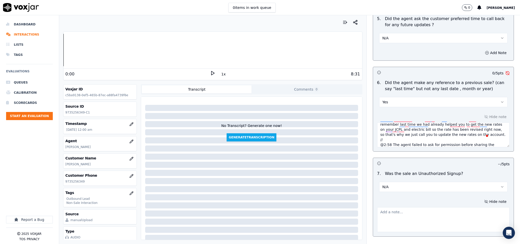
click at [453, 205] on div "Hide note" at bounding box center [443, 215] width 141 height 42
click at [408, 207] on textarea at bounding box center [443, 219] width 133 height 25
paste textarea "Call id - 20250801-200611_@10:44 - during CTS verififcation while the CTS agent…"
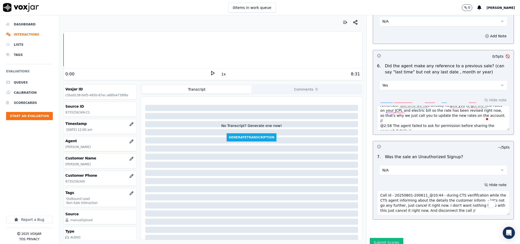
scroll to position [1328, 0]
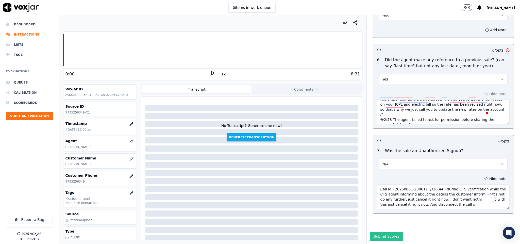
type textarea "Call id - 20250801-200611_@10:44 - during CTS verififcation while the CTS agent…"
click at [385, 232] on button "Submit Scores" at bounding box center [387, 236] width 34 height 9
